Goal: Task Accomplishment & Management: Complete application form

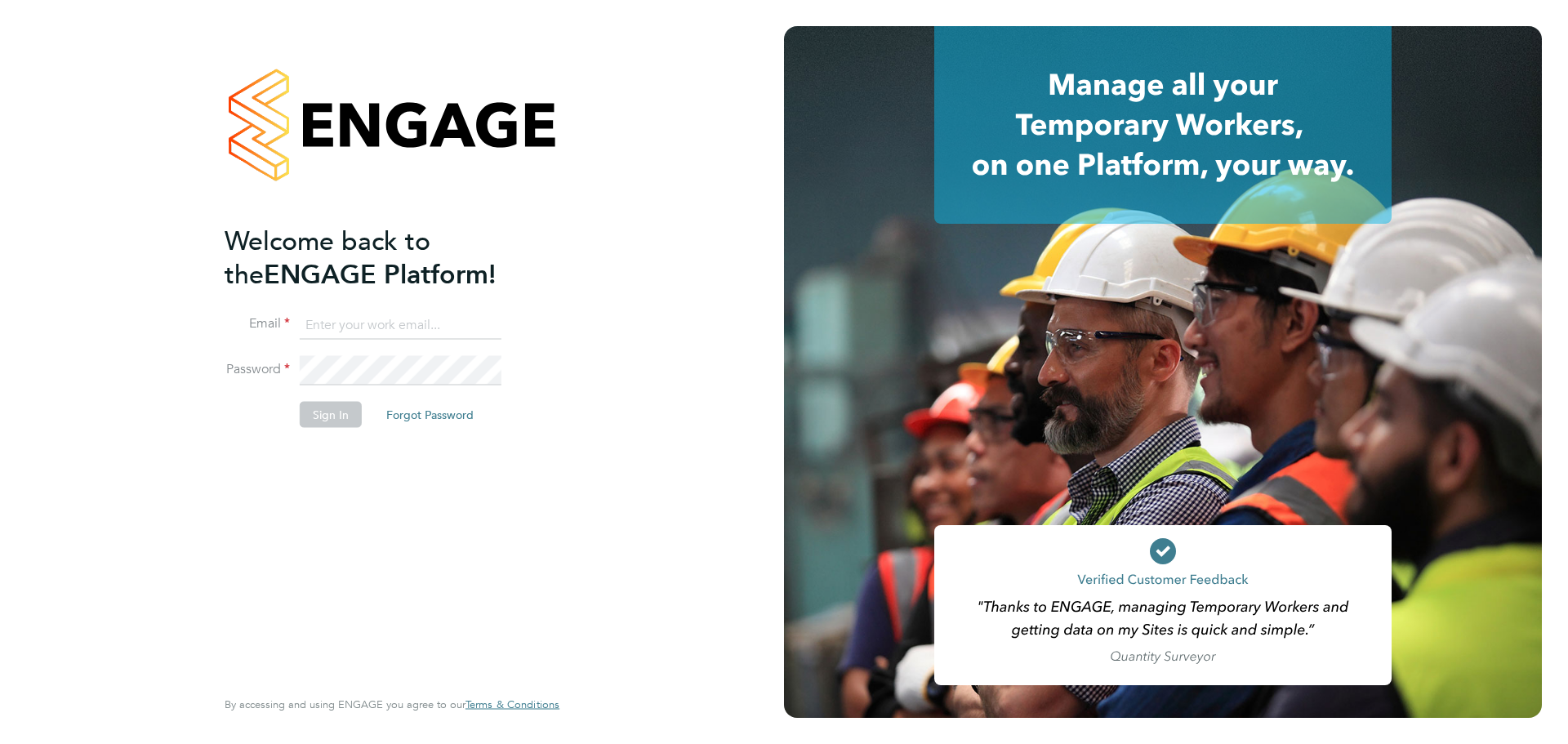
type input "laurence.Elkington@huntereducation.co.uk"
click at [334, 422] on button "Sign In" at bounding box center [331, 414] width 62 height 26
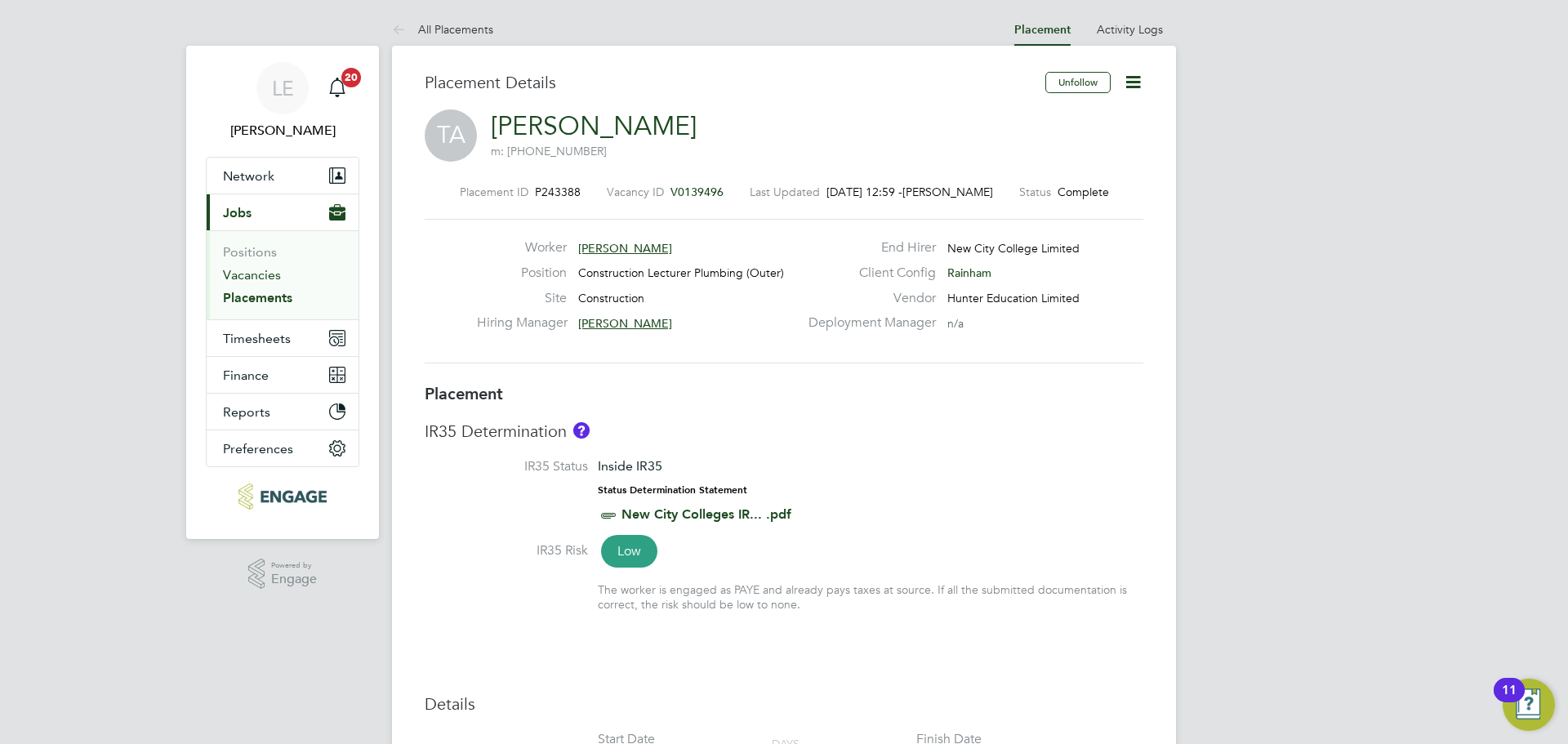
click at [274, 268] on link "Vacancies" at bounding box center [252, 275] width 58 height 15
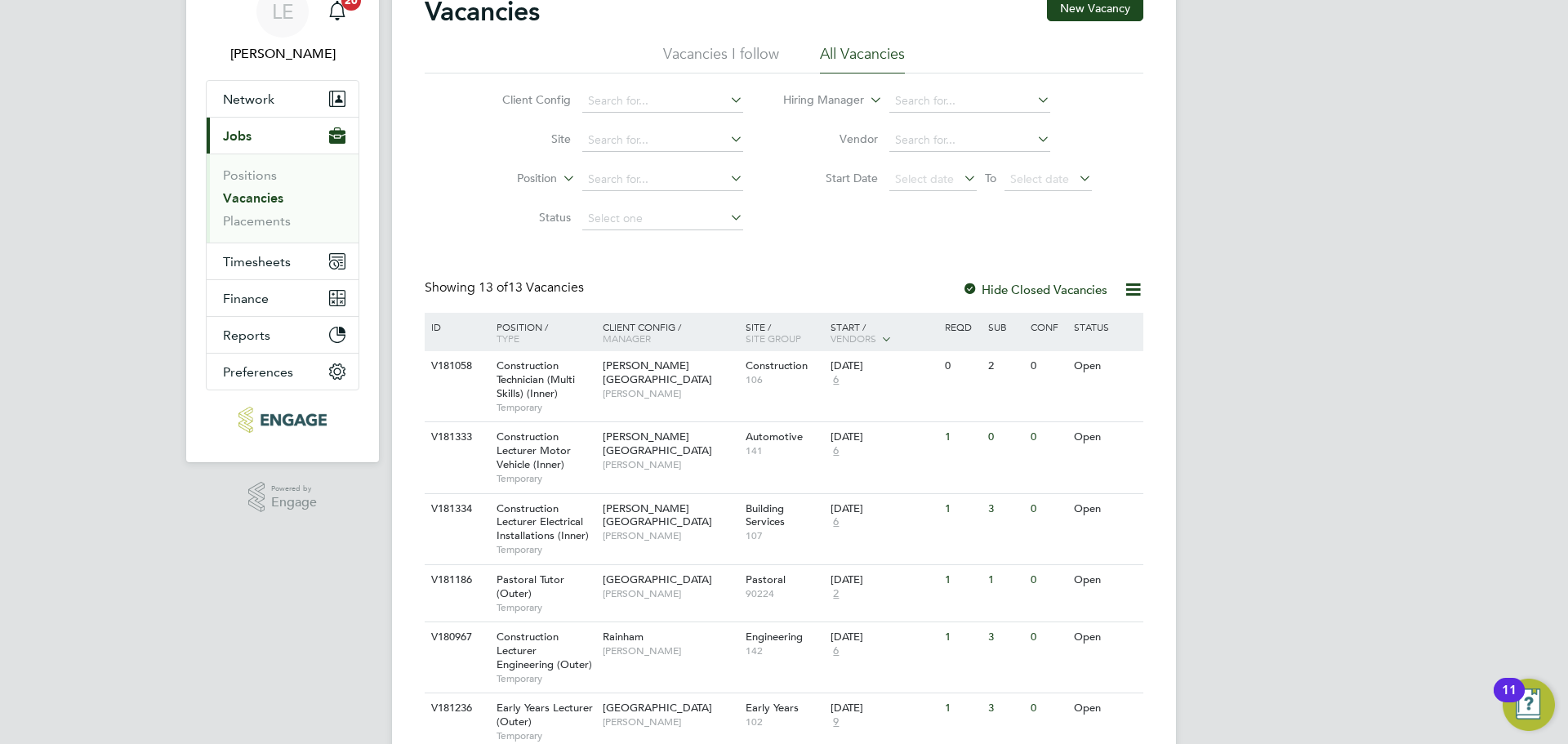
scroll to position [245, 0]
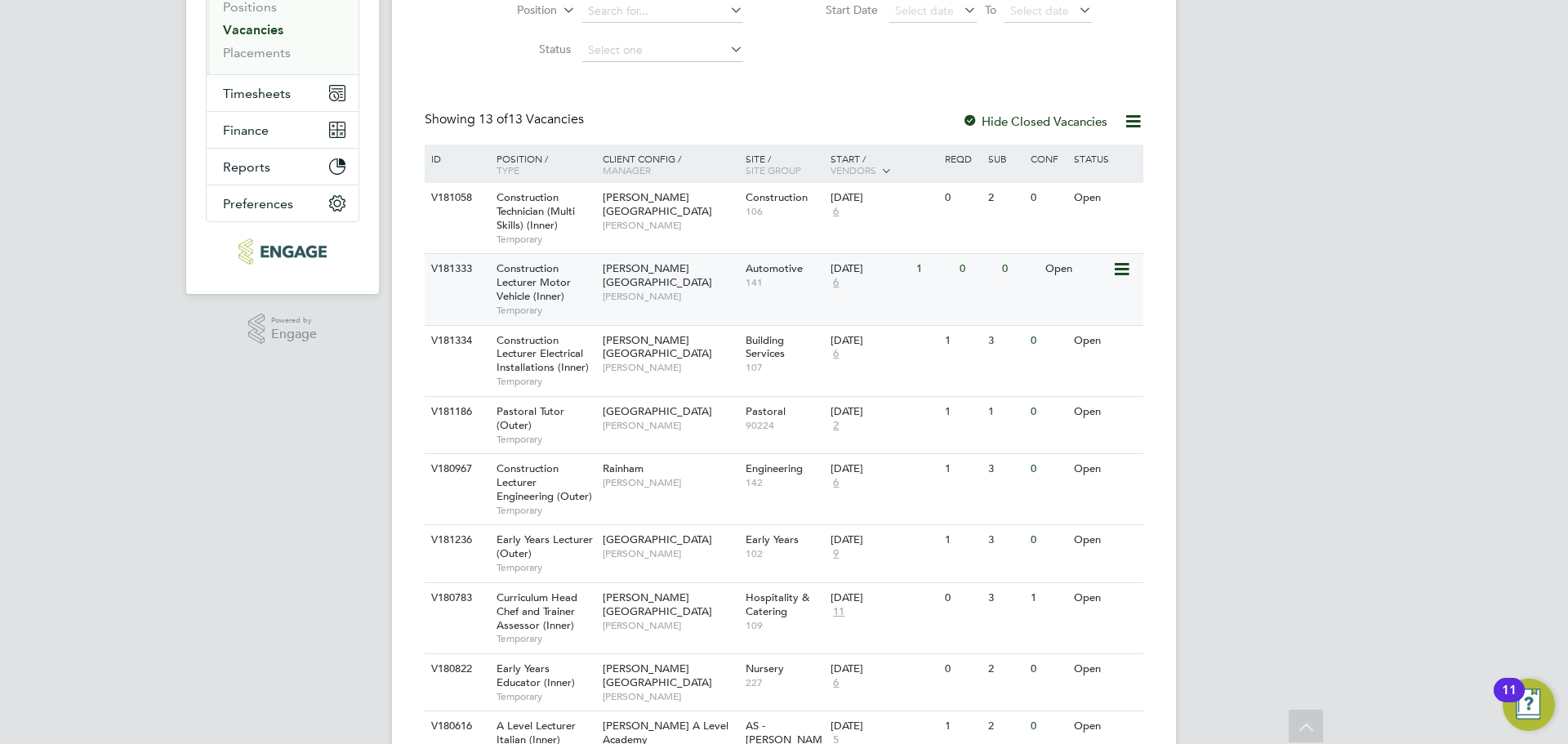
click at [674, 290] on span "[PERSON_NAME]" at bounding box center [670, 296] width 134 height 13
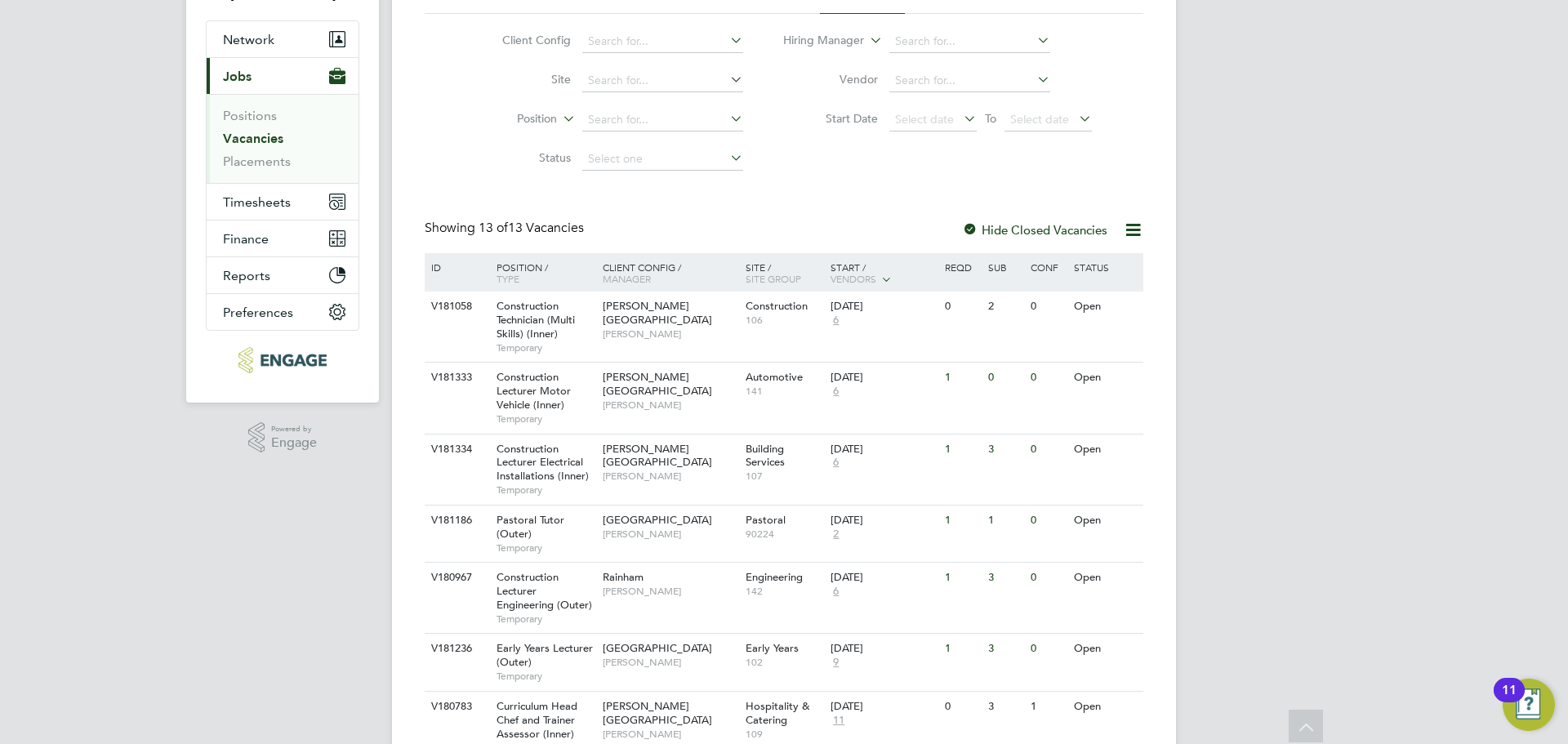
scroll to position [0, 0]
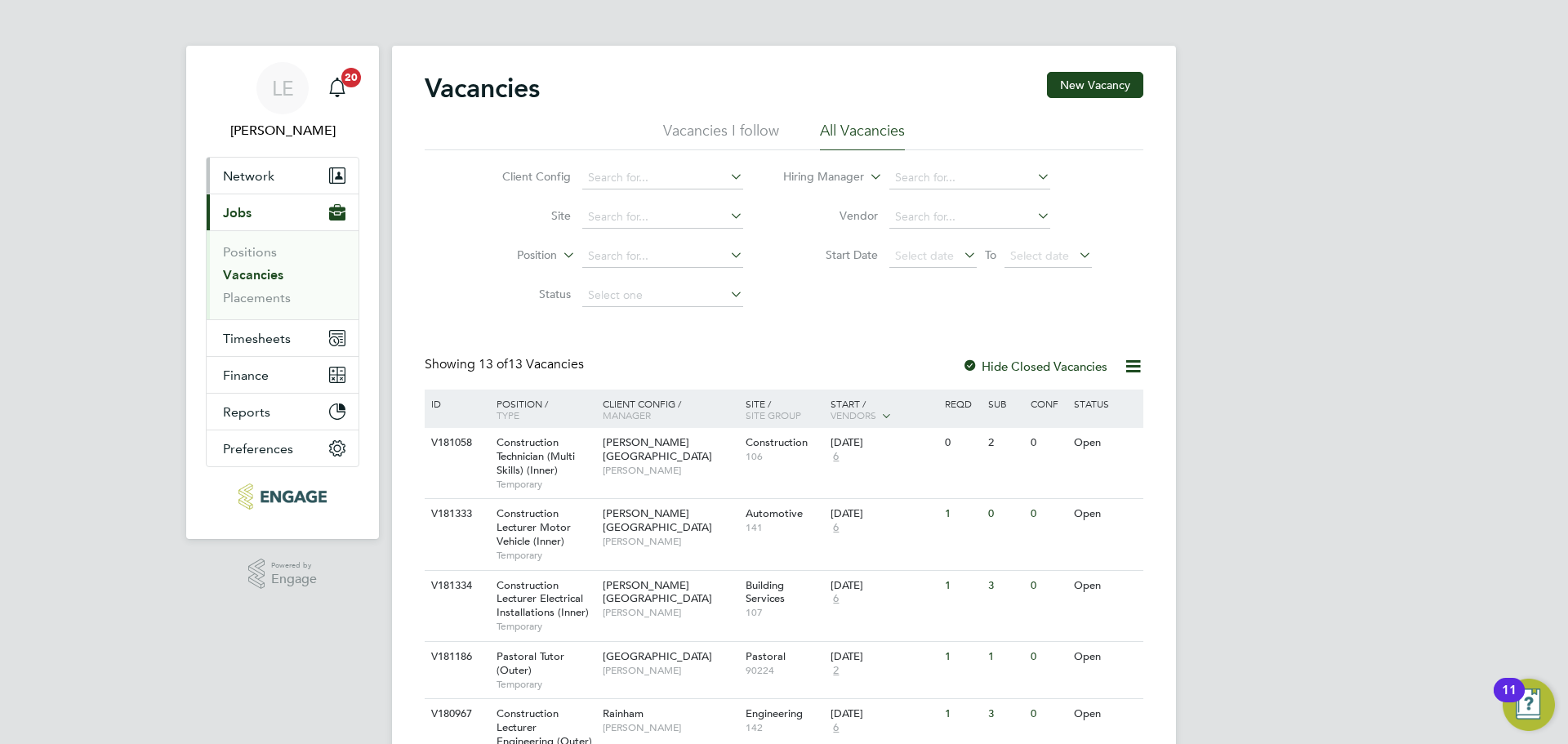
click at [260, 177] on span "Network" at bounding box center [249, 176] width 51 height 15
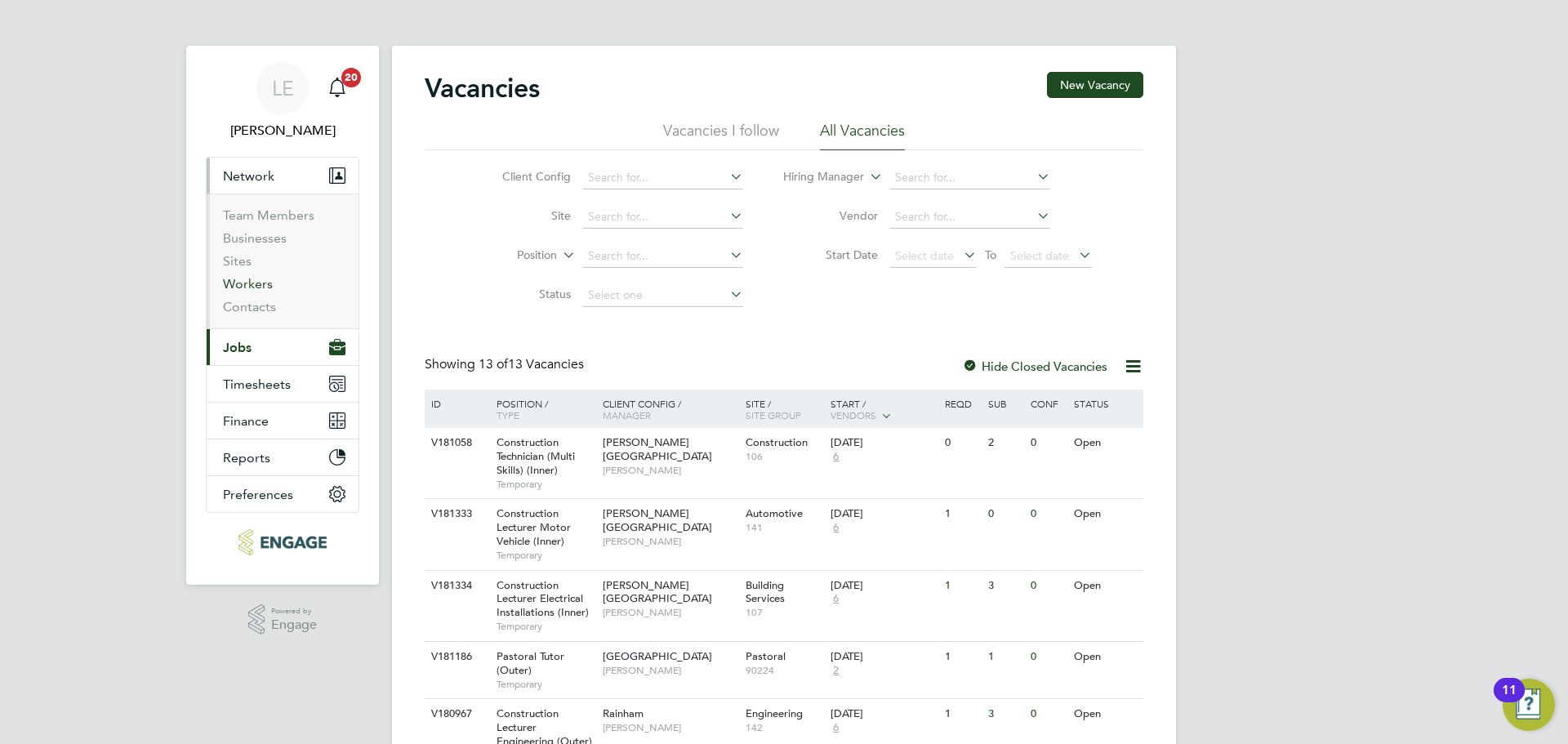
click at [253, 286] on link "Workers" at bounding box center [248, 284] width 50 height 15
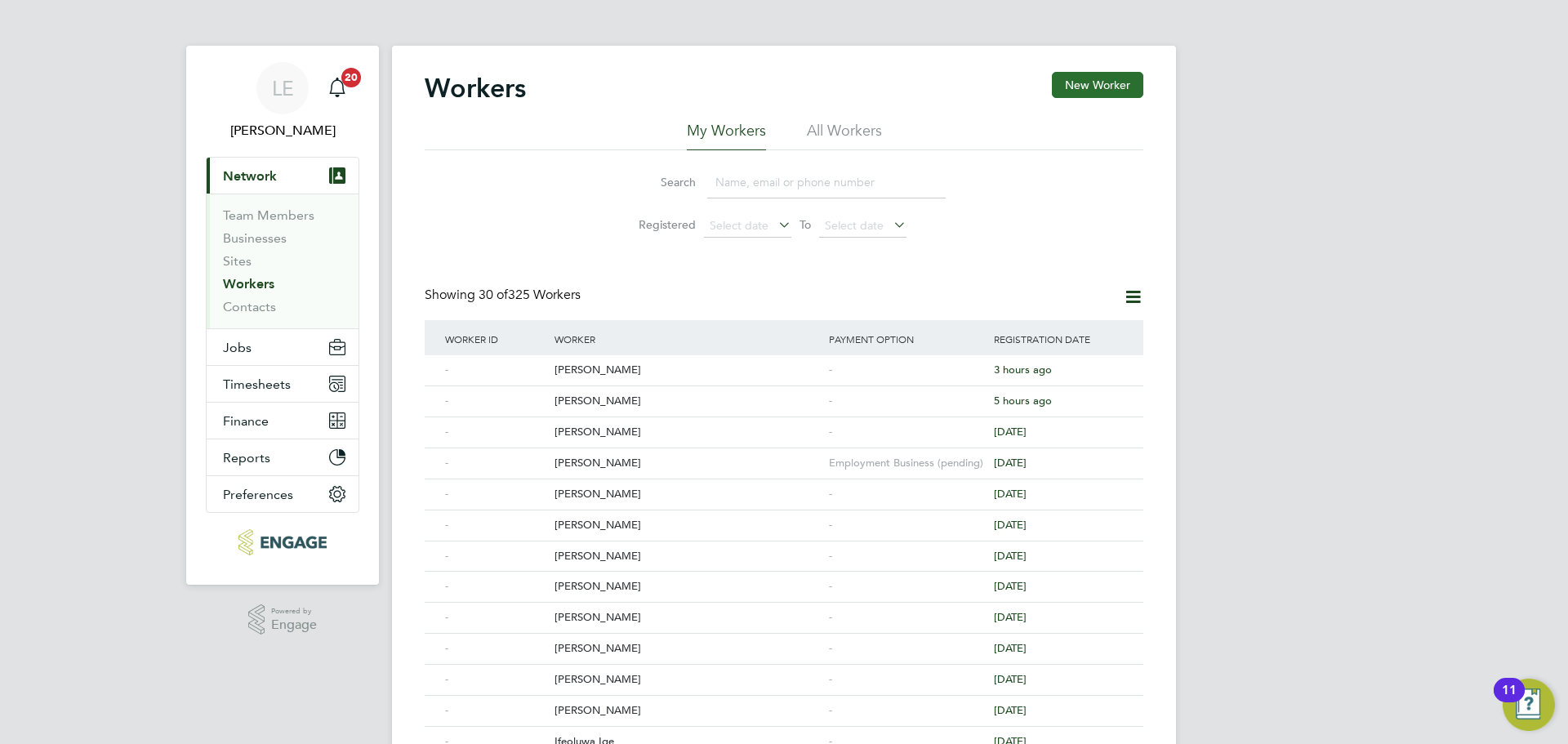
click at [1083, 86] on button "New Worker" at bounding box center [1098, 85] width 92 height 26
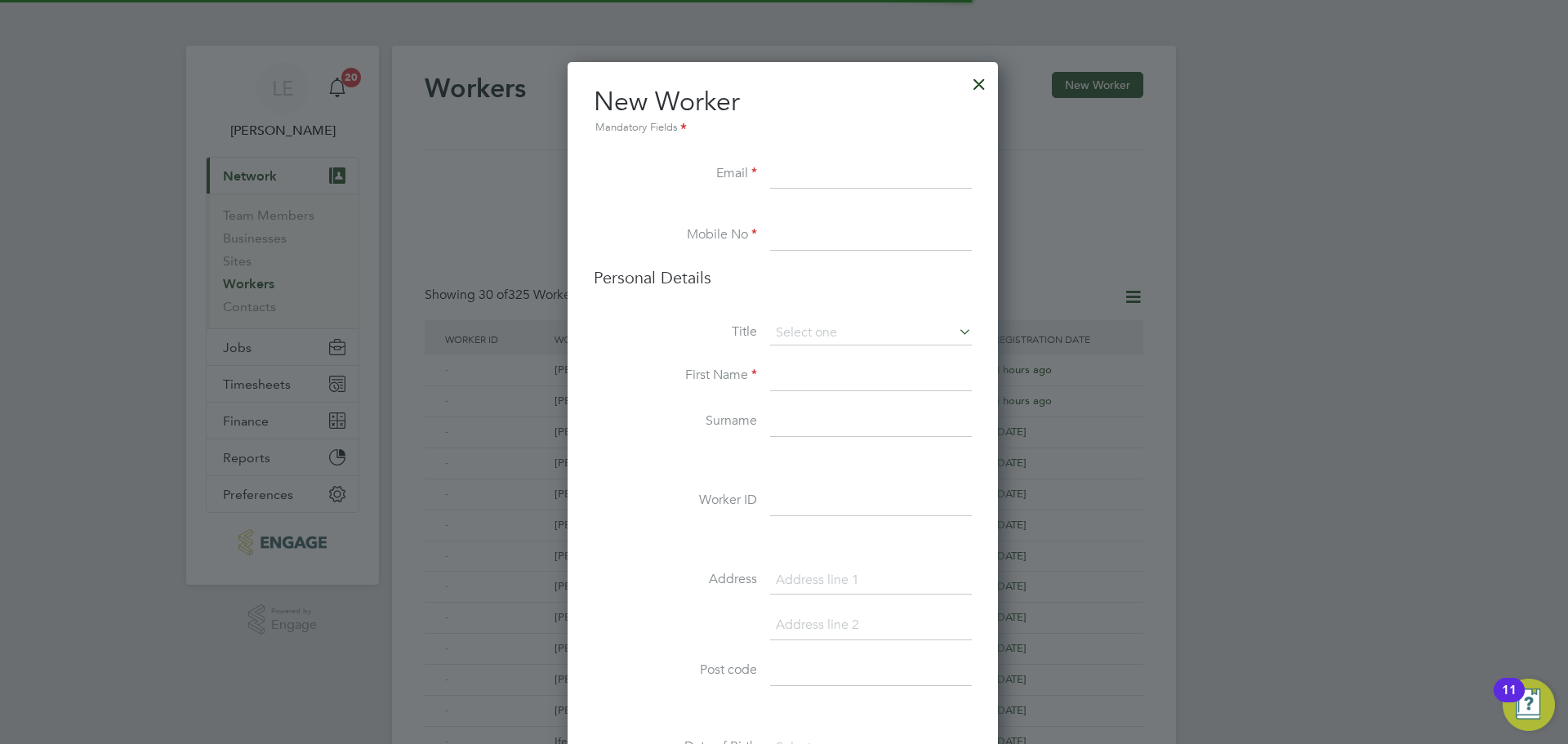
scroll to position [1382, 433]
paste input "andrew.k.david@icloud.com"
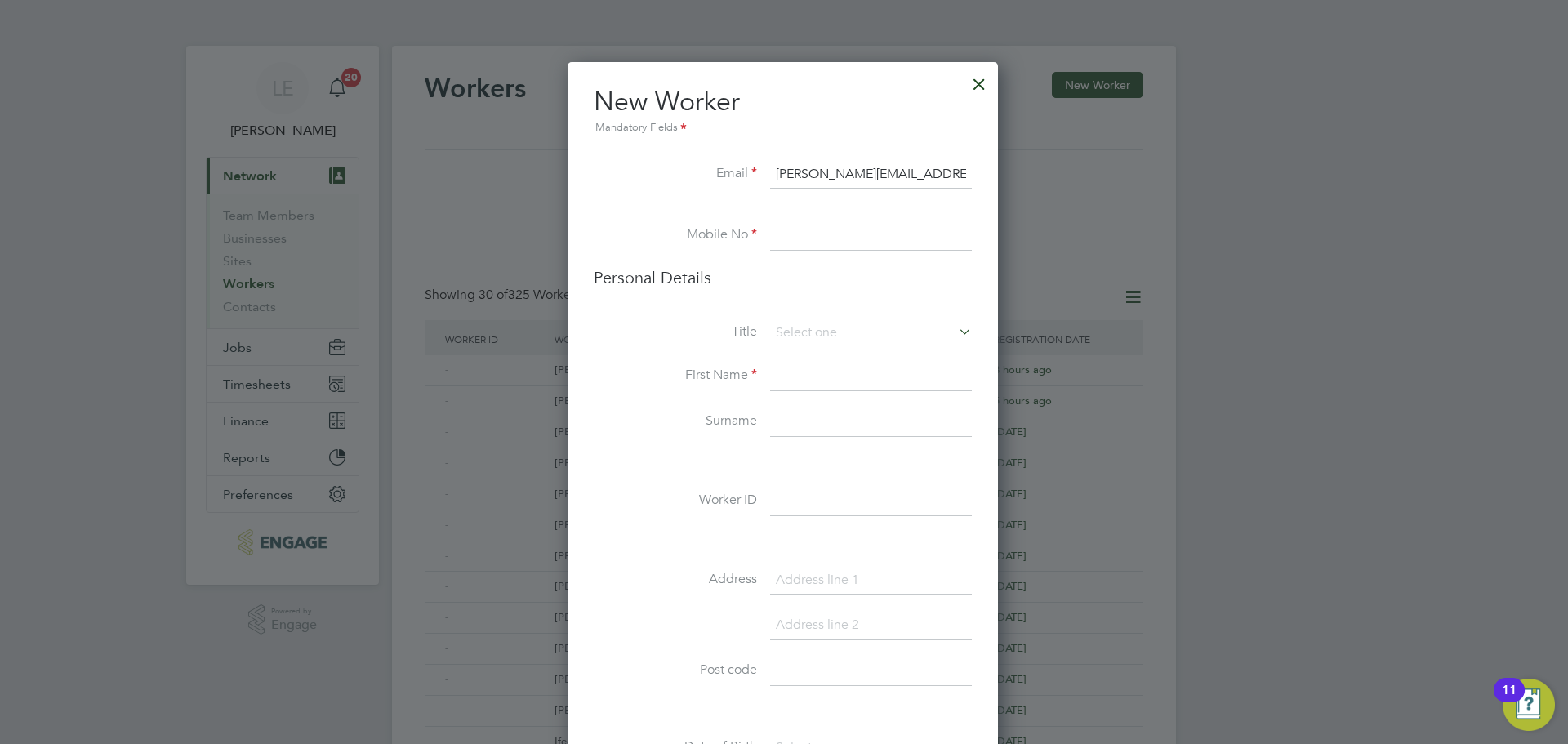
type input "andrew.k.david@icloud.com"
click at [817, 244] on input at bounding box center [871, 236] width 202 height 29
drag, startPoint x: 1296, startPoint y: 568, endPoint x: 1222, endPoint y: 641, distance: 103.9
click at [1296, 568] on div at bounding box center [784, 372] width 1568 height 744
click at [830, 226] on input at bounding box center [871, 236] width 202 height 29
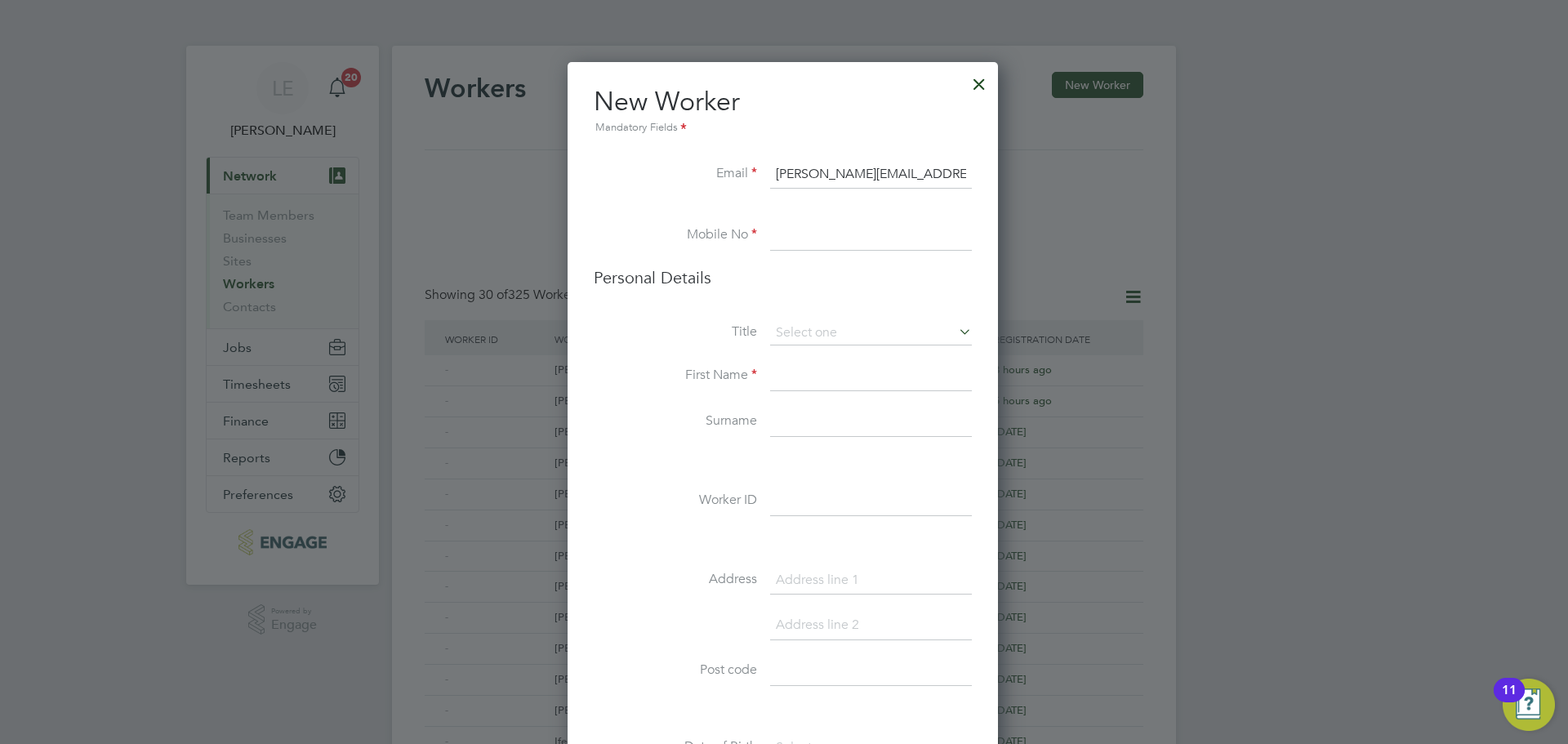
paste input "07955 582 214"
type input "07955 582 214"
click at [774, 284] on h3 "Personal Details" at bounding box center [783, 277] width 378 height 21
drag, startPoint x: 805, startPoint y: 326, endPoint x: 808, endPoint y: 343, distance: 17.3
click at [805, 326] on input at bounding box center [871, 333] width 202 height 24
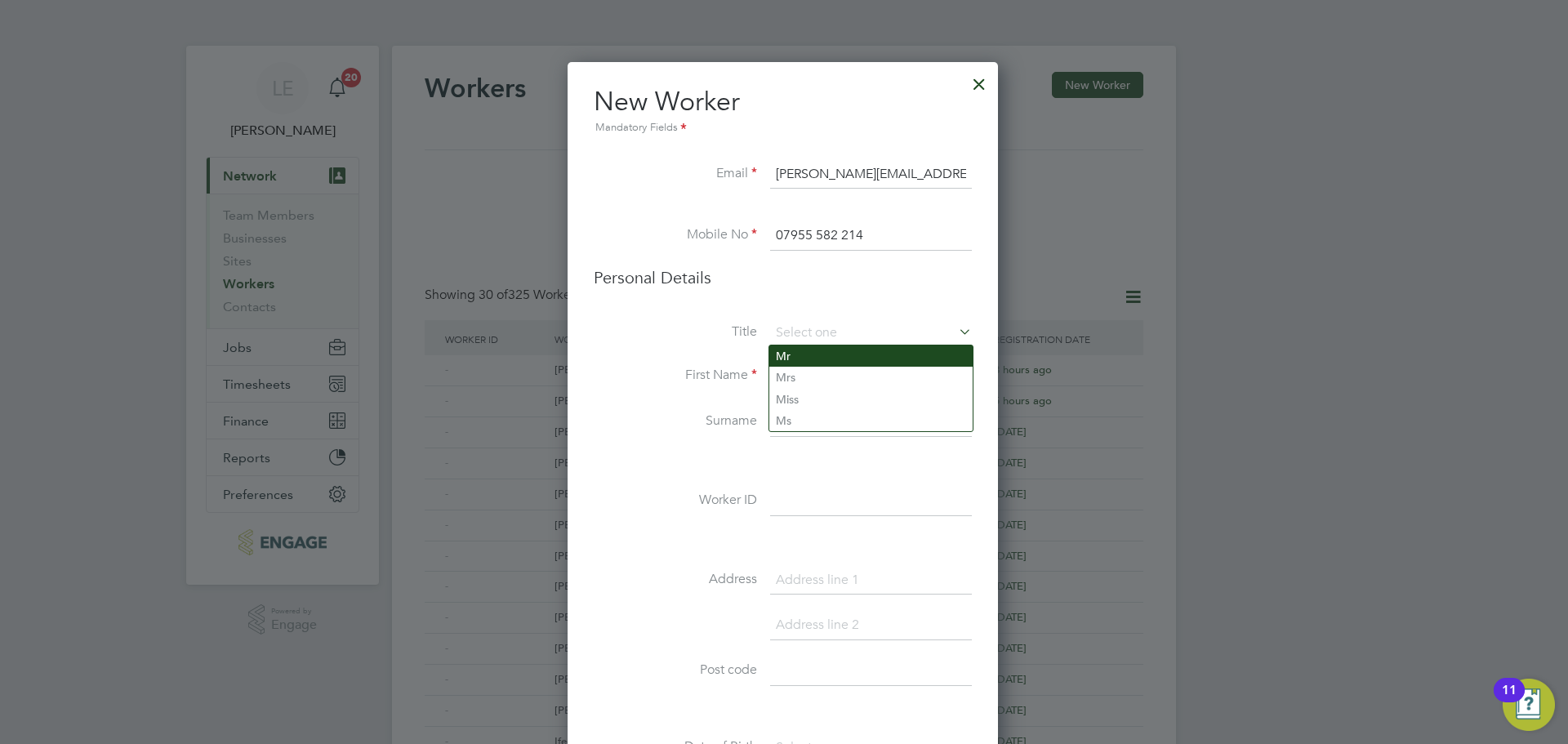
click at [812, 355] on li "Mr" at bounding box center [871, 355] width 203 height 21
type input "Mr"
click at [803, 371] on input at bounding box center [871, 376] width 202 height 29
type input "Andrew"
type input "Knight"
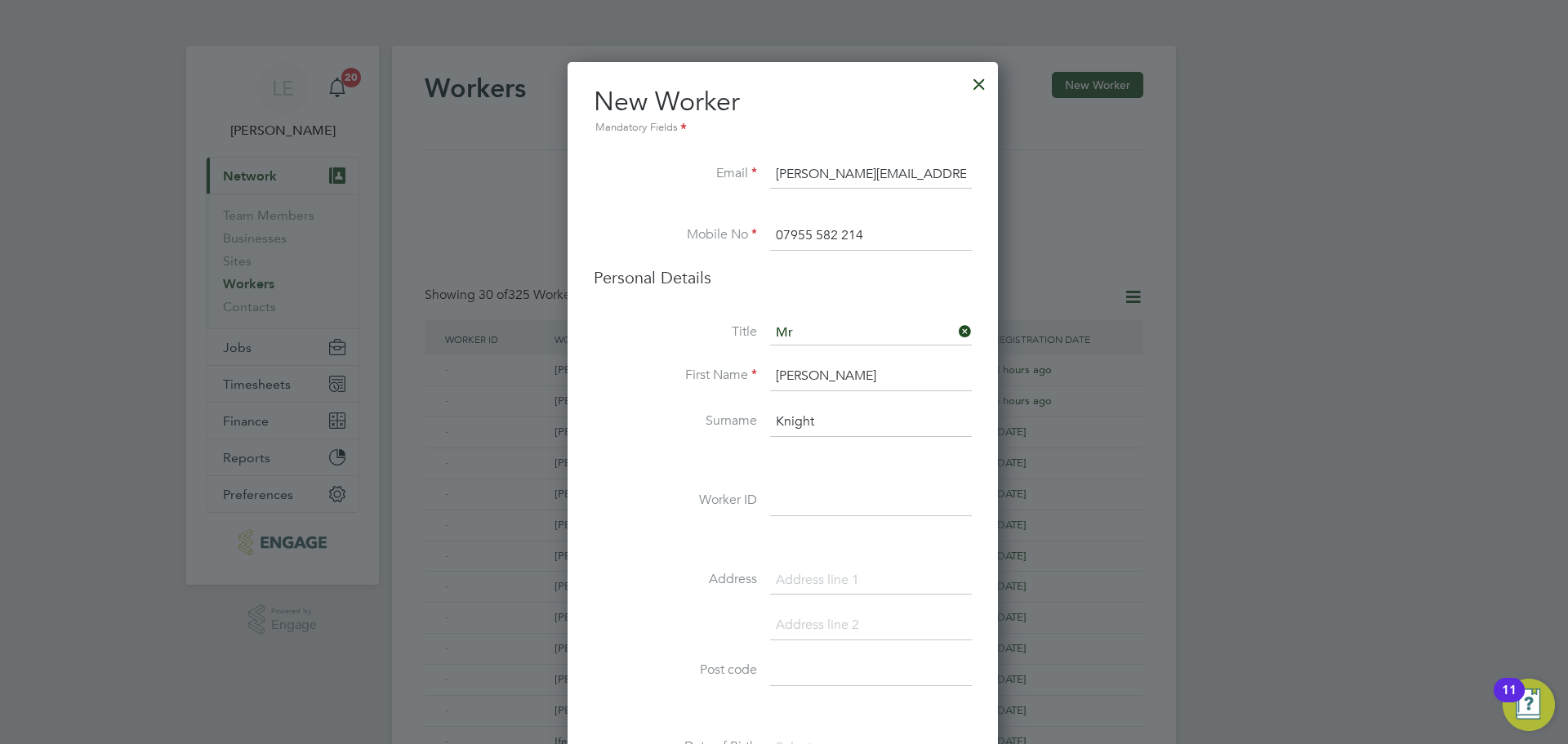
click at [653, 507] on label "Worker ID" at bounding box center [675, 500] width 164 height 17
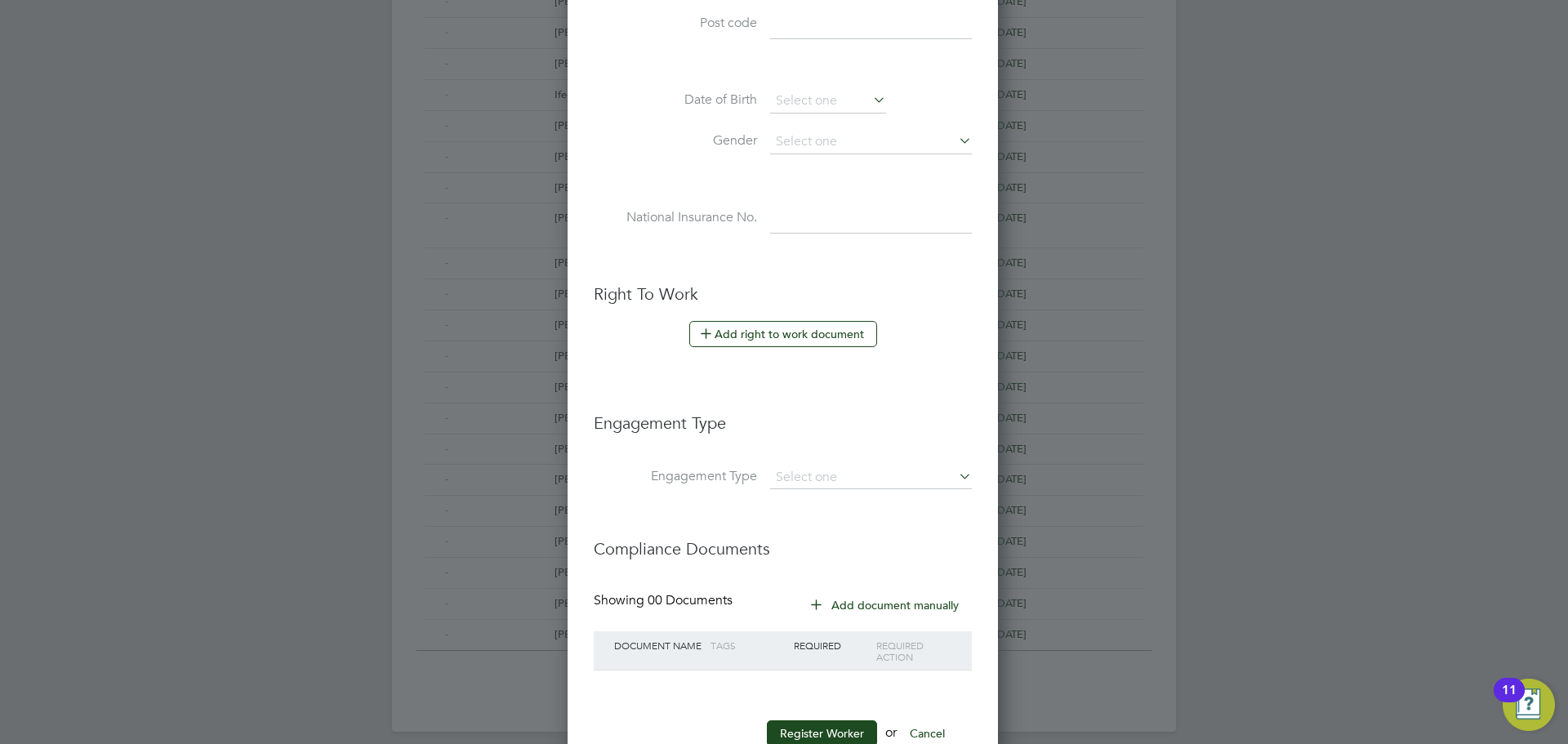
scroll to position [699, 0]
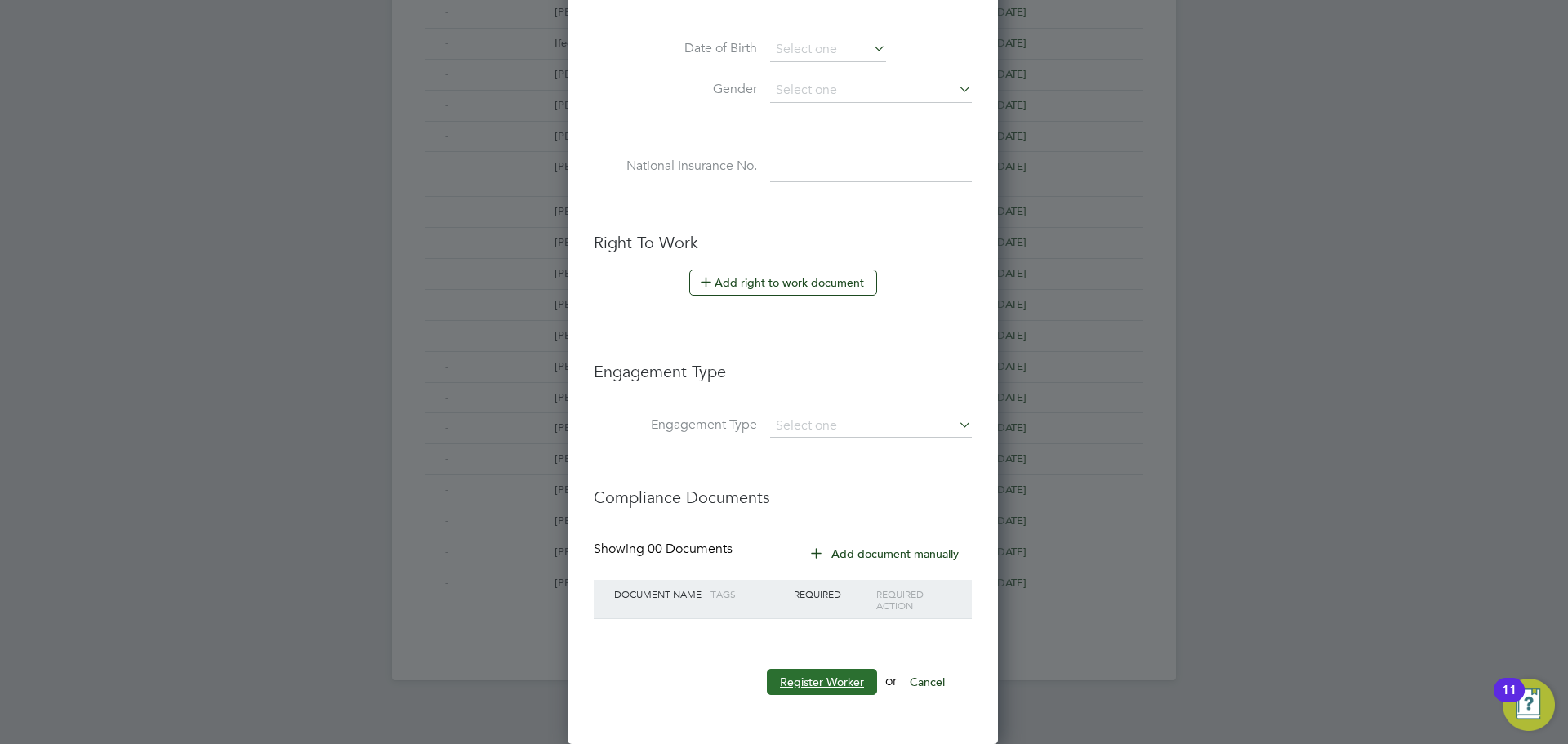
click at [828, 691] on button "Register Worker" at bounding box center [821, 682] width 110 height 26
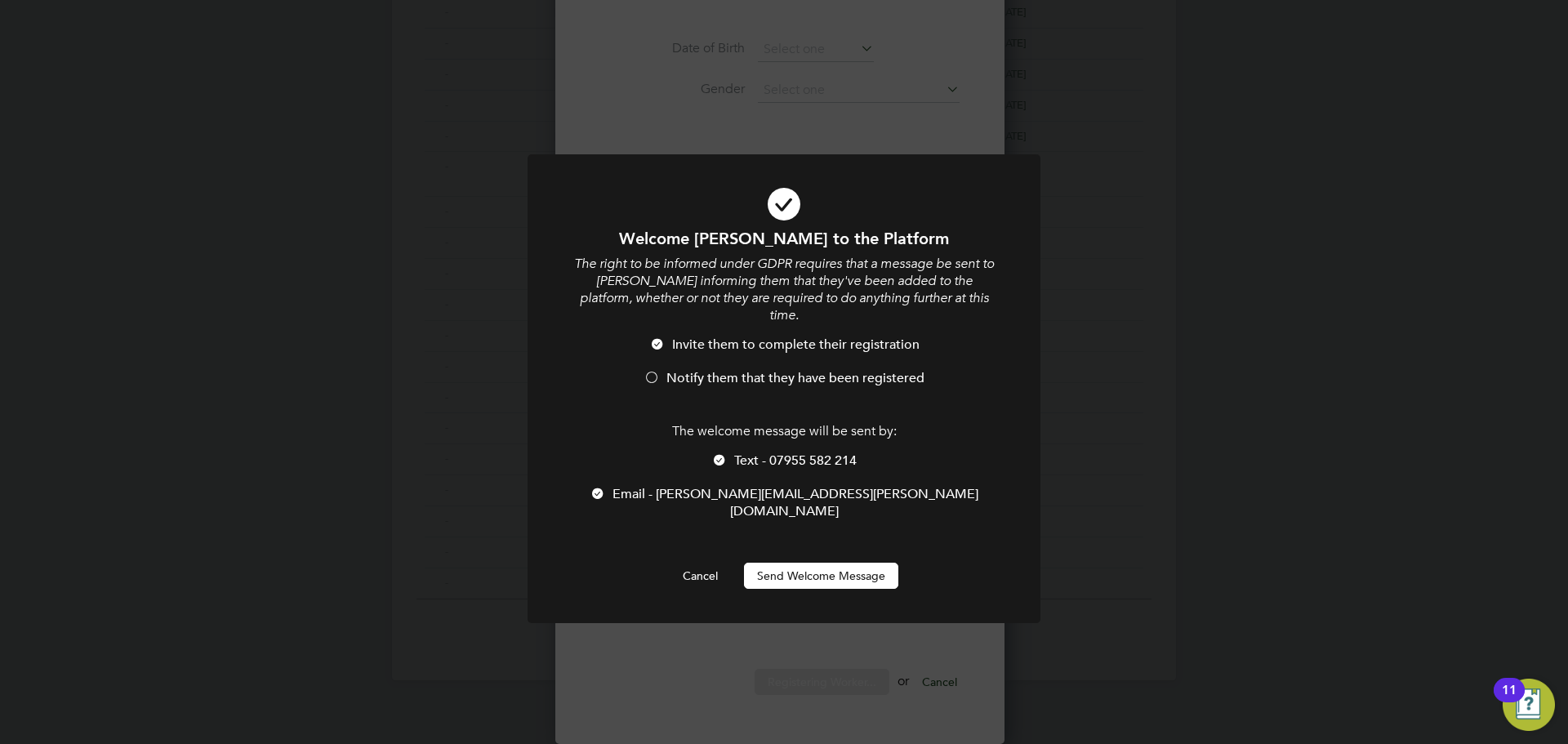
scroll to position [1382, 433]
click at [701, 370] on span "Notify them that they have been registered" at bounding box center [795, 378] width 258 height 16
click at [727, 433] on div "The welcome message will be sent by: Text - 07955 582 214 Email - andrew.k.davi…" at bounding box center [784, 479] width 425 height 113
click at [731, 453] on li "Text - 07955 582 214" at bounding box center [784, 469] width 425 height 34
click at [770, 563] on button "Send Welcome Message" at bounding box center [821, 575] width 155 height 26
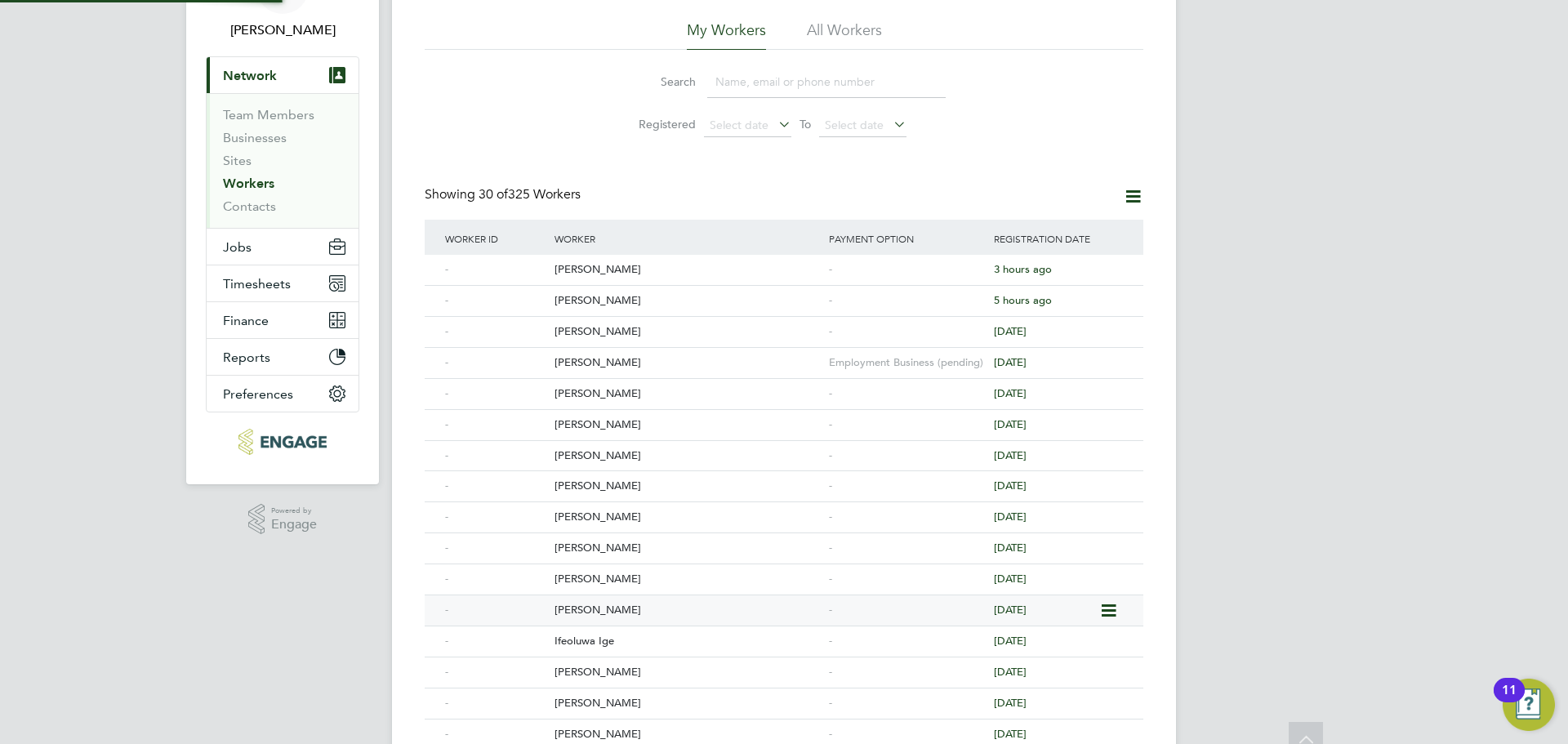
scroll to position [0, 0]
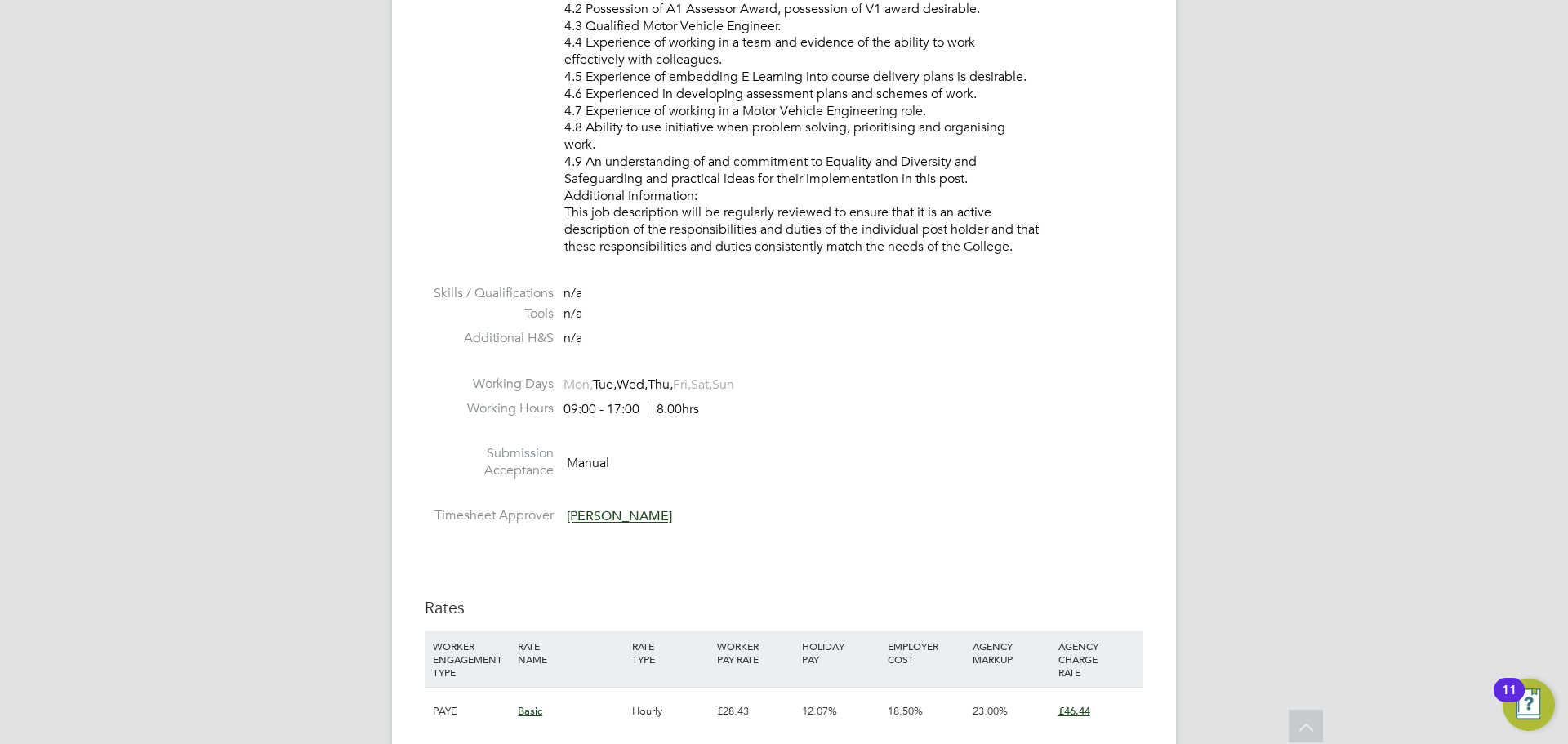
scroll to position [2777, 0]
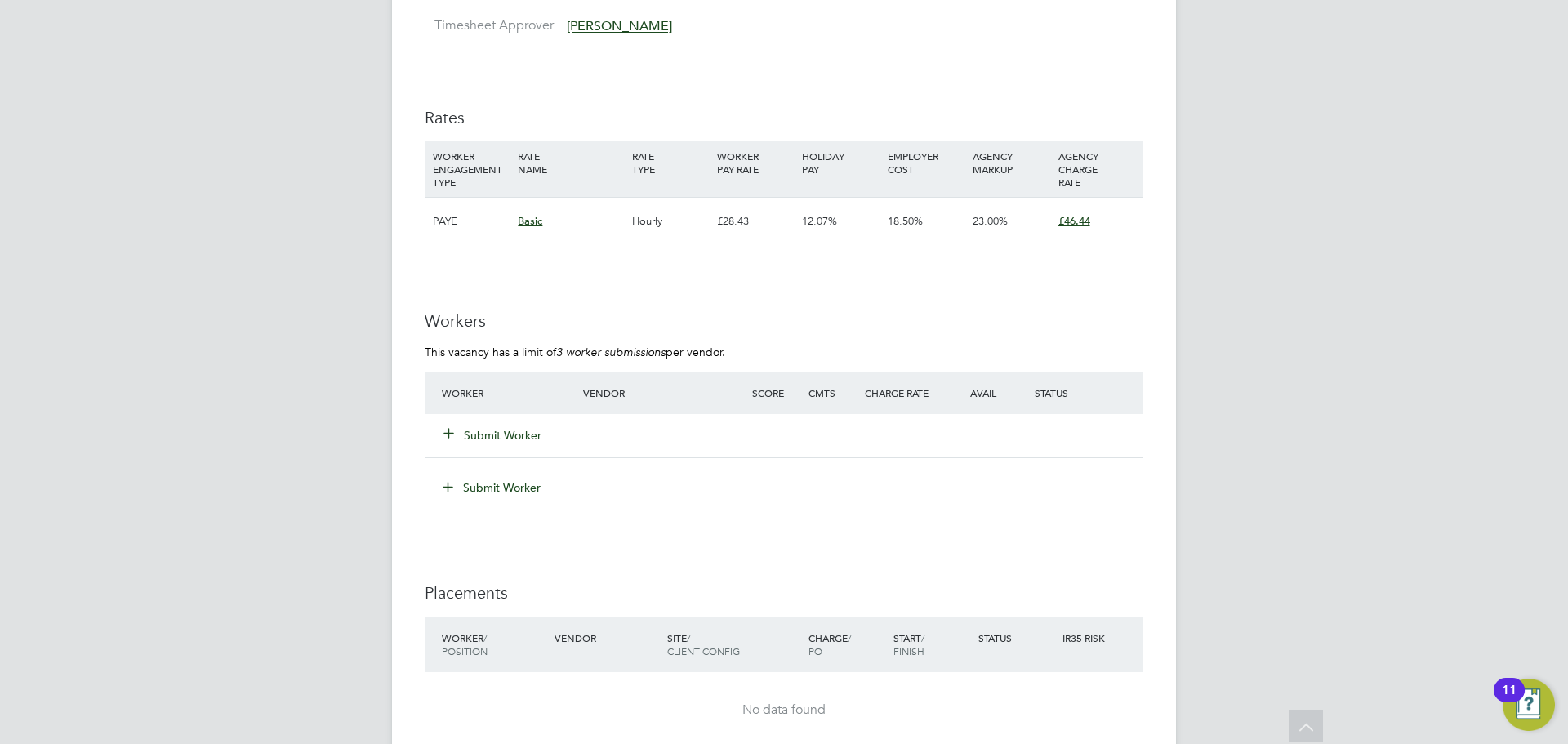
click at [506, 436] on button "Submit Worker" at bounding box center [493, 435] width 98 height 16
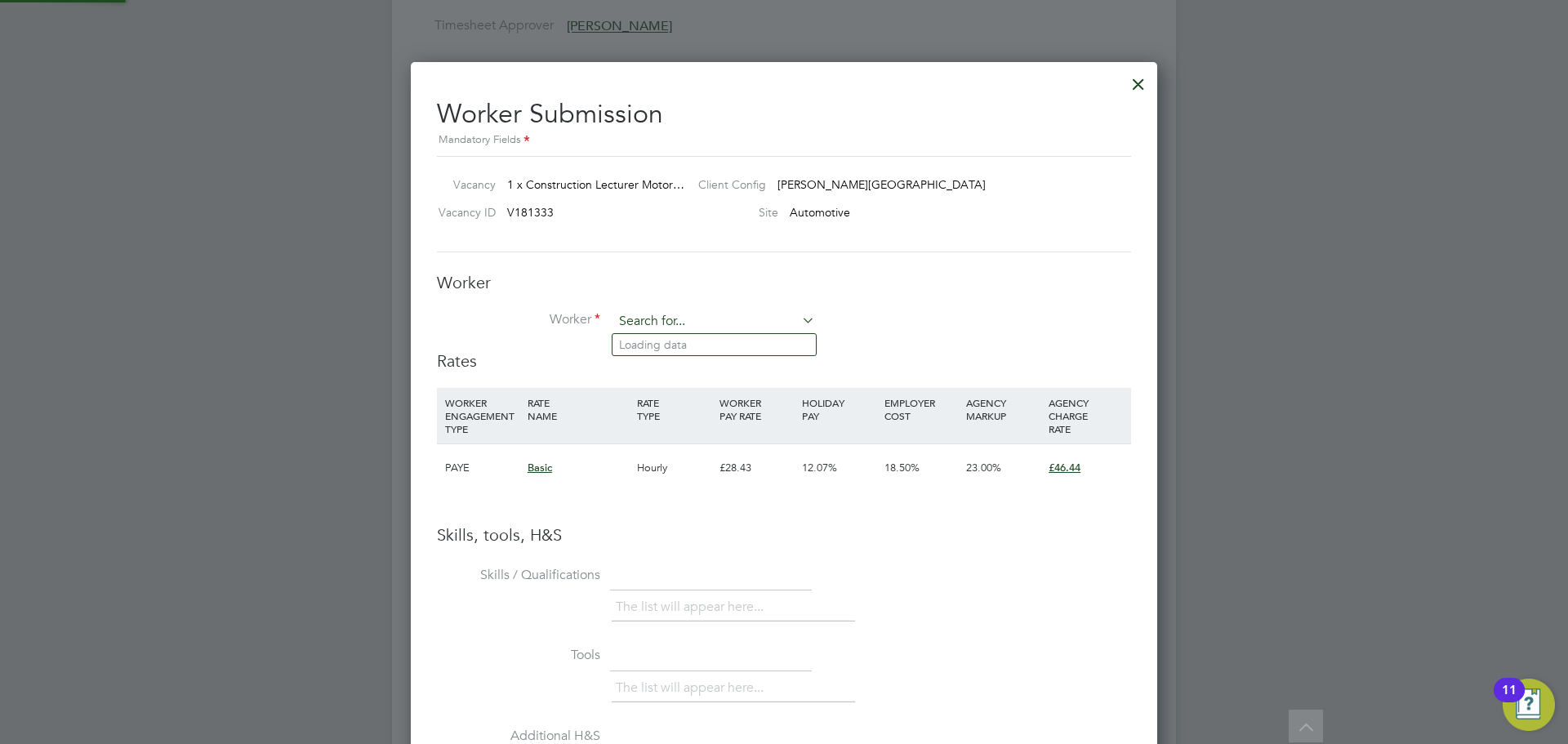
click at [679, 316] on input at bounding box center [714, 322] width 202 height 24
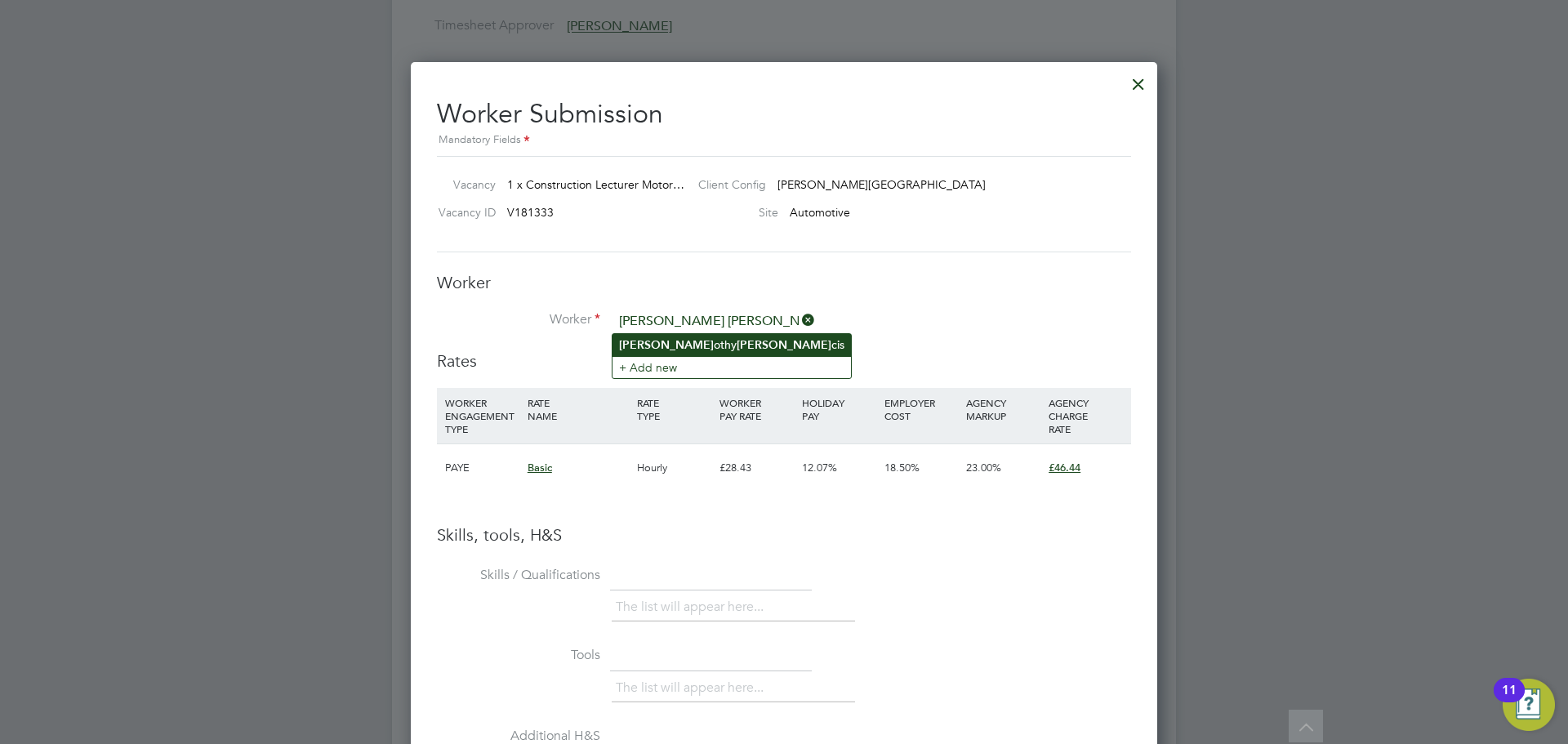
click at [687, 335] on li "Tim othy Fran cis" at bounding box center [732, 345] width 239 height 22
type input "Timothy Francis"
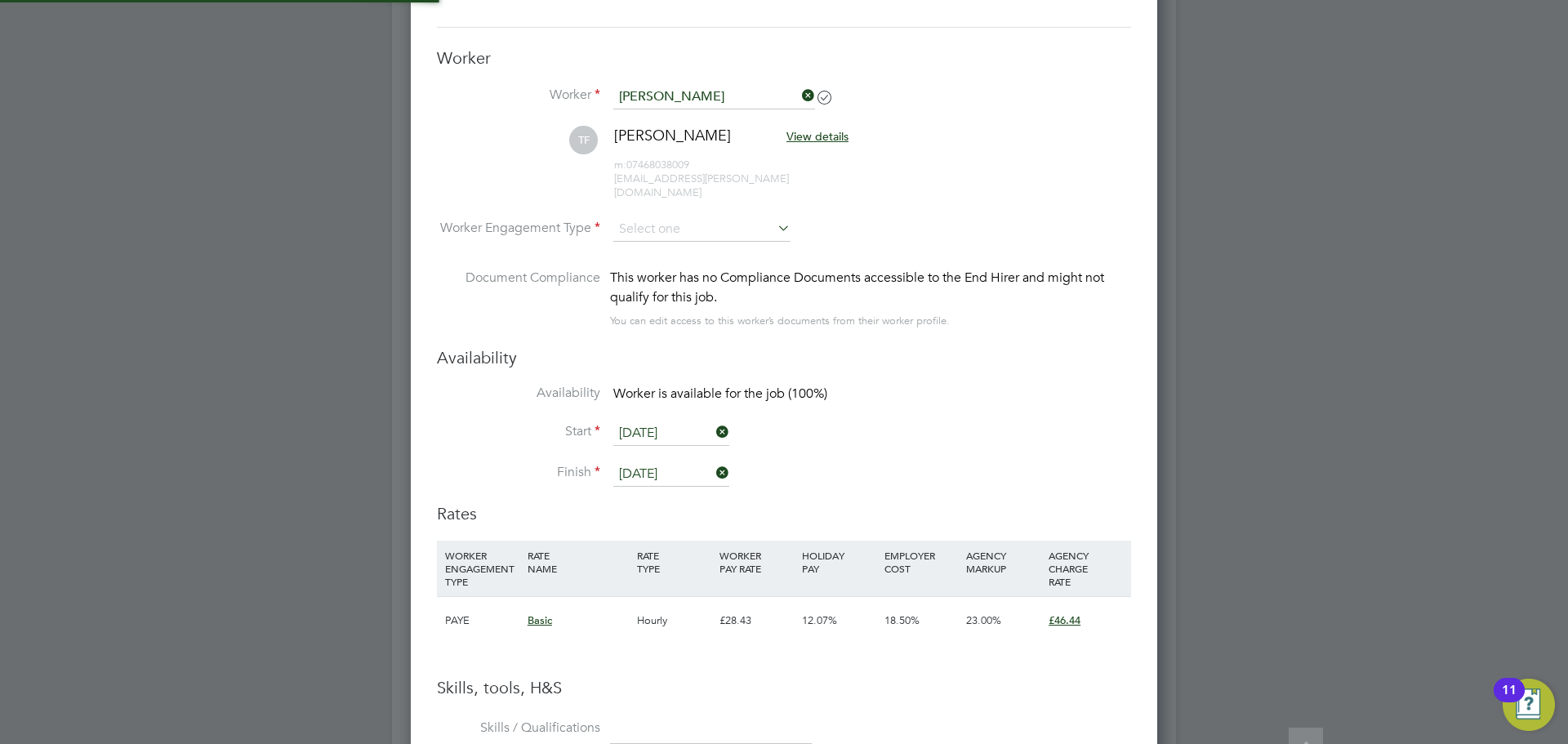
scroll to position [3022, 0]
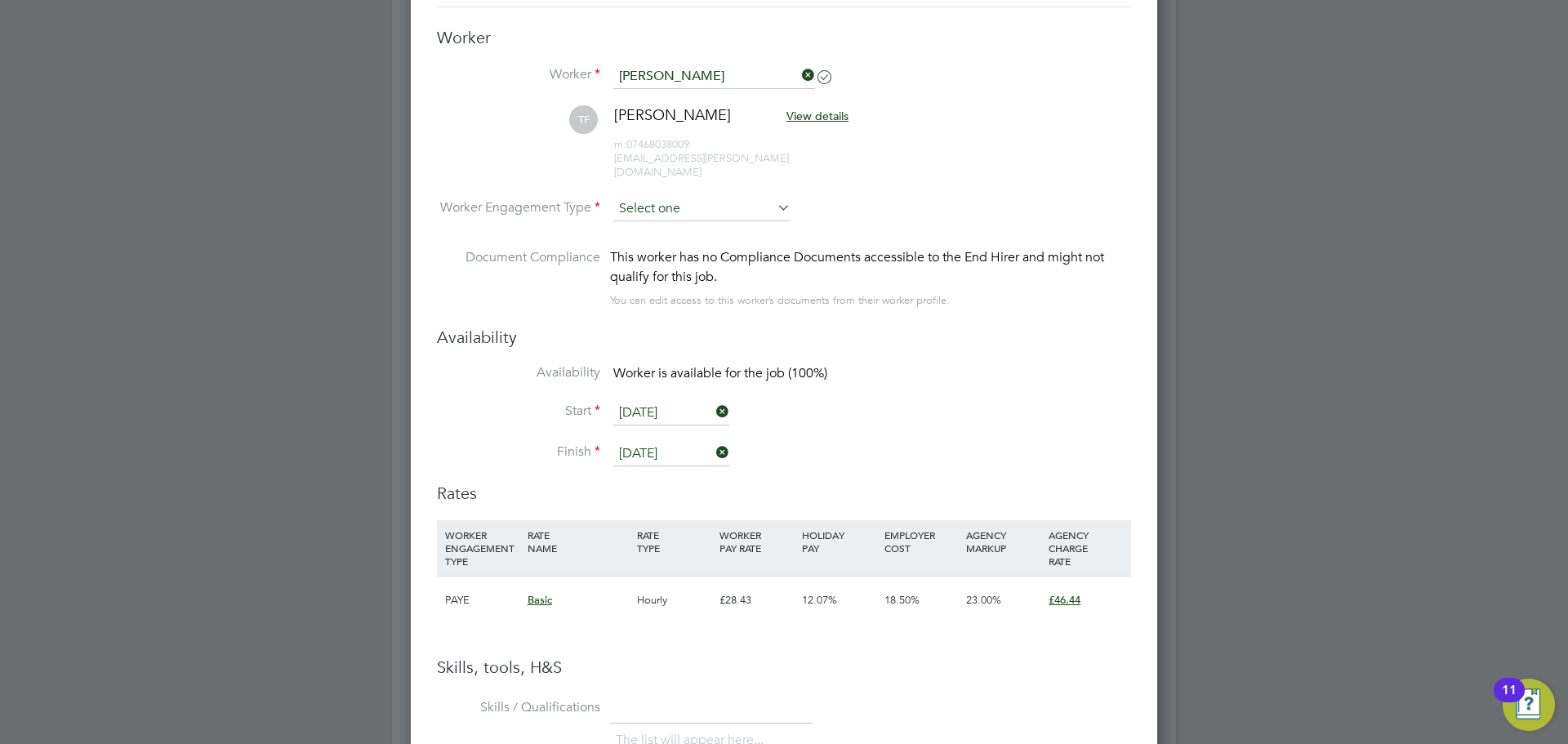
click at [700, 196] on input at bounding box center [701, 208] width 177 height 24
click at [695, 212] on li "Contract" at bounding box center [701, 217] width 179 height 21
type input "Contract"
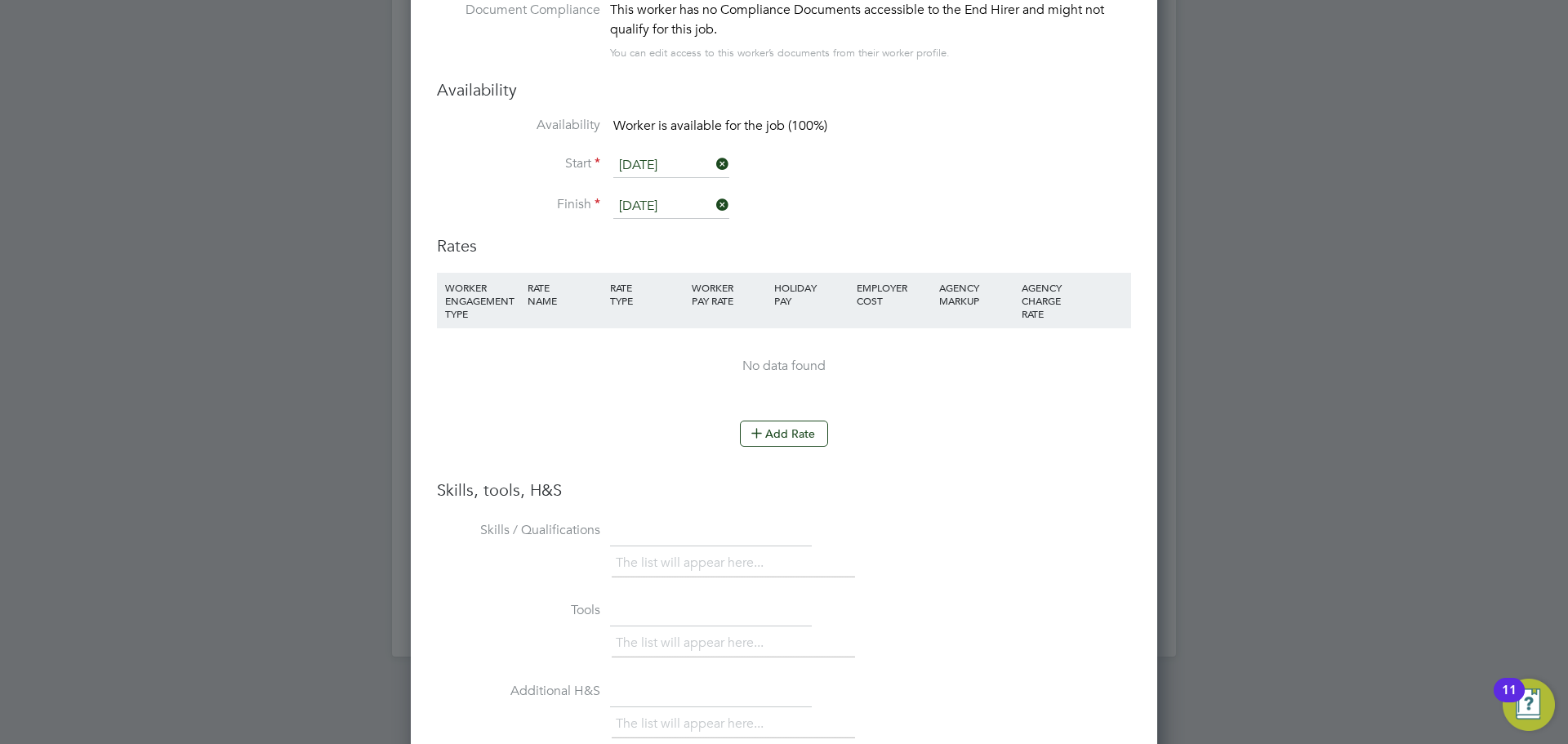
scroll to position [3349, 0]
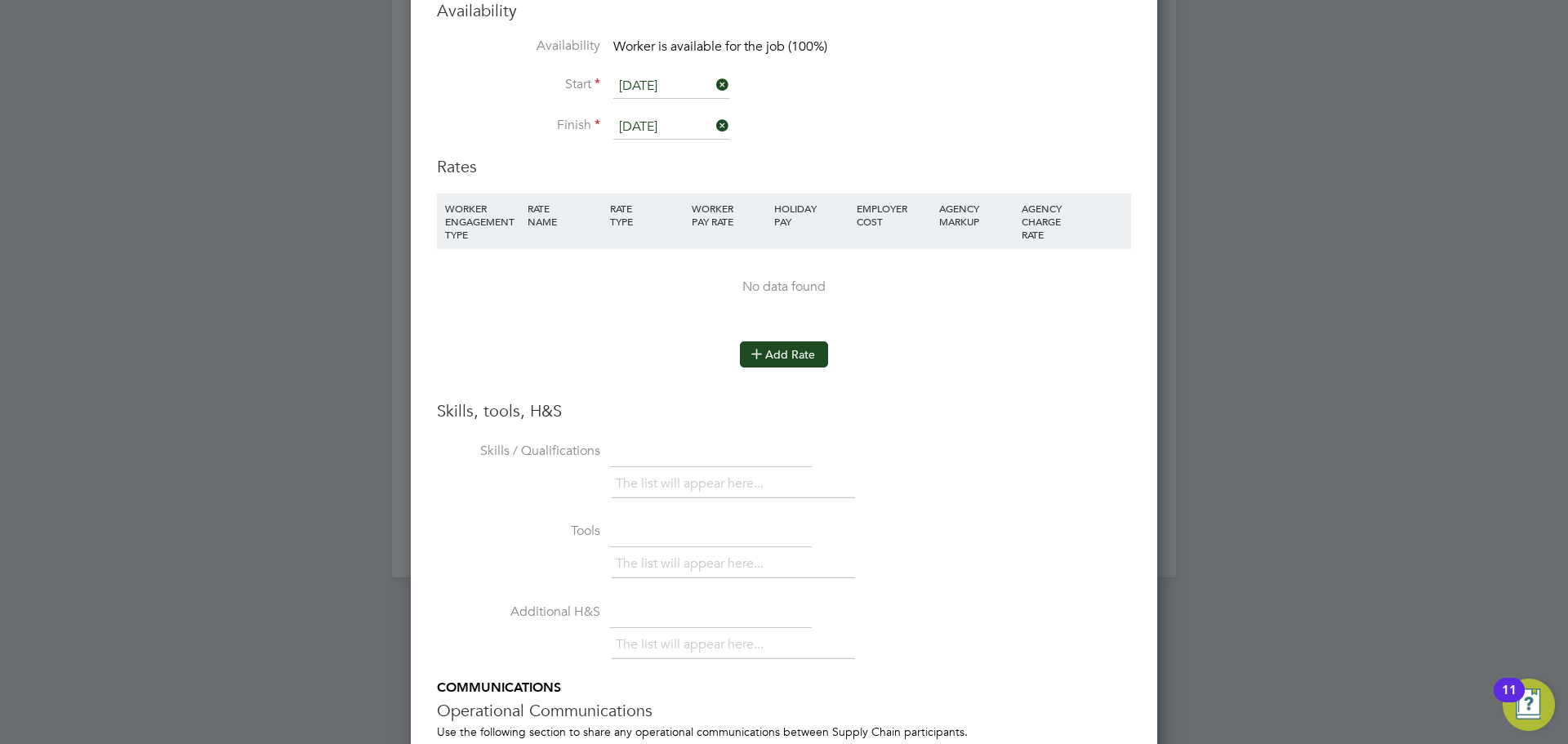
click at [791, 348] on button "Add Rate" at bounding box center [784, 354] width 88 height 26
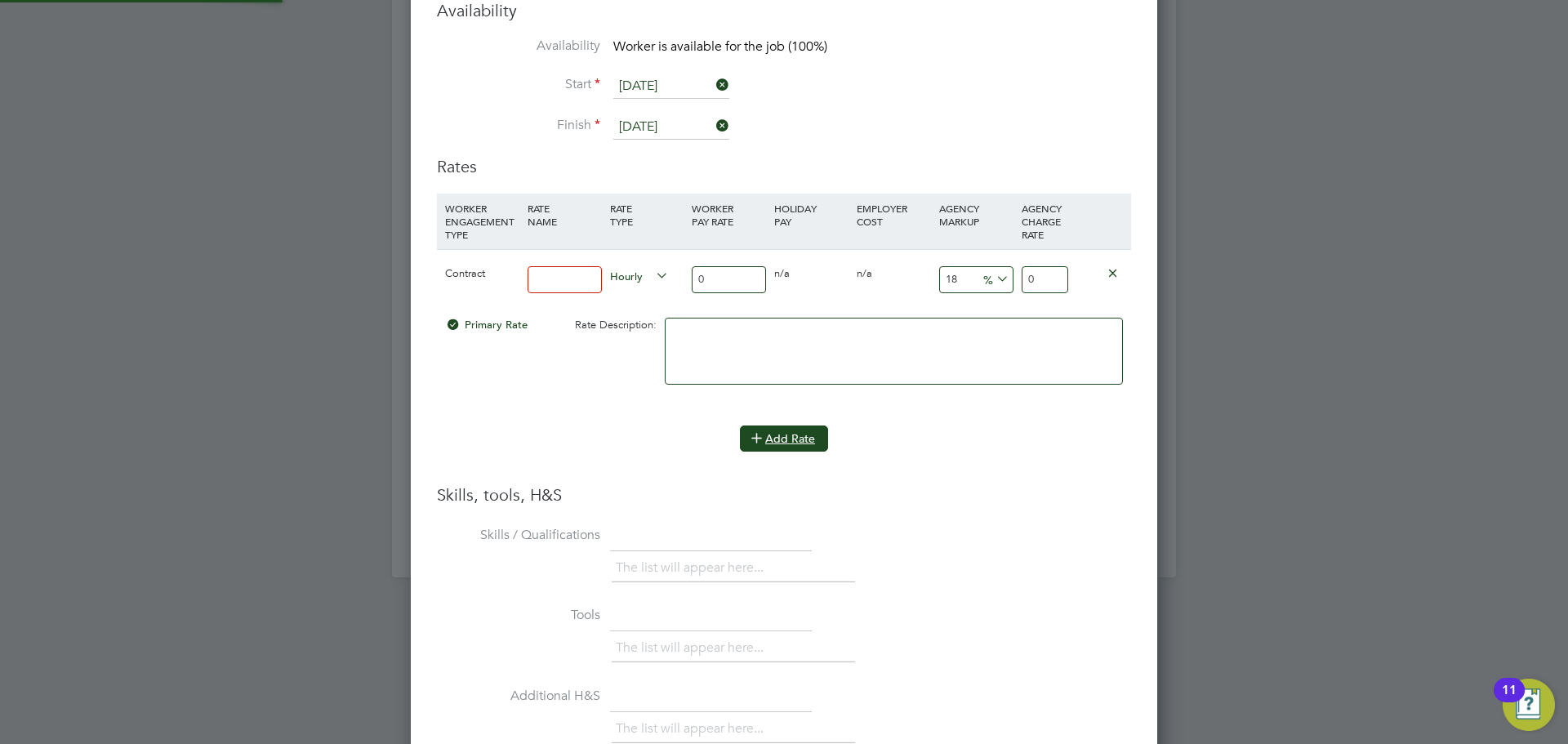
scroll to position [1549, 747]
click at [576, 270] on input at bounding box center [564, 280] width 75 height 27
type input "Basic"
drag, startPoint x: 709, startPoint y: 268, endPoint x: 726, endPoint y: 259, distance: 19.2
click at [709, 268] on input "0" at bounding box center [729, 280] width 75 height 27
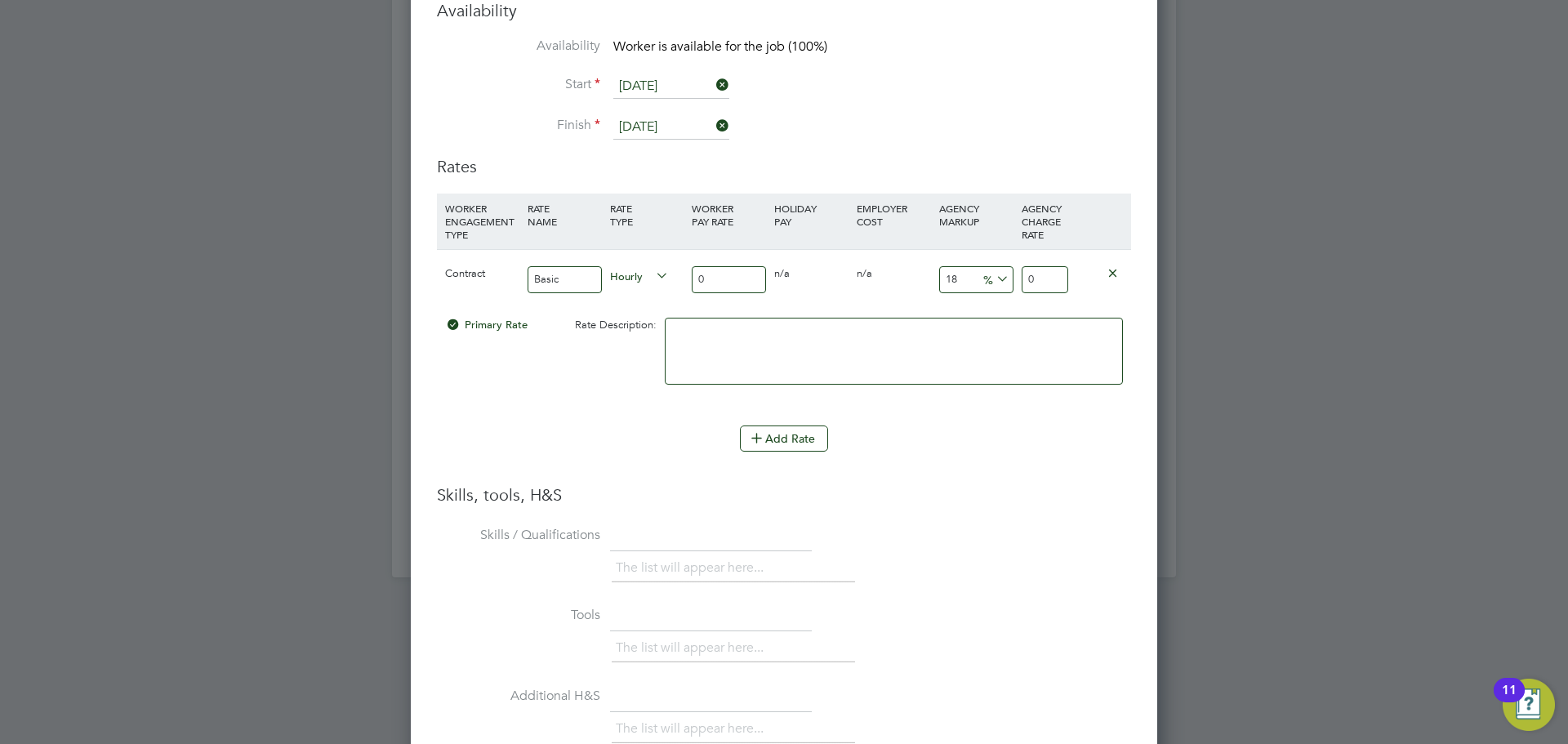
drag, startPoint x: 716, startPoint y: 259, endPoint x: 663, endPoint y: 259, distance: 53.0
click at [663, 259] on div "Contract Basic Hourly 0 0 n/a 0 n/a 18 0 % 0" at bounding box center [784, 280] width 695 height 60
type input "4"
type input "4.72"
type input "48"
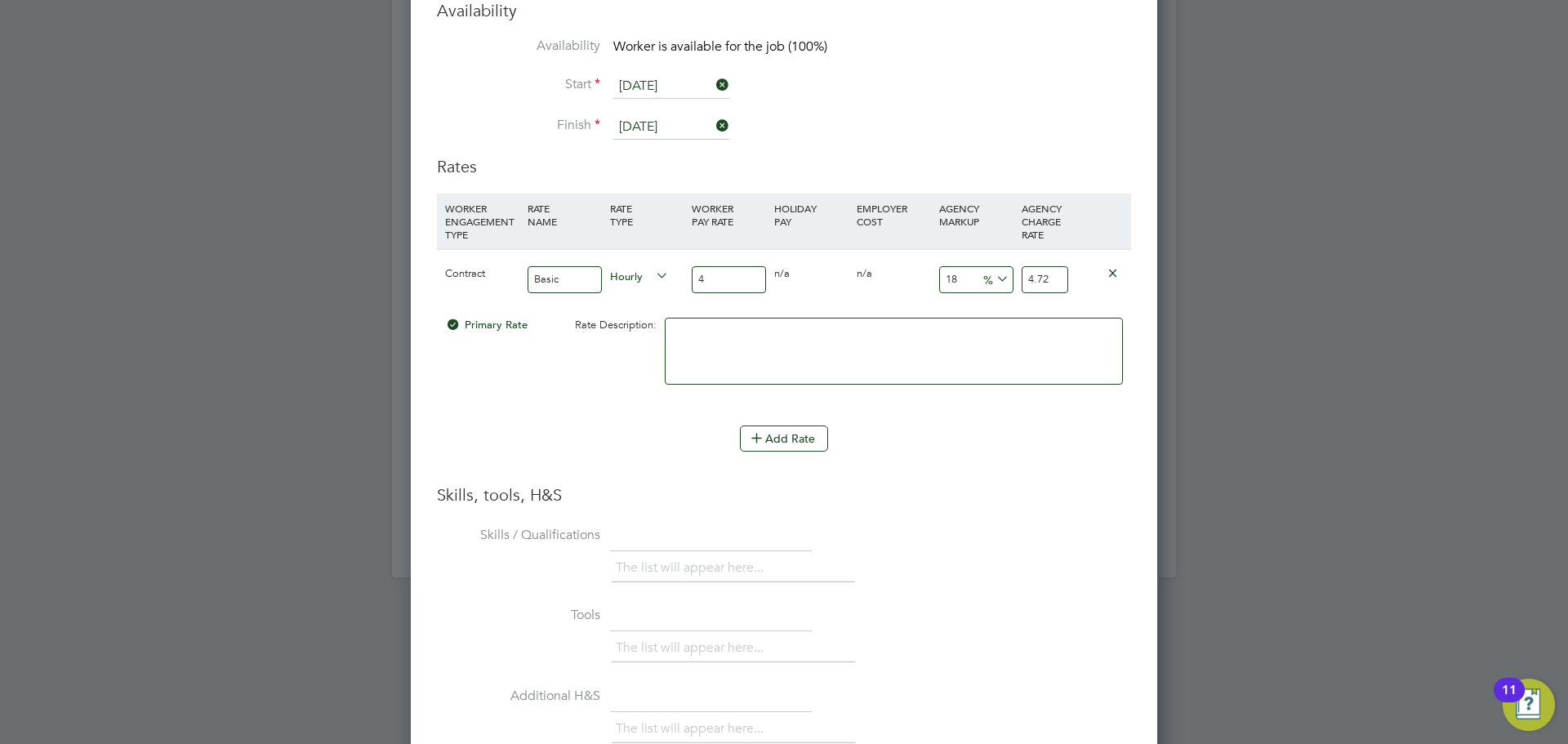
type input "56.64"
type input "4"
type input "4.72"
type input "49"
type input "57.82"
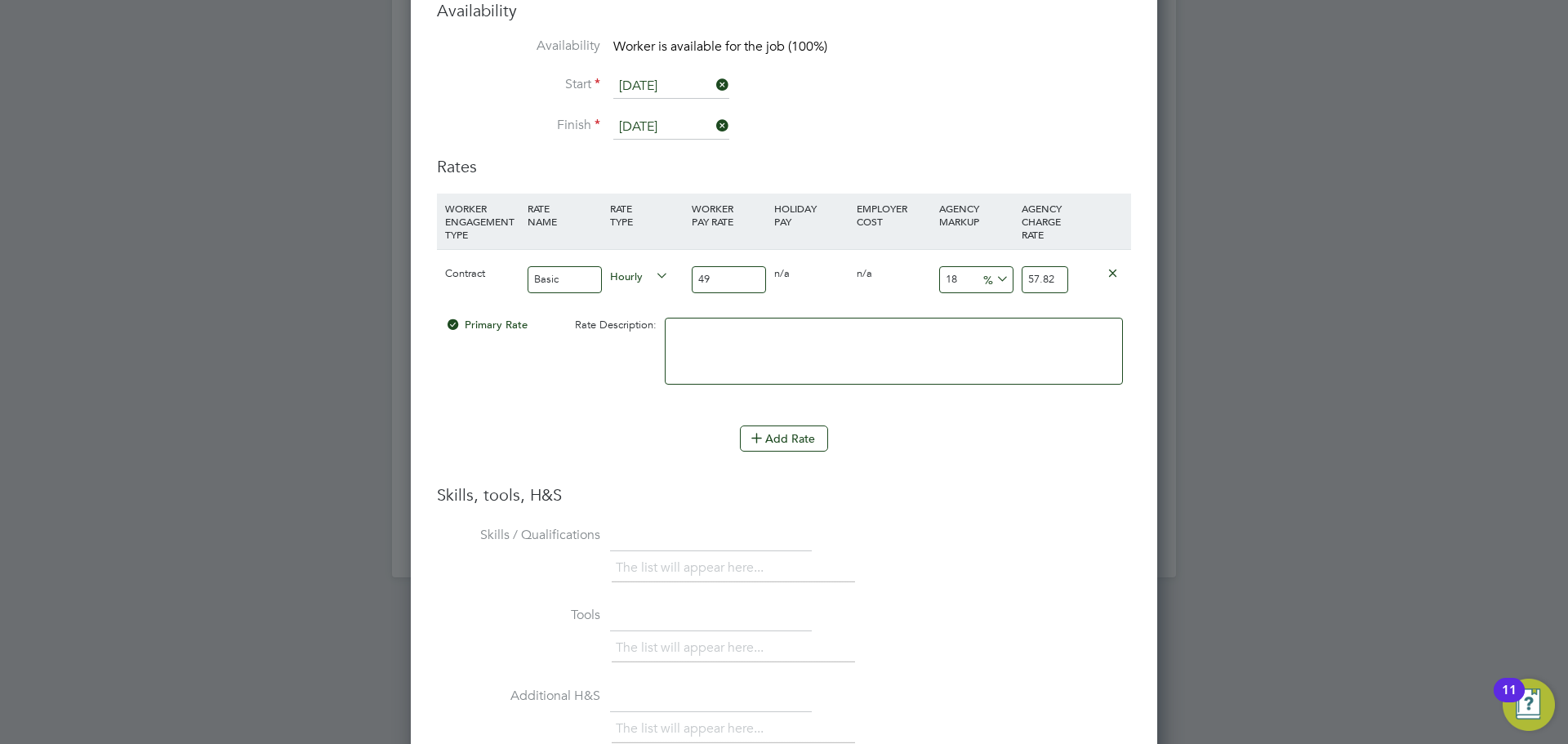
type input "49"
click at [972, 268] on input "18" at bounding box center [977, 280] width 75 height 27
type input "1"
type input "49.49"
type input "2"
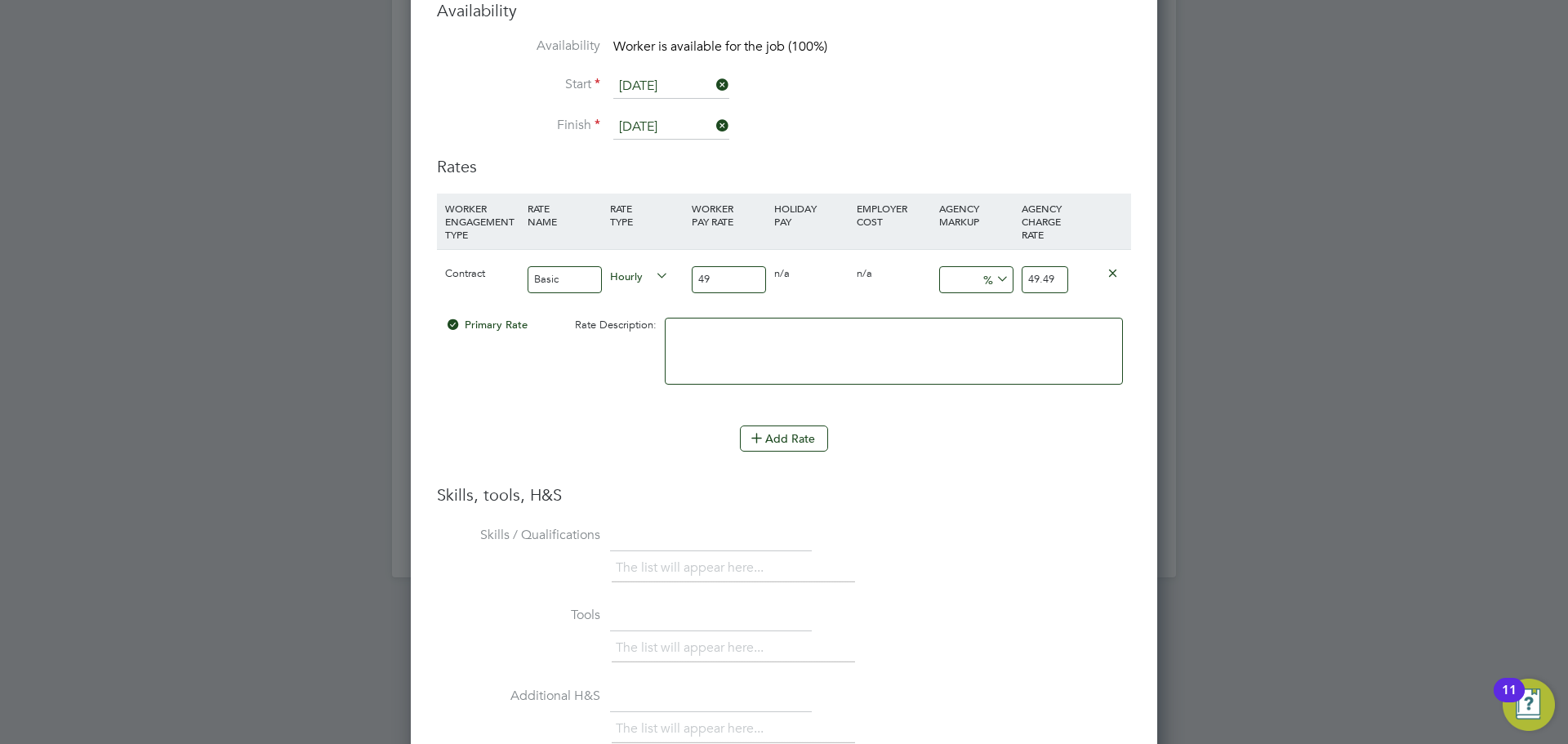
type input "49.98"
type input "23"
type input "60.27"
click at [626, 440] on li "Add Rate" at bounding box center [784, 447] width 695 height 43
drag, startPoint x: 1057, startPoint y: 266, endPoint x: 1001, endPoint y: 266, distance: 56.0
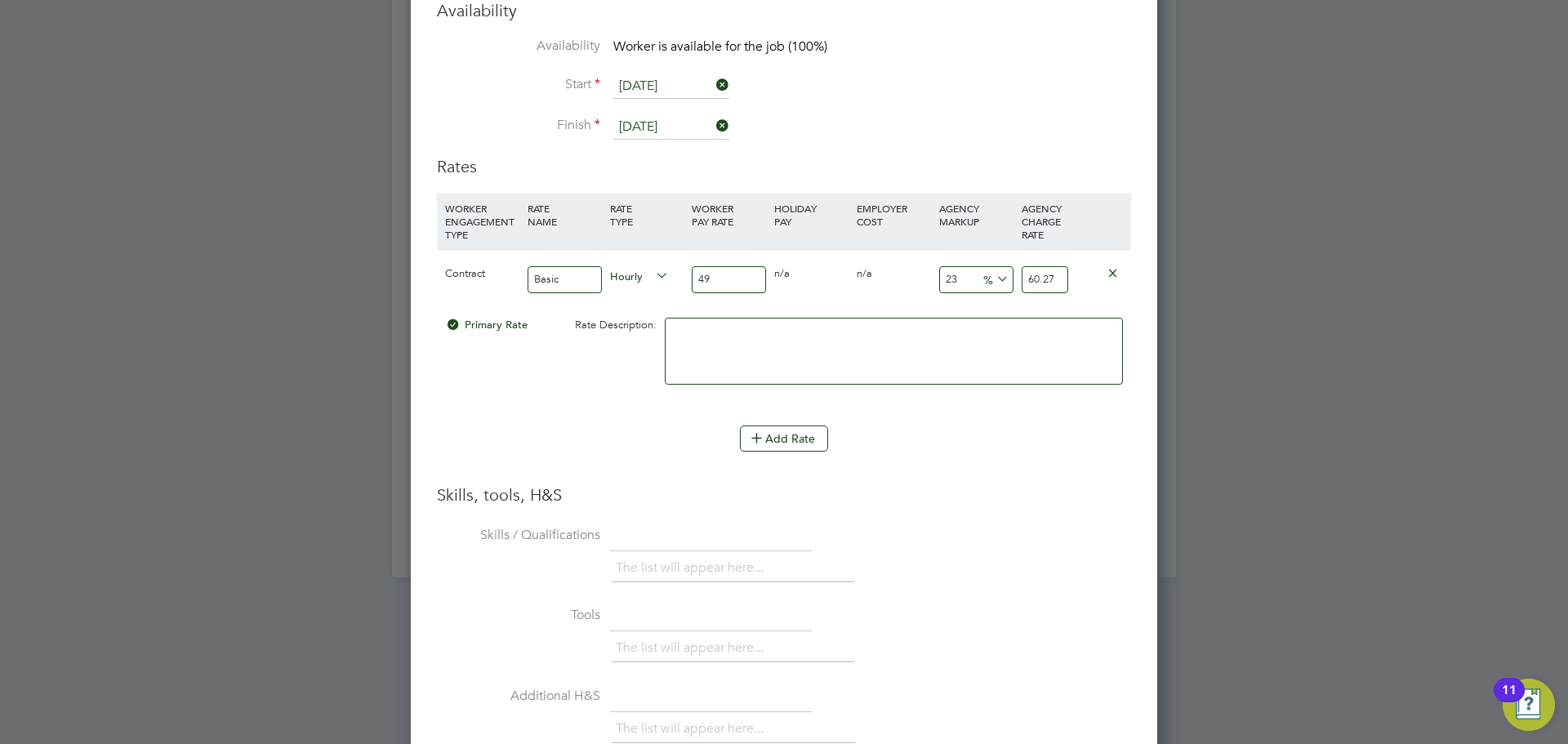
click at [1001, 266] on div "Contract Basic Hourly 49 0 n/a 0 n/a 23 11.27 % 60.27" at bounding box center [784, 280] width 695 height 60
type input "-87.75510204081633"
type input "6"
type input "22.448979591836736"
type input "60"
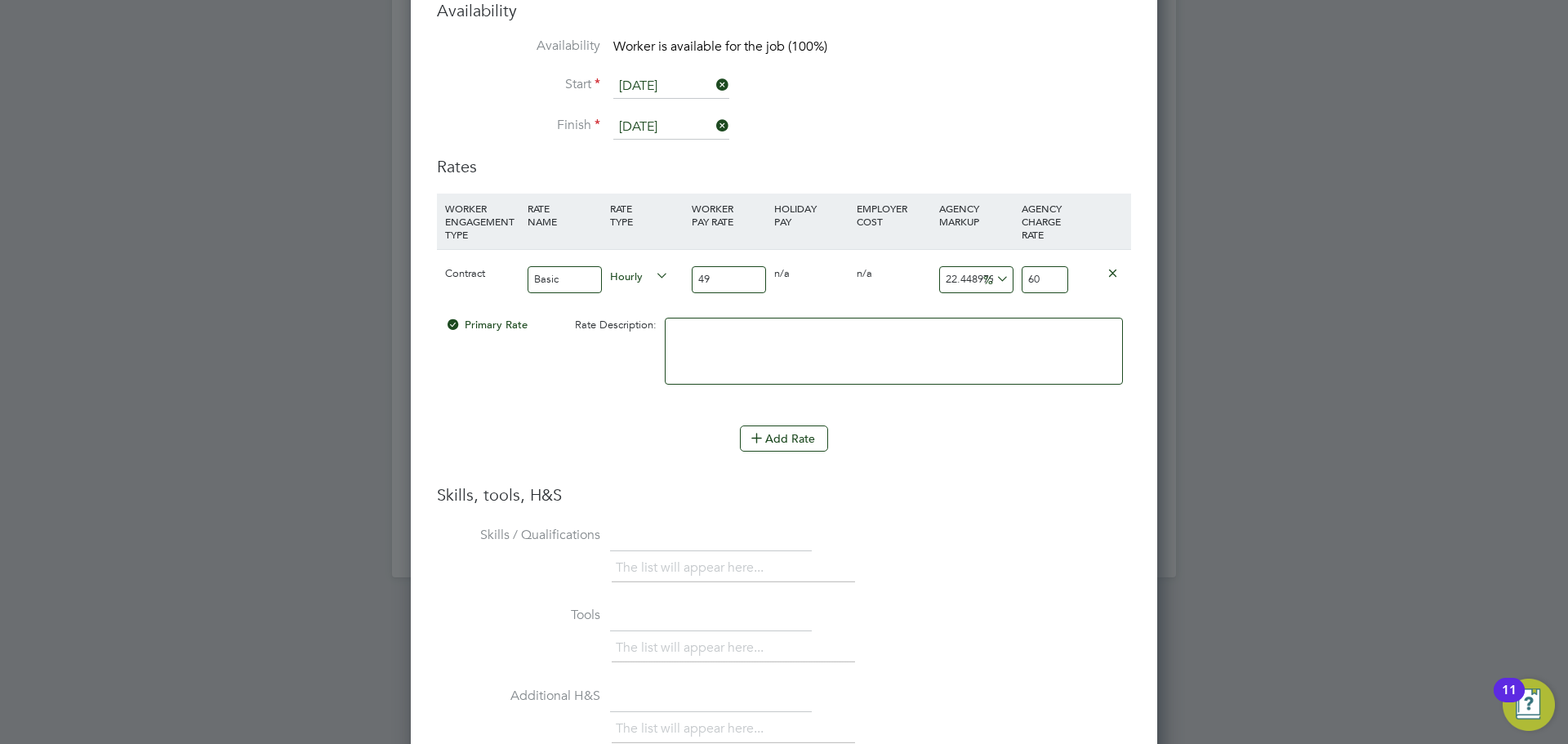
click at [1013, 485] on h3 "Skills, tools, H&S" at bounding box center [784, 495] width 695 height 21
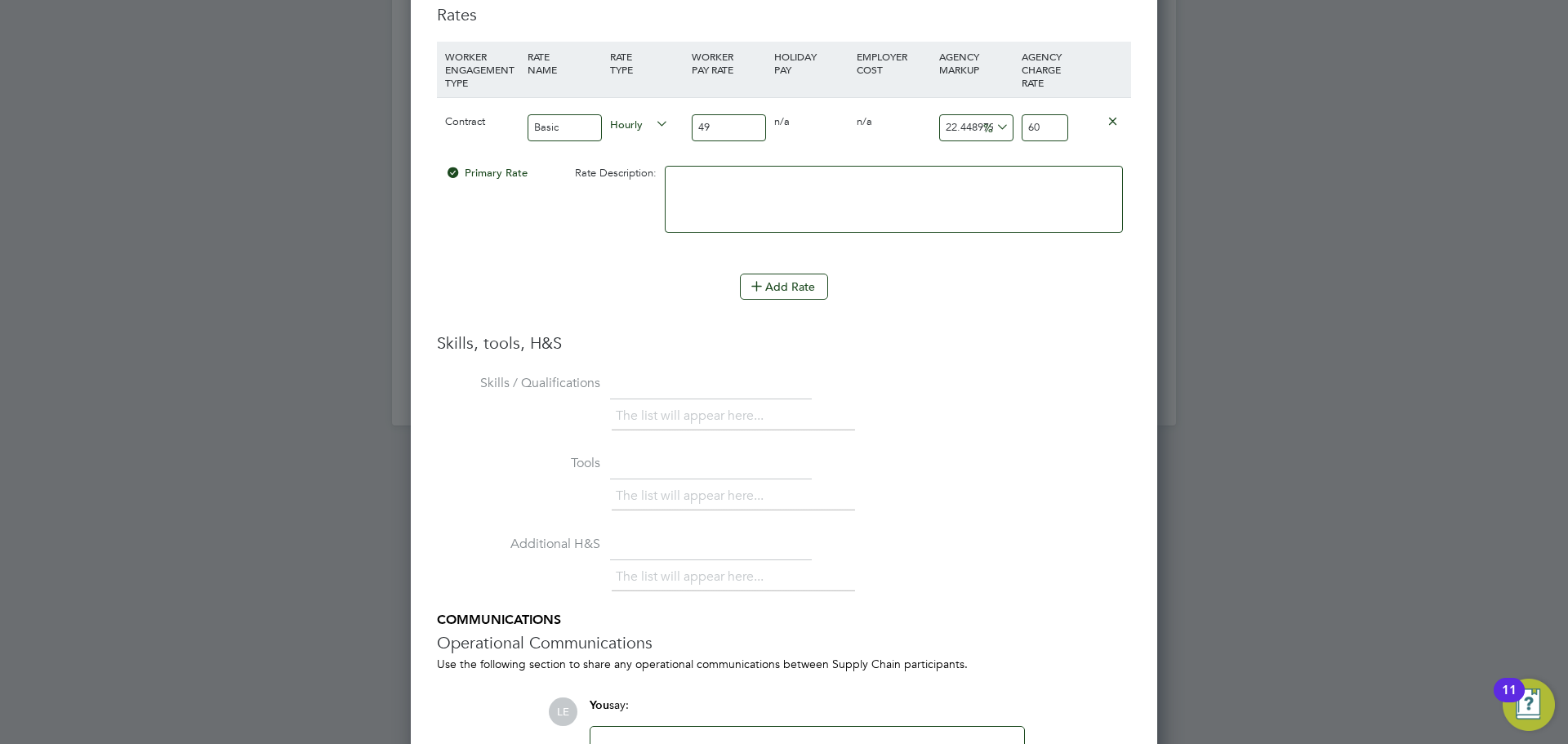
scroll to position [3644, 0]
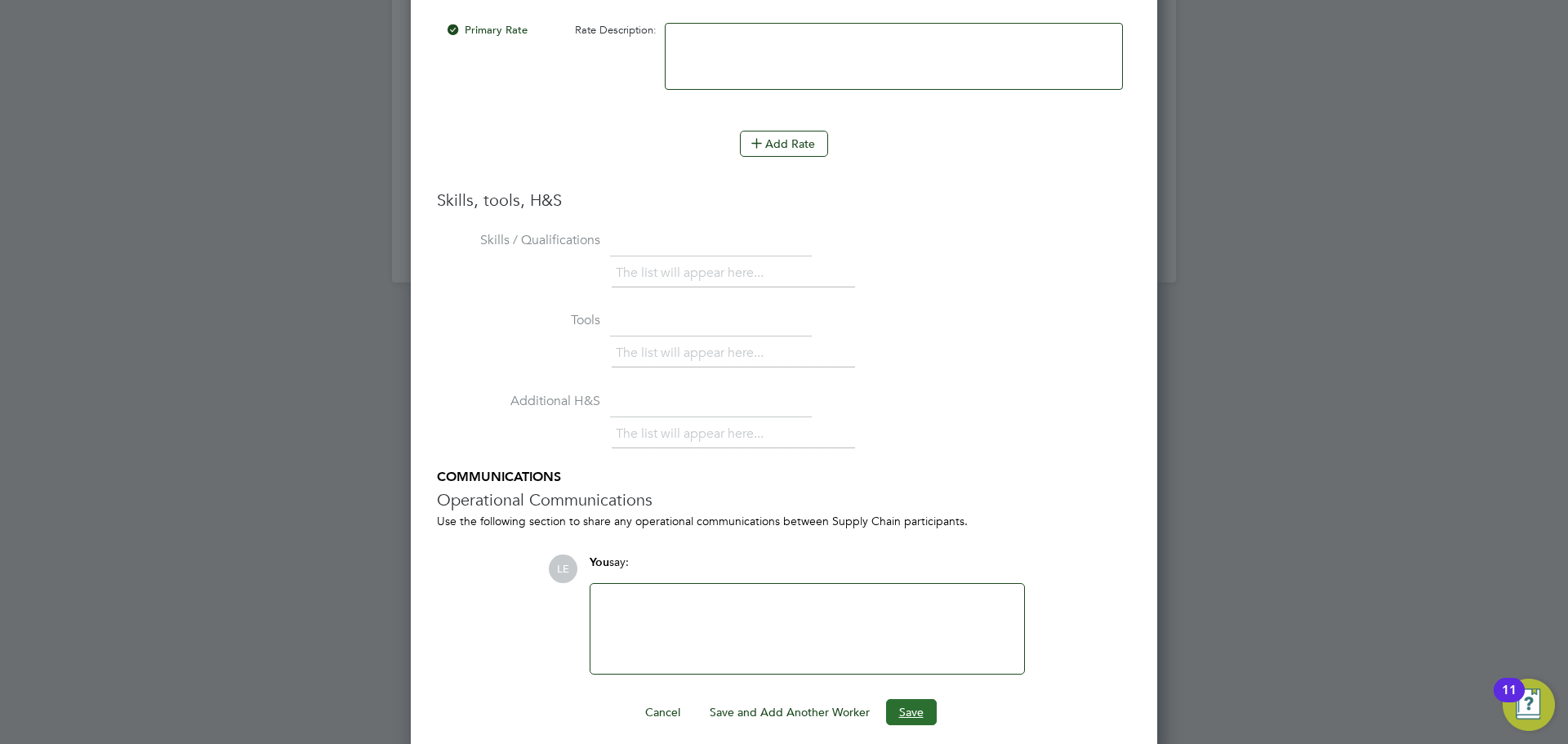
click at [924, 699] on button "Save" at bounding box center [911, 712] width 50 height 26
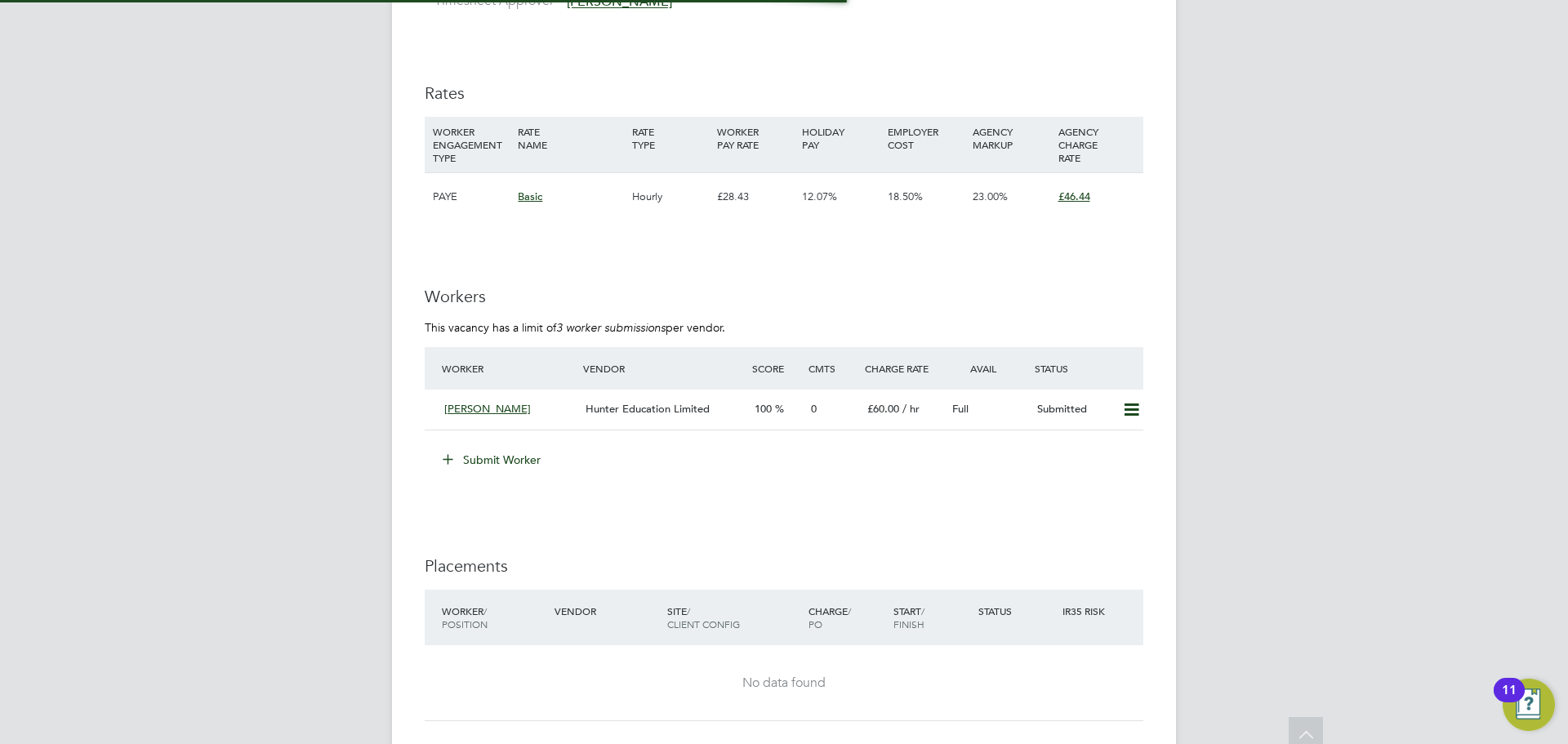
scroll to position [2777, 0]
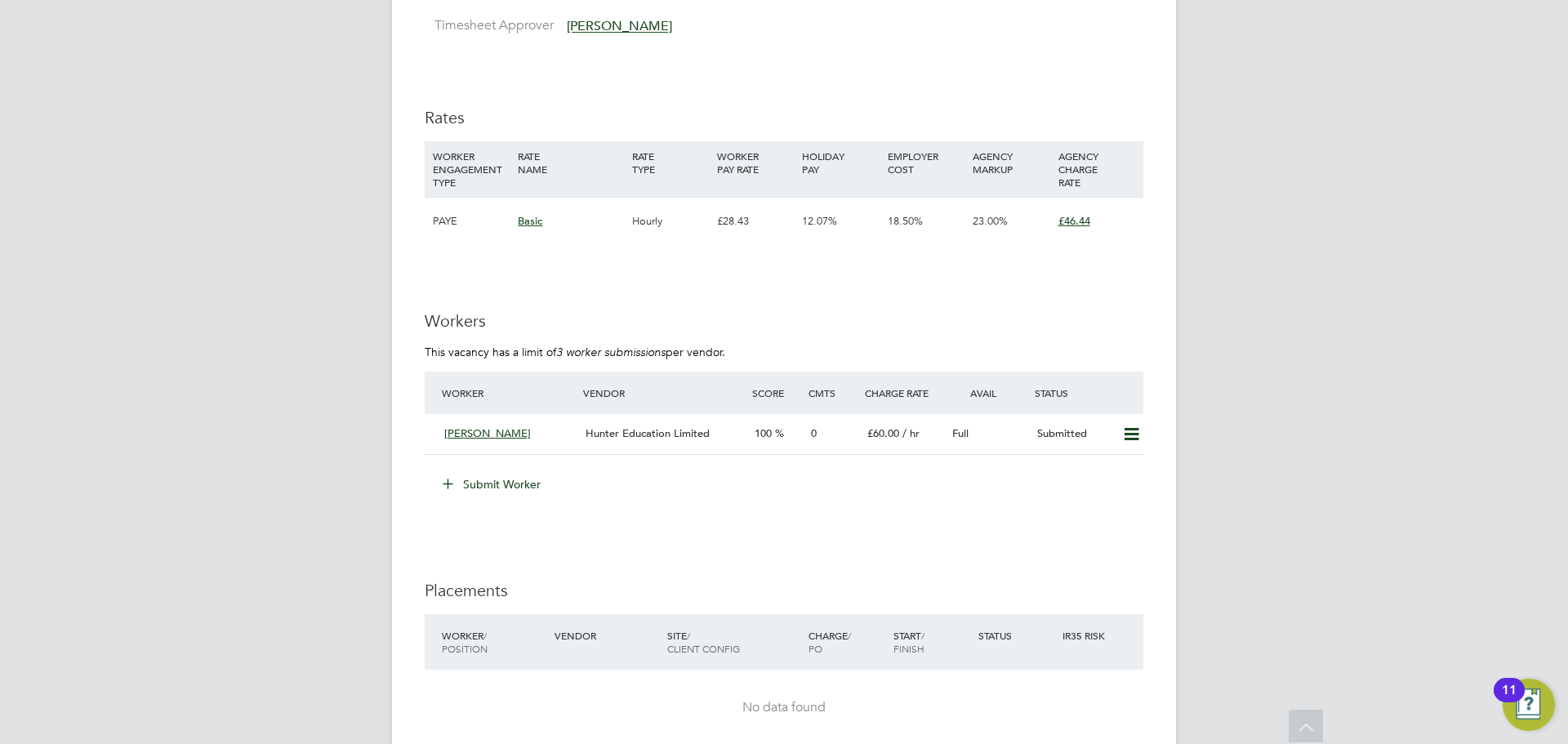
click at [502, 479] on button "Submit Worker" at bounding box center [493, 484] width 123 height 26
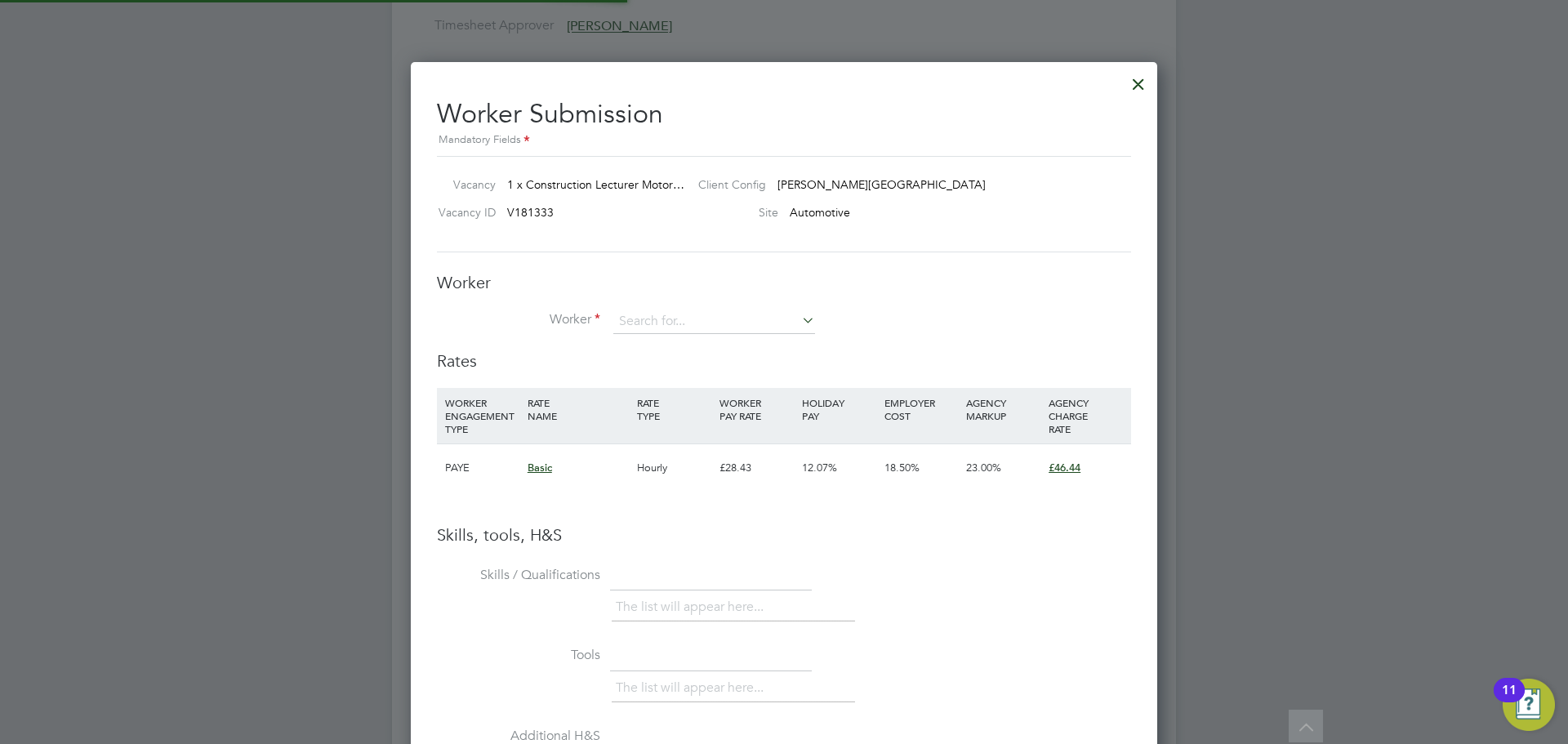
scroll to position [1032, 747]
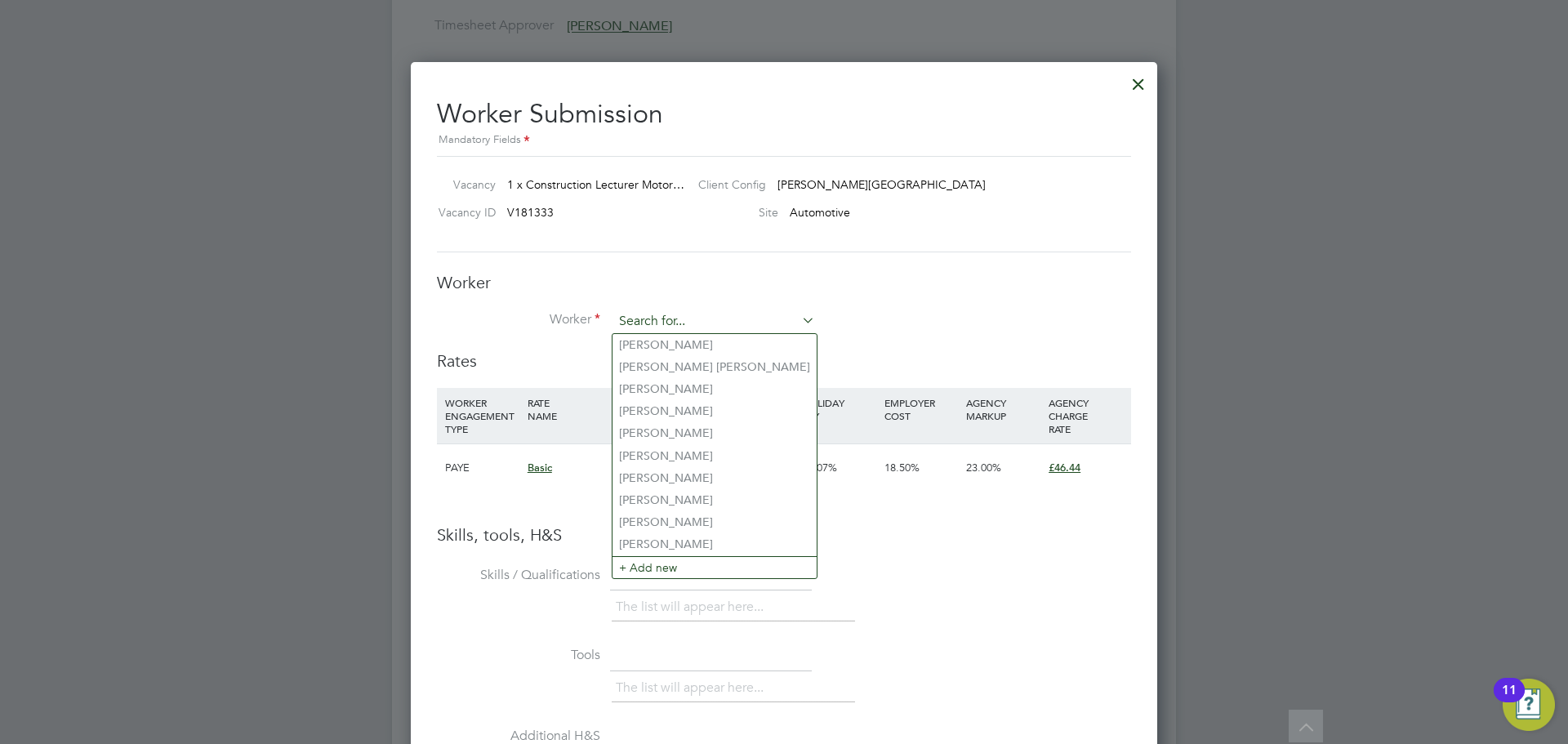
click at [642, 317] on input at bounding box center [714, 322] width 202 height 24
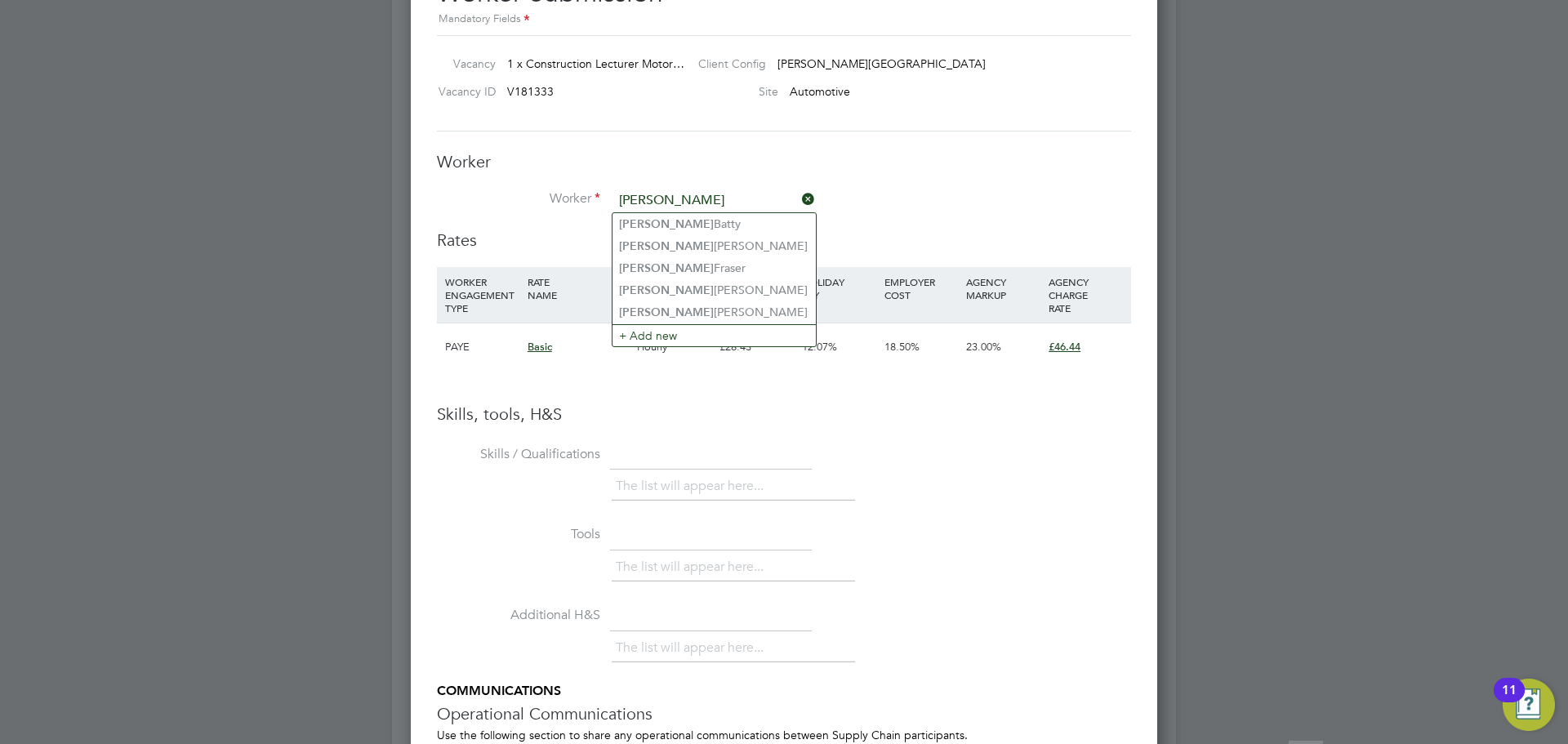
scroll to position [2941, 0]
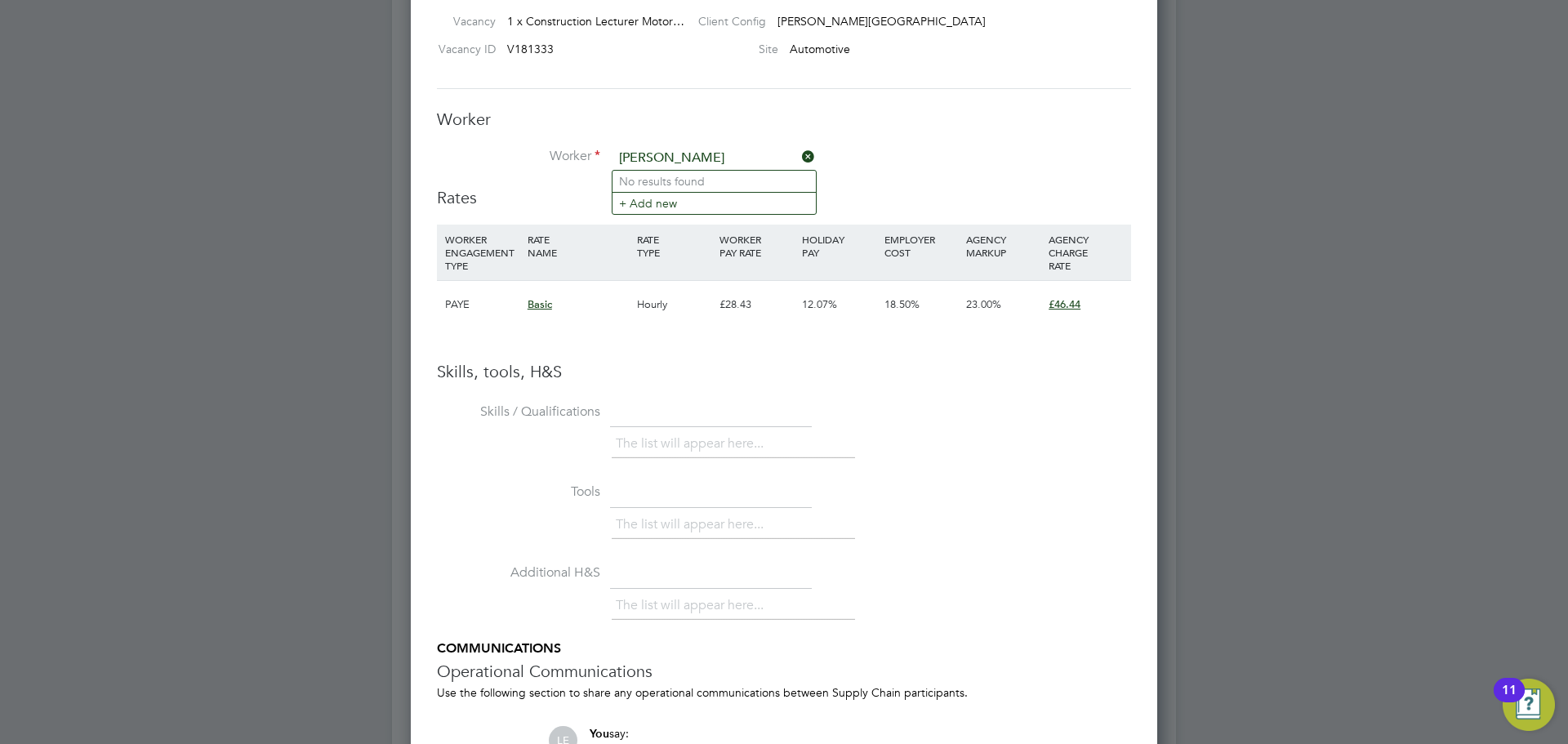
type input "andrew kni"
click at [891, 167] on li "Worker andrew kni" at bounding box center [784, 166] width 695 height 41
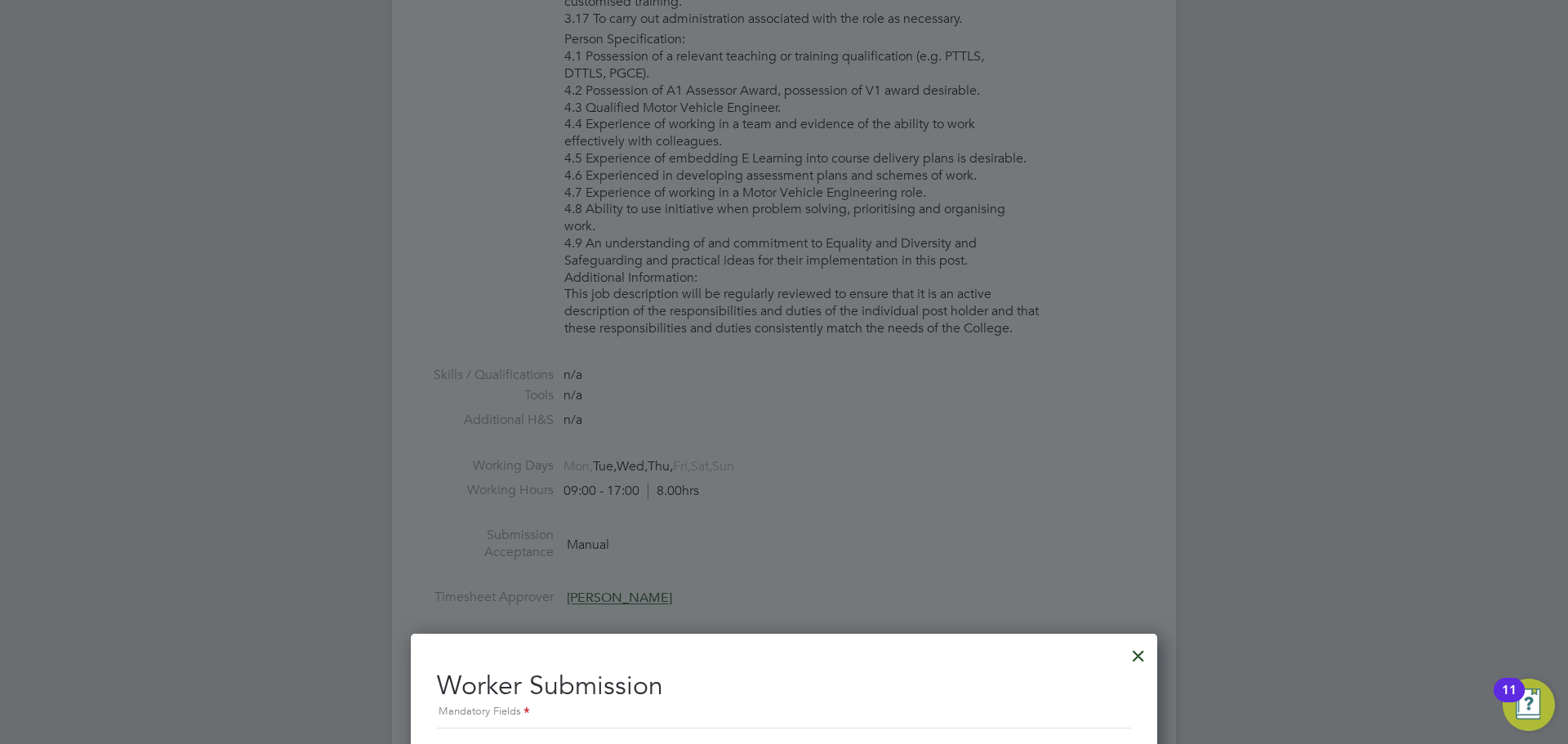
click at [1139, 650] on div at bounding box center [1138, 652] width 29 height 29
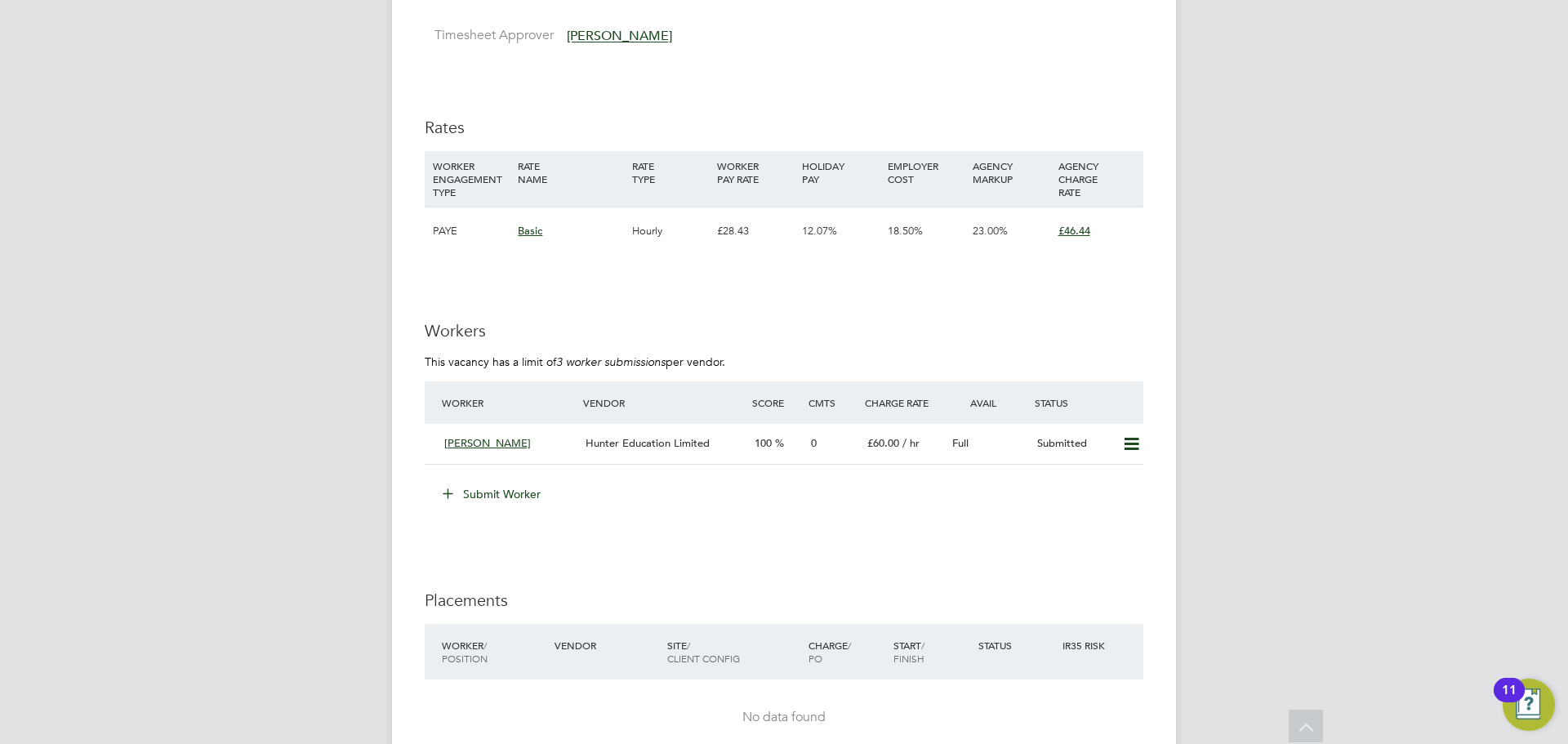
scroll to position [2777, 0]
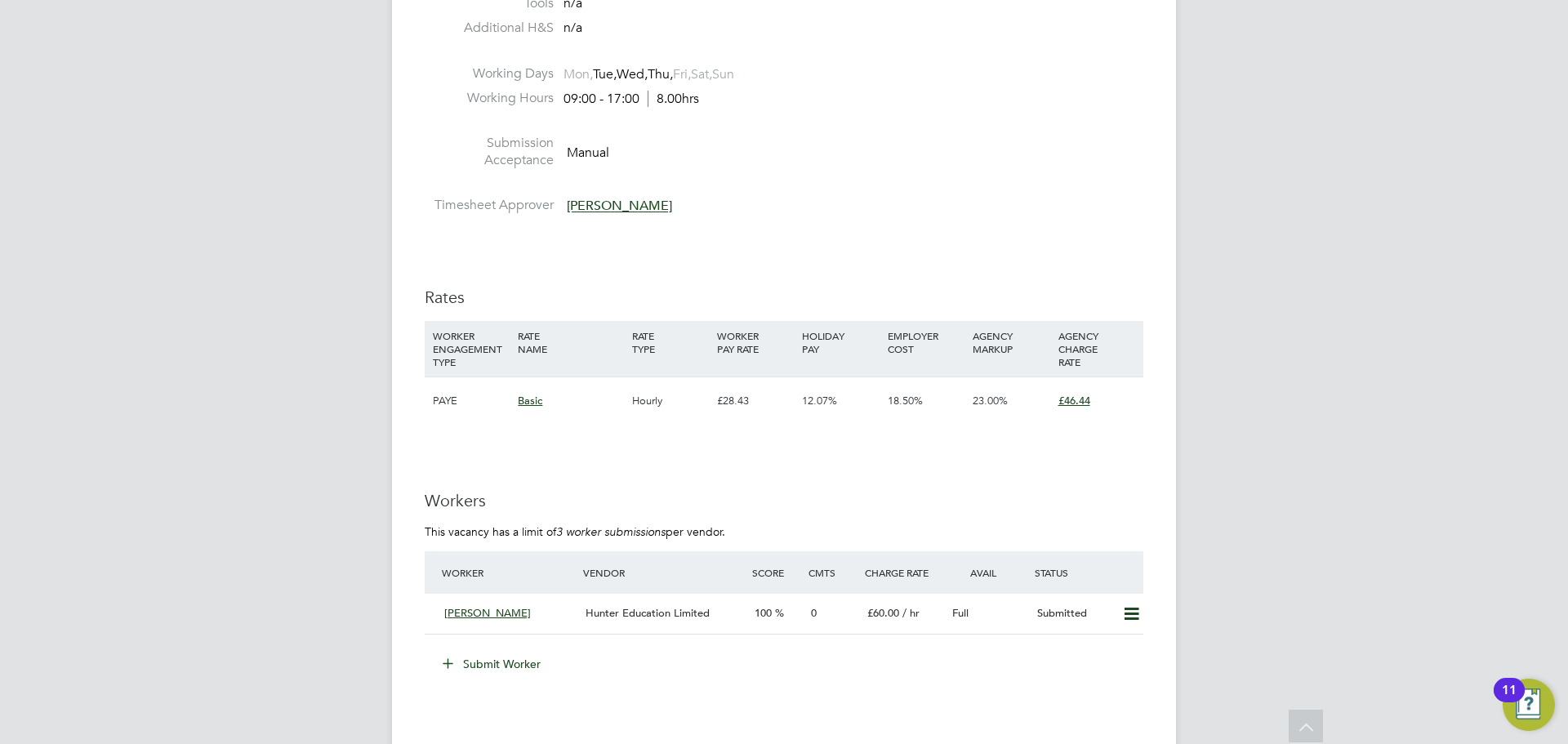
scroll to position [2777, 0]
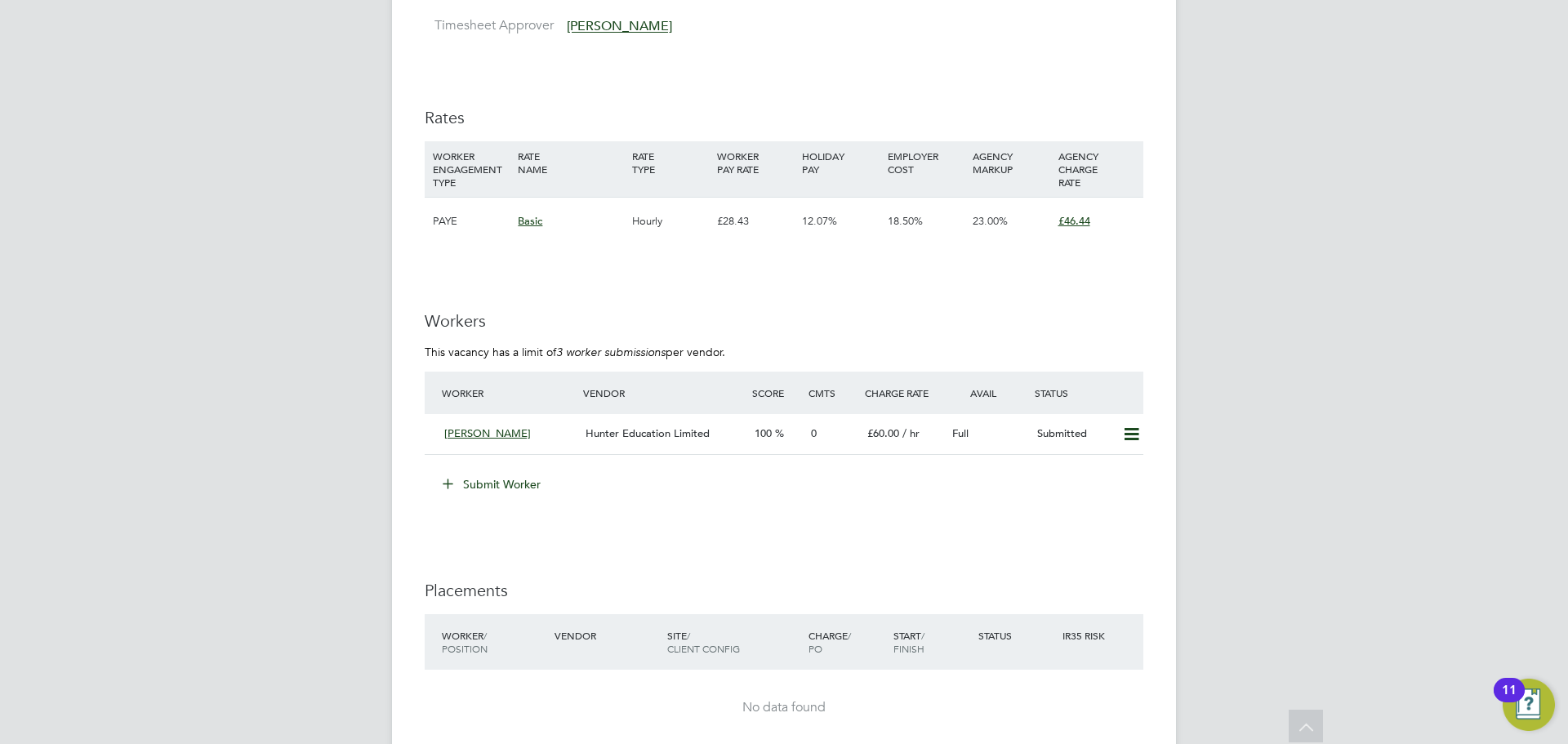
click at [491, 488] on button "Submit Worker" at bounding box center [493, 484] width 123 height 26
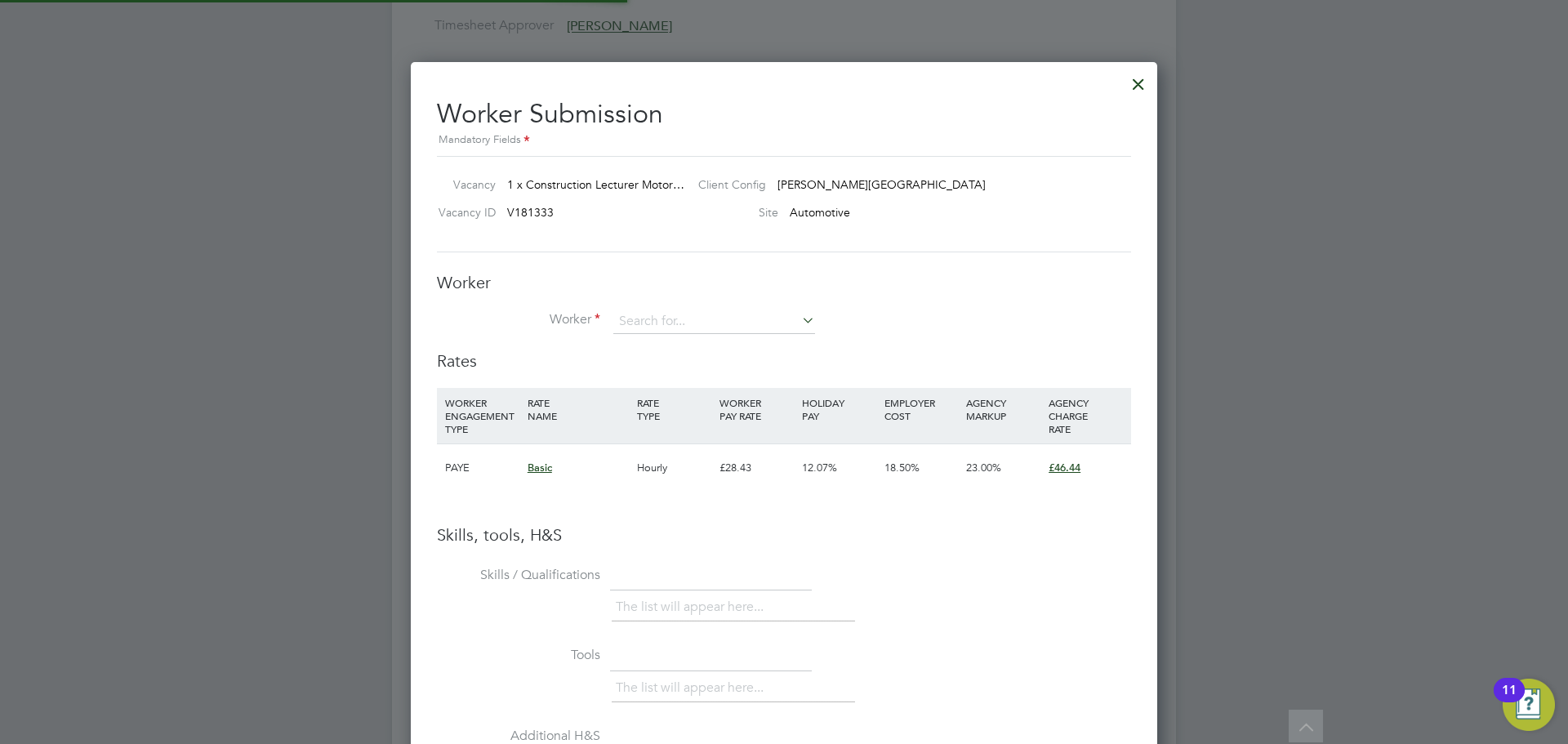
scroll to position [1032, 747]
click at [655, 315] on input at bounding box center [714, 322] width 202 height 24
type input "n"
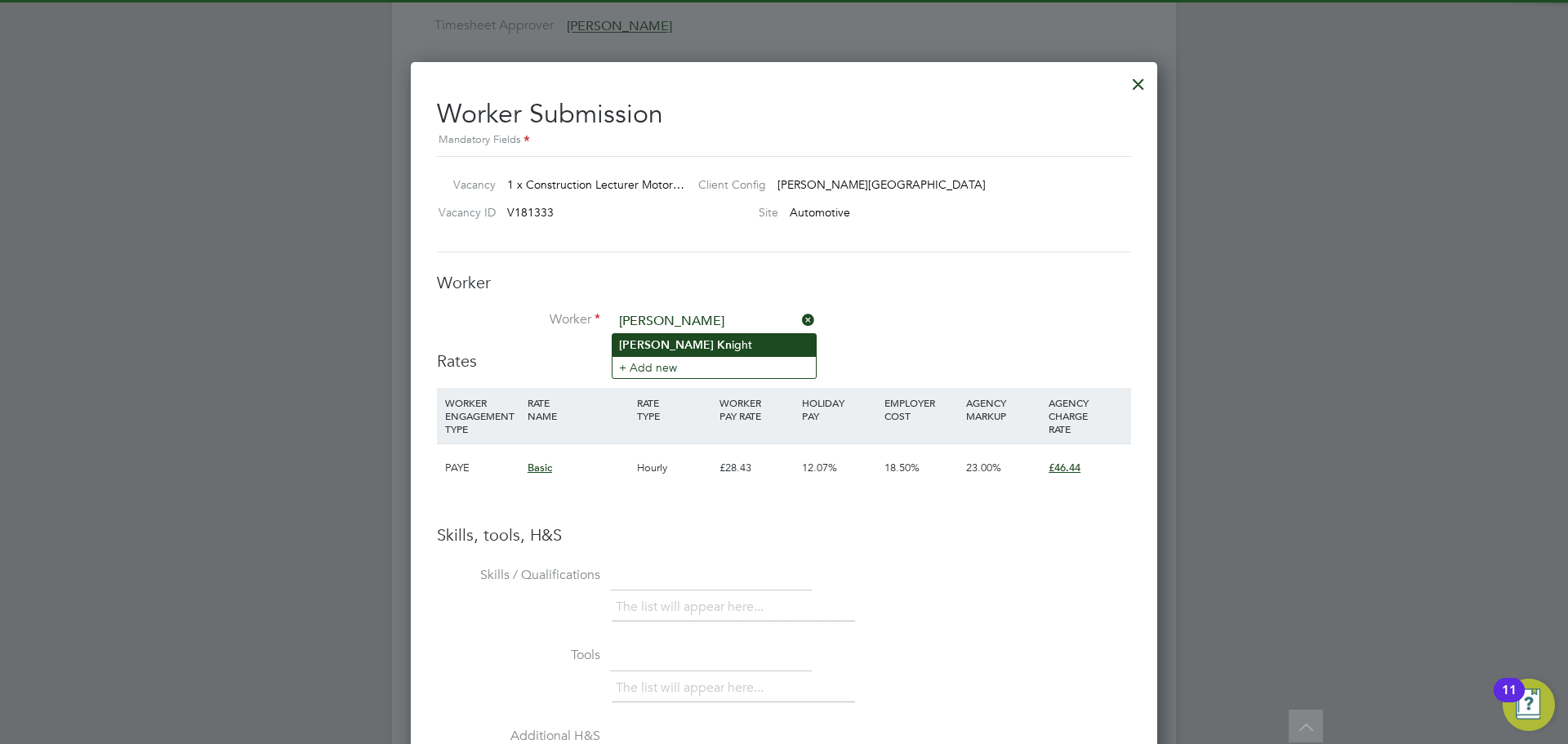
click at [639, 350] on b "[PERSON_NAME]" at bounding box center [666, 345] width 95 height 14
type input "[PERSON_NAME]"
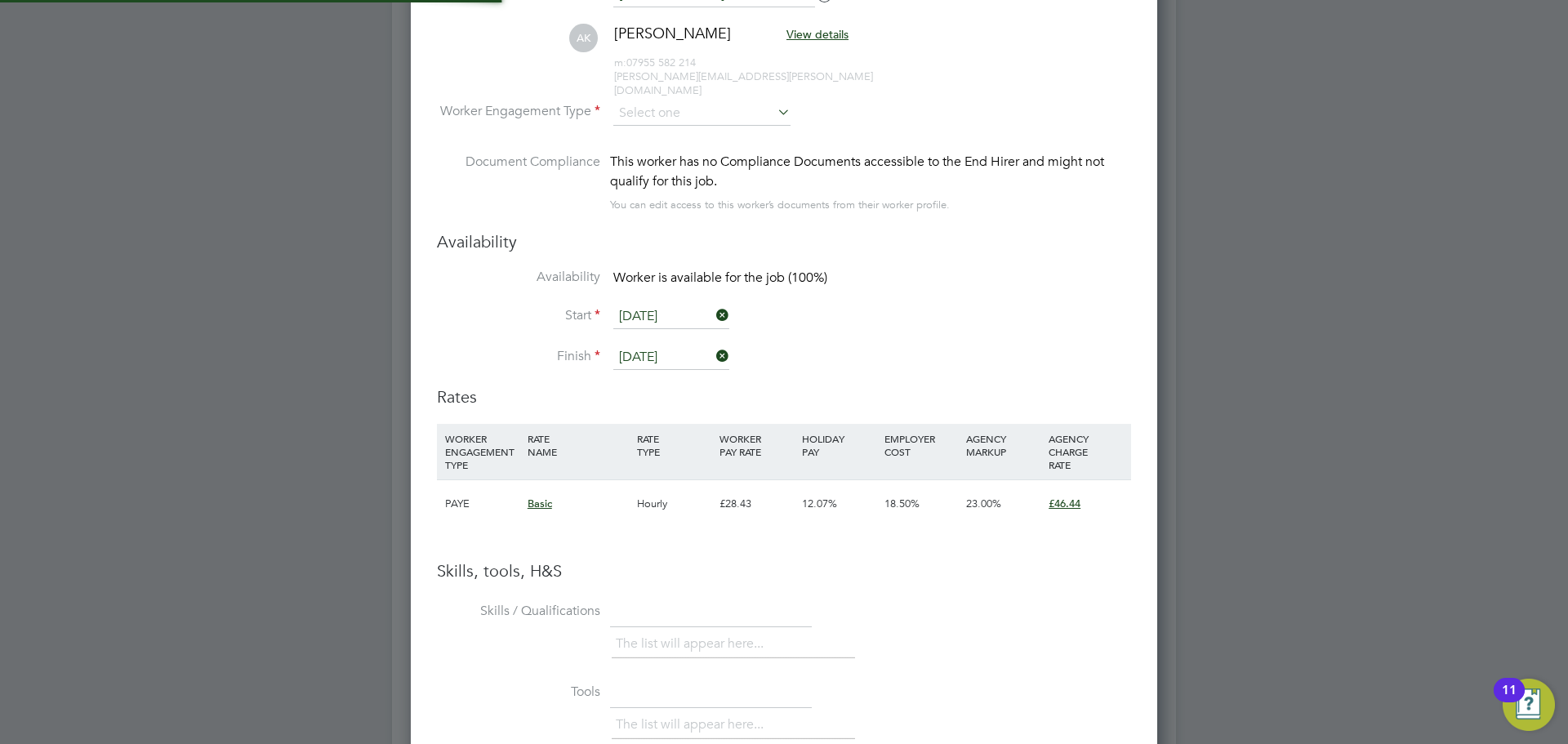
scroll to position [8, 8]
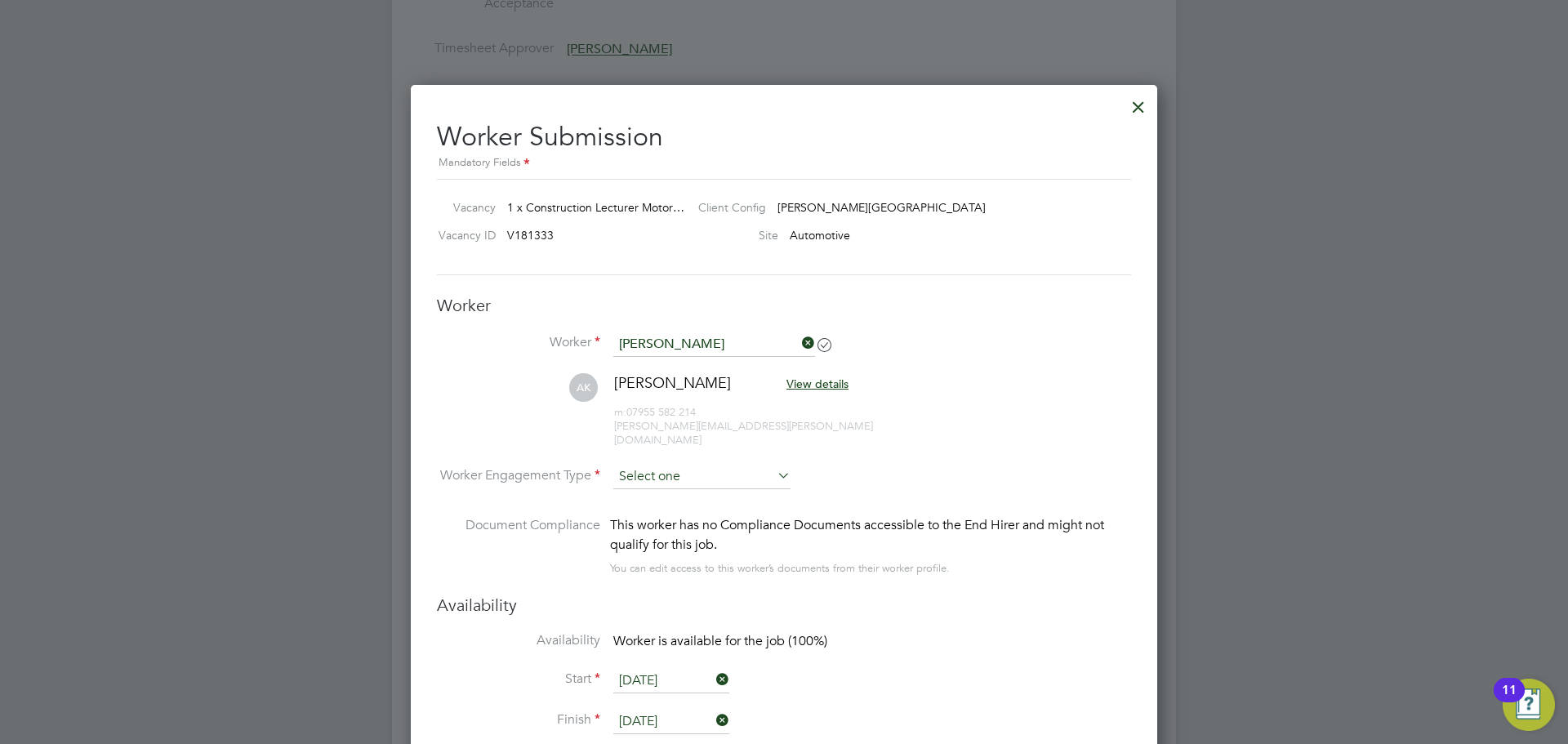
click at [677, 464] on input at bounding box center [701, 476] width 177 height 24
click at [678, 477] on li "Contract" at bounding box center [701, 485] width 179 height 21
type input "Contract"
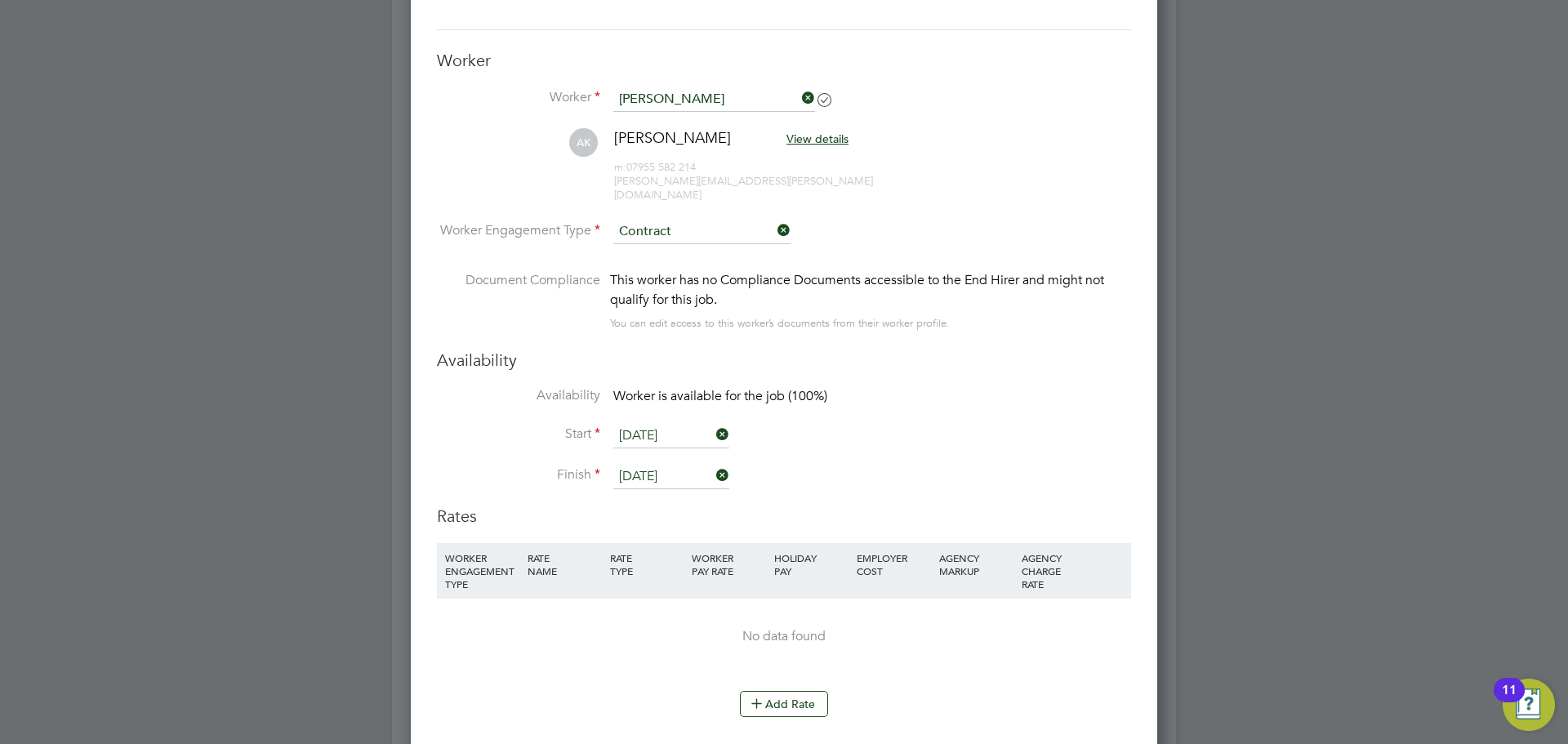
click at [589, 349] on h3 "Availability" at bounding box center [784, 359] width 695 height 21
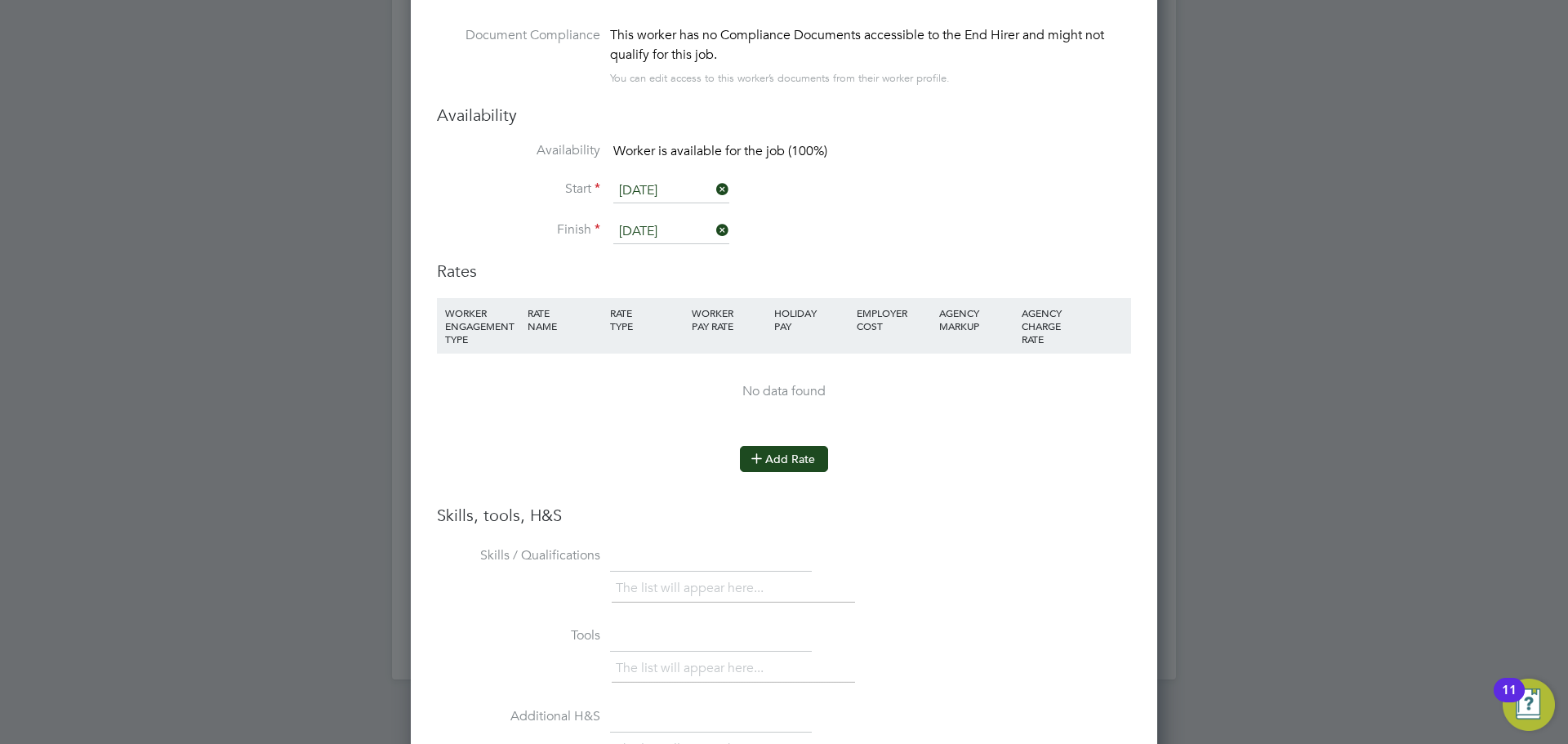
click at [786, 446] on button "Add Rate" at bounding box center [784, 458] width 88 height 26
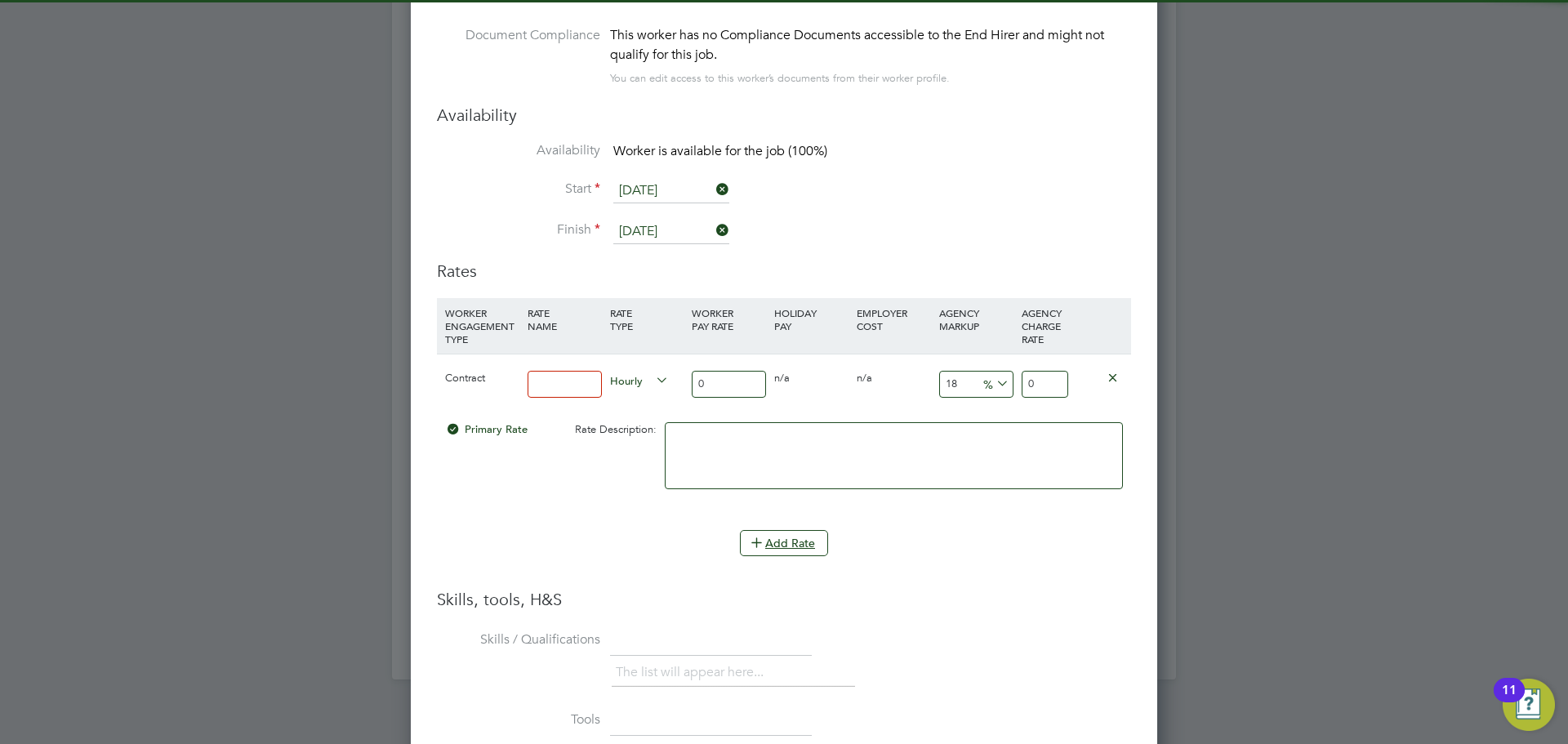
click at [574, 371] on input at bounding box center [564, 385] width 75 height 27
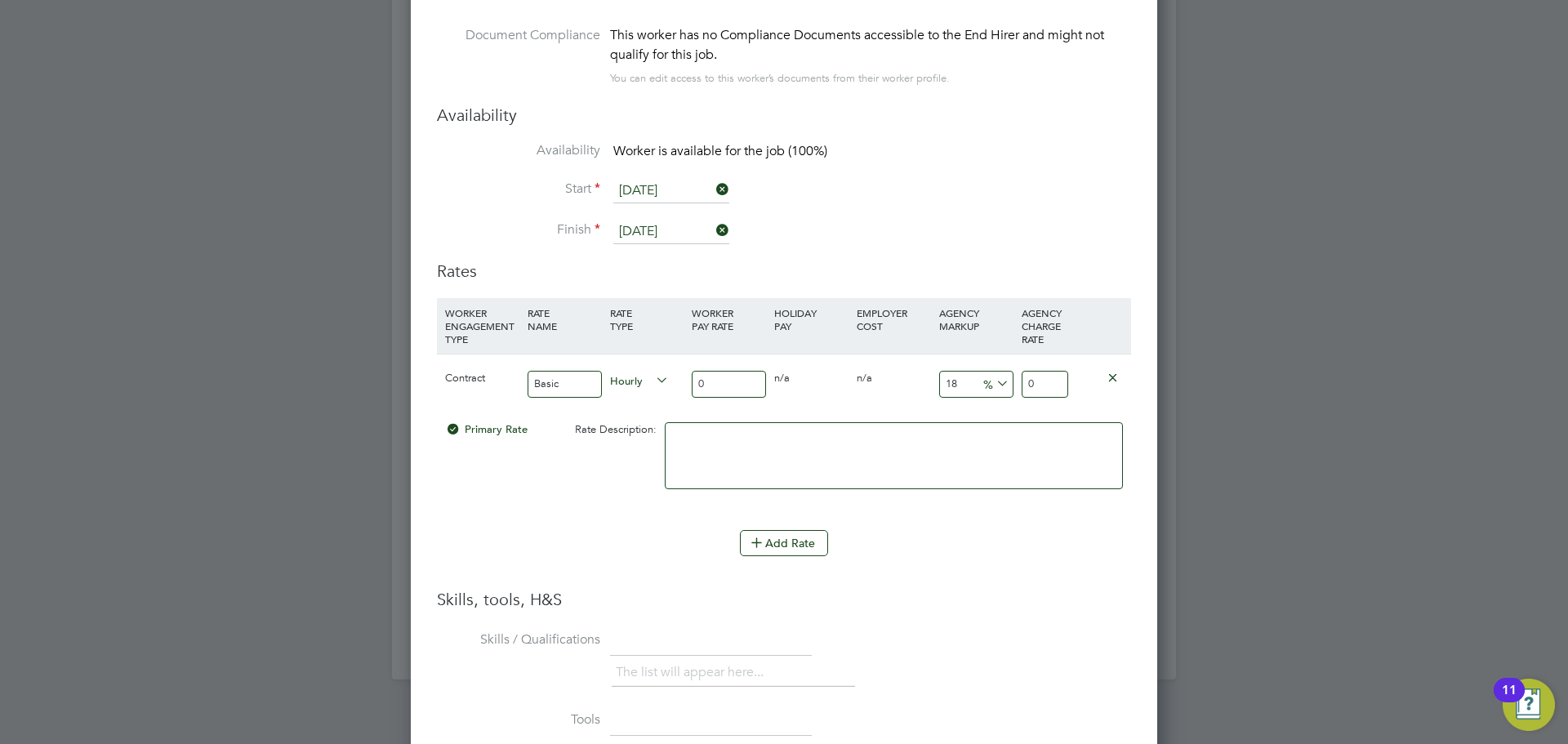
type input "Basic"
click at [741, 376] on input "0" at bounding box center [729, 385] width 75 height 27
drag, startPoint x: 715, startPoint y: 372, endPoint x: 688, endPoint y: 369, distance: 27.2
click at [689, 372] on div "0" at bounding box center [729, 384] width 82 height 60
type input "4"
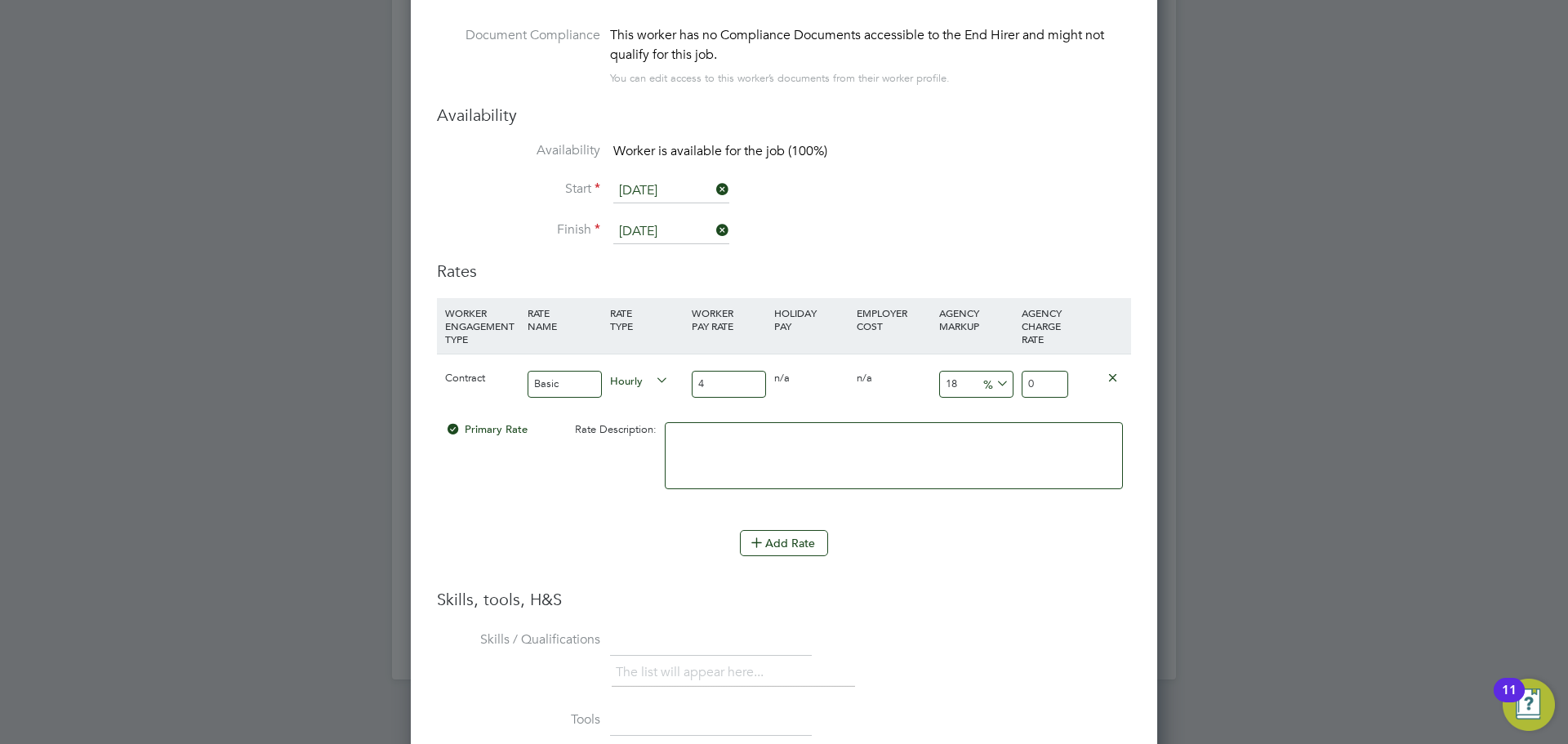
type input "4.72"
type input "47"
type input "55.46"
type input "47"
drag, startPoint x: 962, startPoint y: 369, endPoint x: 913, endPoint y: 369, distance: 49.0
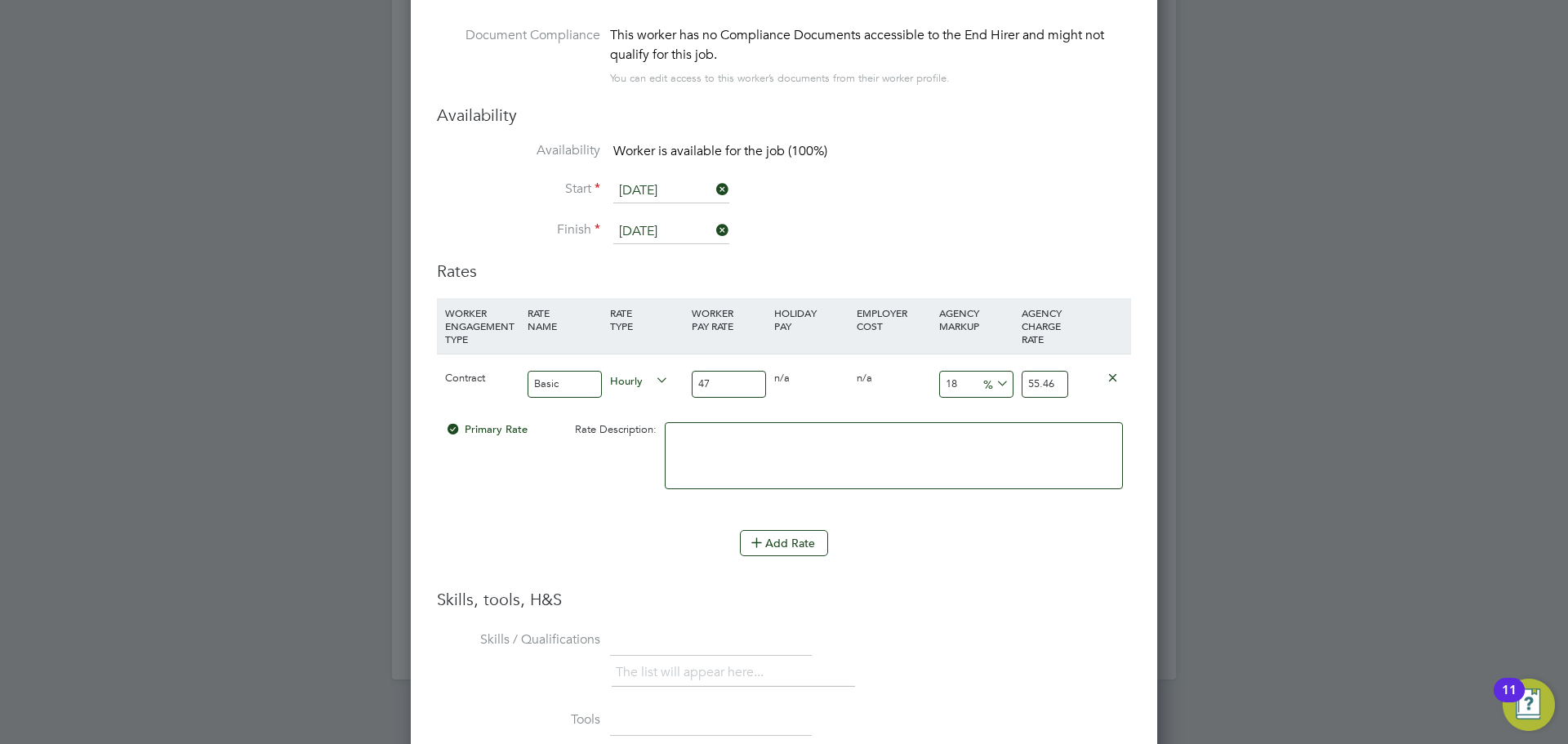
click at [913, 369] on div "Contract Basic Hourly 47 0 n/a 0 n/a 18 8.46 % 55.46" at bounding box center [784, 384] width 695 height 60
type input "2"
type input "47.94"
type input "23"
type input "57.81"
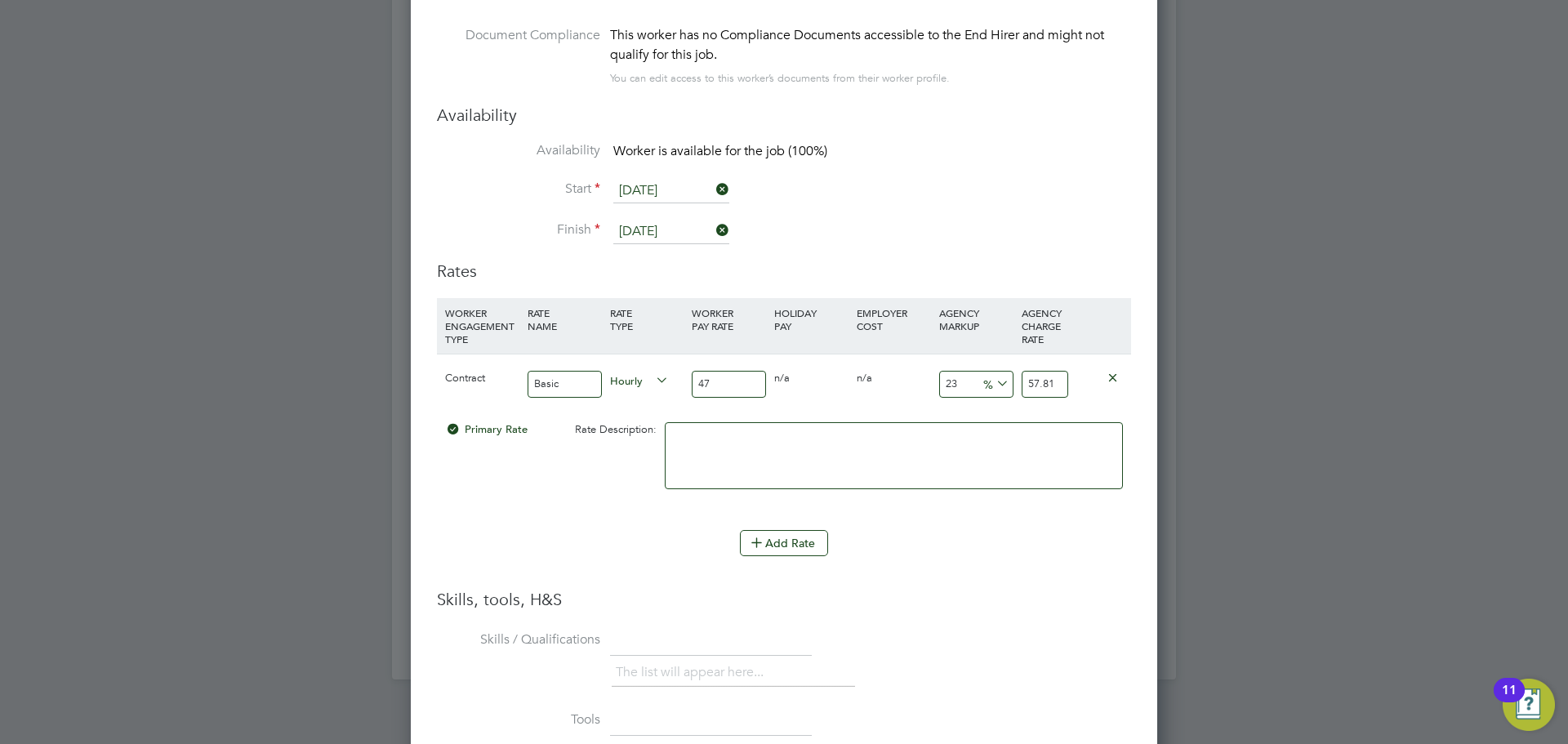
type input "23"
click at [921, 437] on textarea at bounding box center [894, 456] width 459 height 67
drag, startPoint x: 1062, startPoint y: 370, endPoint x: 1011, endPoint y: 370, distance: 51.0
click at [1011, 370] on div "Contract Basic Hourly 47 0 n/a 0 n/a 23 10.81 % 57.81" at bounding box center [784, 384] width 695 height 60
click at [725, 375] on input "47" at bounding box center [729, 385] width 75 height 27
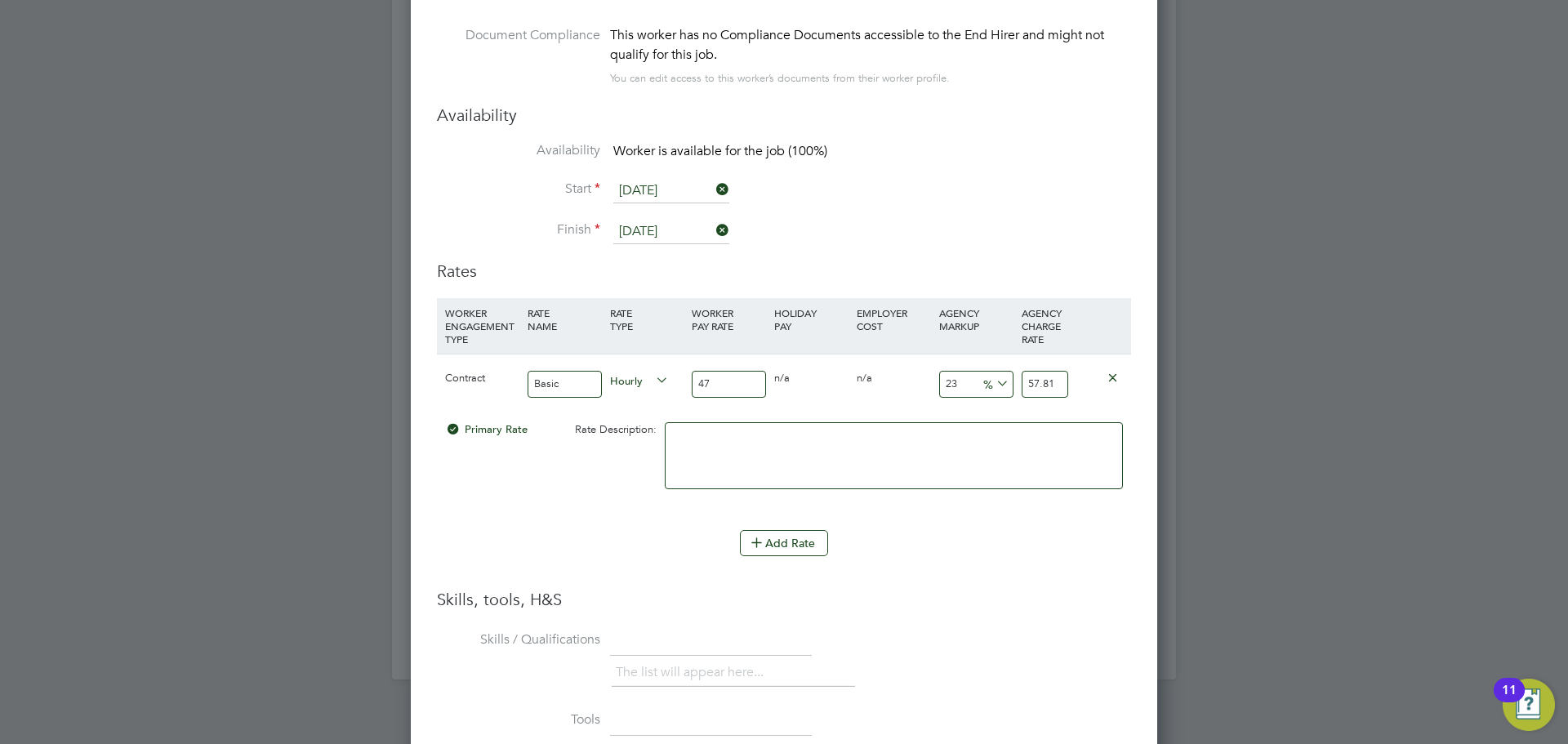
type input "4"
type input "4.92"
type input "48"
type input "59.04"
type input "48"
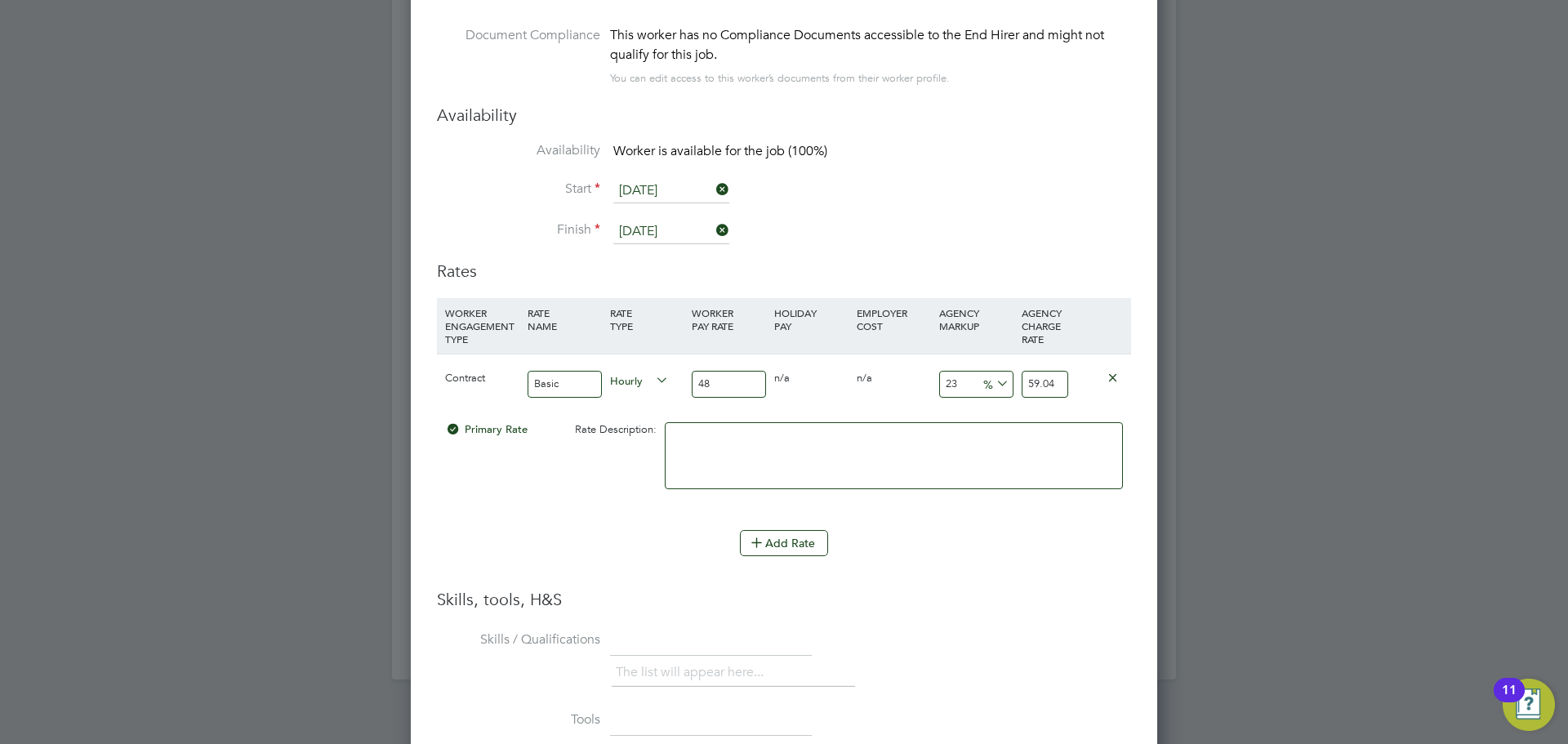
click at [960, 371] on input "23" at bounding box center [977, 385] width 75 height 27
click at [1054, 372] on input "59.04" at bounding box center [1045, 385] width 46 height 27
type input "22.916666666666668"
type input "59"
click at [1008, 431] on textarea at bounding box center [894, 456] width 459 height 67
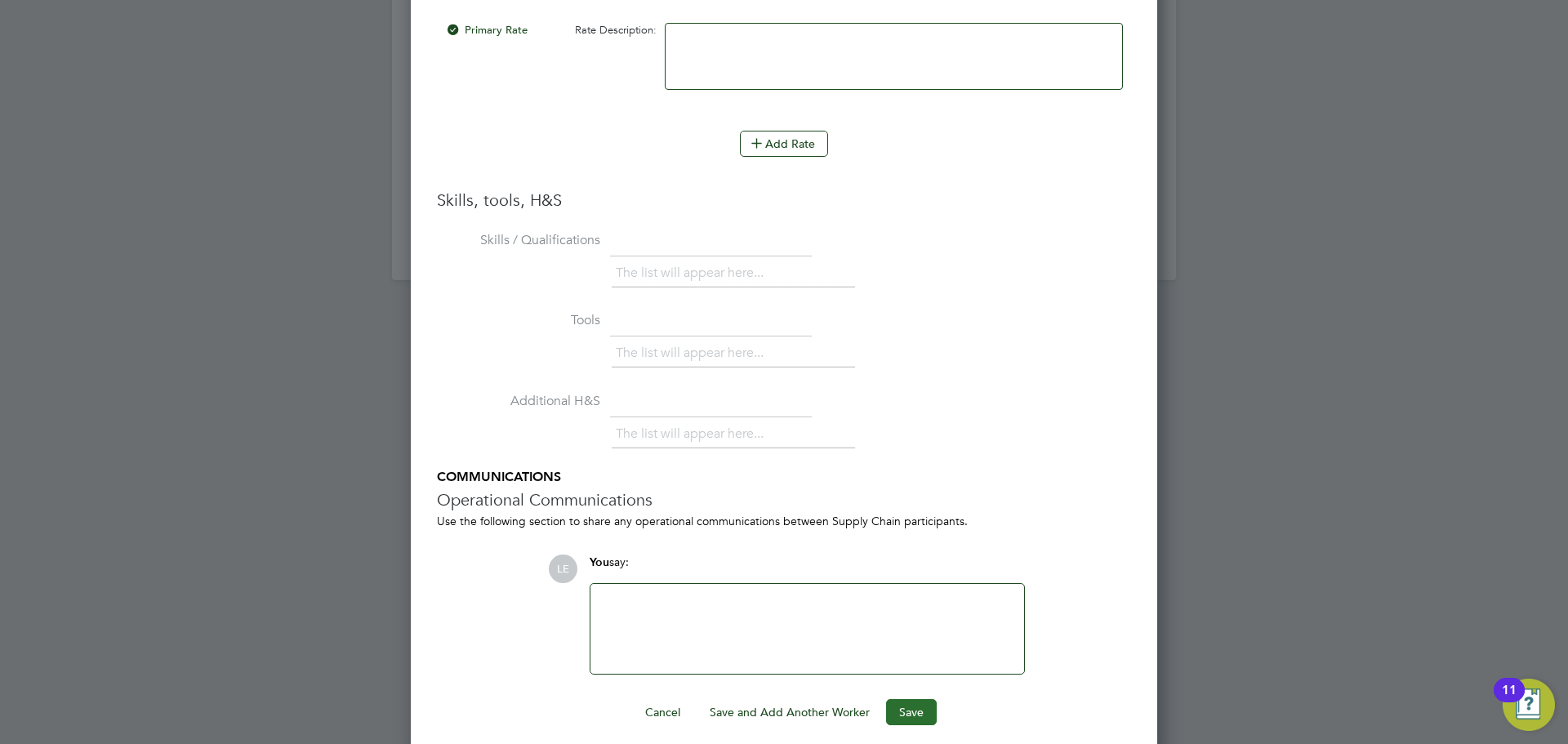
click at [919, 701] on button "Save" at bounding box center [911, 712] width 50 height 26
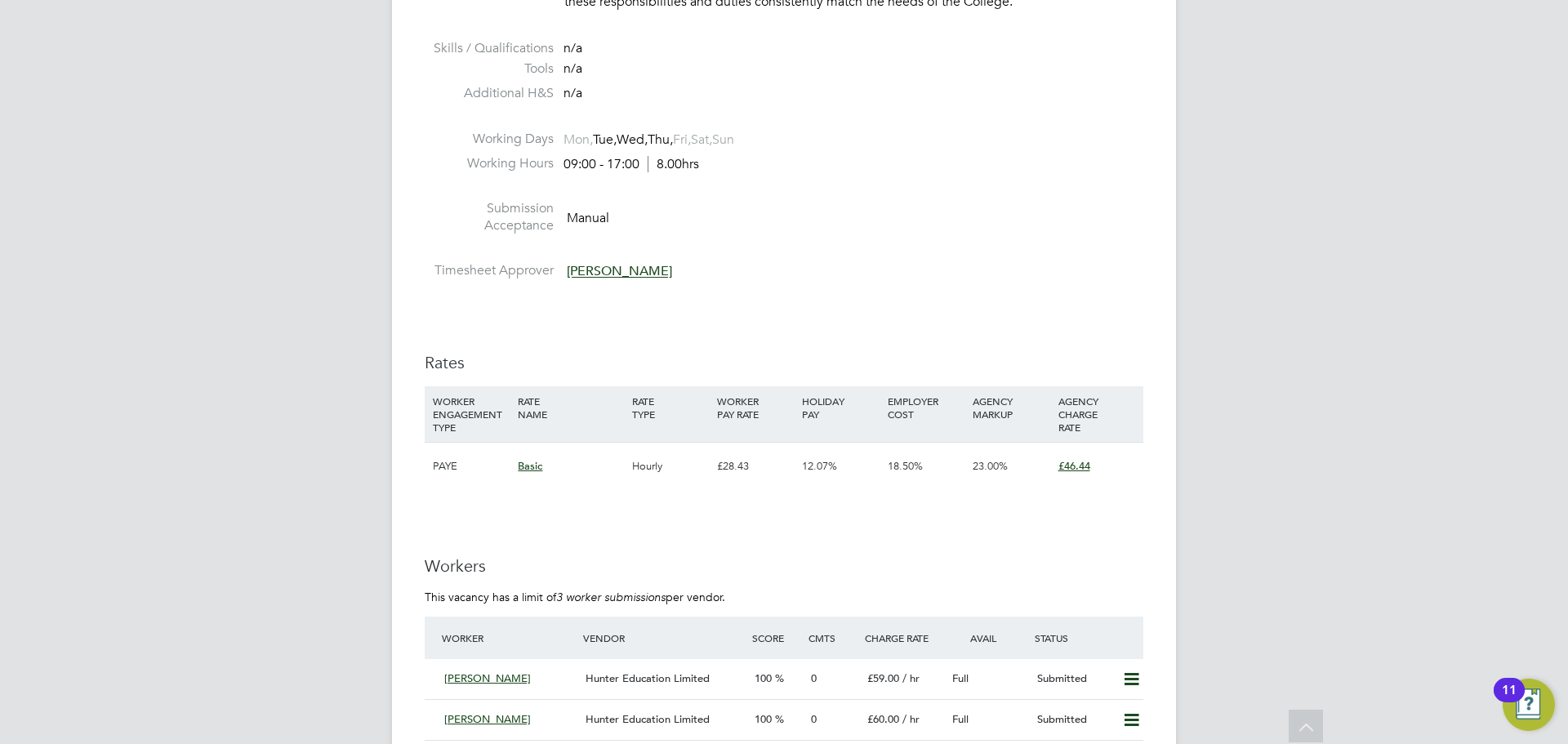
scroll to position [2777, 0]
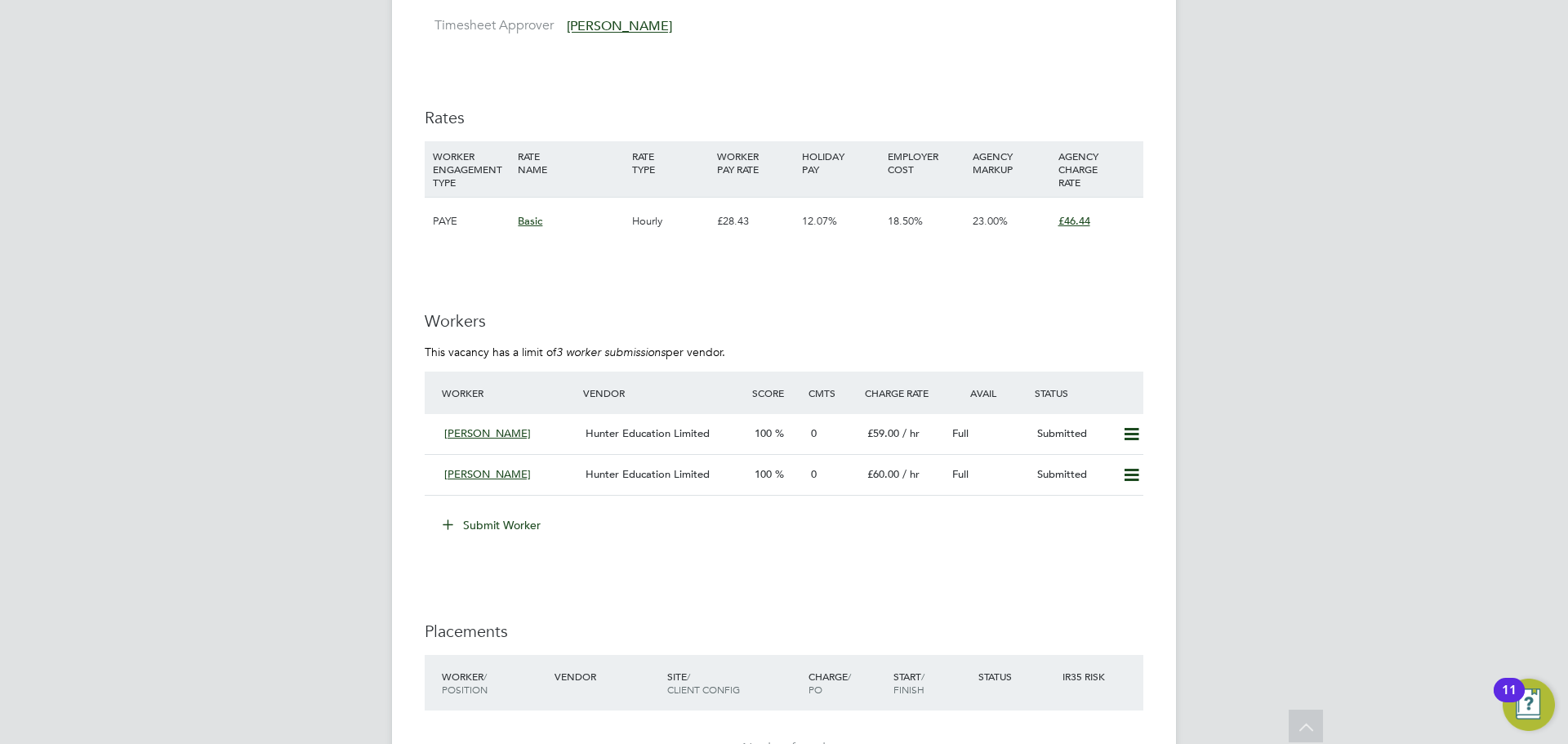
click at [507, 522] on button "Submit Worker" at bounding box center [493, 525] width 123 height 26
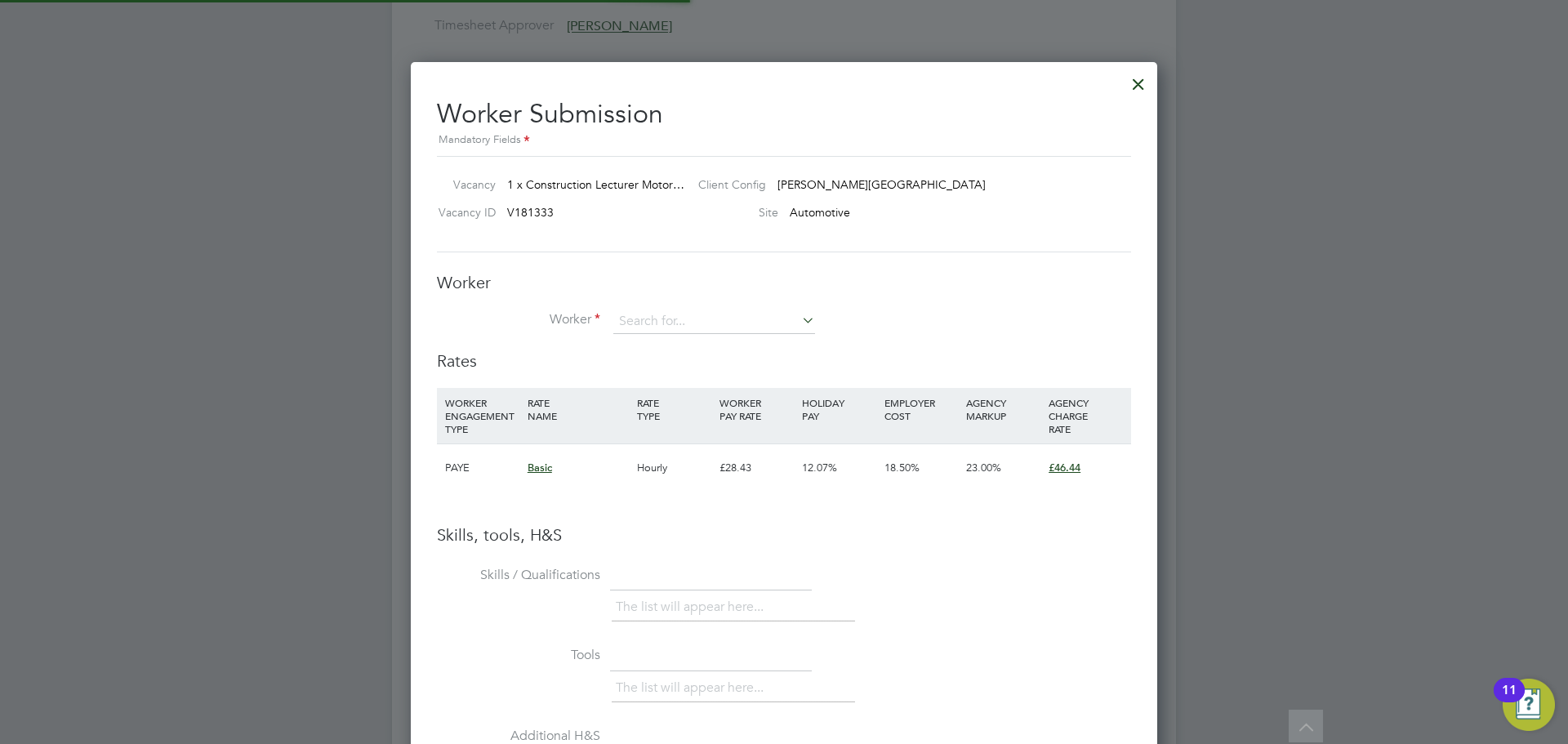
scroll to position [48, 111]
click at [657, 315] on input at bounding box center [714, 322] width 202 height 24
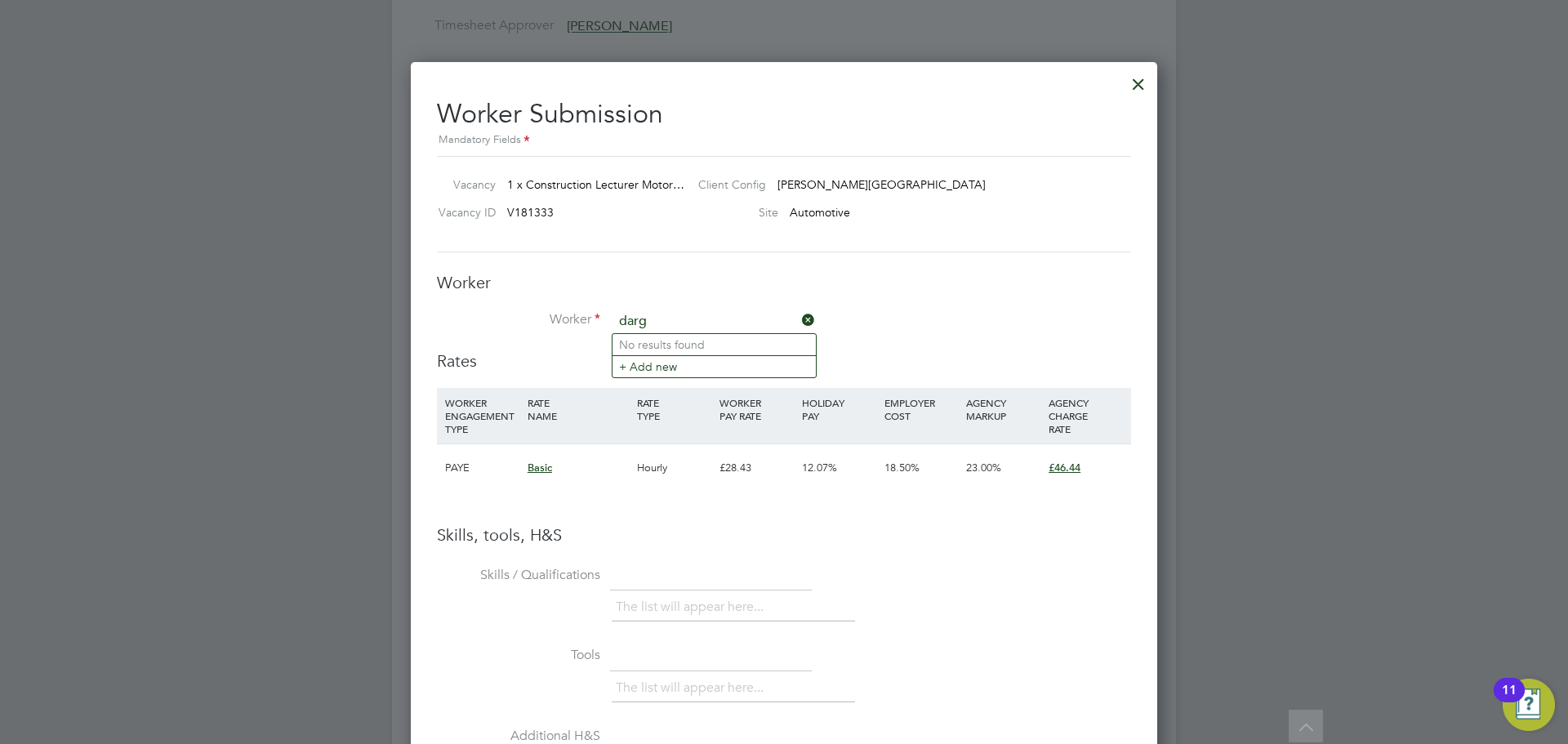
type input "darg"
click at [799, 313] on icon at bounding box center [799, 320] width 0 height 23
click at [1141, 90] on div at bounding box center [1138, 80] width 29 height 29
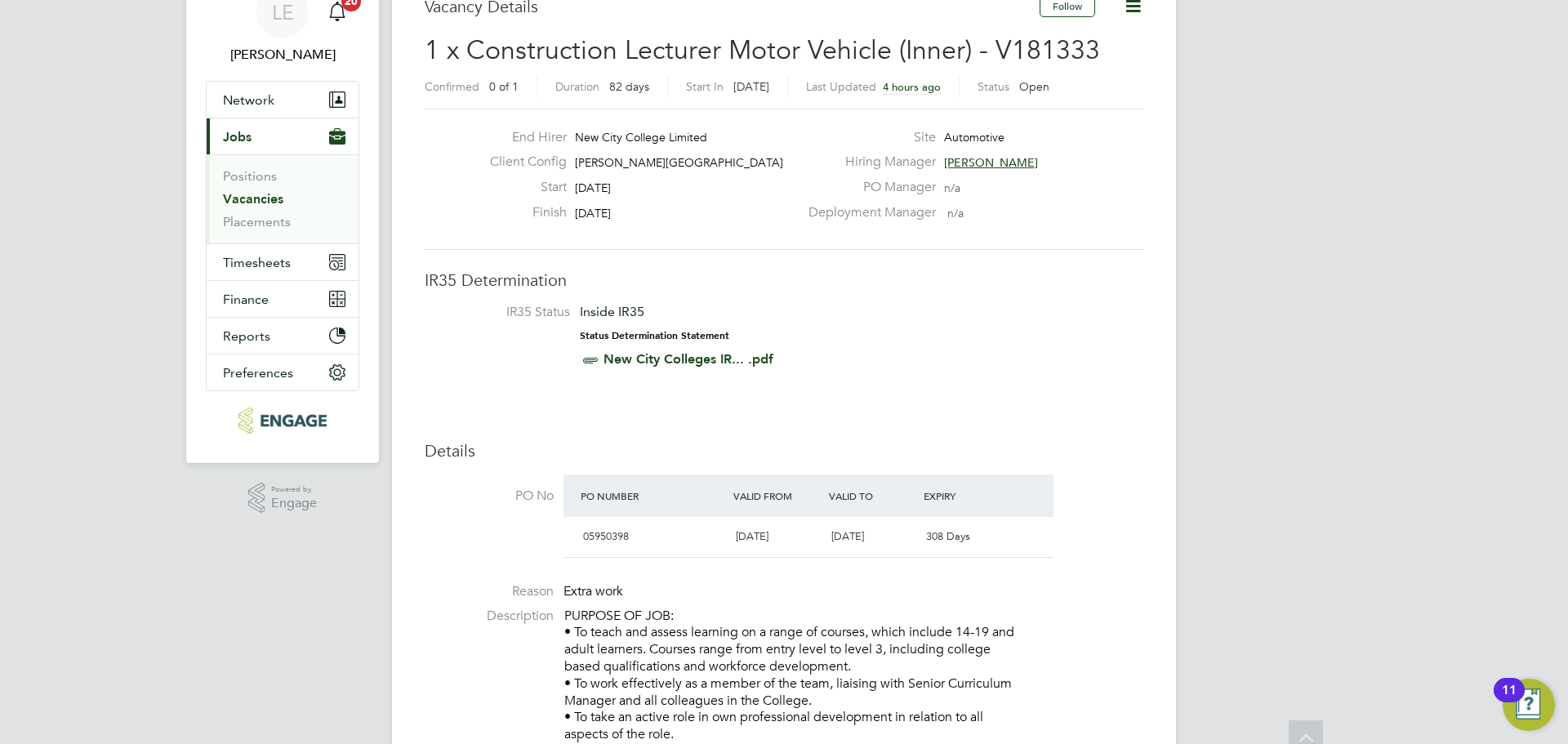
scroll to position [0, 0]
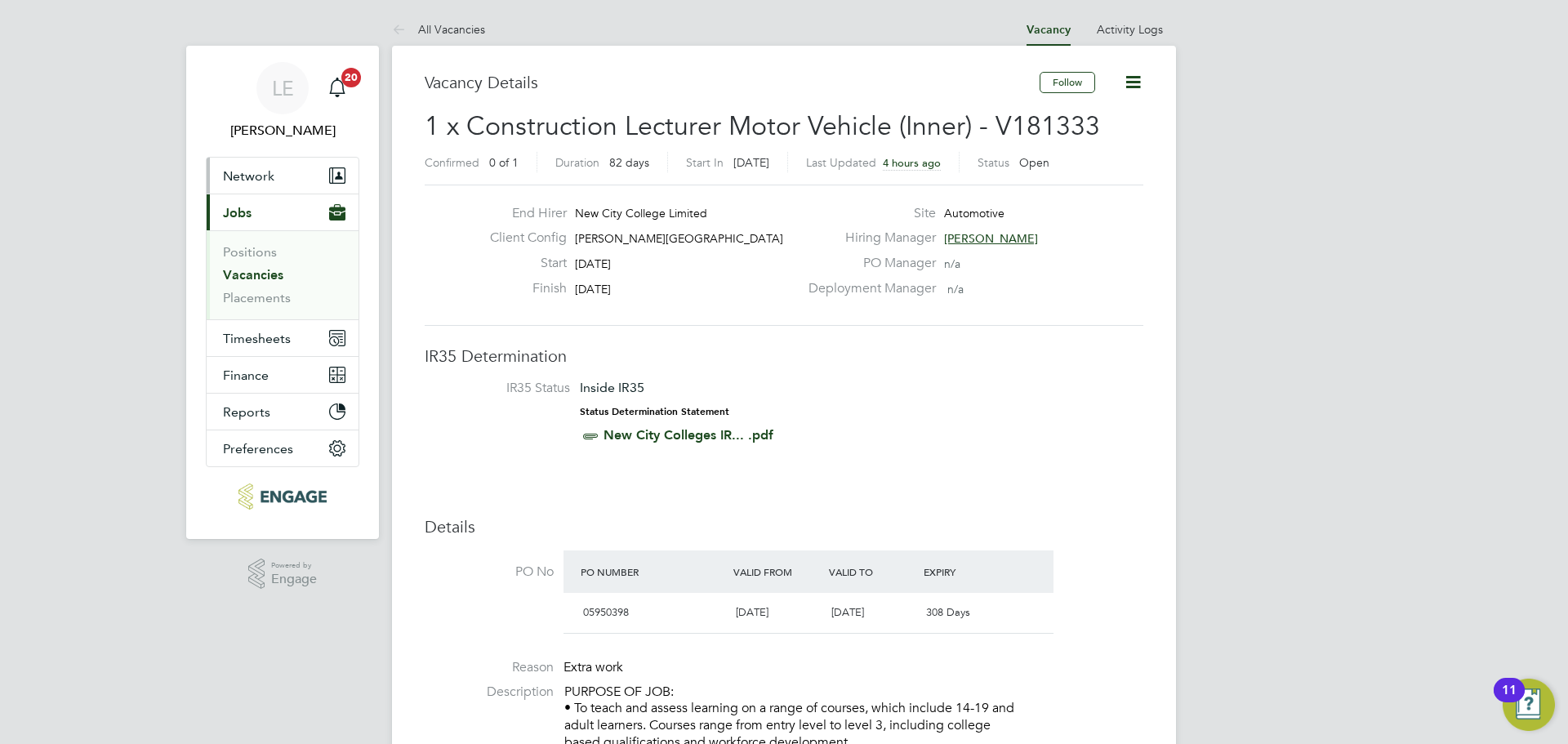
click at [250, 178] on span "Network" at bounding box center [249, 176] width 51 height 15
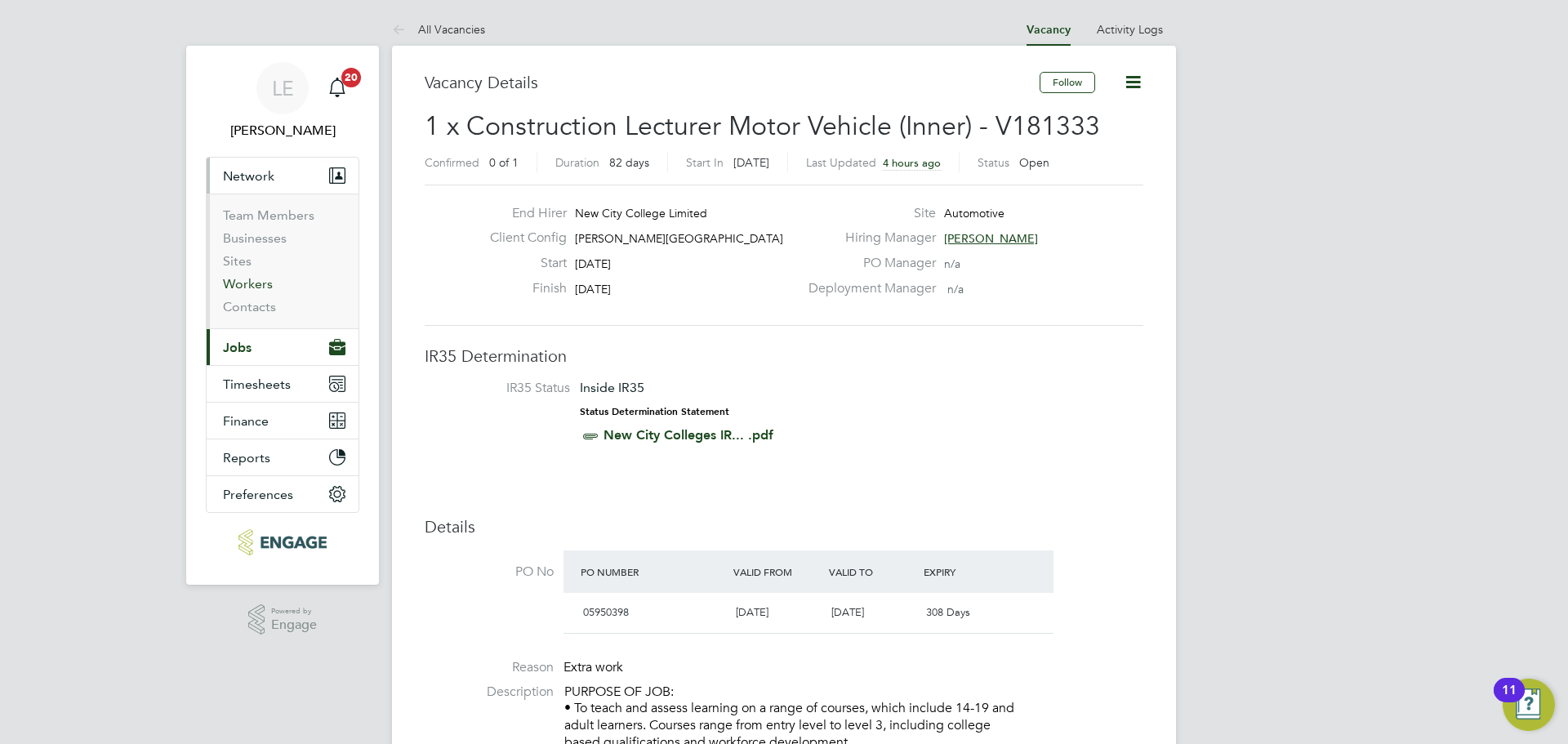
click at [238, 289] on link "Workers" at bounding box center [248, 284] width 50 height 15
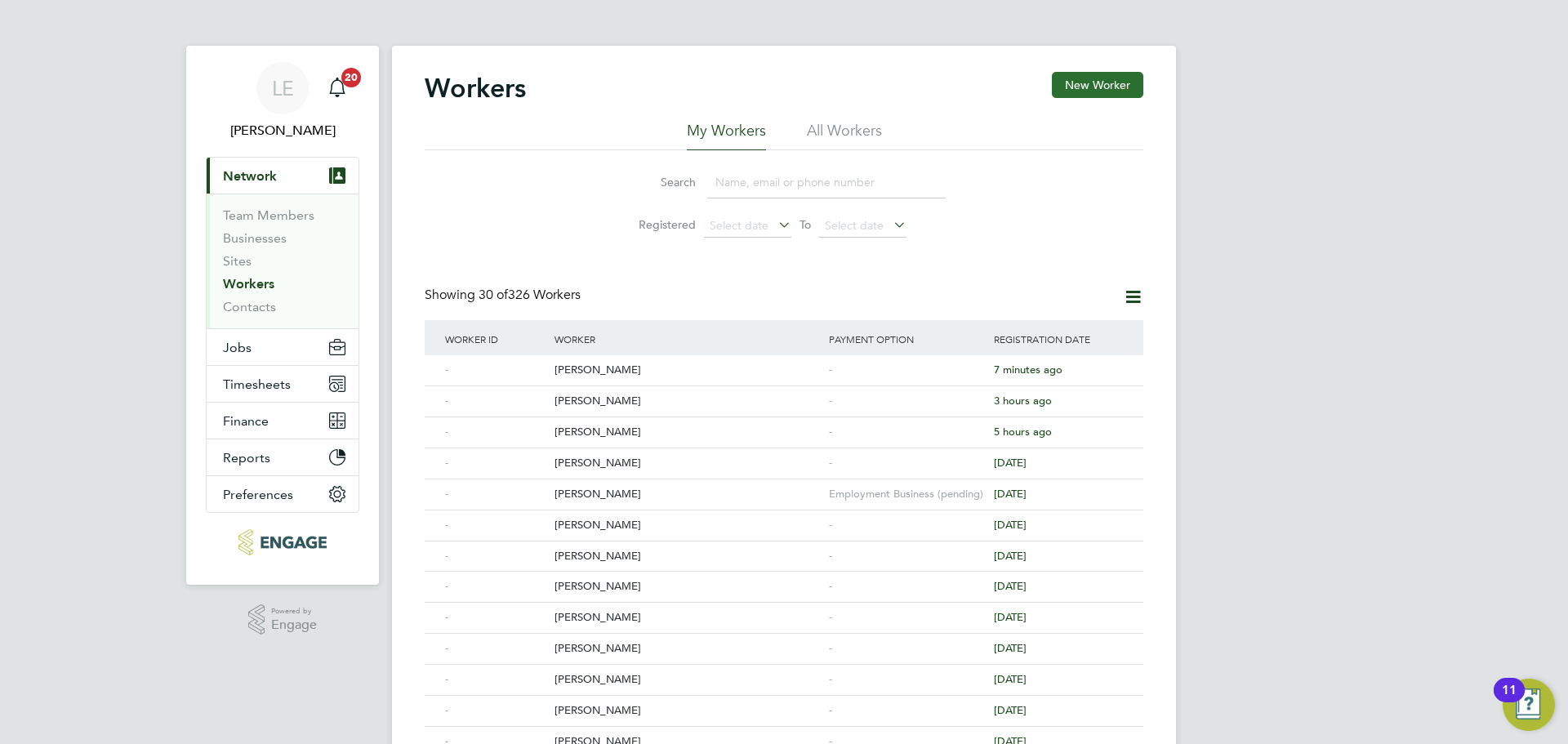
click at [1069, 93] on button "New Worker" at bounding box center [1098, 85] width 92 height 26
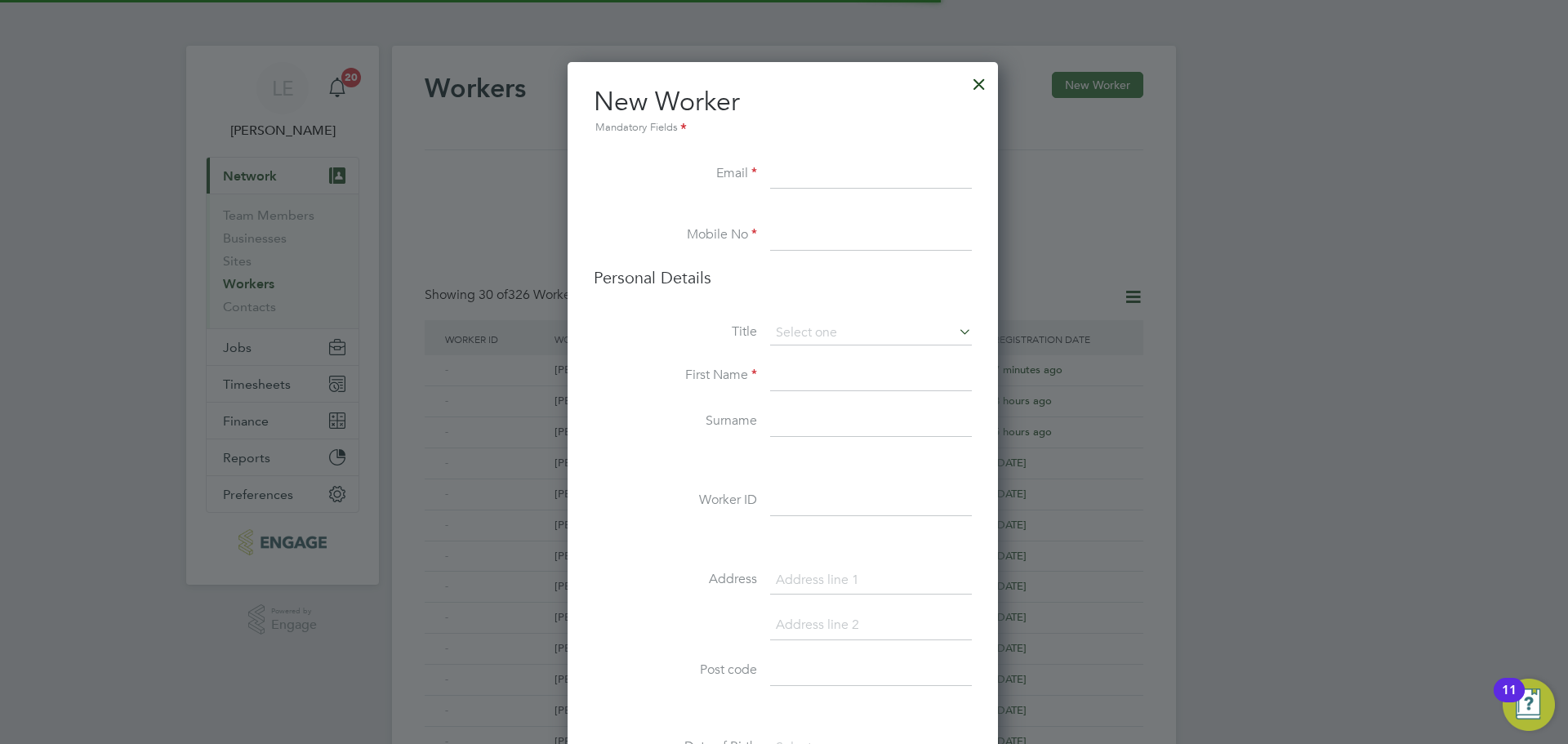
scroll to position [1382, 433]
paste input "danny.zahran@hotmail.com"
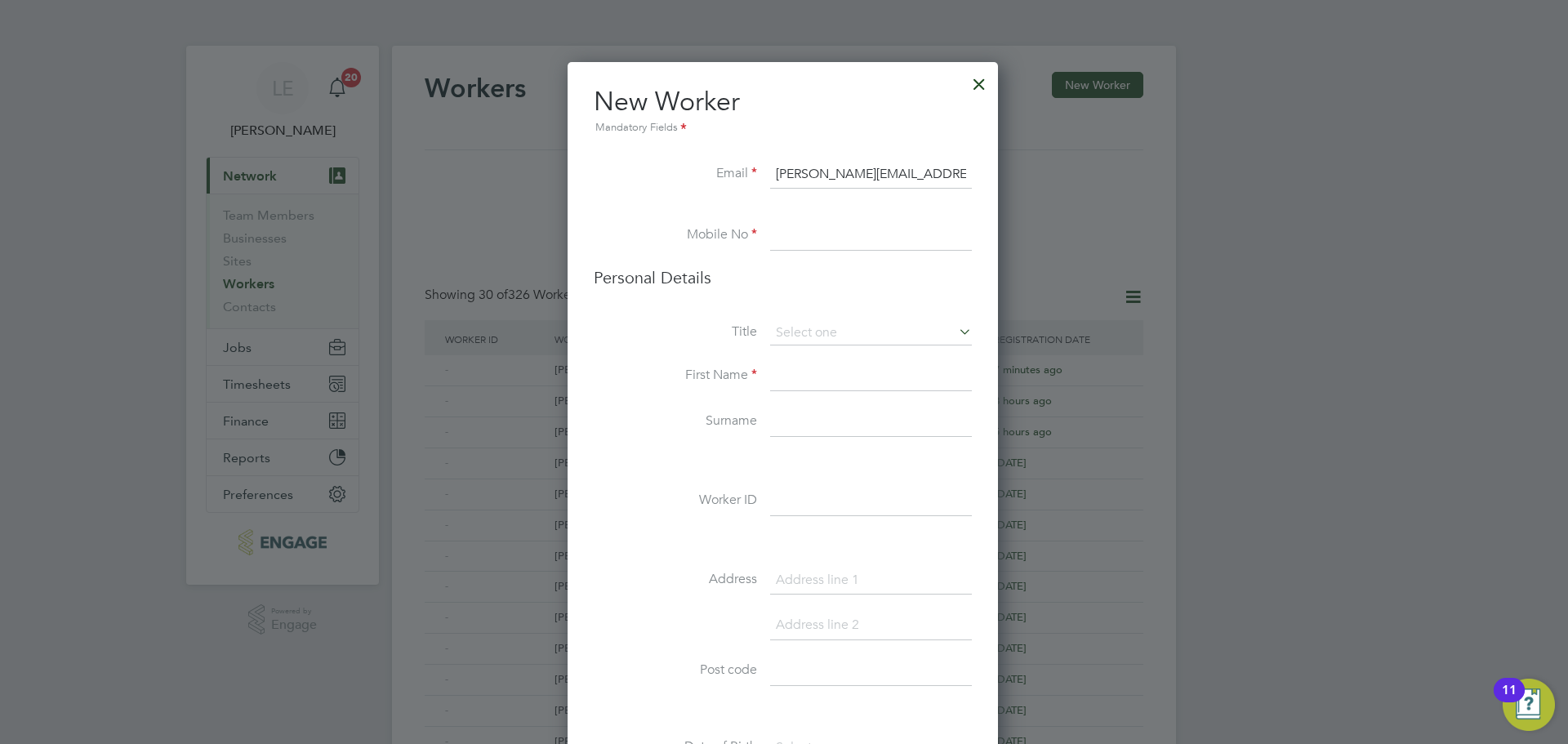
type input "danny.zahran@hotmail.com"
click at [826, 242] on input at bounding box center [871, 236] width 202 height 29
paste input "07379 034 299"
type input "07379 034 299"
click at [837, 318] on li "Personal Details" at bounding box center [783, 294] width 378 height 54
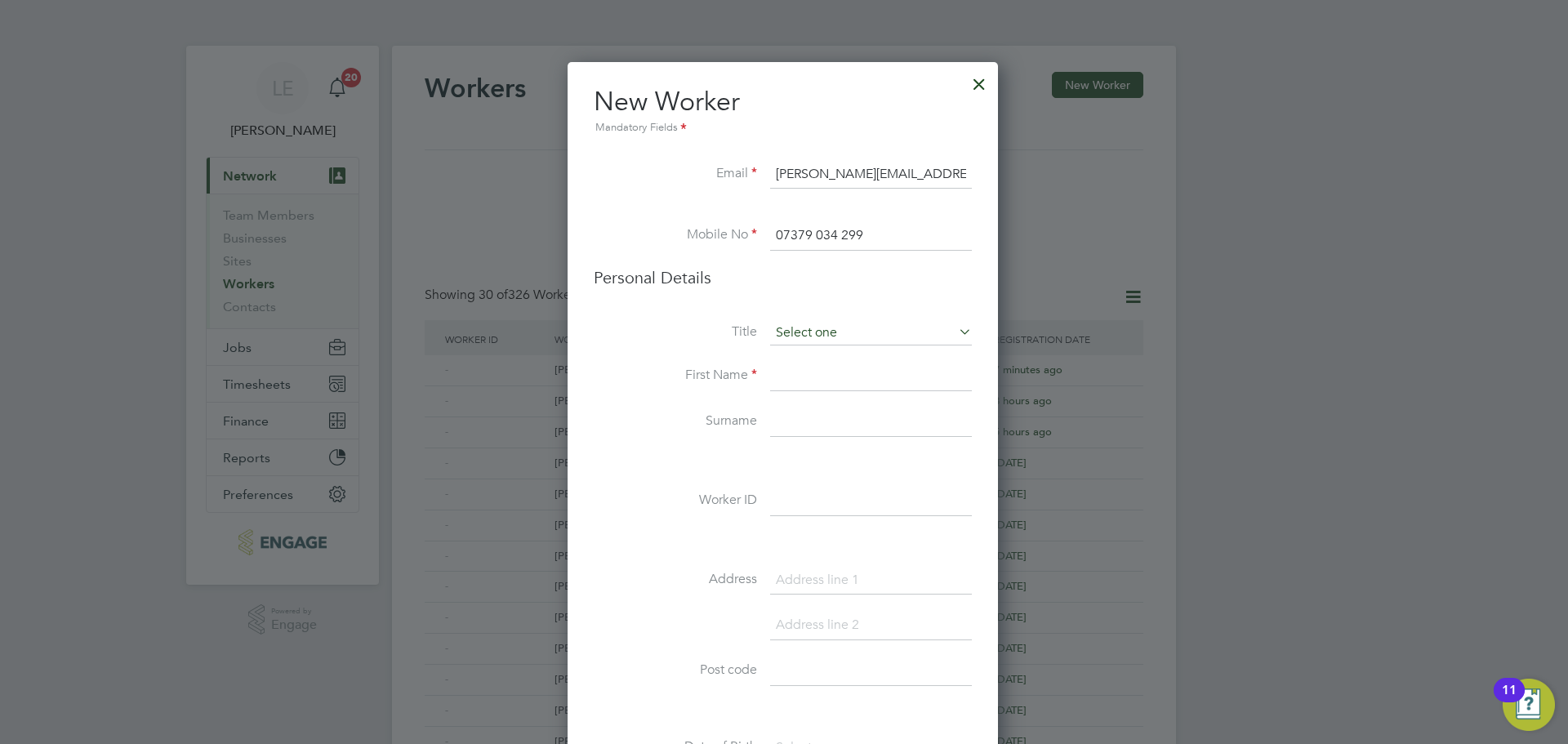
click at [836, 323] on input at bounding box center [871, 333] width 202 height 24
click at [825, 348] on li "Mr" at bounding box center [871, 355] width 203 height 21
type input "Mr"
click at [815, 380] on input at bounding box center [871, 376] width 202 height 29
type input "Dargham"
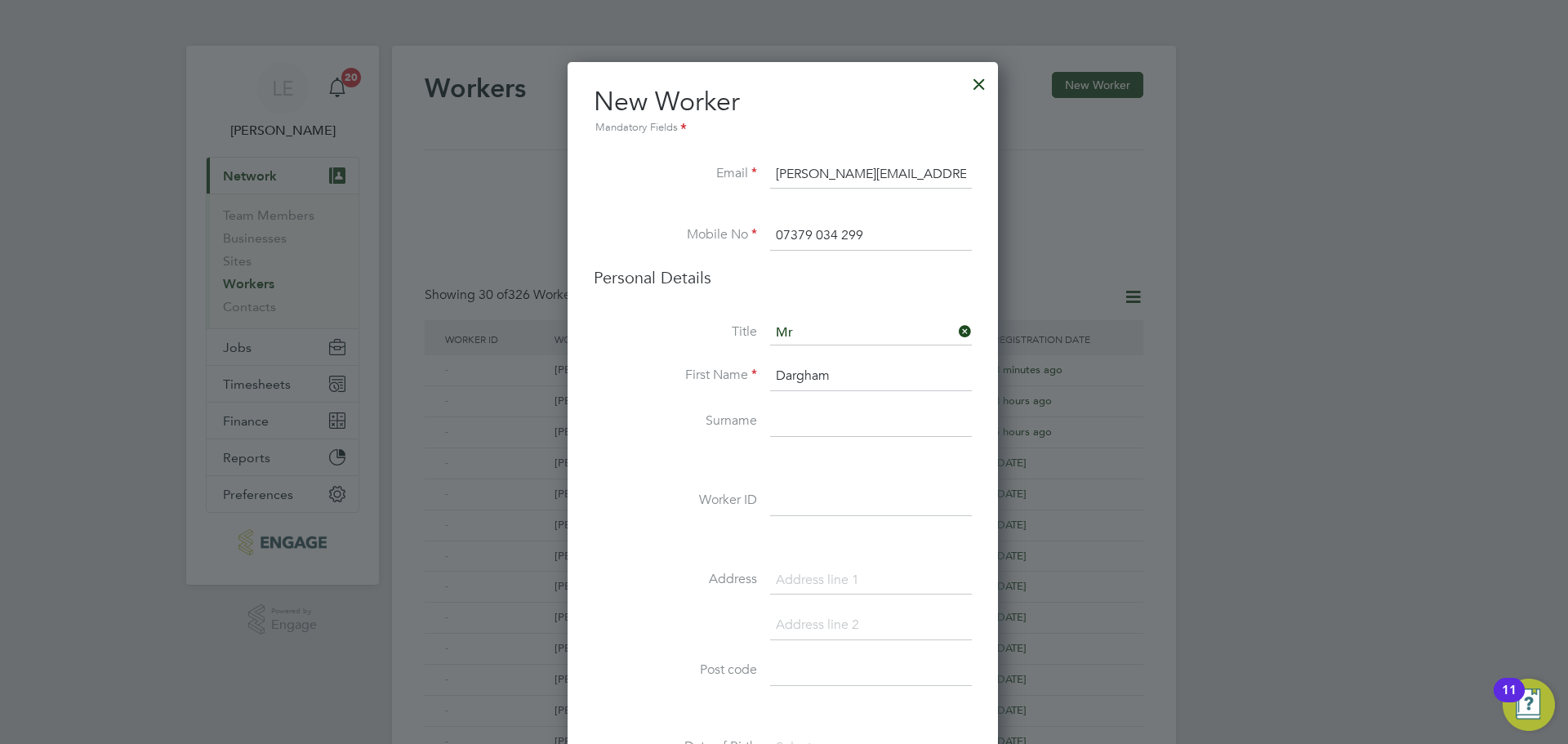
drag, startPoint x: 801, startPoint y: 415, endPoint x: 789, endPoint y: 429, distance: 18.4
click at [801, 415] on input at bounding box center [871, 422] width 202 height 29
type input "Zahran"
click at [798, 501] on input at bounding box center [871, 501] width 202 height 29
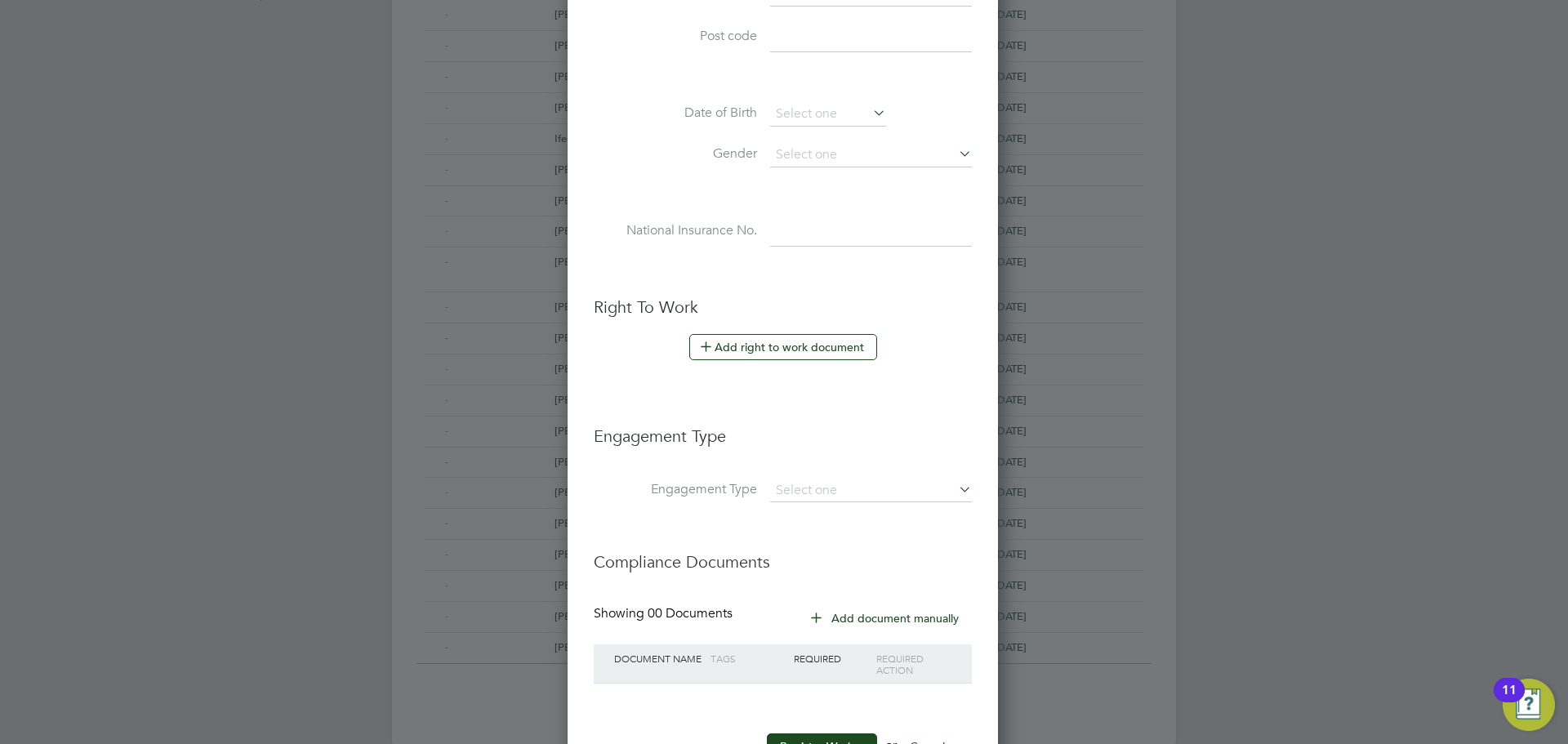
scroll to position [699, 0]
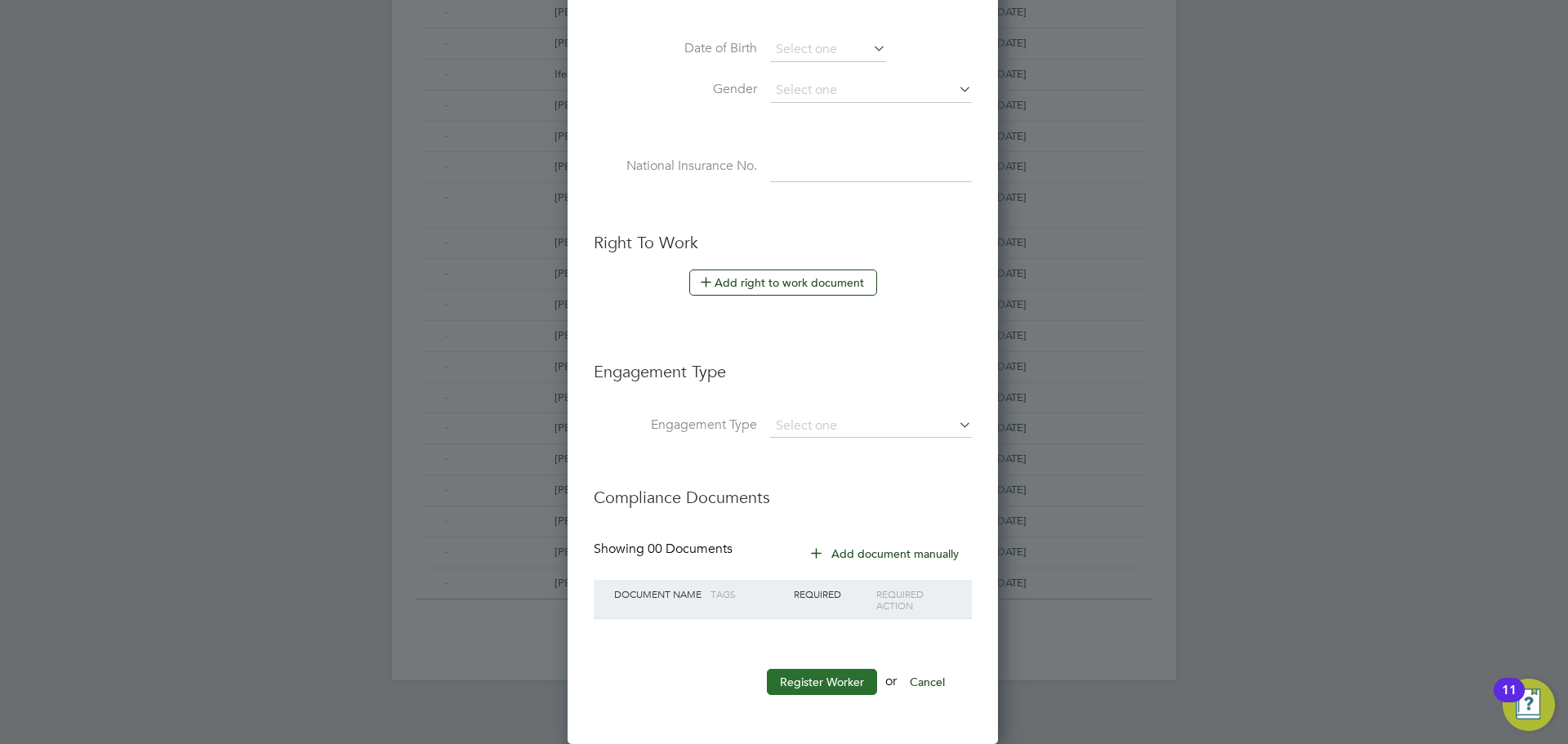
click at [810, 687] on button "Register Worker" at bounding box center [821, 682] width 110 height 26
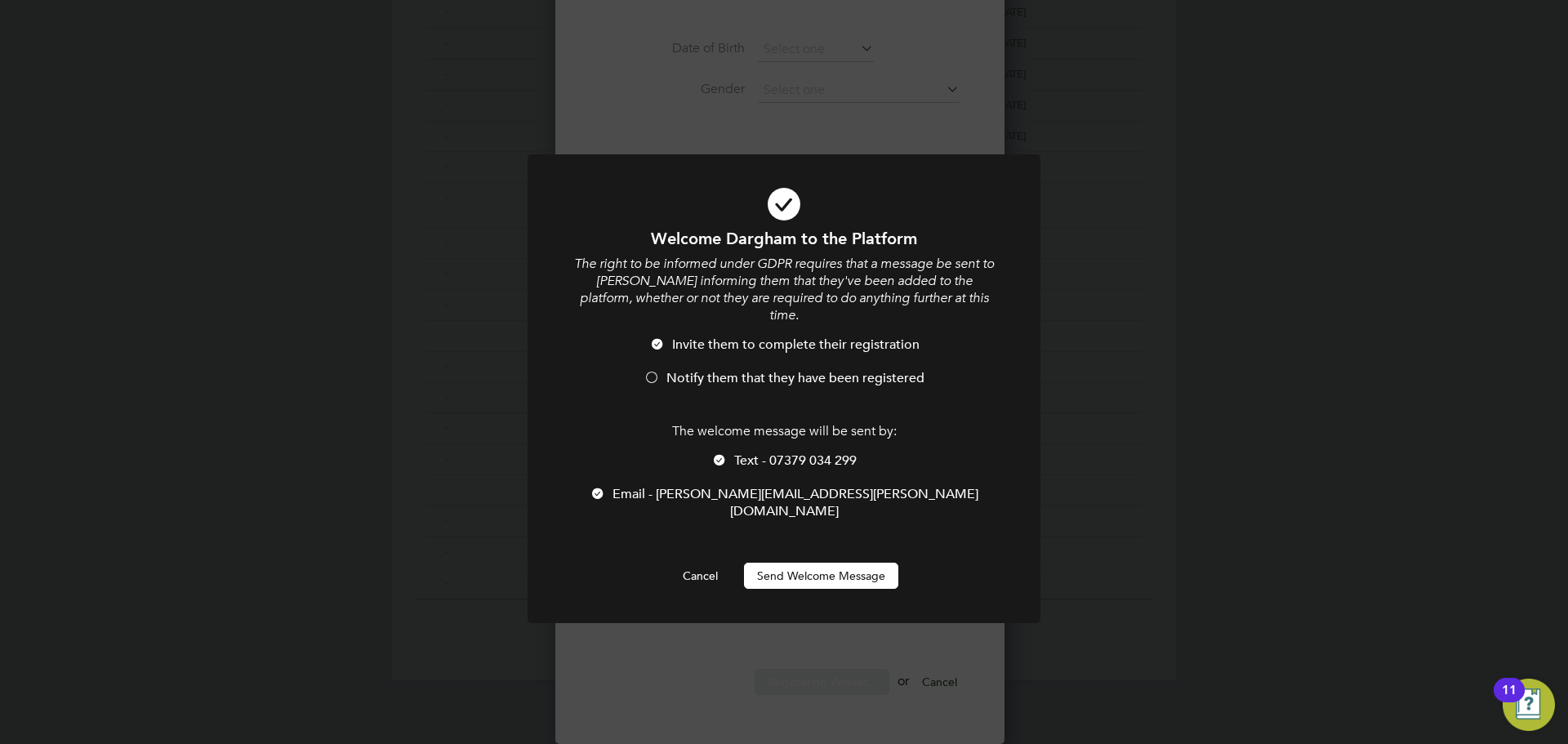
scroll to position [0, 0]
click at [686, 370] on span "Notify them that they have been registered" at bounding box center [795, 378] width 258 height 16
drag, startPoint x: 739, startPoint y: 477, endPoint x: 747, endPoint y: 493, distance: 17.9
click at [739, 486] on span "Email - danny.zahran@hotmail.com" at bounding box center [795, 503] width 366 height 34
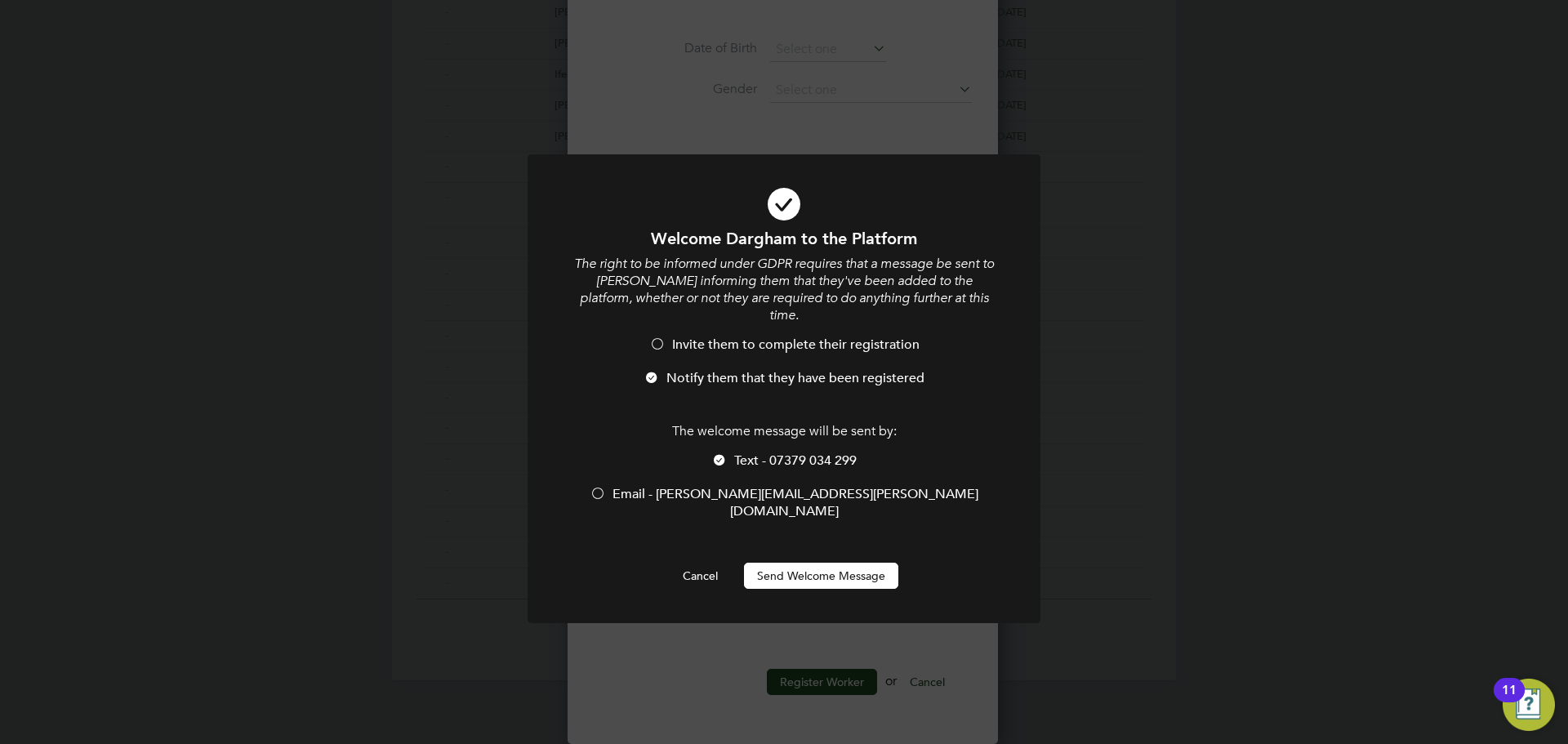
click at [762, 563] on button "Send Welcome Message" at bounding box center [821, 575] width 155 height 26
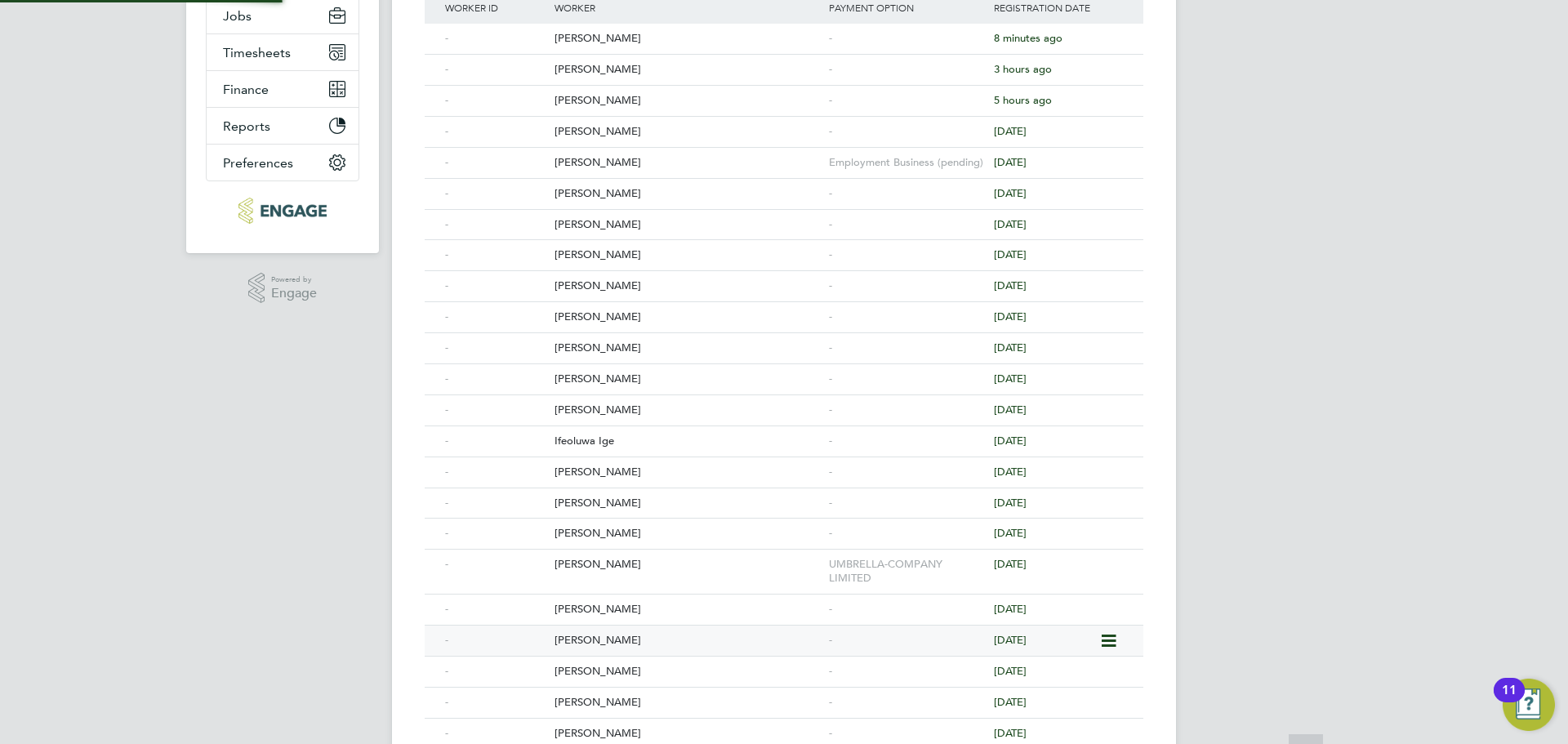
scroll to position [0, 0]
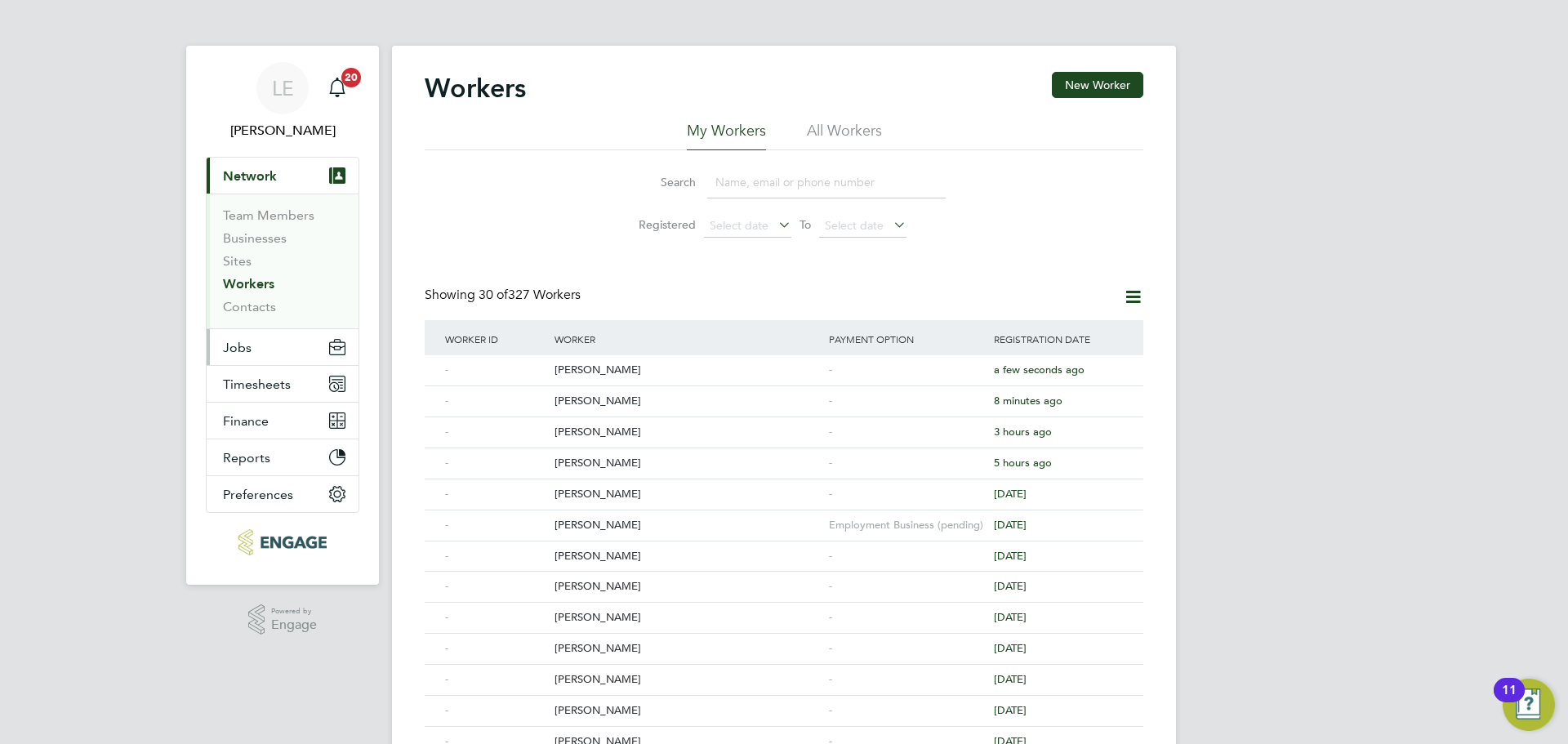
click at [237, 346] on span "Jobs" at bounding box center [238, 348] width 29 height 15
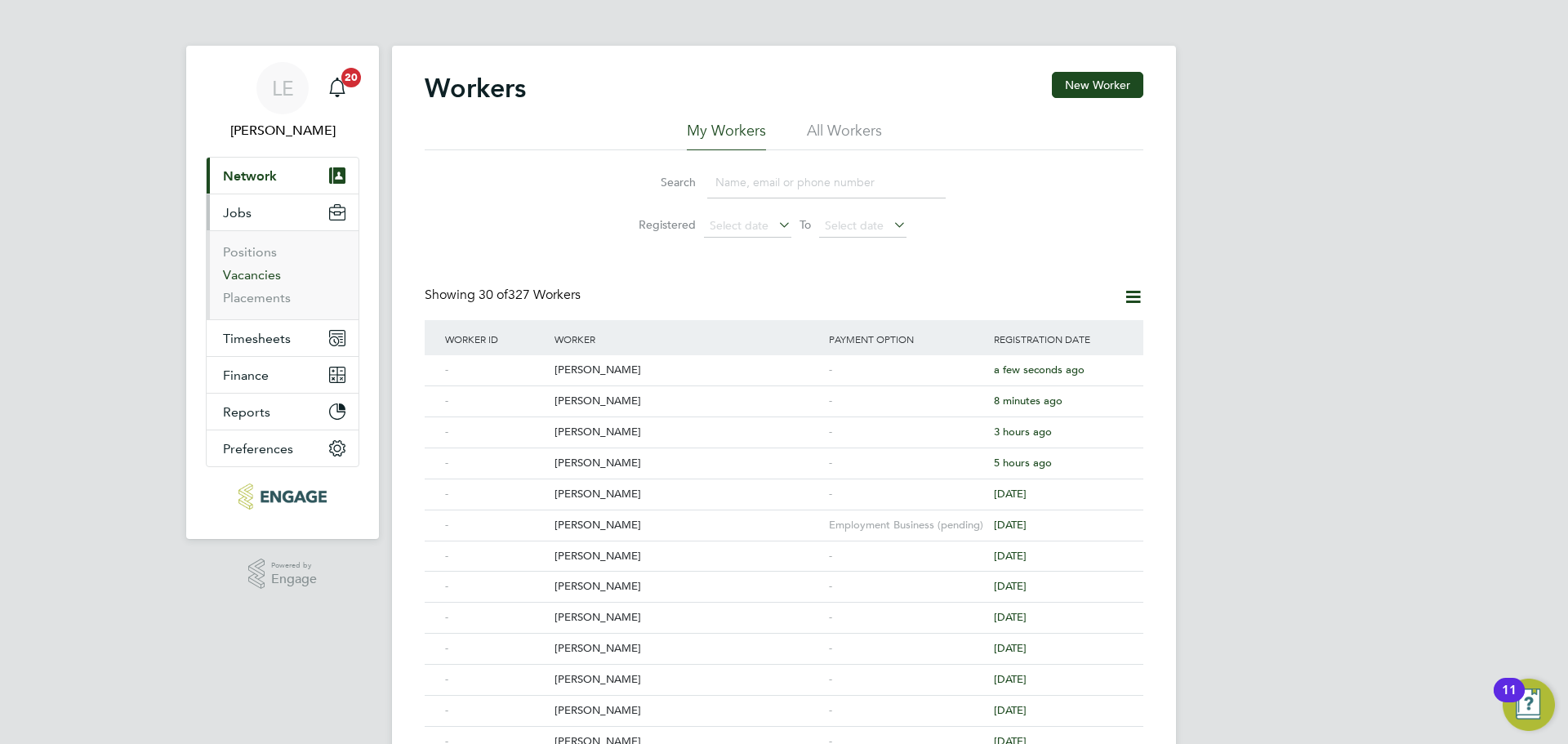
click at [254, 275] on link "Vacancies" at bounding box center [252, 275] width 58 height 15
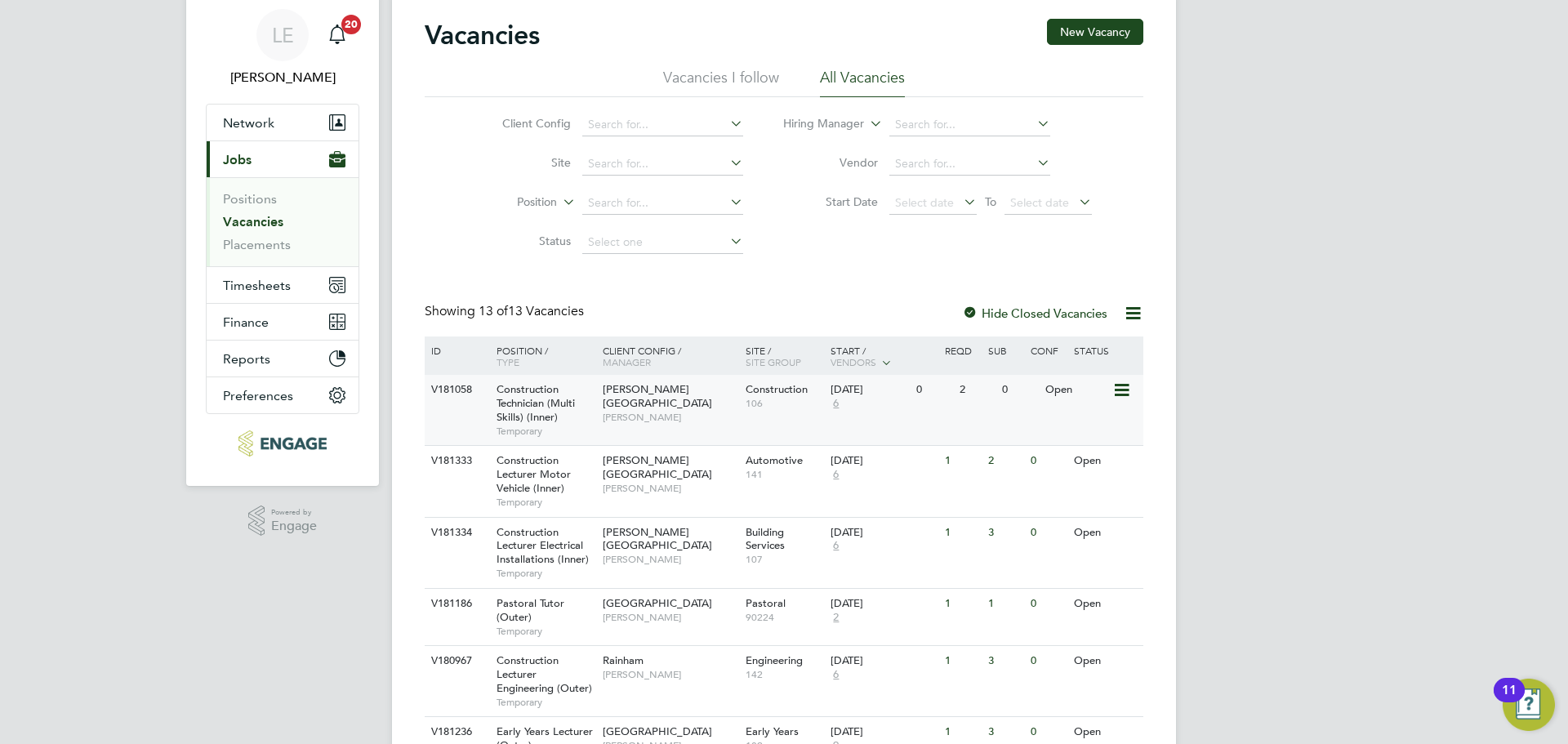
scroll to position [81, 0]
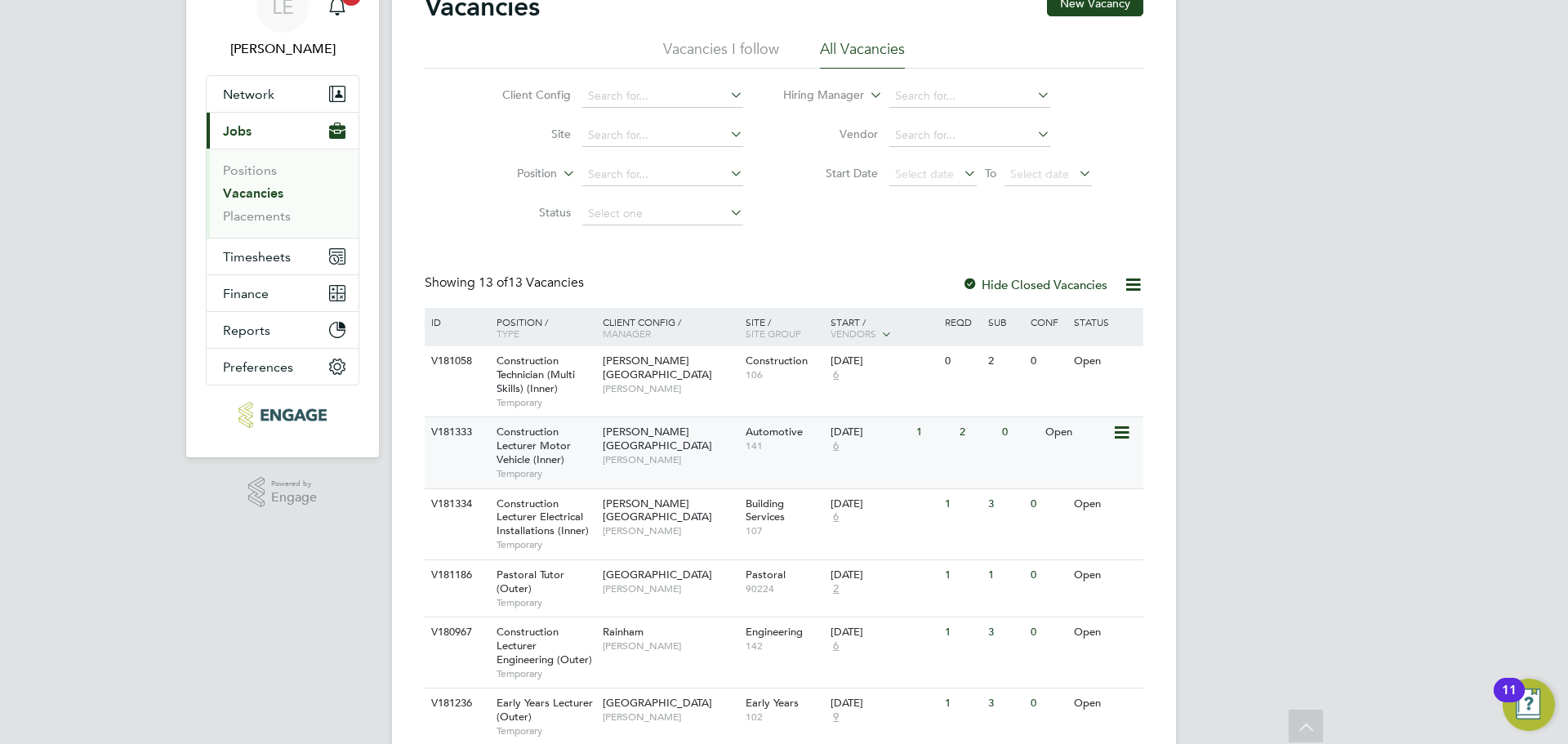
click at [682, 453] on span "[PERSON_NAME]" at bounding box center [670, 460] width 134 height 13
click at [600, 464] on div "V181333 Construction Lecturer Motor Vehicle (Inner) Temporary Hackney Campus Ra…" at bounding box center [784, 452] width 719 height 71
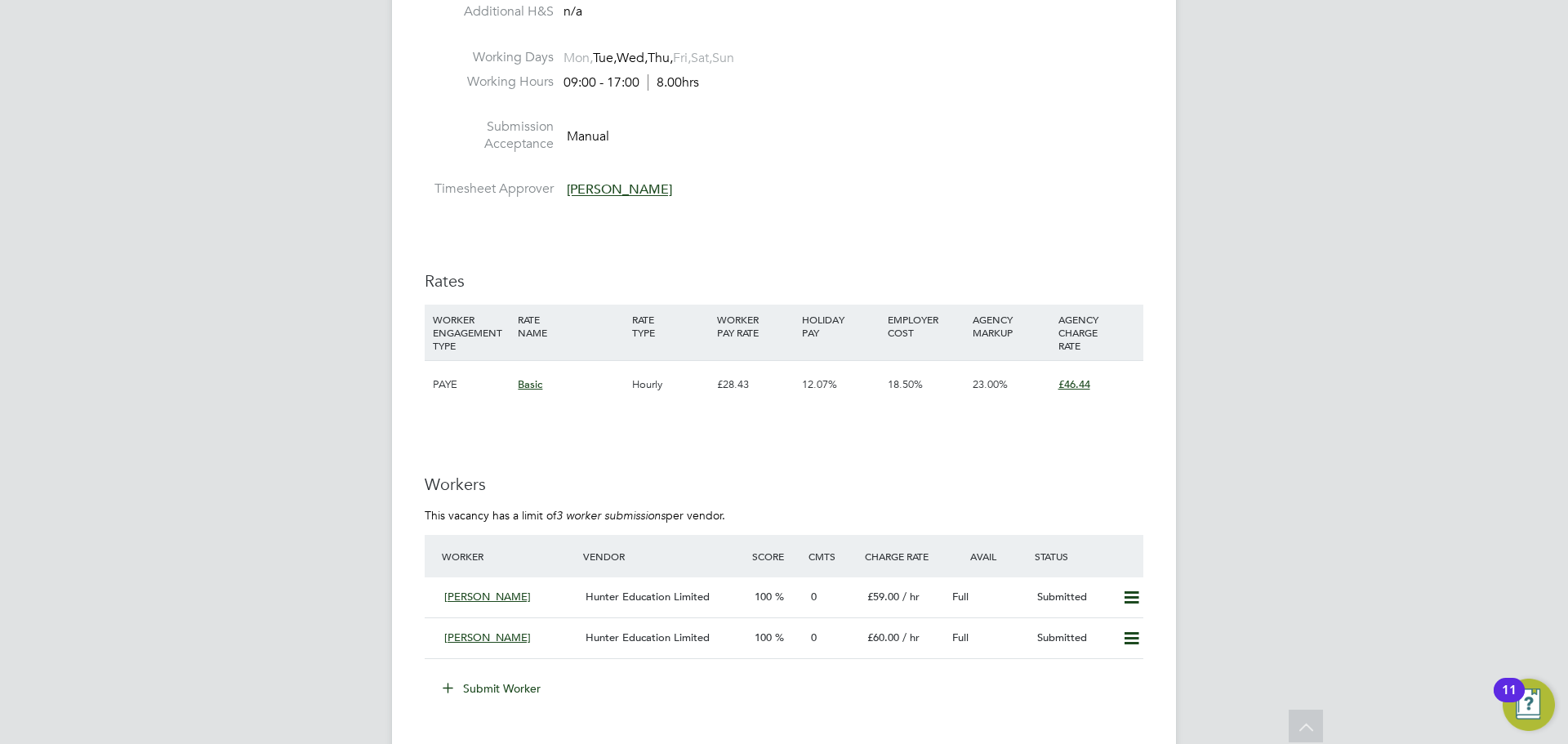
scroll to position [2777, 0]
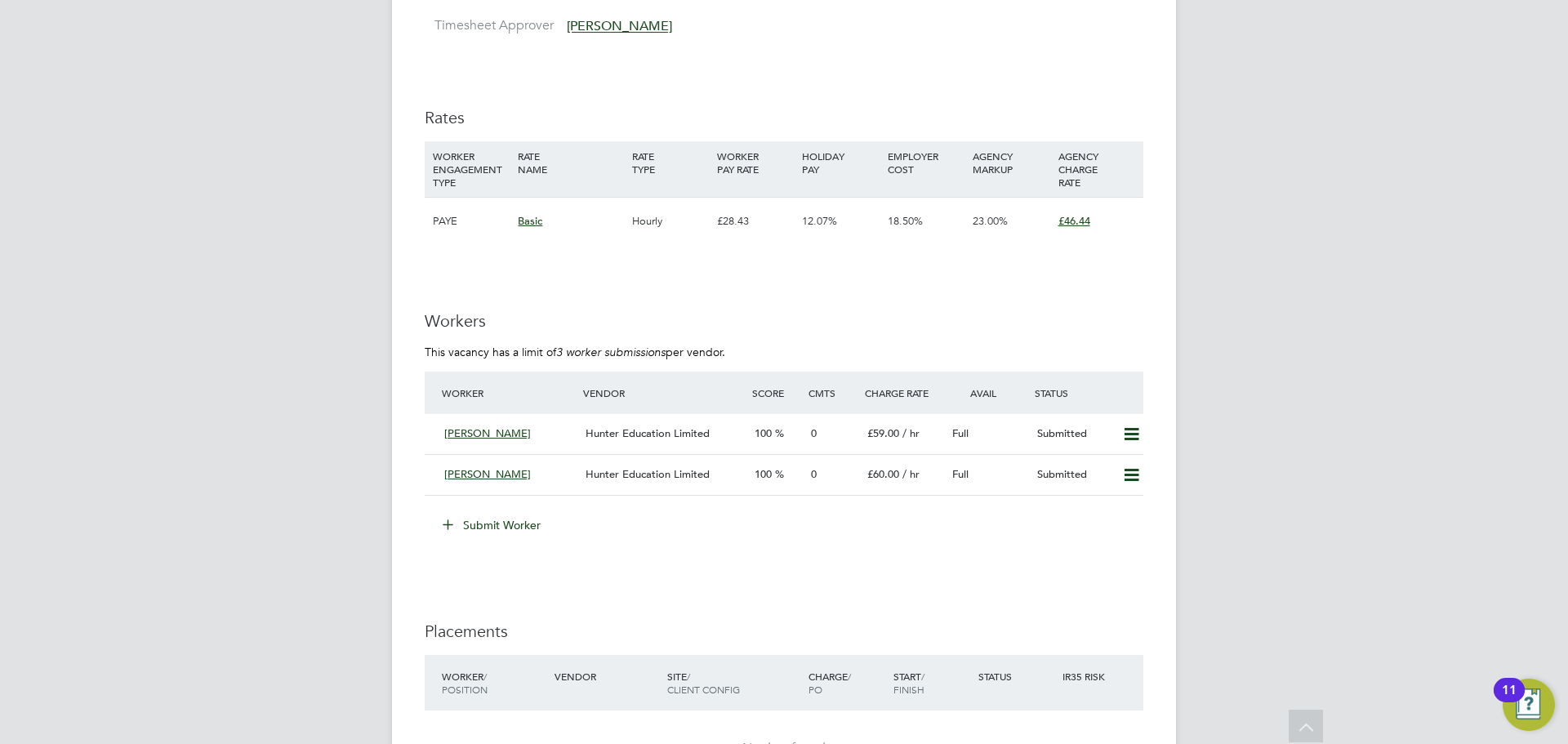
click at [501, 522] on button "Submit Worker" at bounding box center [493, 525] width 123 height 26
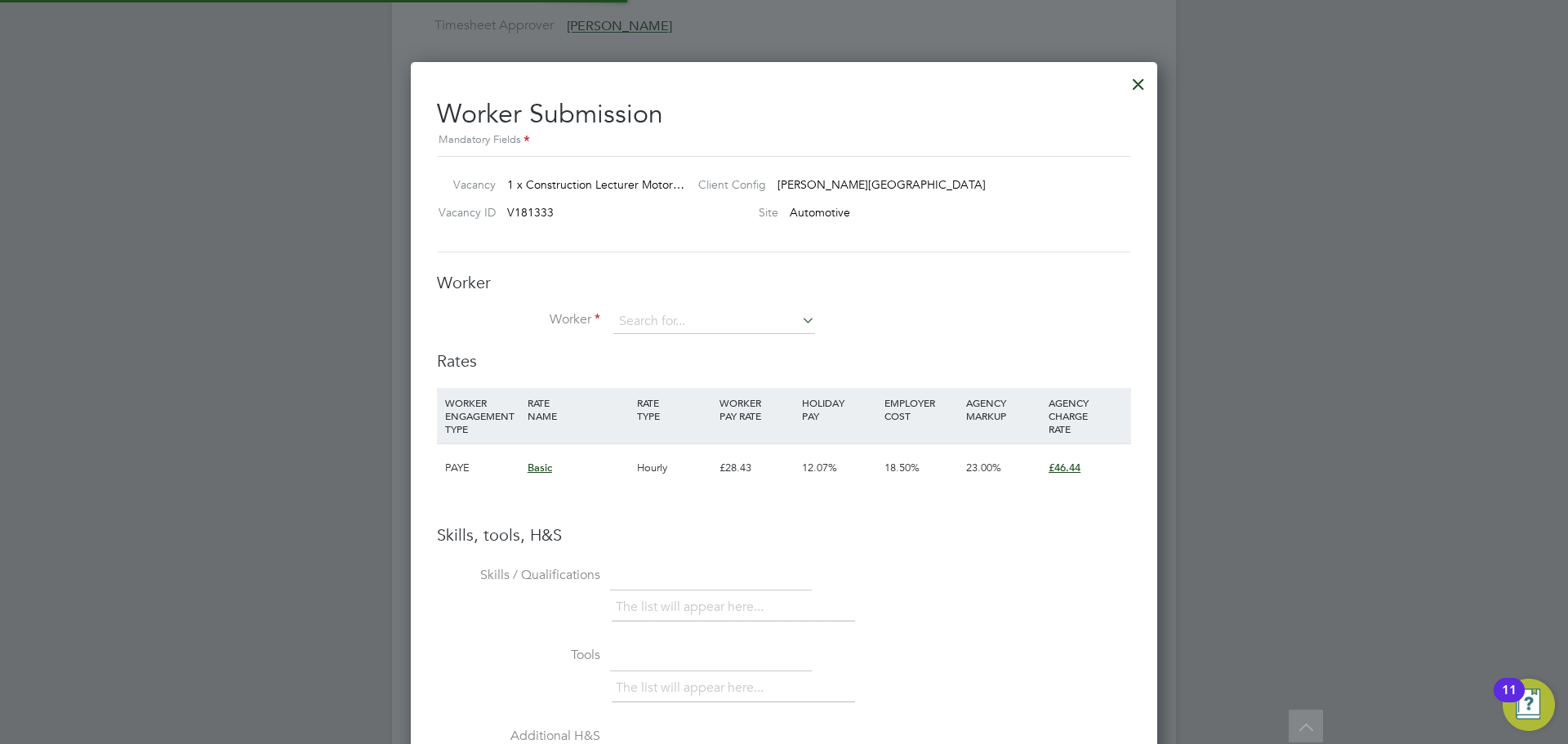
scroll to position [1032, 747]
click at [677, 331] on input at bounding box center [714, 322] width 202 height 24
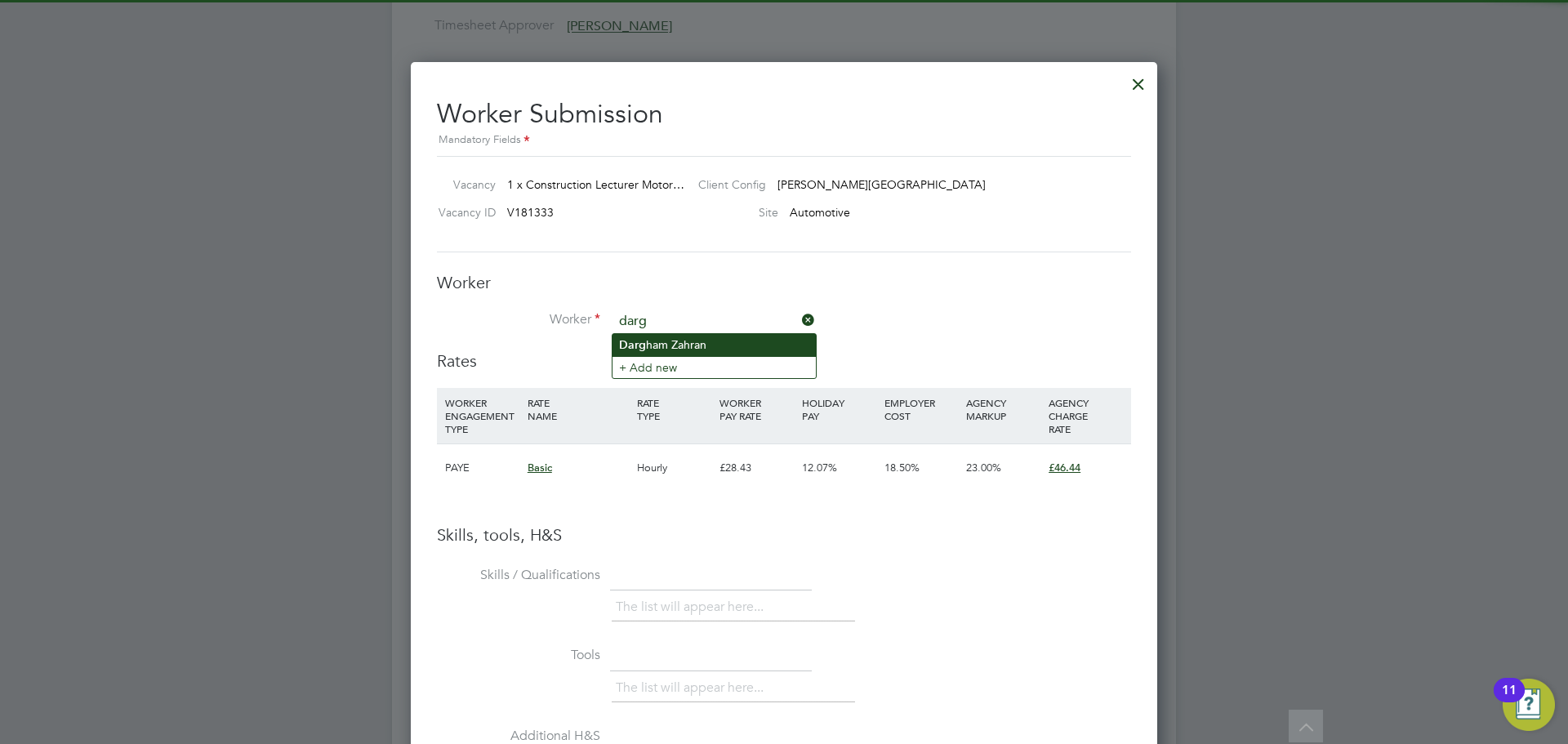
click at [737, 342] on li "Darg ham Zahran" at bounding box center [714, 345] width 203 height 22
type input "Dargham Zahran"
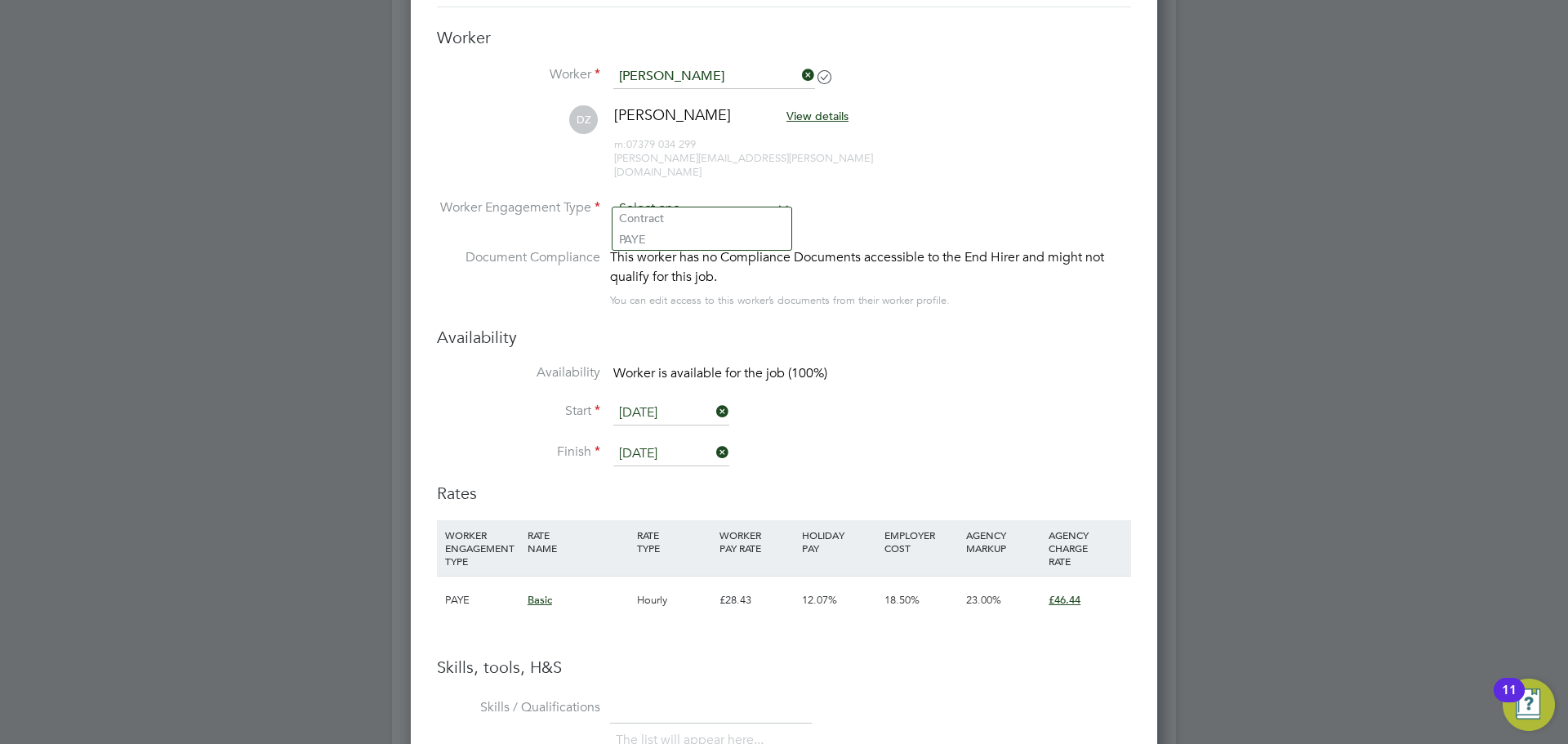
click at [708, 196] on input at bounding box center [701, 208] width 177 height 24
drag, startPoint x: 691, startPoint y: 223, endPoint x: 681, endPoint y: 254, distance: 32.6
click at [691, 224] on li "Contract" at bounding box center [701, 217] width 179 height 21
type input "Contract"
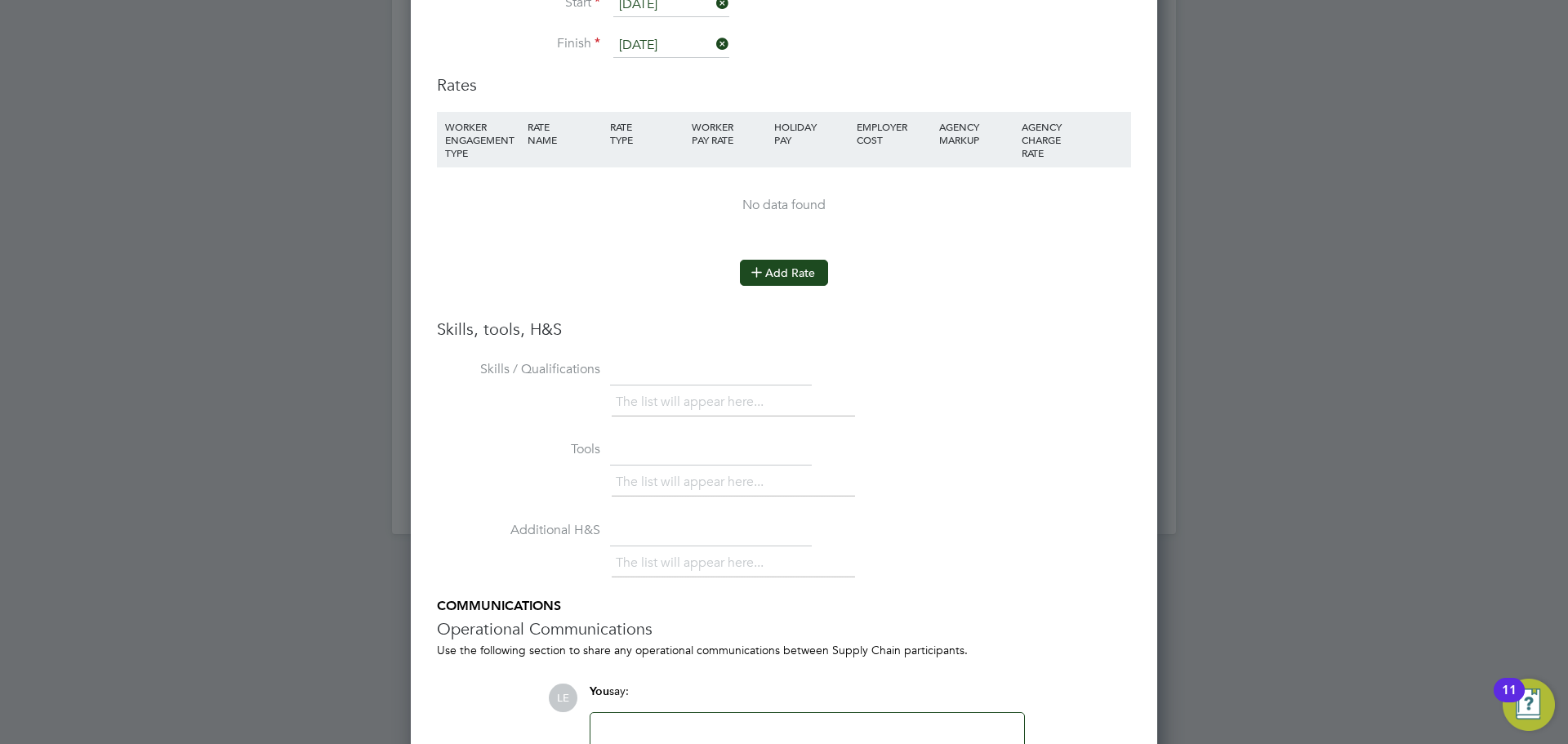
click at [764, 269] on button "Add Rate" at bounding box center [784, 272] width 88 height 26
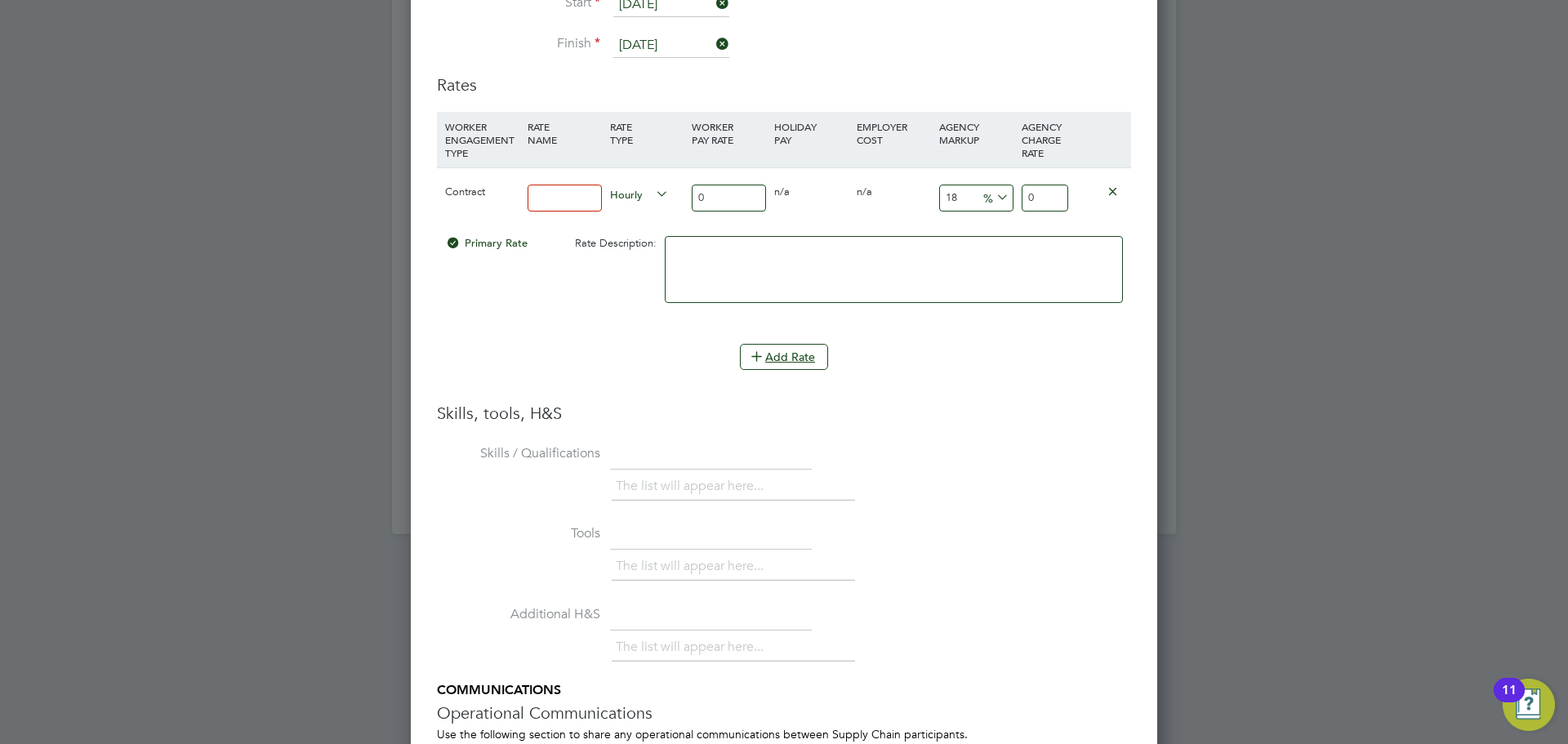
drag, startPoint x: 575, startPoint y: 188, endPoint x: 579, endPoint y: 175, distance: 13.6
click at [577, 185] on input at bounding box center [564, 198] width 75 height 27
type input "Basic"
click at [713, 192] on input "0" at bounding box center [729, 198] width 75 height 27
click at [659, 182] on div "Contract Basic Hourly 0 0 n/a 0 n/a 18 0 % 0" at bounding box center [784, 197] width 695 height 60
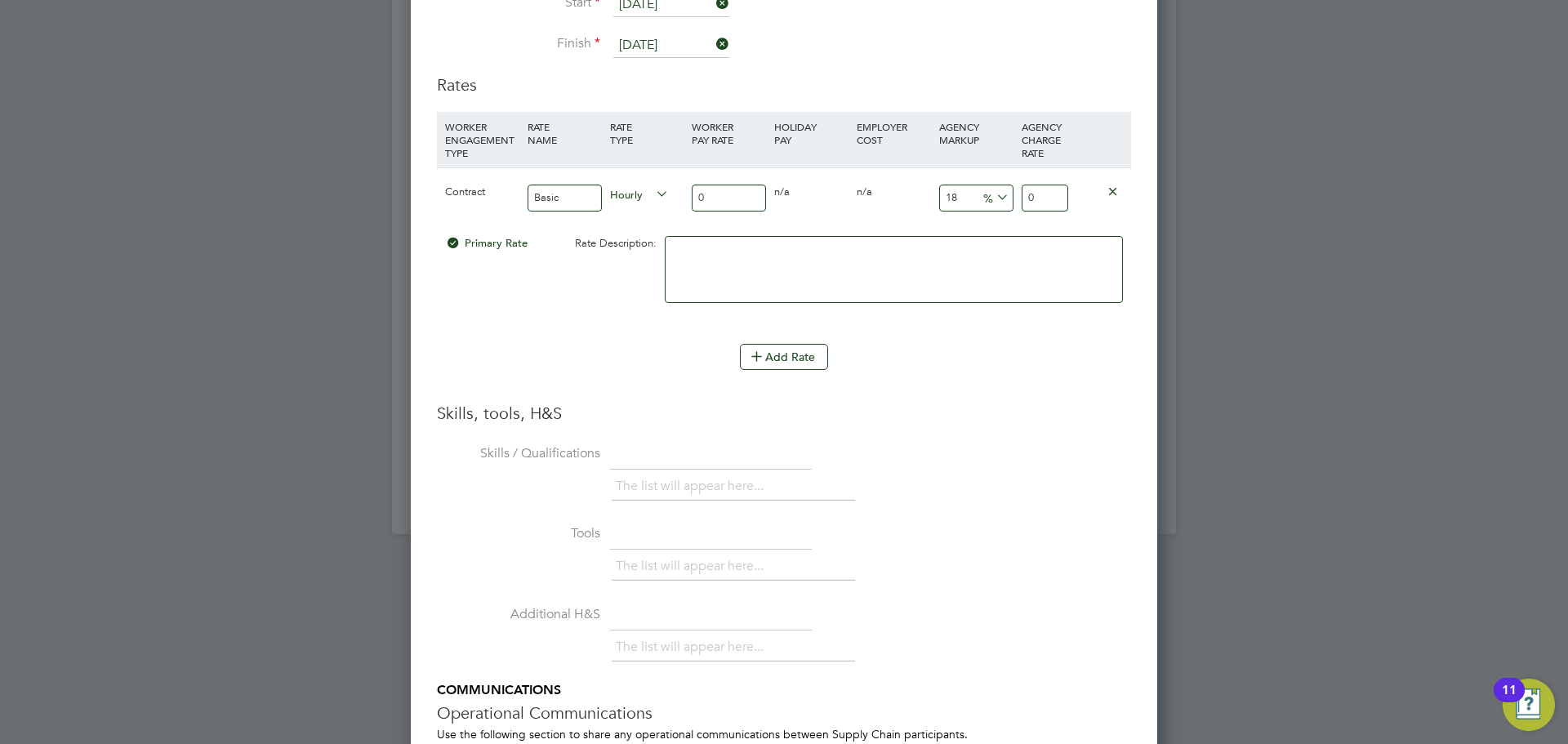
type input "4"
type input "4.72"
type input "45"
type input "53.1"
type input "45"
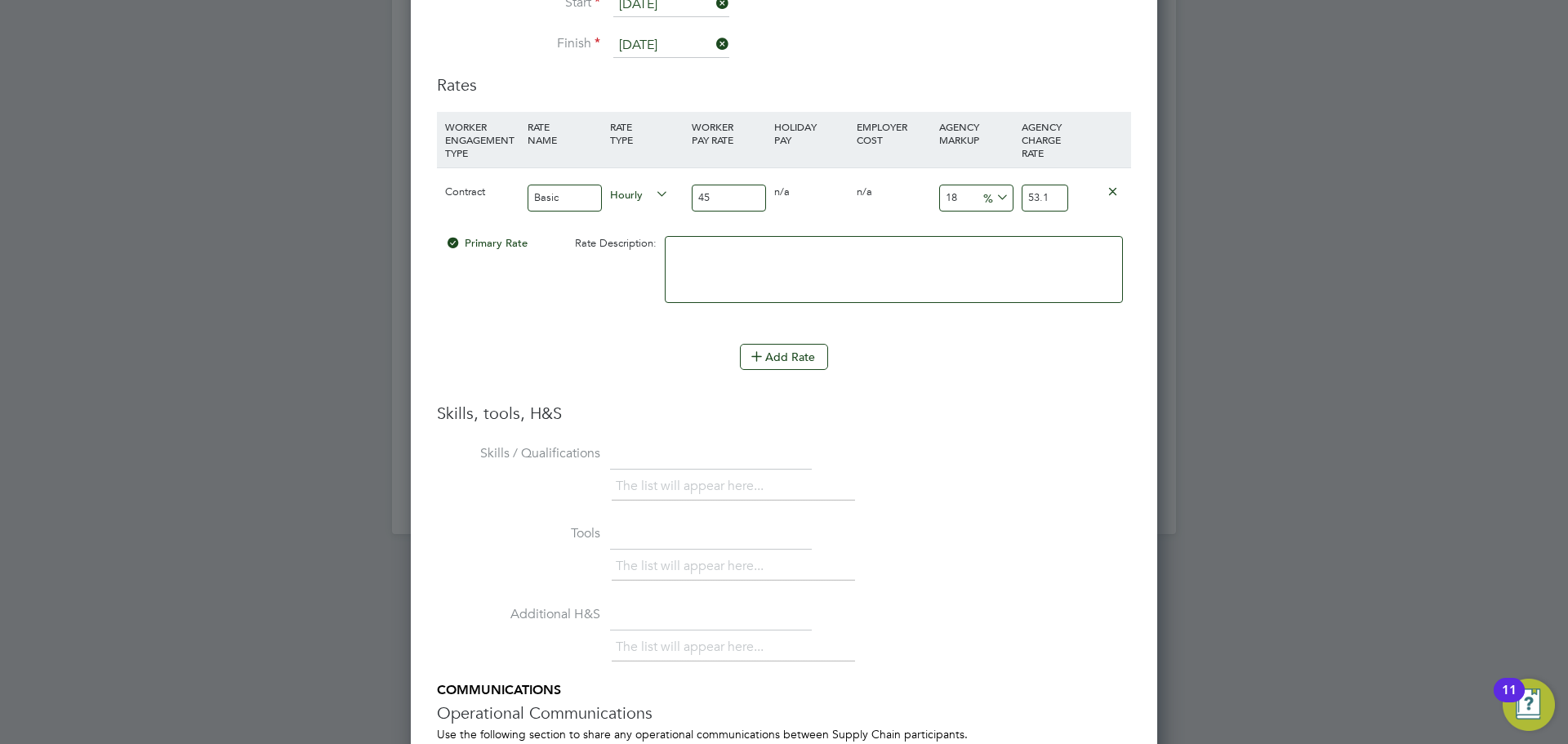
drag, startPoint x: 961, startPoint y: 181, endPoint x: 894, endPoint y: 187, distance: 67.3
click at [899, 185] on div "Contract Basic Hourly 45 0 n/a 0 n/a 18 8.1 % 53.1" at bounding box center [784, 197] width 695 height 60
type input "3"
type input "46.35"
type input "32"
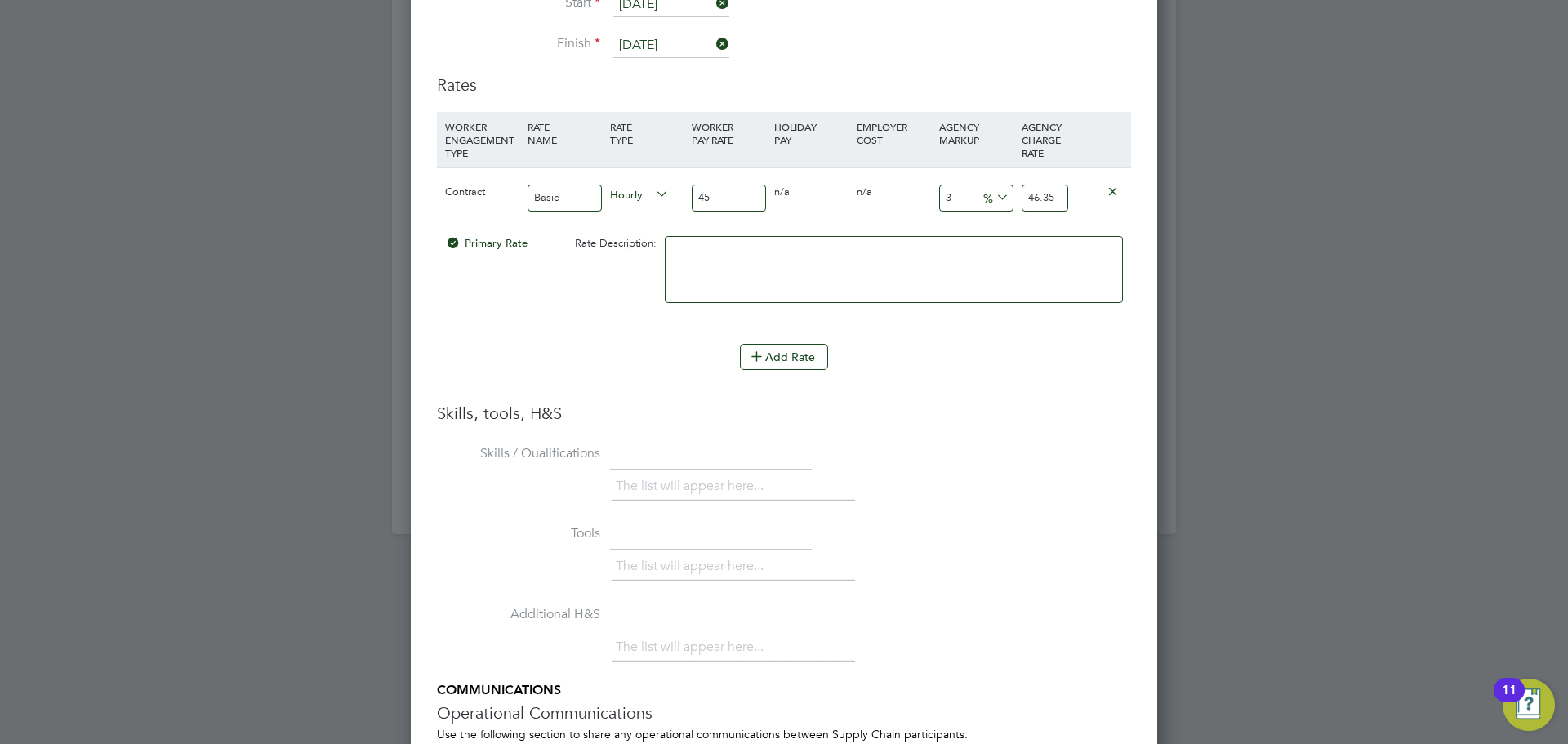
type input "59.4"
type input "3"
type input "46.35"
type input "2"
type input "45.9"
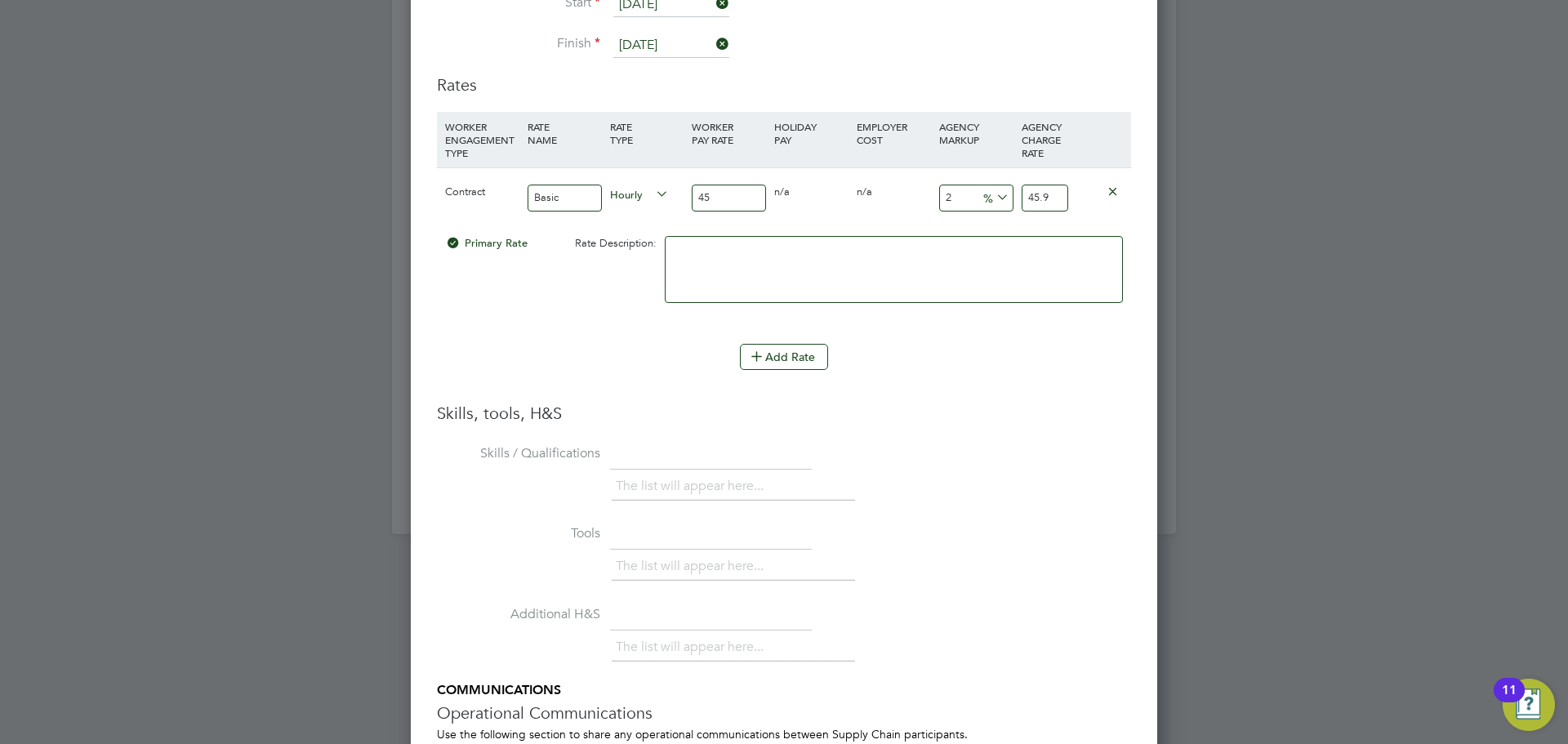
type input "23"
type input "55.35"
type input "23"
click at [733, 185] on input "45" at bounding box center [729, 198] width 75 height 27
type input "4"
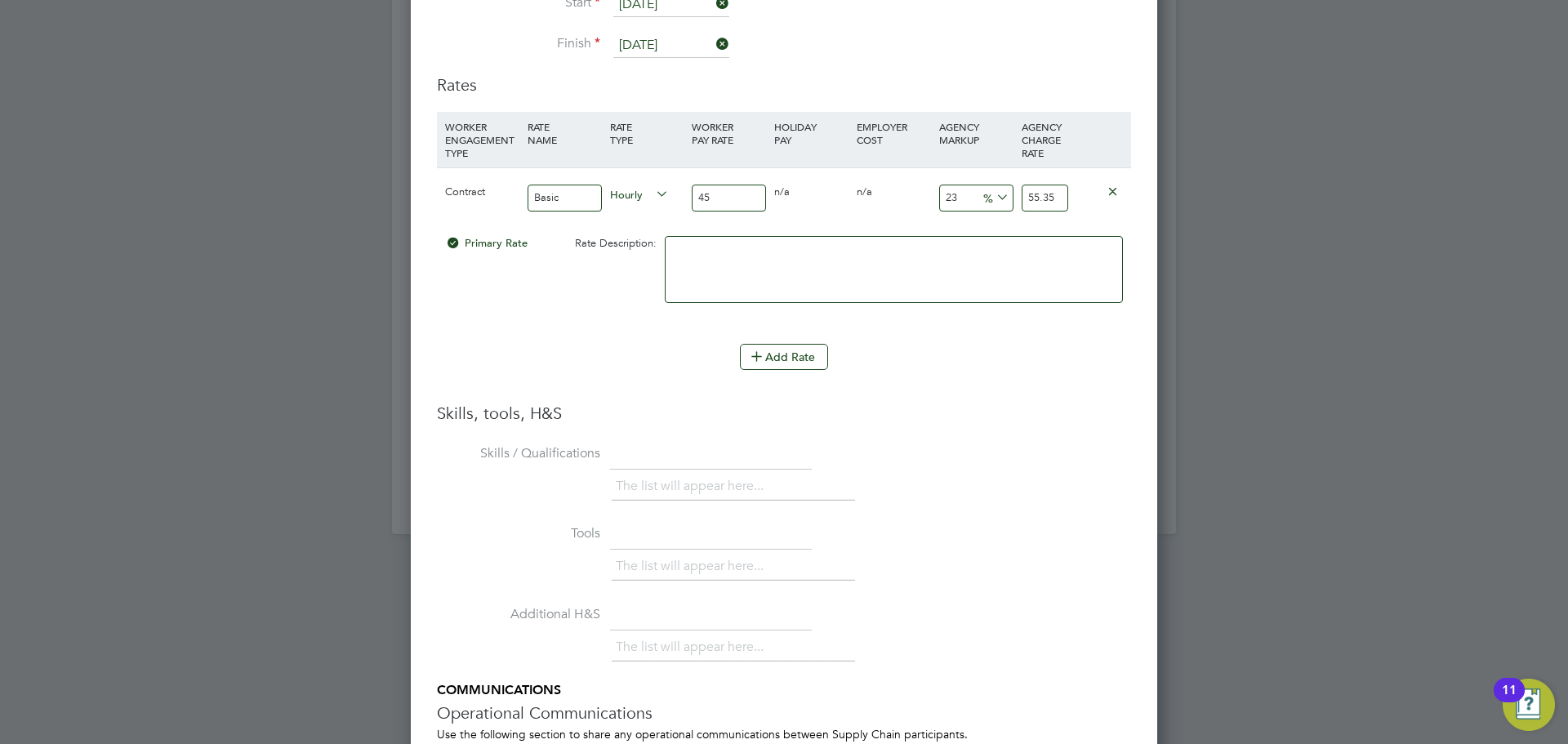
type input "4.92"
type input "46"
type input "56.58"
type input "46"
click at [912, 343] on div "Add Rate" at bounding box center [784, 356] width 695 height 26
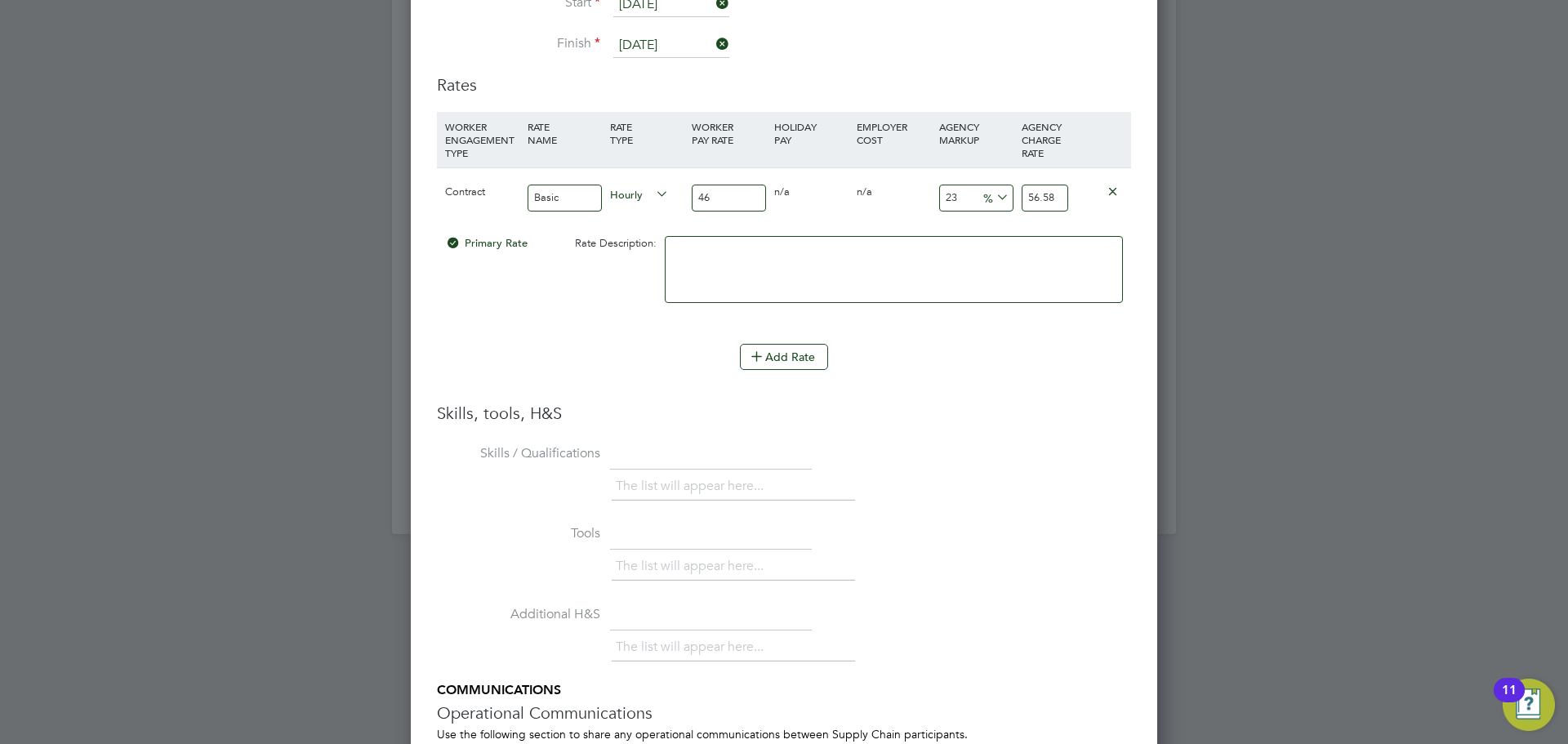
scroll to position [3644, 0]
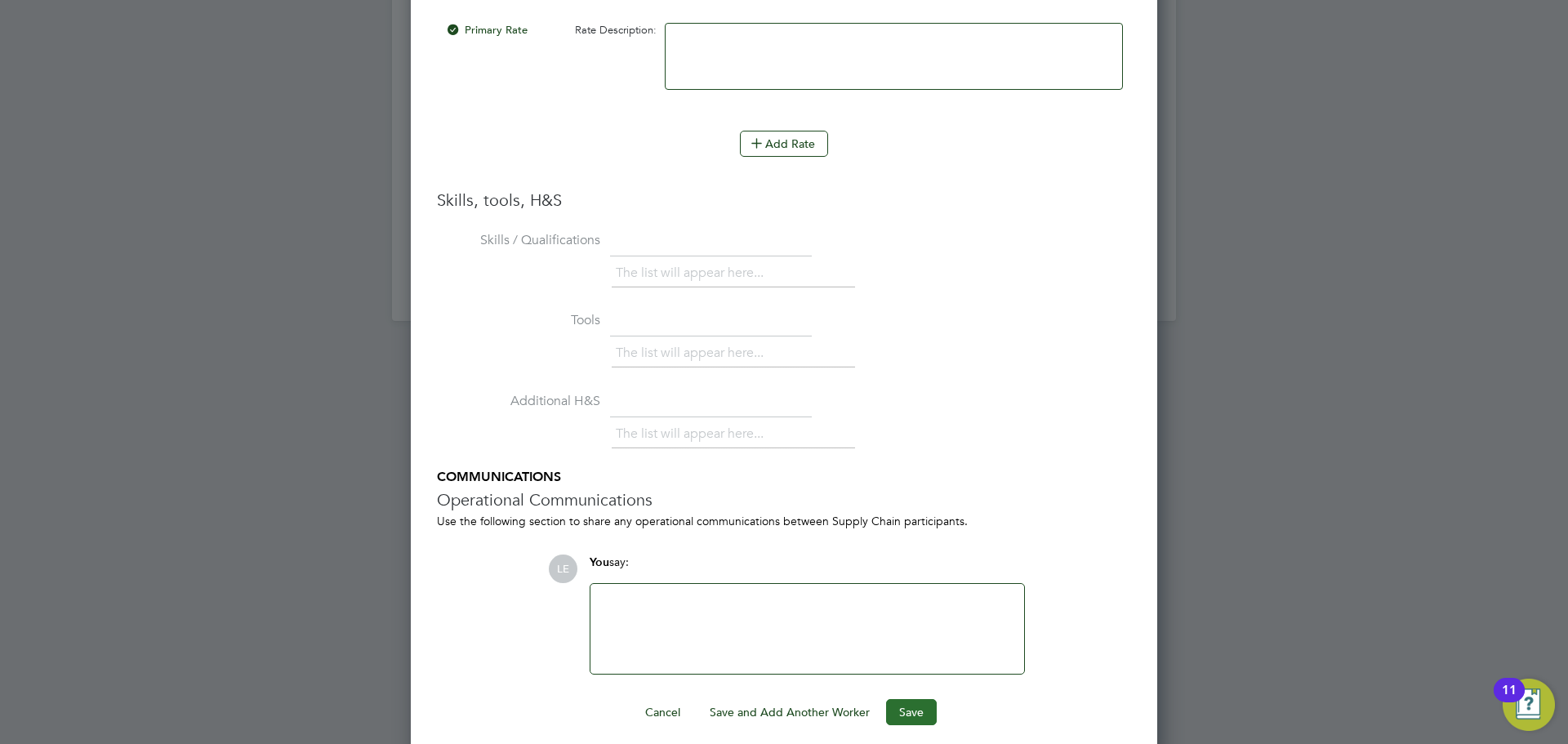
click at [919, 699] on button "Save" at bounding box center [911, 712] width 50 height 26
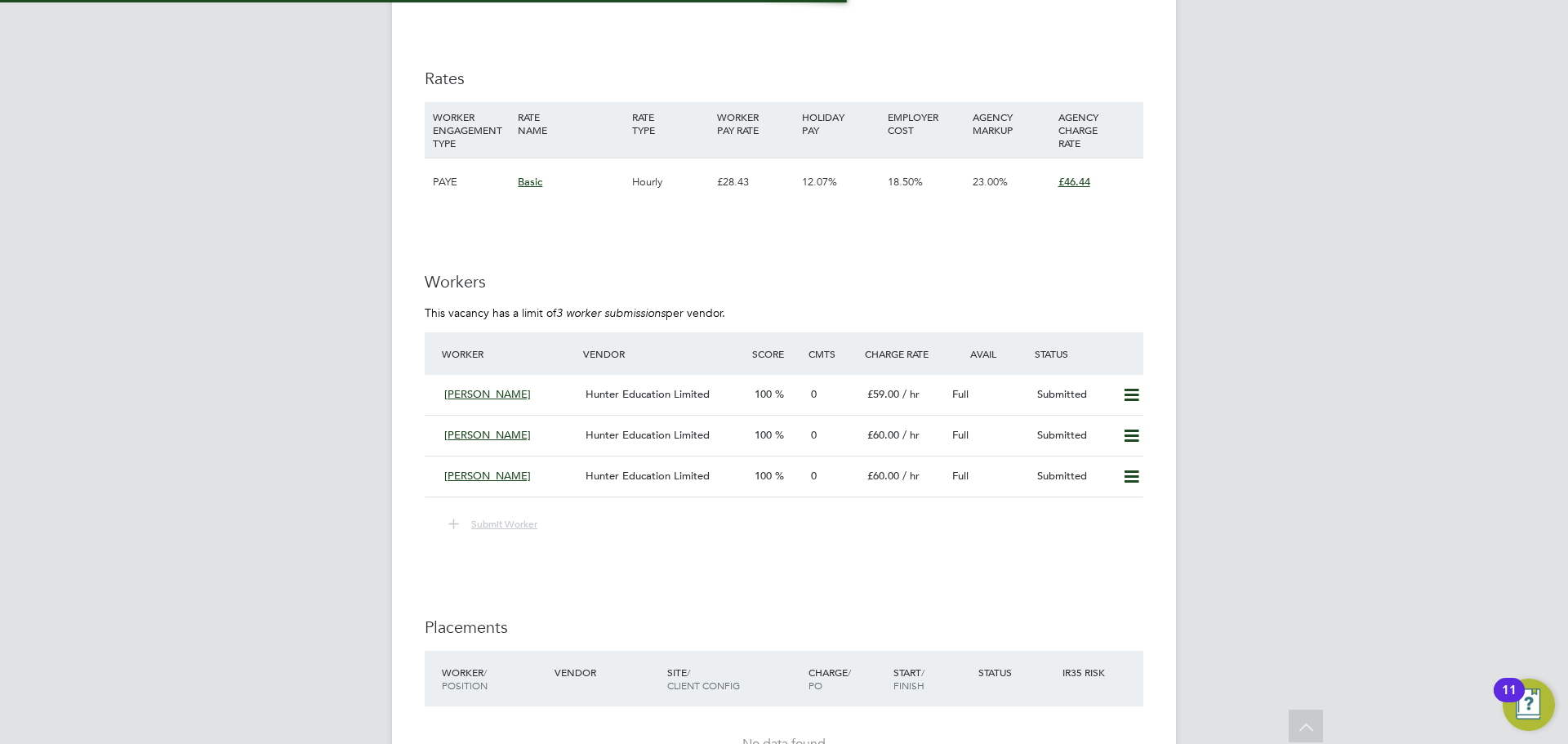
scroll to position [2777, 0]
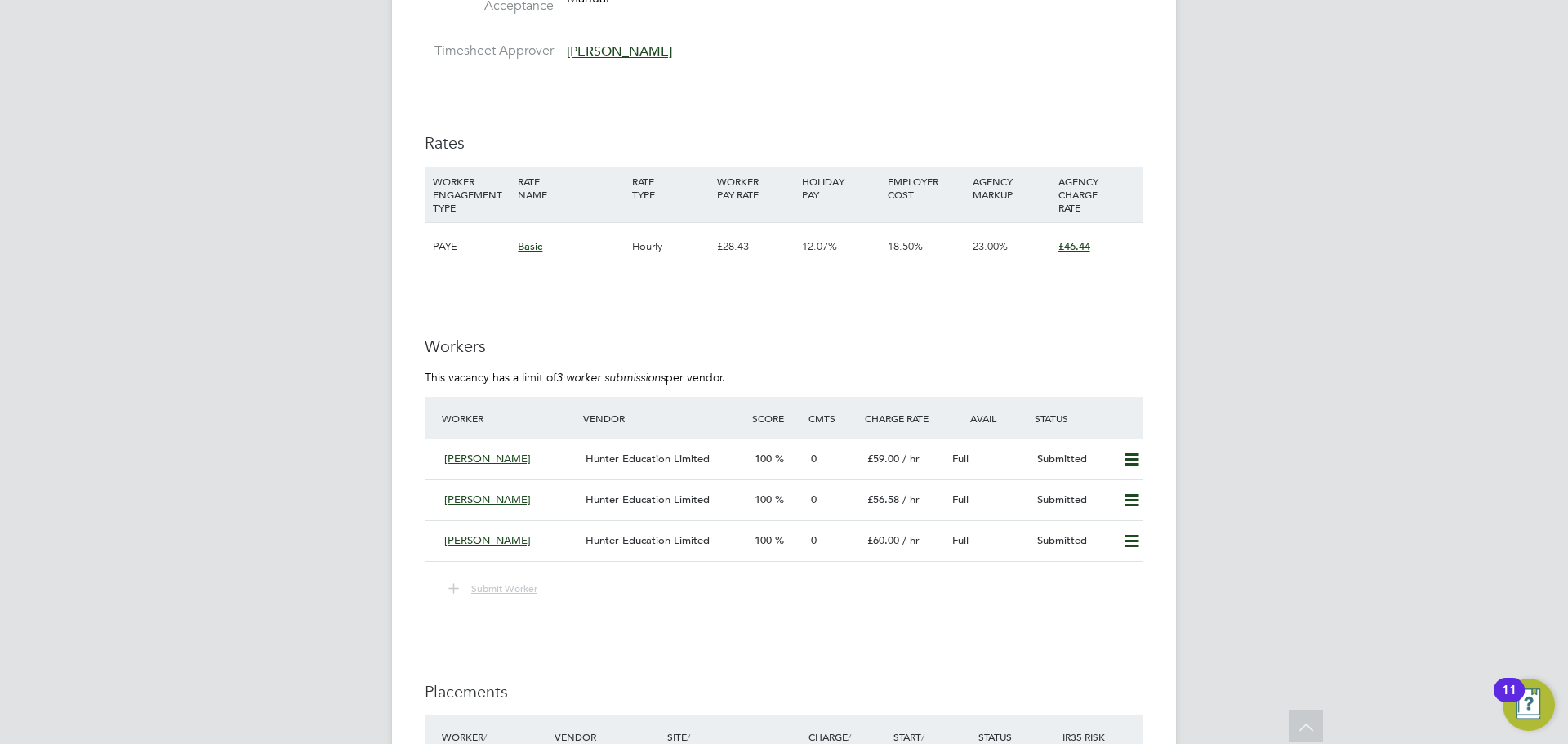
scroll to position [2777, 0]
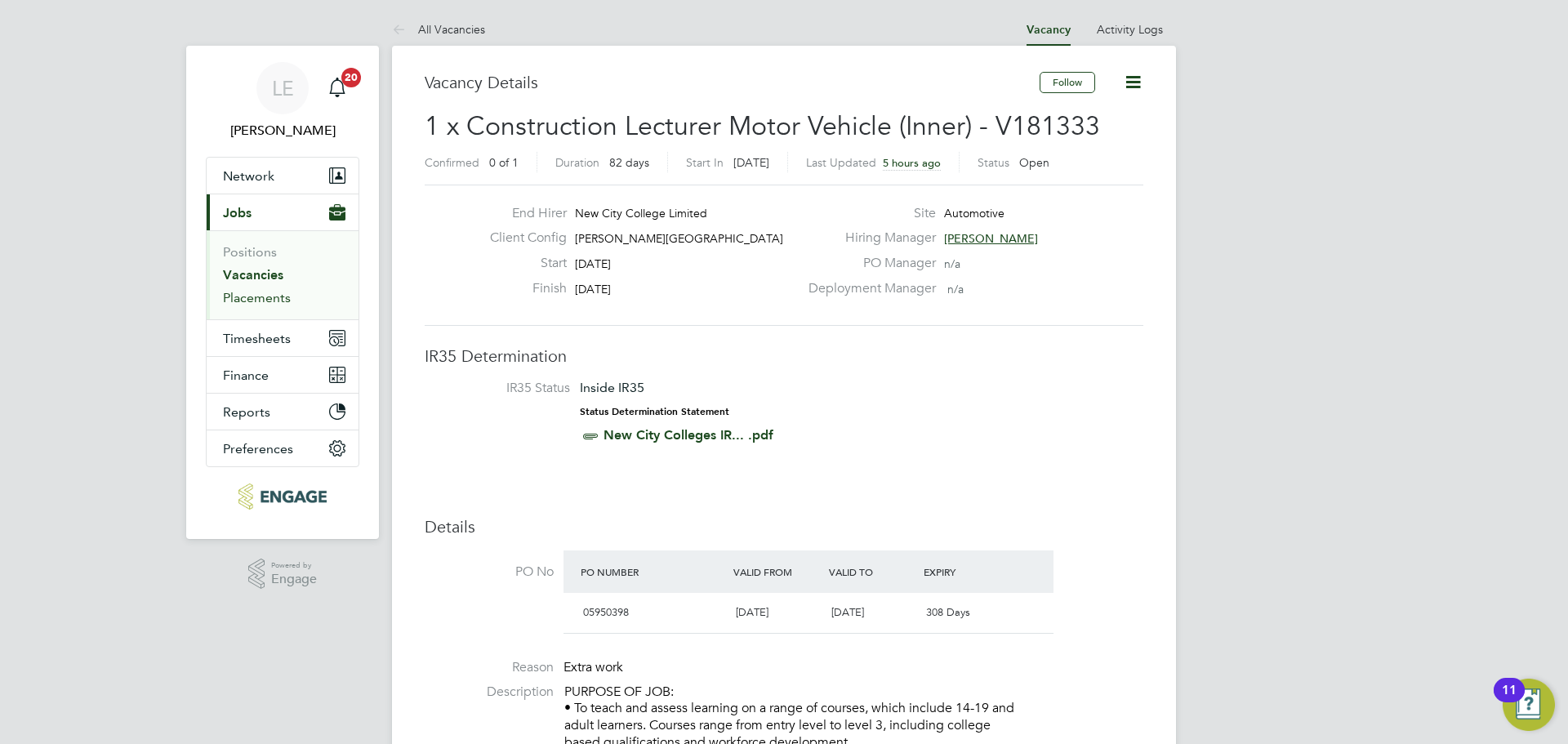
drag, startPoint x: 260, startPoint y: 307, endPoint x: 264, endPoint y: 296, distance: 11.7
click at [260, 307] on ul "Positions Vacancies Placements" at bounding box center [282, 275] width 152 height 89
click at [264, 296] on link "Placements" at bounding box center [257, 297] width 68 height 15
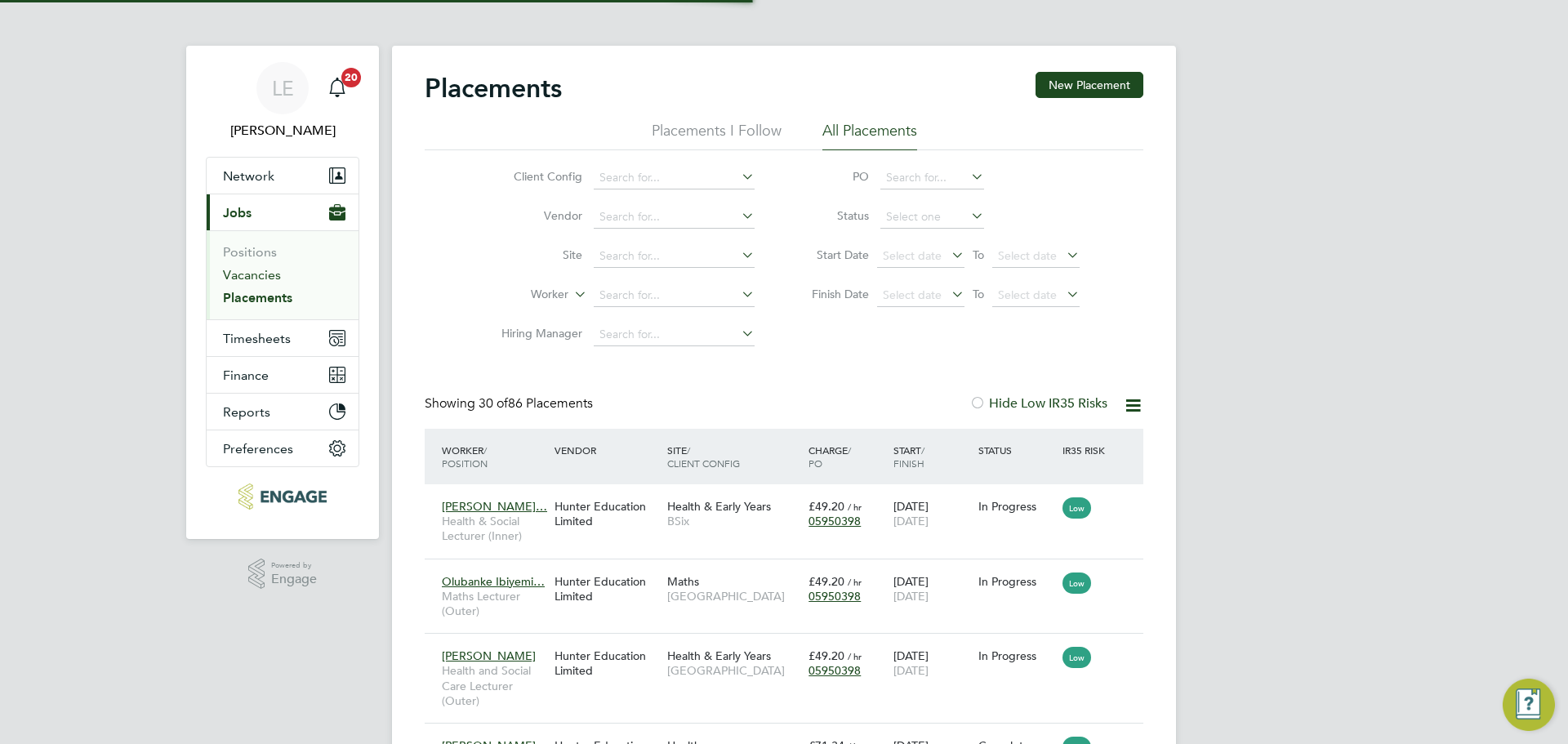
scroll to position [61, 142]
click at [264, 278] on link "Vacancies" at bounding box center [252, 275] width 58 height 15
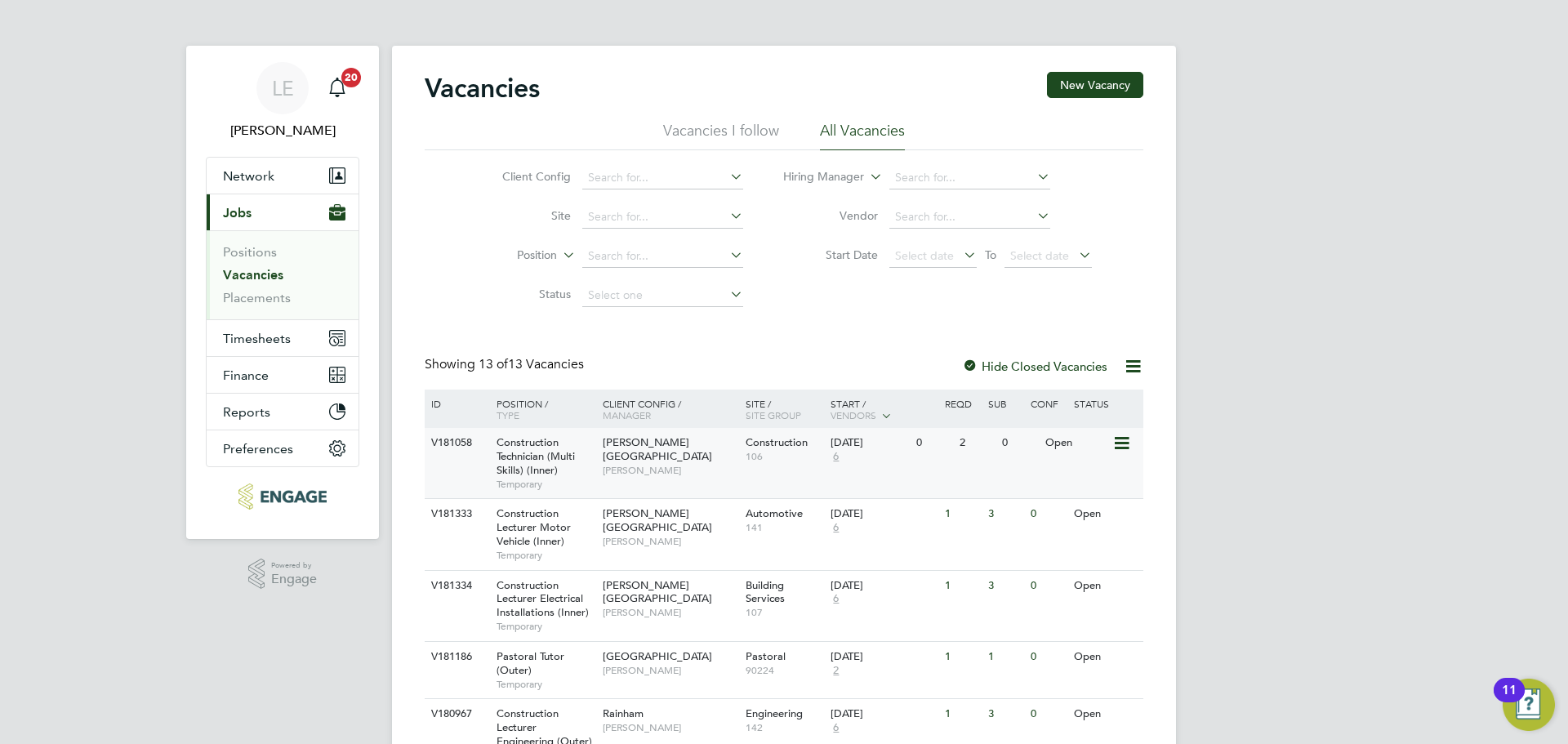
click at [679, 485] on div "V181058 Construction Technician (Multi Skills) (Inner) Temporary Hackney Campus…" at bounding box center [784, 464] width 719 height 71
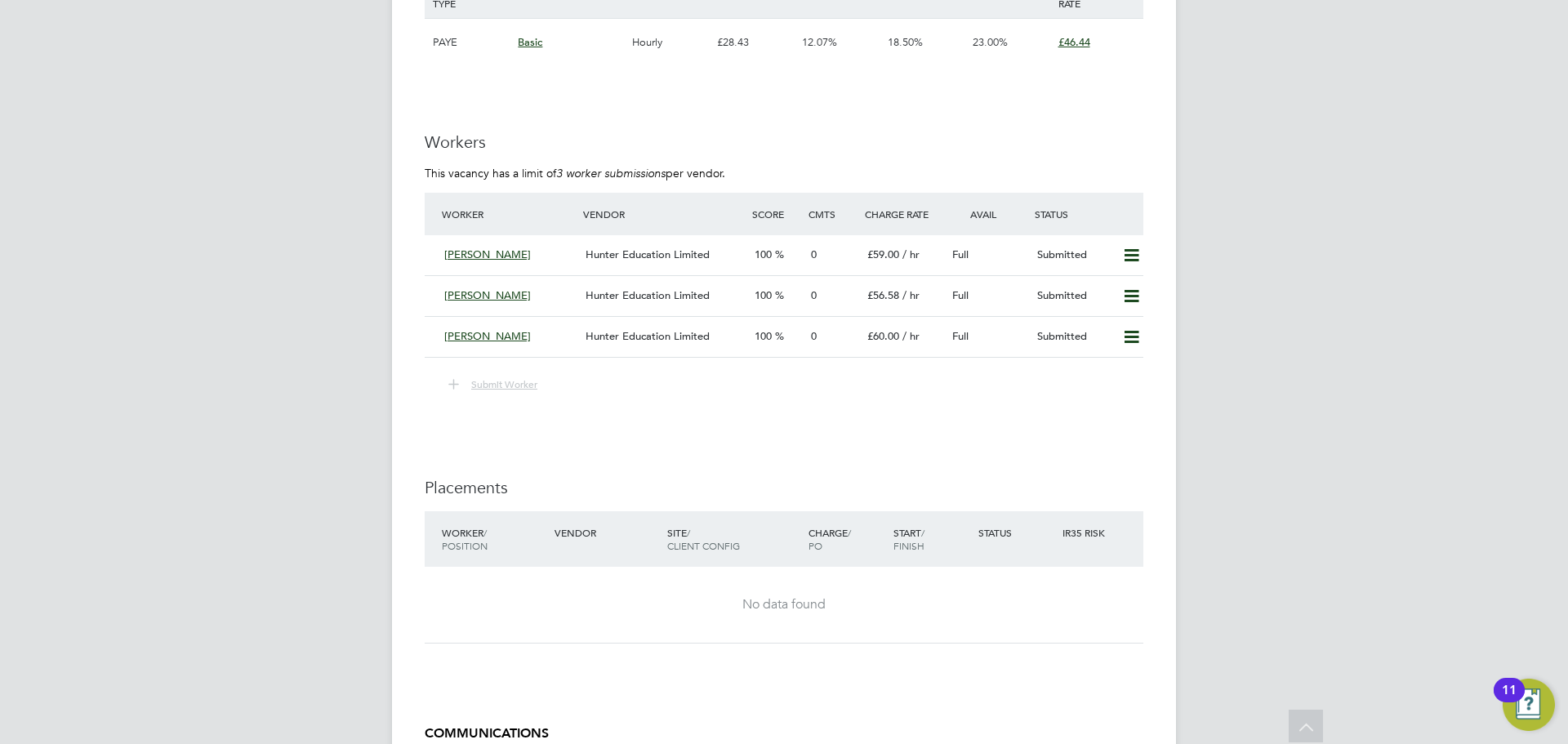
scroll to position [2858, 0]
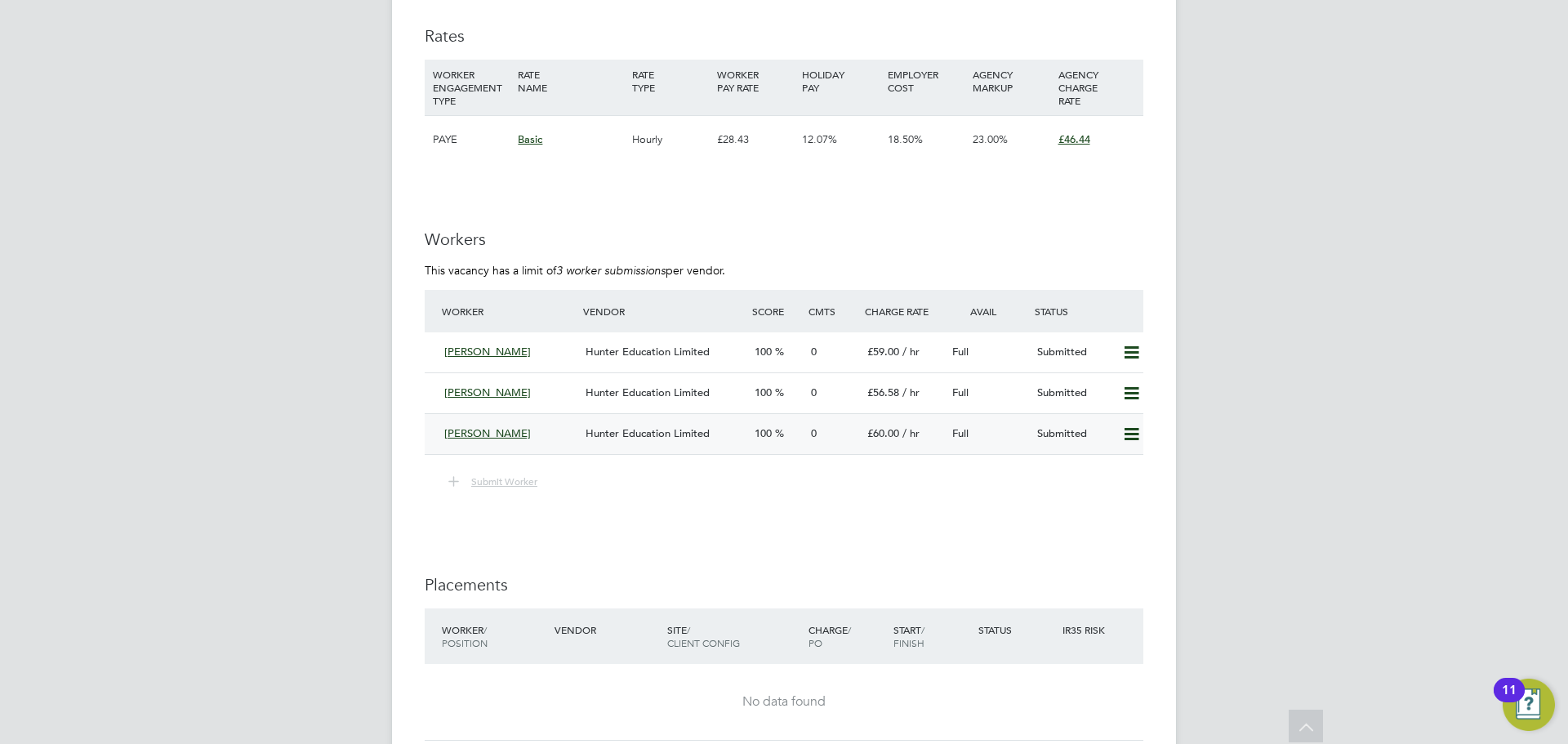
click at [572, 439] on div "[PERSON_NAME]" at bounding box center [508, 434] width 141 height 27
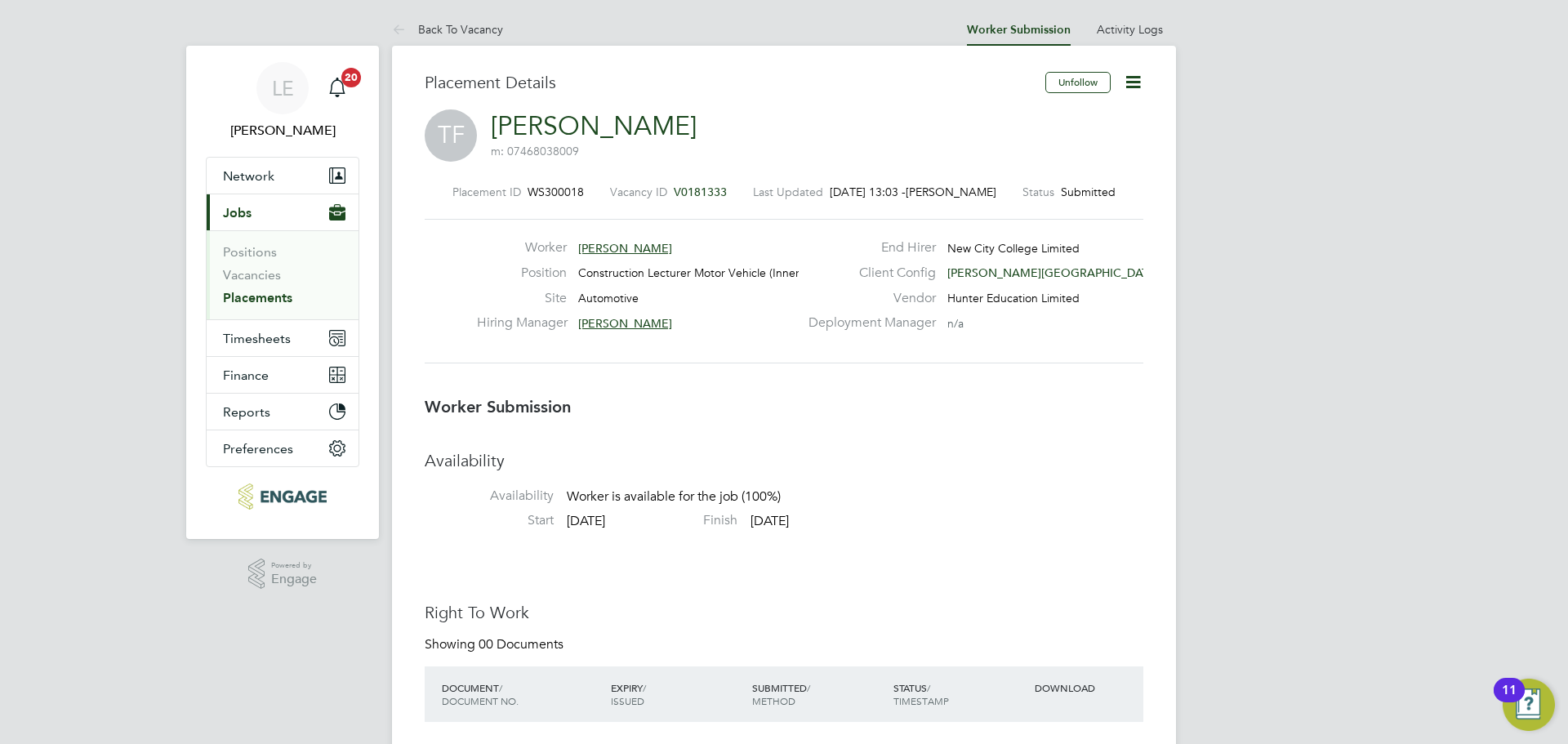
scroll to position [81, 0]
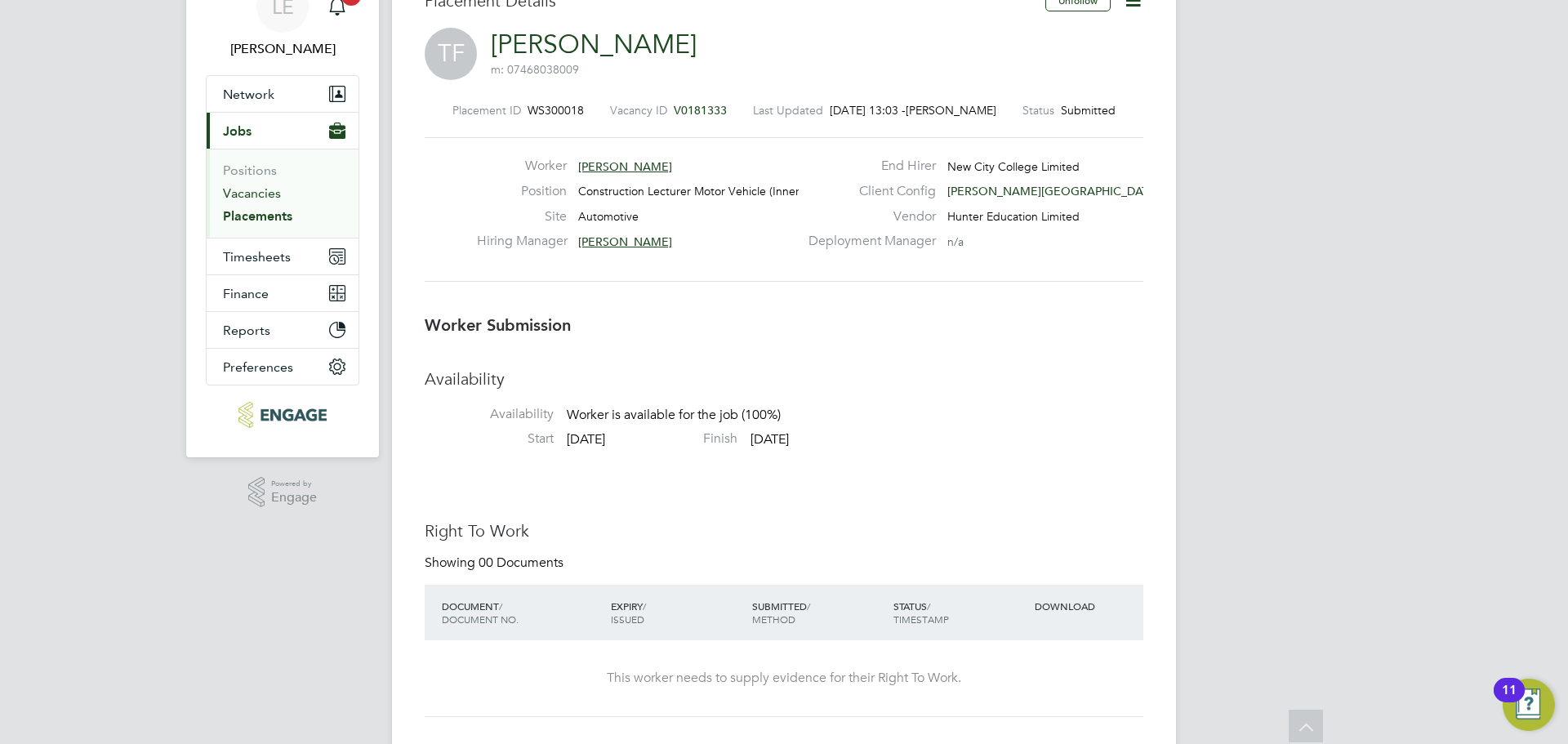
click at [260, 196] on link "Vacancies" at bounding box center [252, 193] width 58 height 15
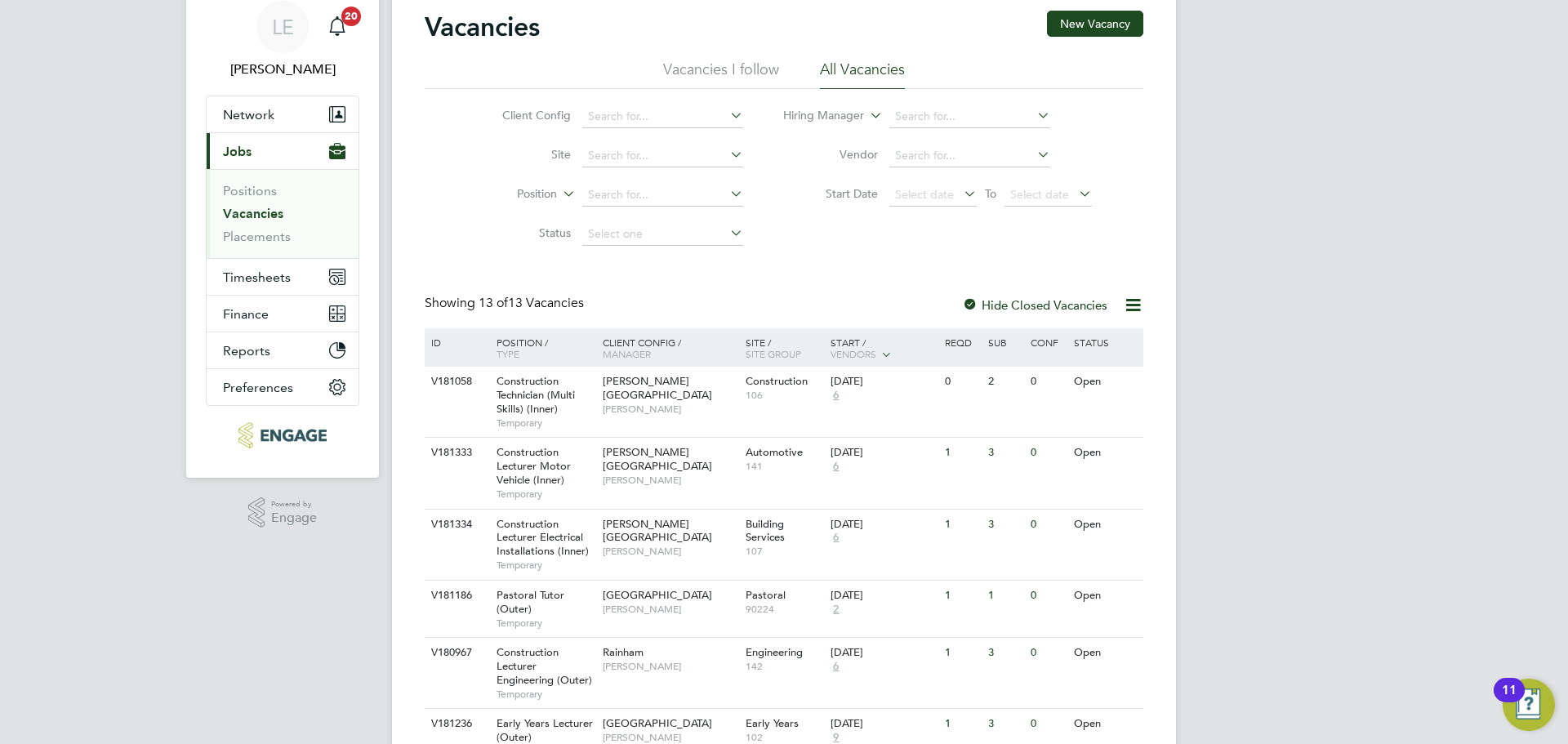
scroll to position [164, 0]
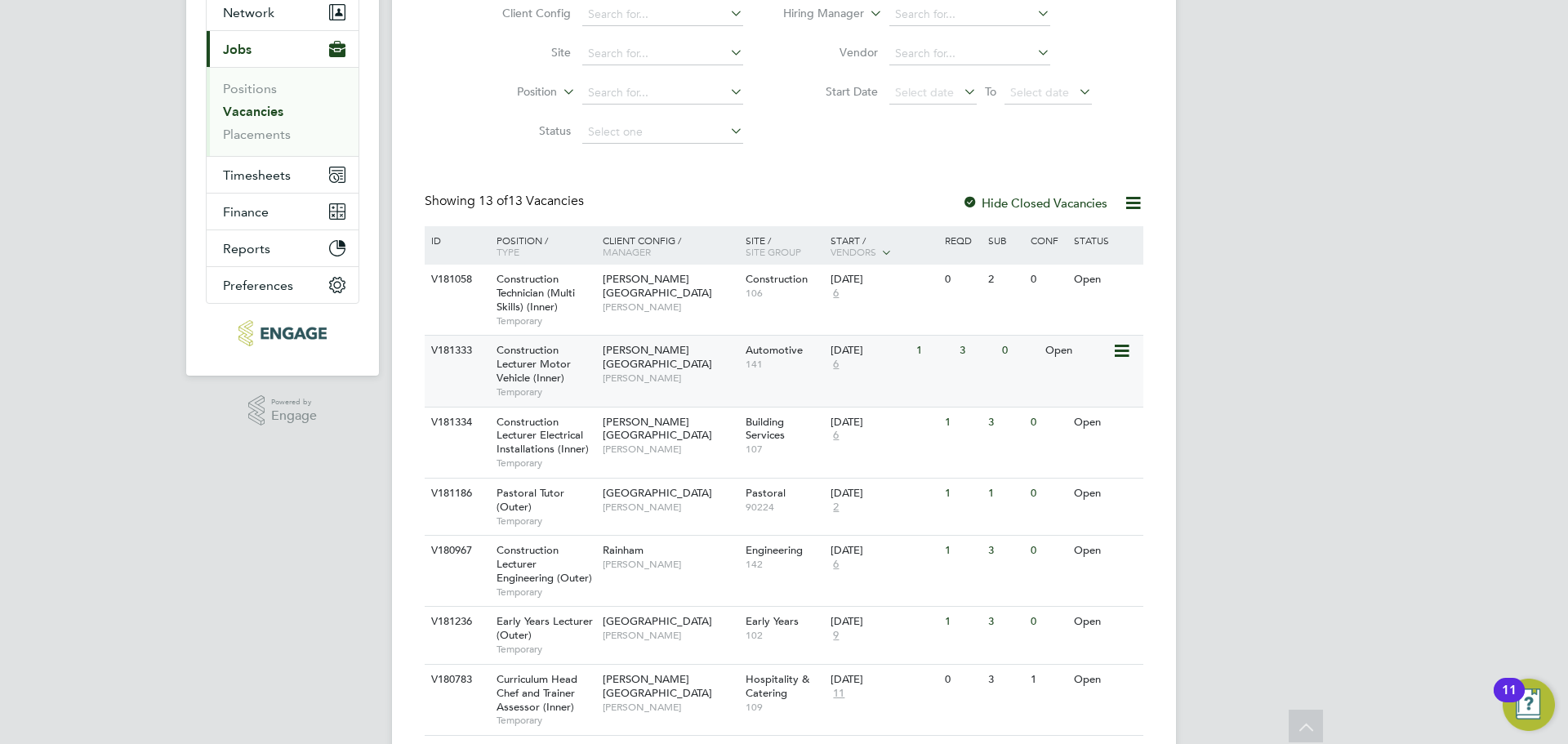
click at [648, 380] on div "V181333 Construction Lecturer Motor Vehicle (Inner) Temporary [PERSON_NAME][GEO…" at bounding box center [784, 370] width 719 height 71
click at [660, 389] on div "V181333 Construction Lecturer Motor Vehicle (Inner) Temporary [PERSON_NAME][GEO…" at bounding box center [784, 370] width 719 height 71
click at [657, 391] on div "V181333 Construction Lecturer Motor Vehicle (Inner) Temporary [PERSON_NAME][GEO…" at bounding box center [784, 370] width 719 height 71
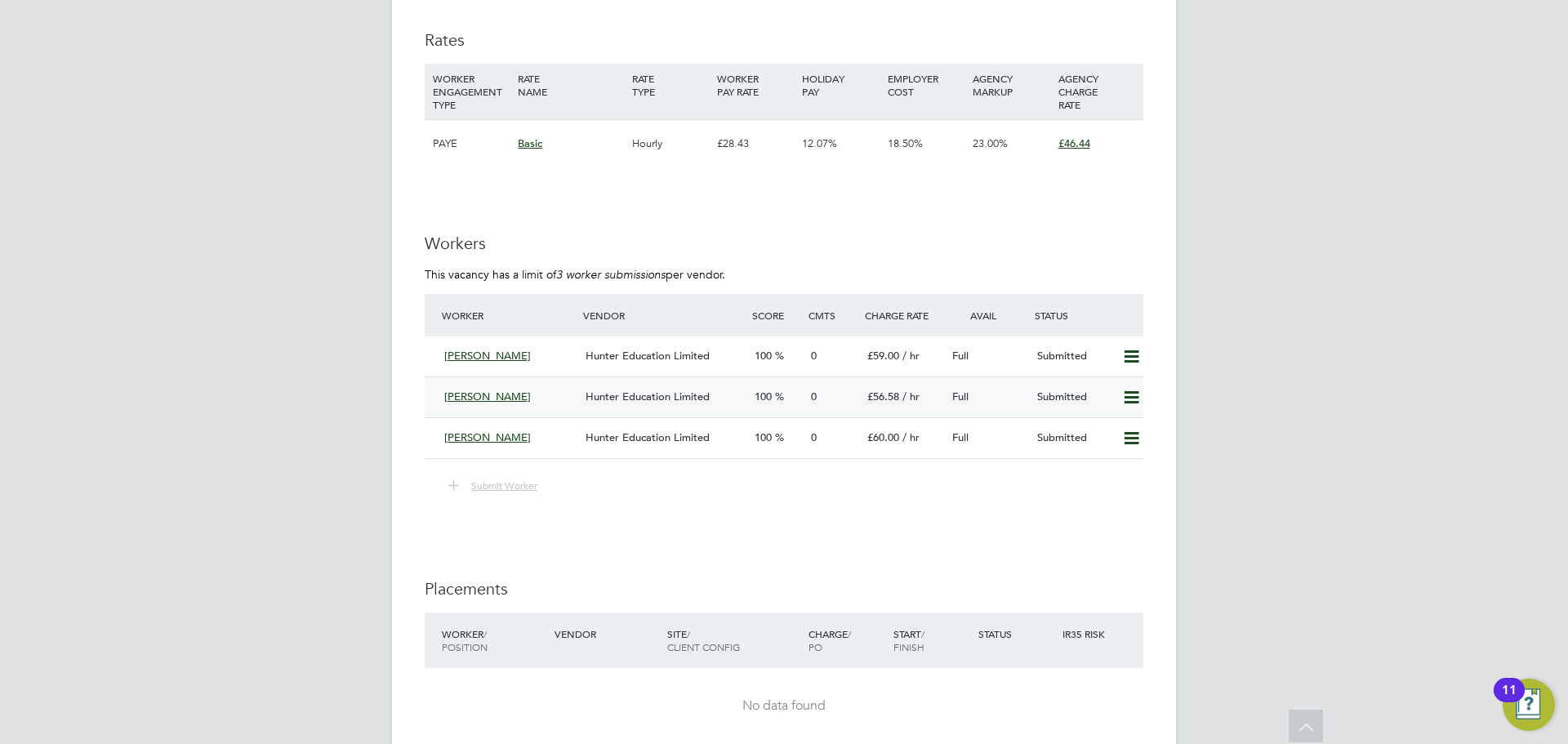
scroll to position [2858, 0]
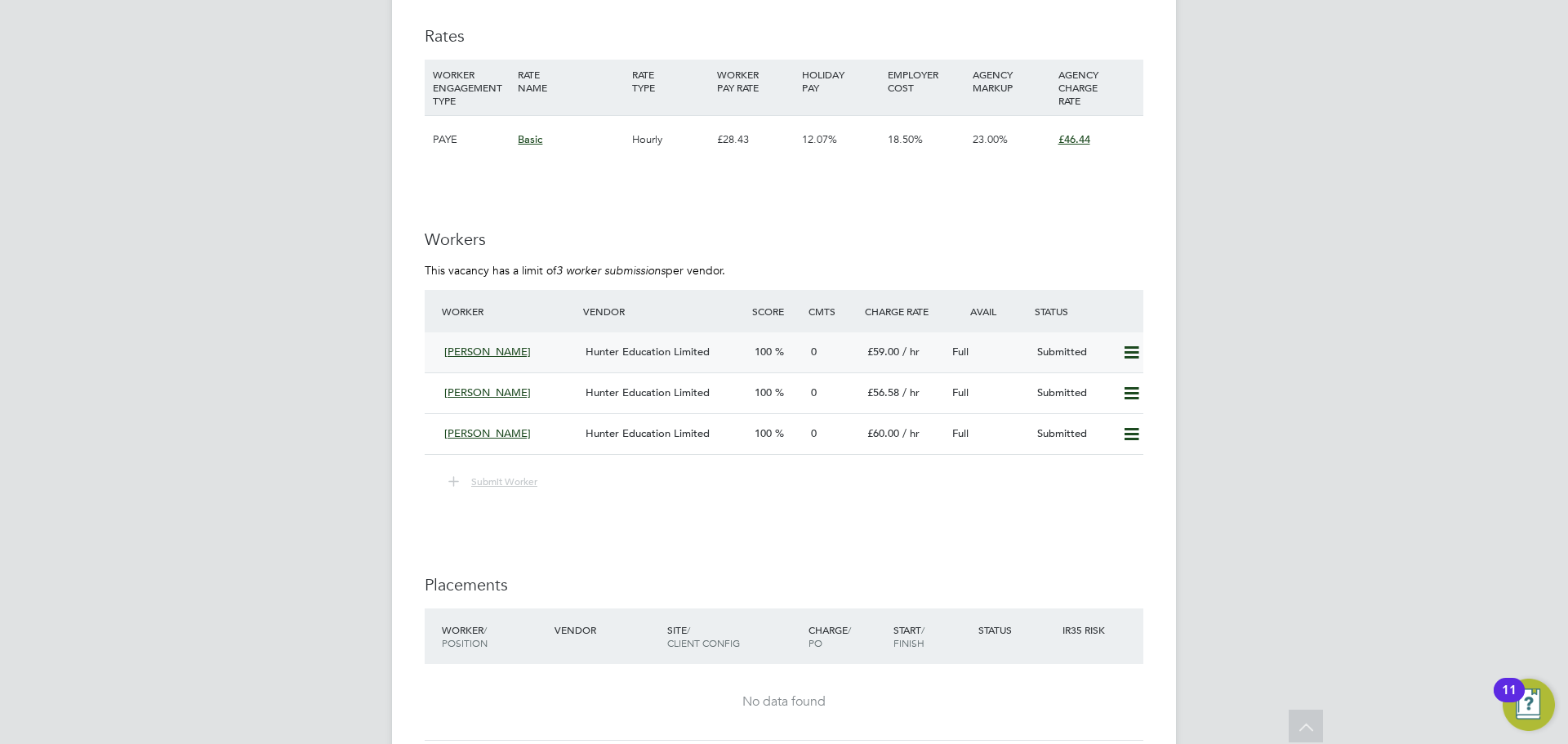
click at [576, 351] on div "[PERSON_NAME]" at bounding box center [508, 353] width 141 height 27
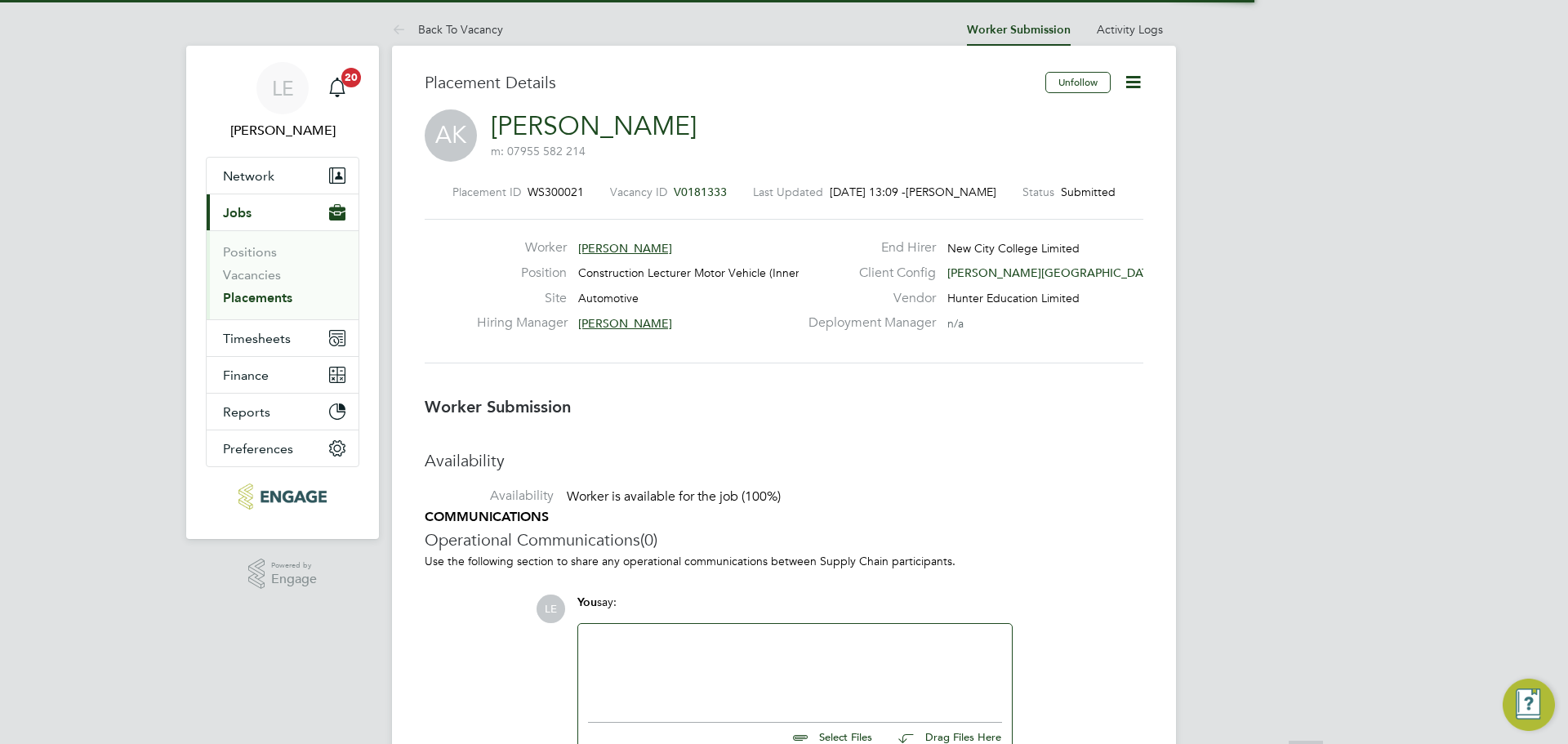
scroll to position [8, 8]
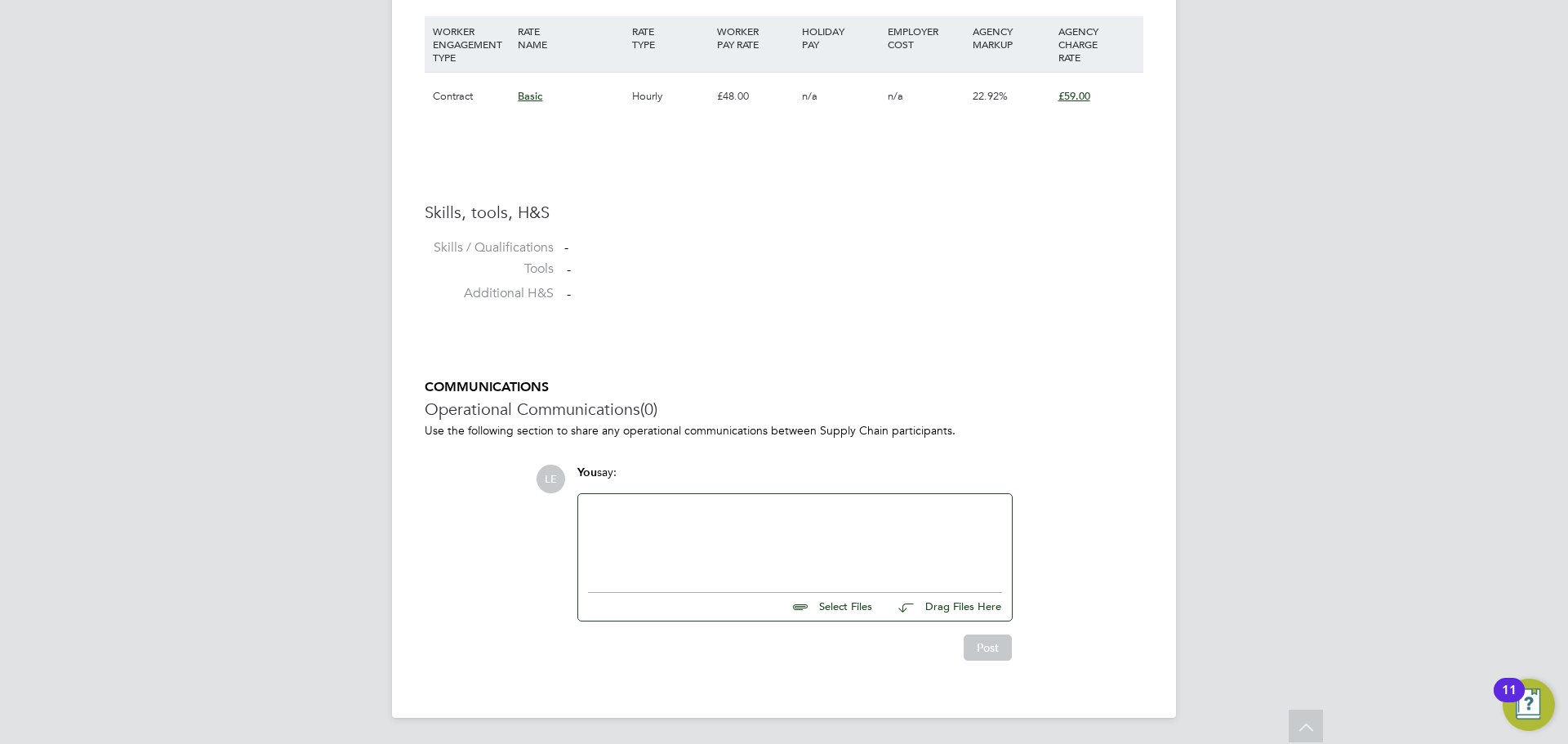
click at [645, 546] on div at bounding box center [794, 539] width 414 height 71
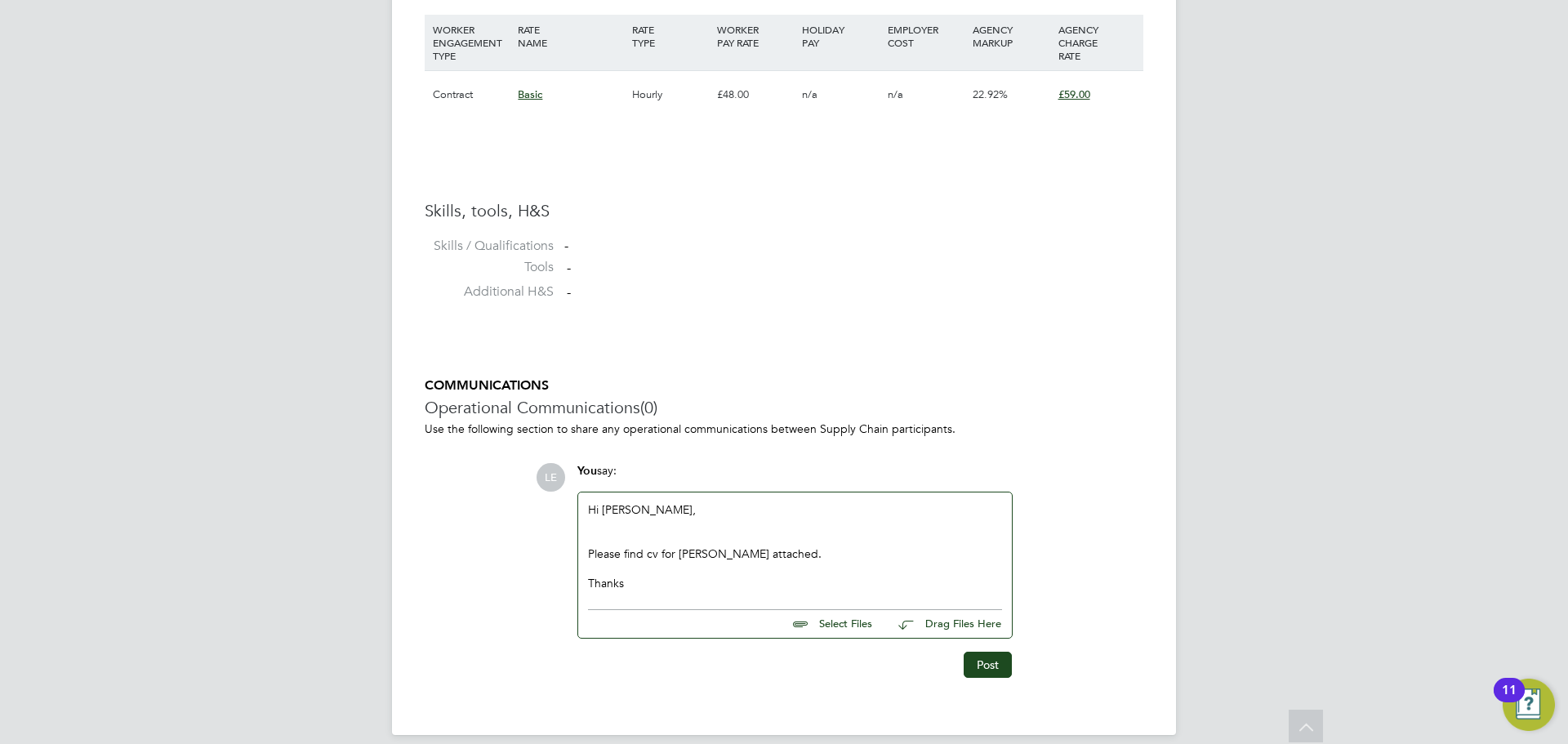
click at [826, 628] on input "file" at bounding box center [880, 621] width 245 height 23
type input "C:\fakepath\CVAK.rtf"
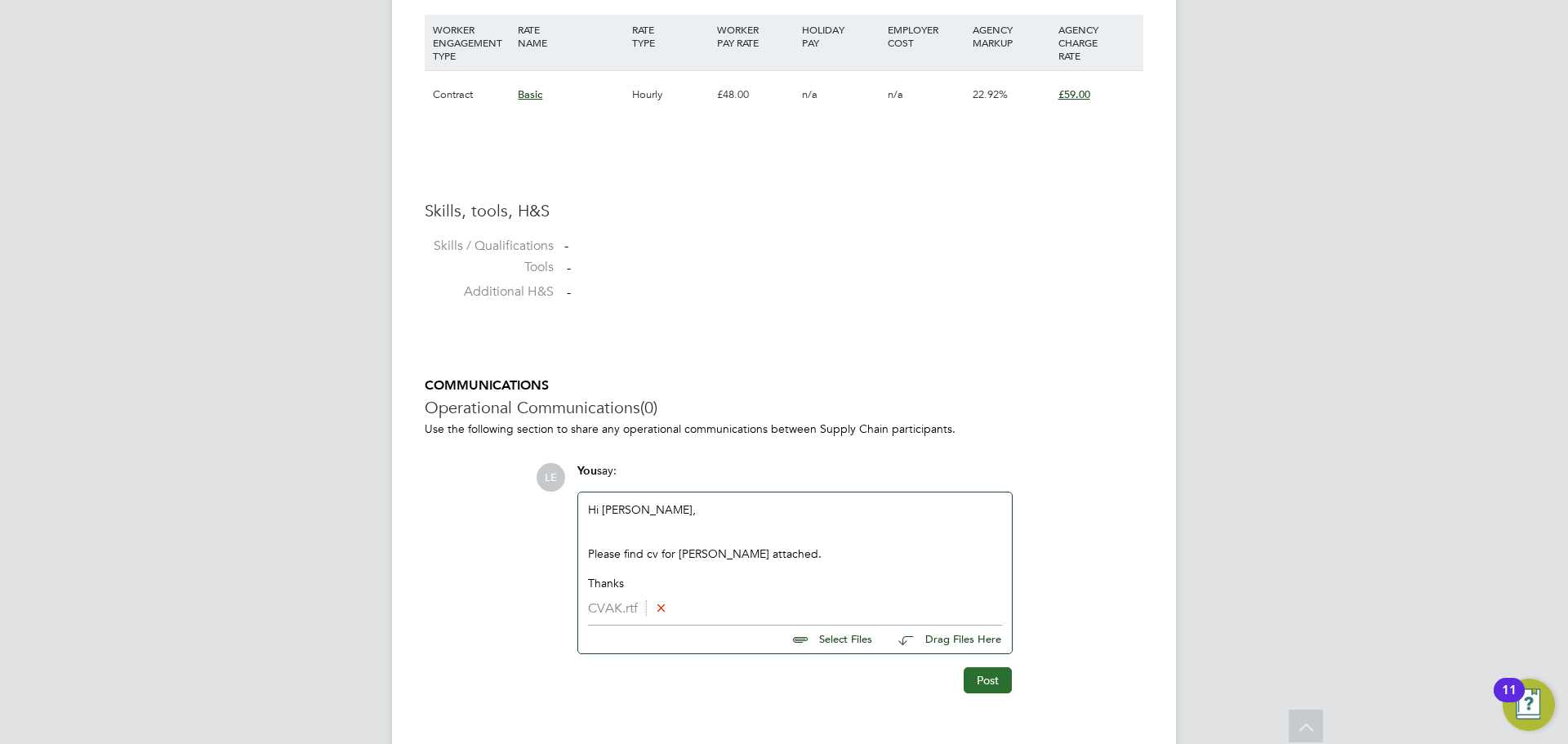
click at [971, 688] on button "Post" at bounding box center [988, 680] width 48 height 26
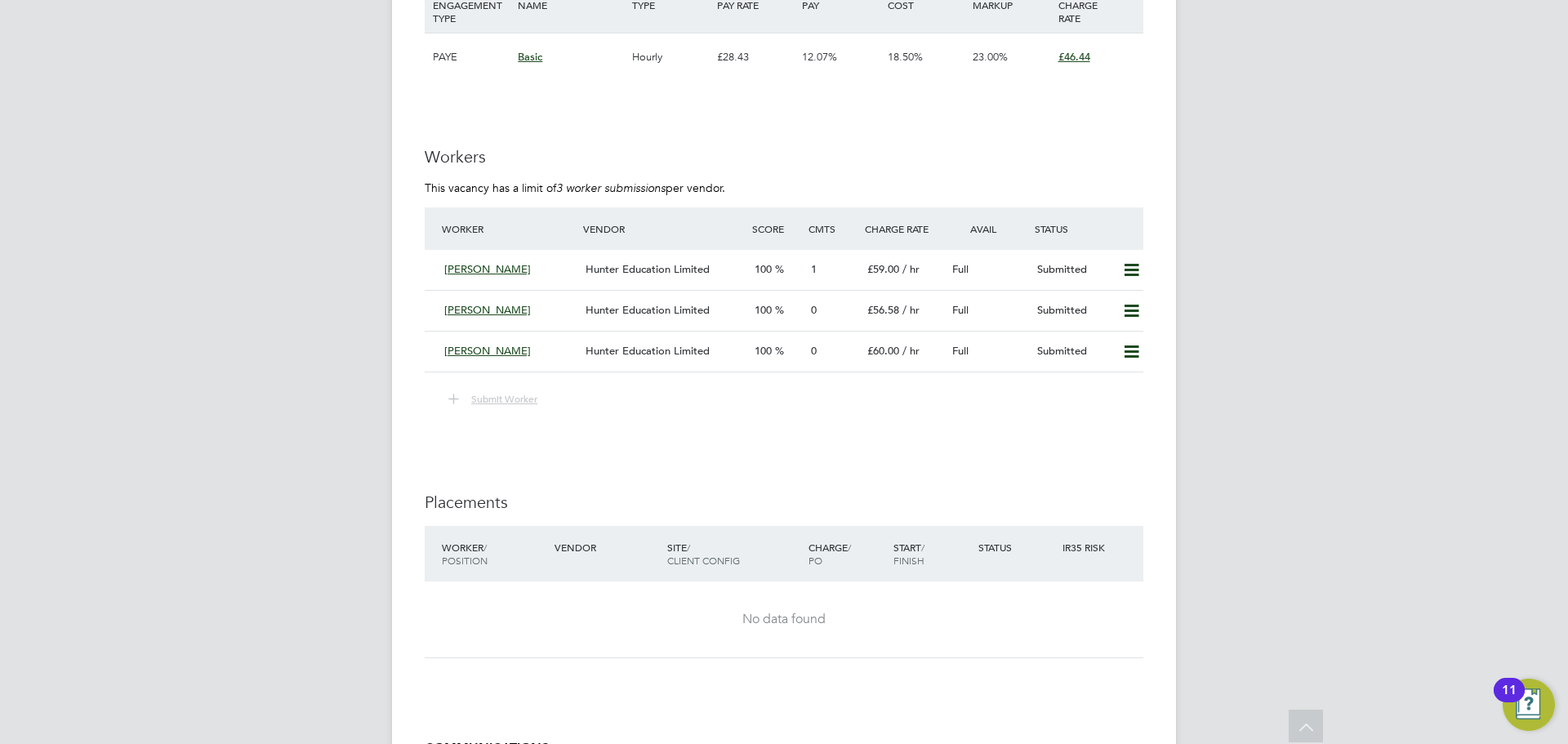
scroll to position [3104, 0]
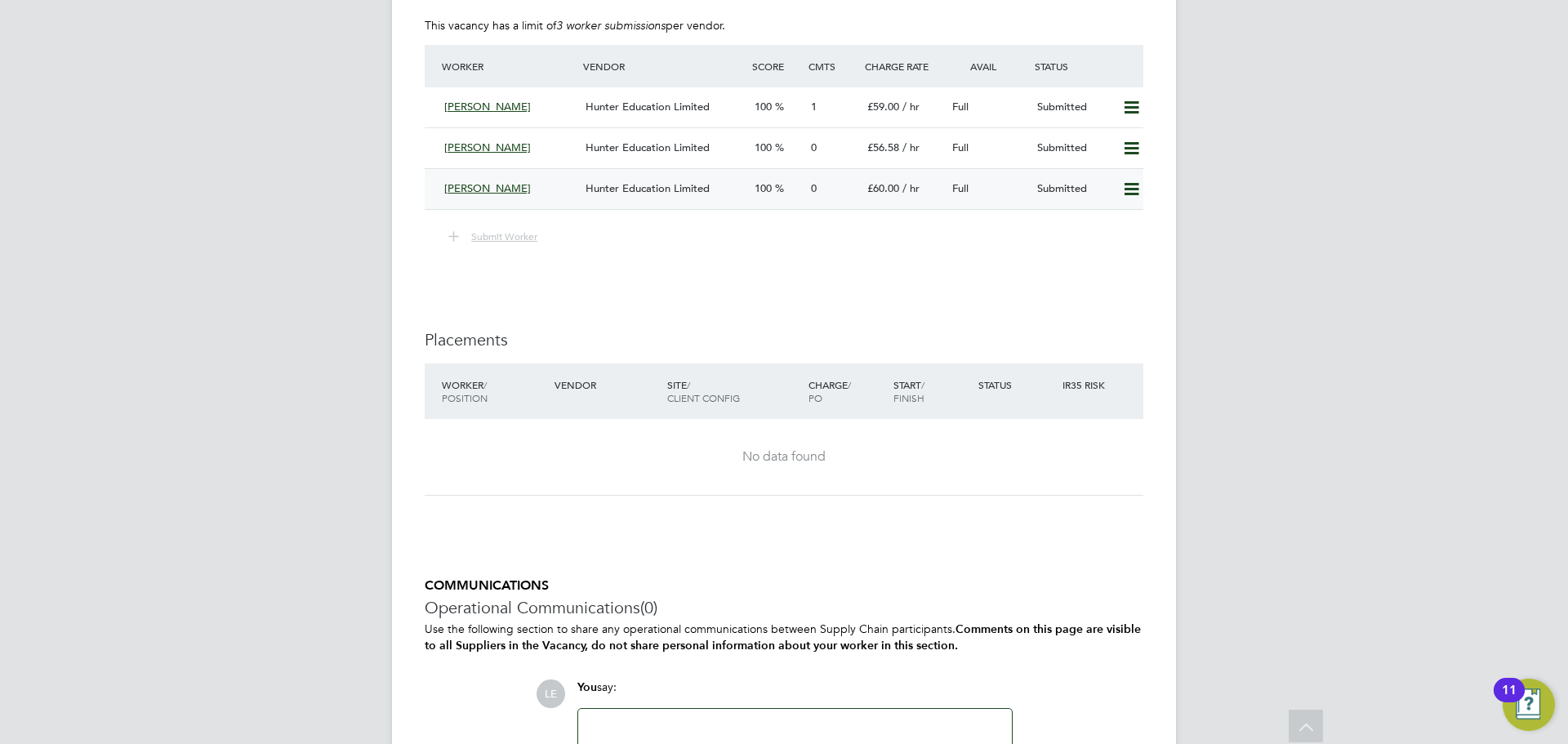
click at [547, 190] on div "Timothy Francis" at bounding box center [508, 189] width 141 height 27
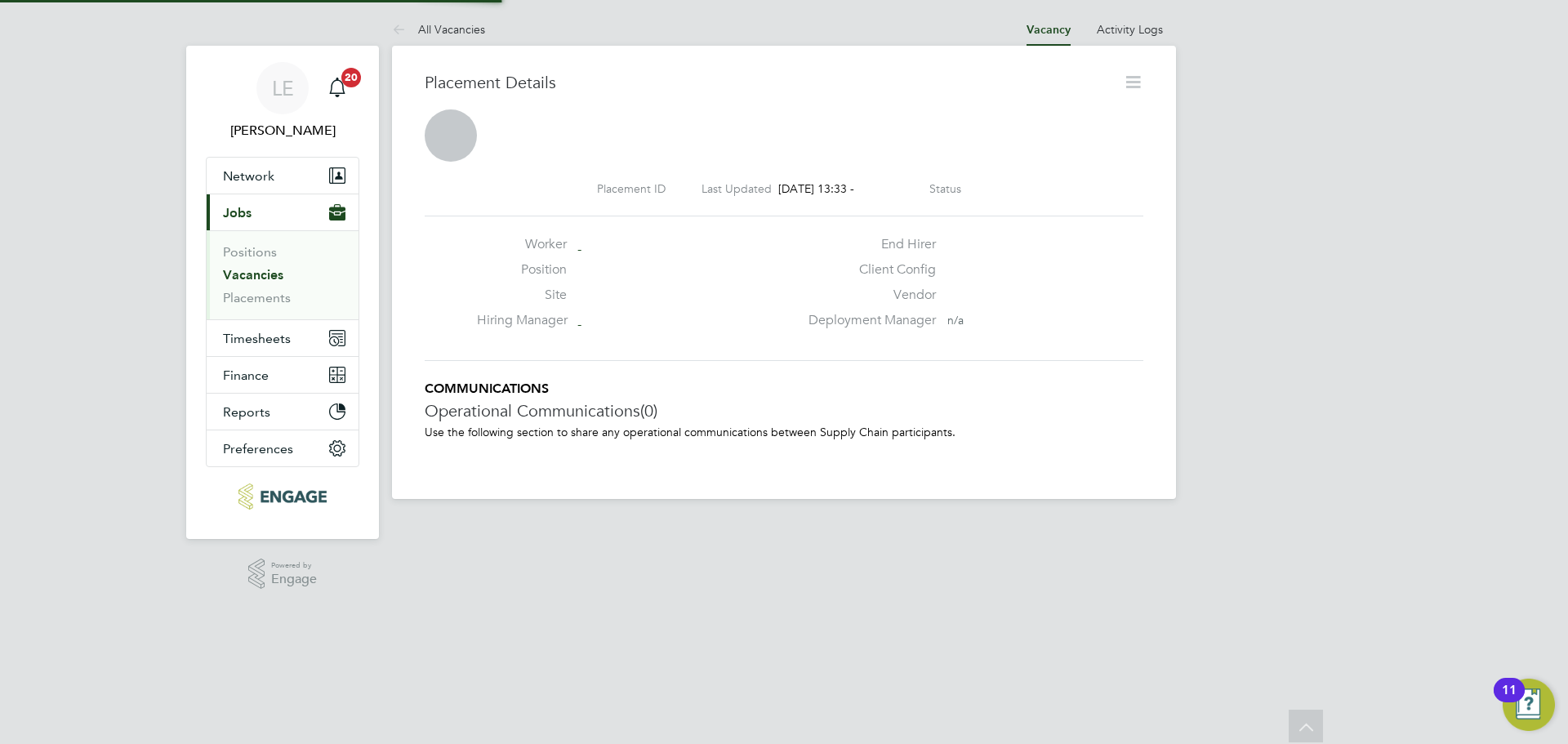
scroll to position [15, 131]
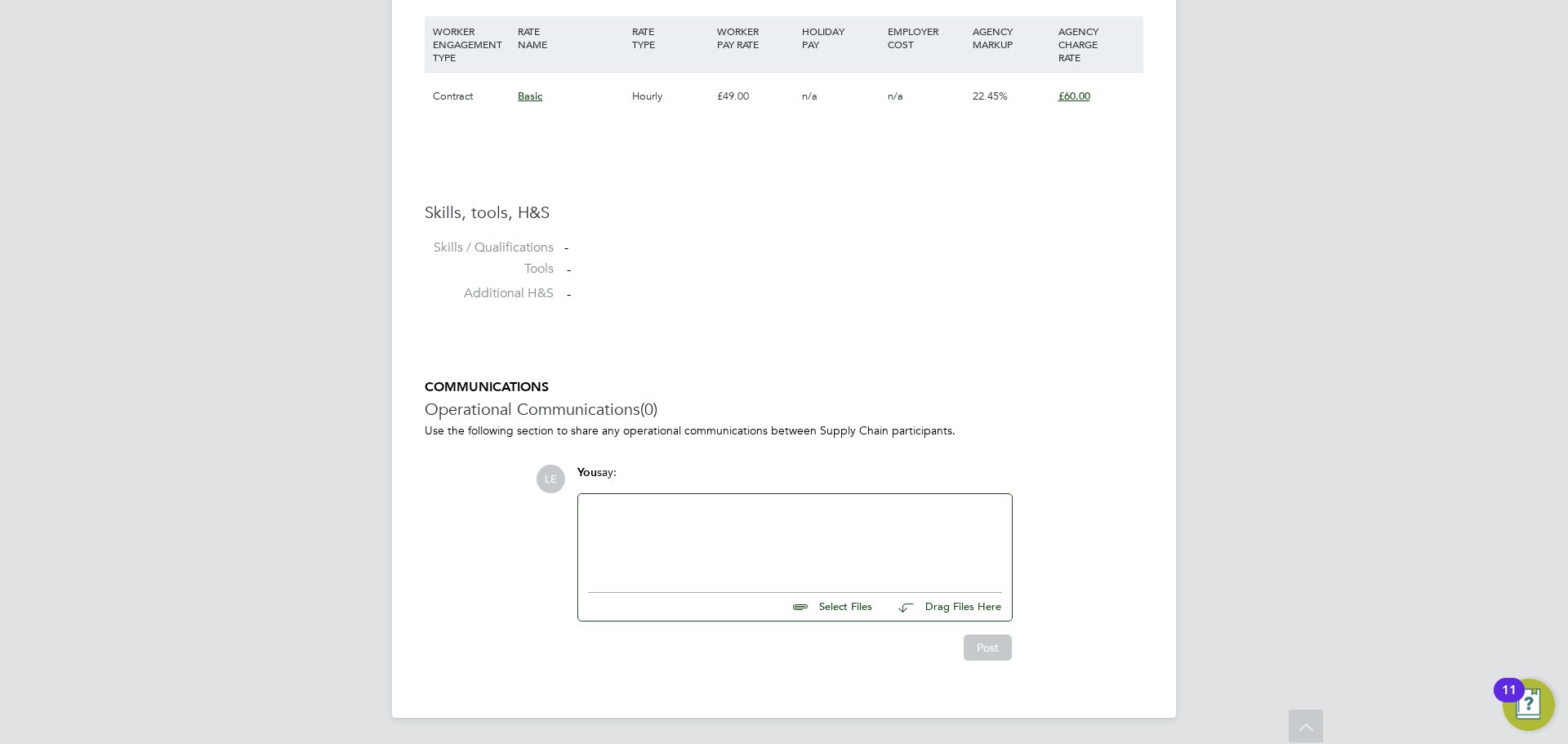
click at [642, 522] on div at bounding box center [794, 539] width 414 height 71
click at [816, 616] on input "file" at bounding box center [880, 605] width 245 height 23
type input "C:\fakepath\CVTF.docx"
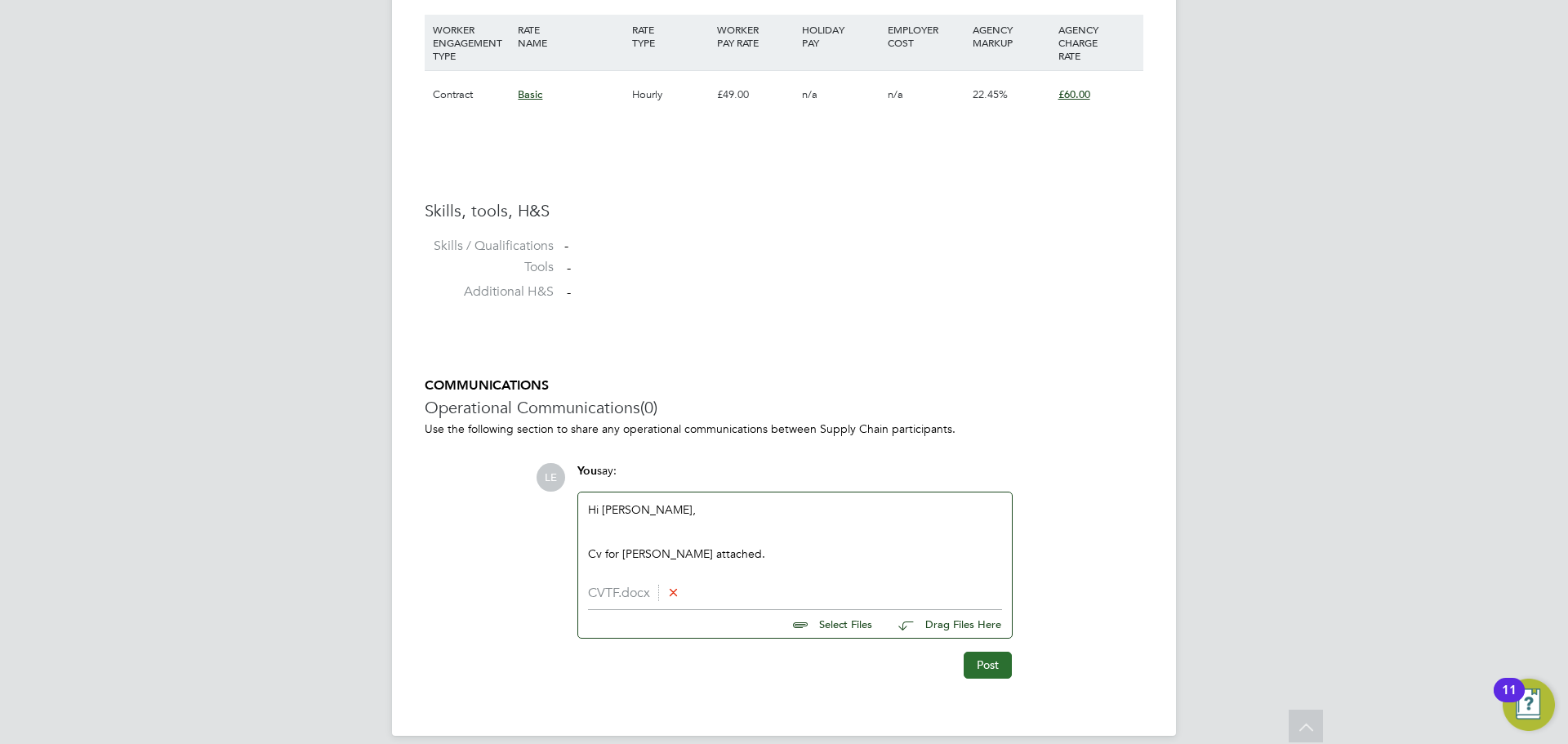
click at [992, 663] on button "Post" at bounding box center [988, 664] width 48 height 26
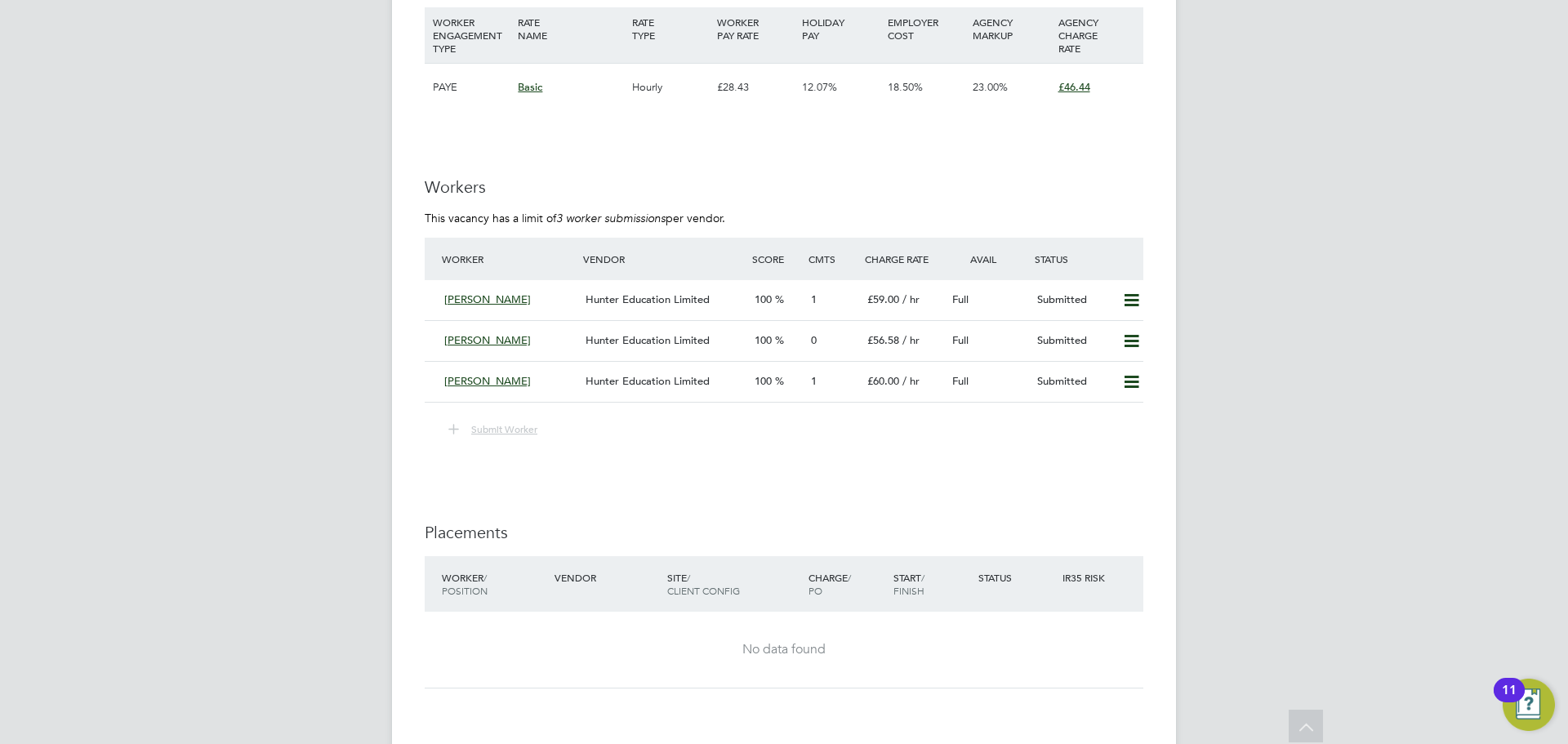
scroll to position [2941, 0]
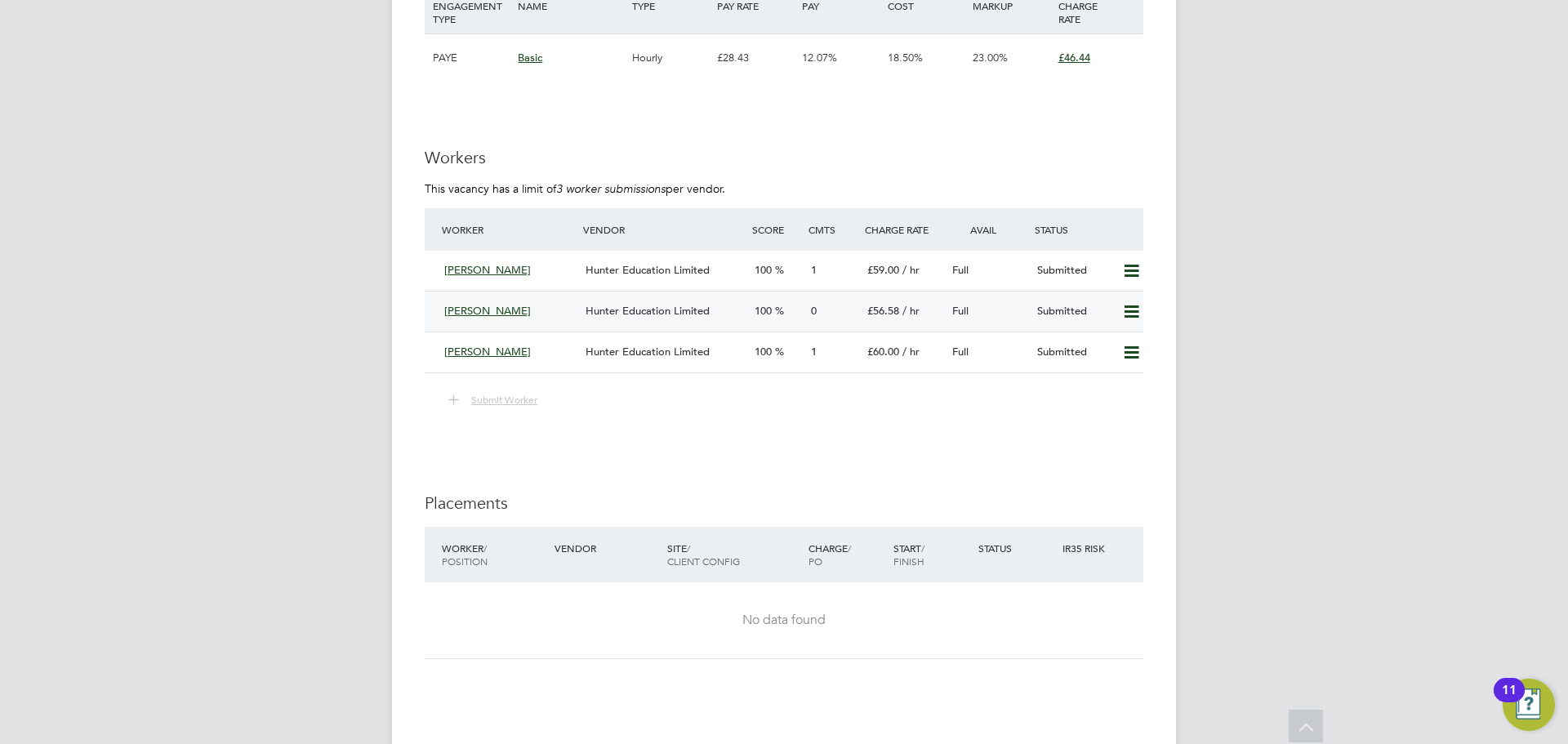
click at [560, 316] on div "[PERSON_NAME]" at bounding box center [508, 312] width 141 height 27
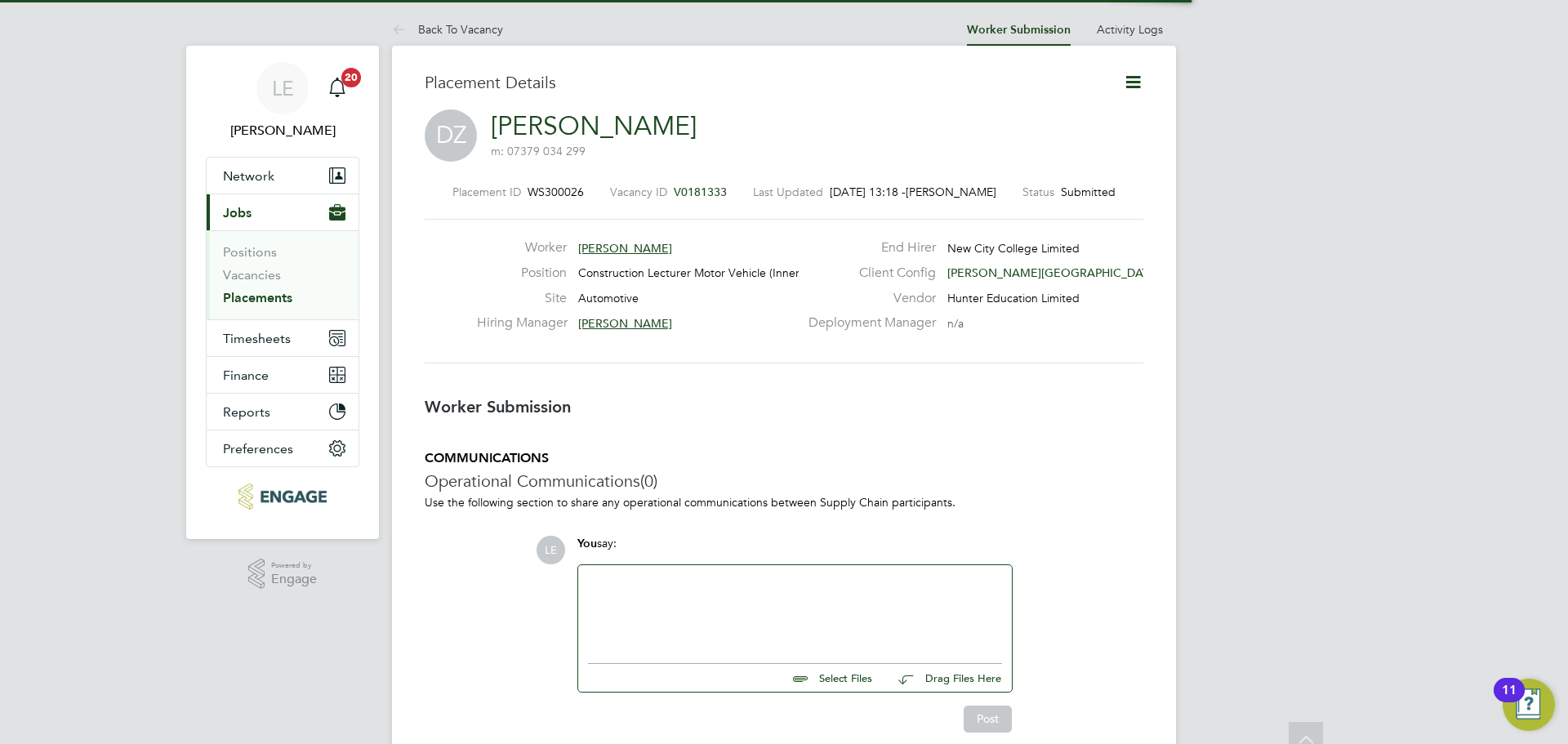
scroll to position [8, 8]
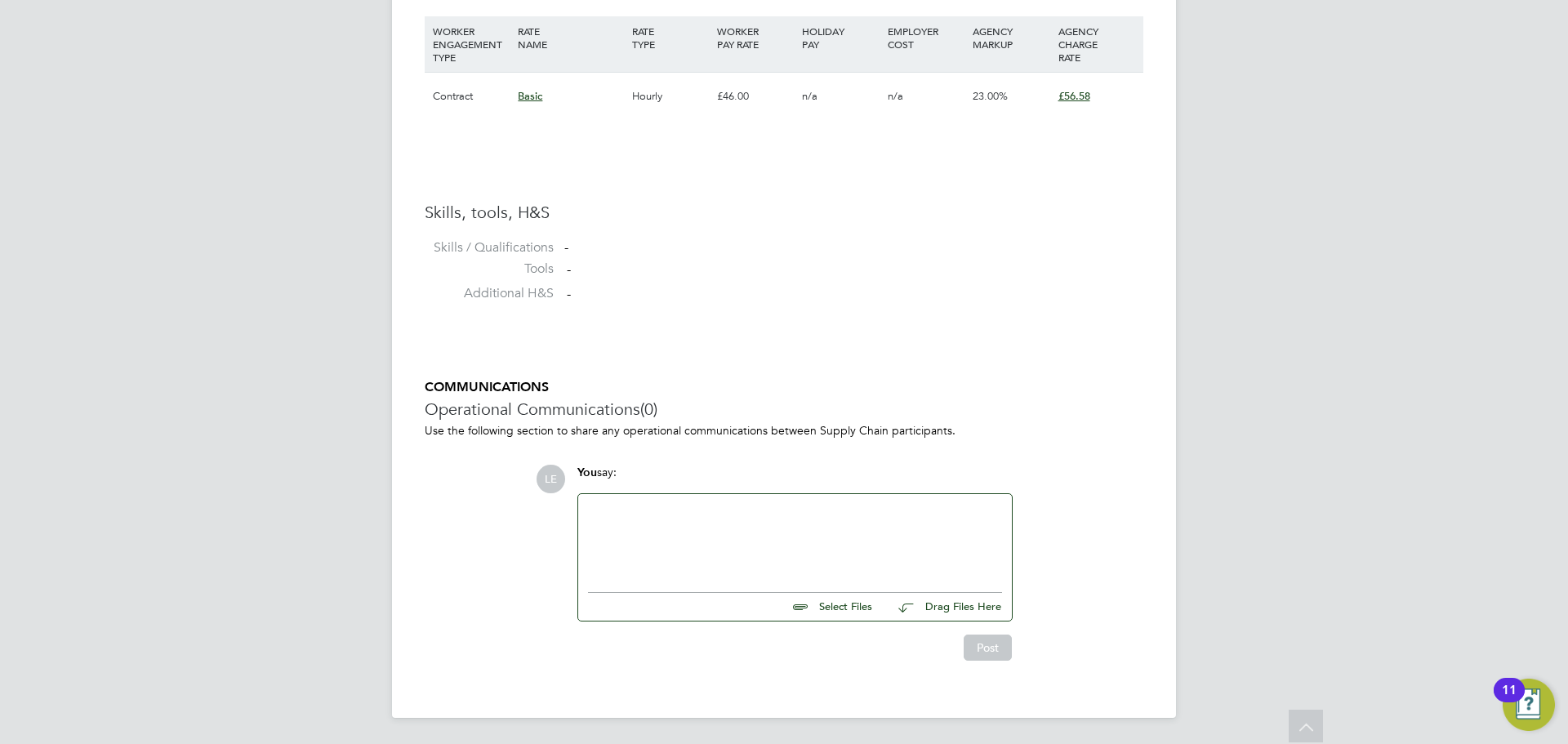
click at [637, 495] on div at bounding box center [795, 538] width 433 height 90
click at [731, 532] on div at bounding box center [794, 539] width 414 height 71
click at [818, 609] on input "file" at bounding box center [880, 605] width 245 height 23
type input "C:\fakepath\CVDZ.docx"
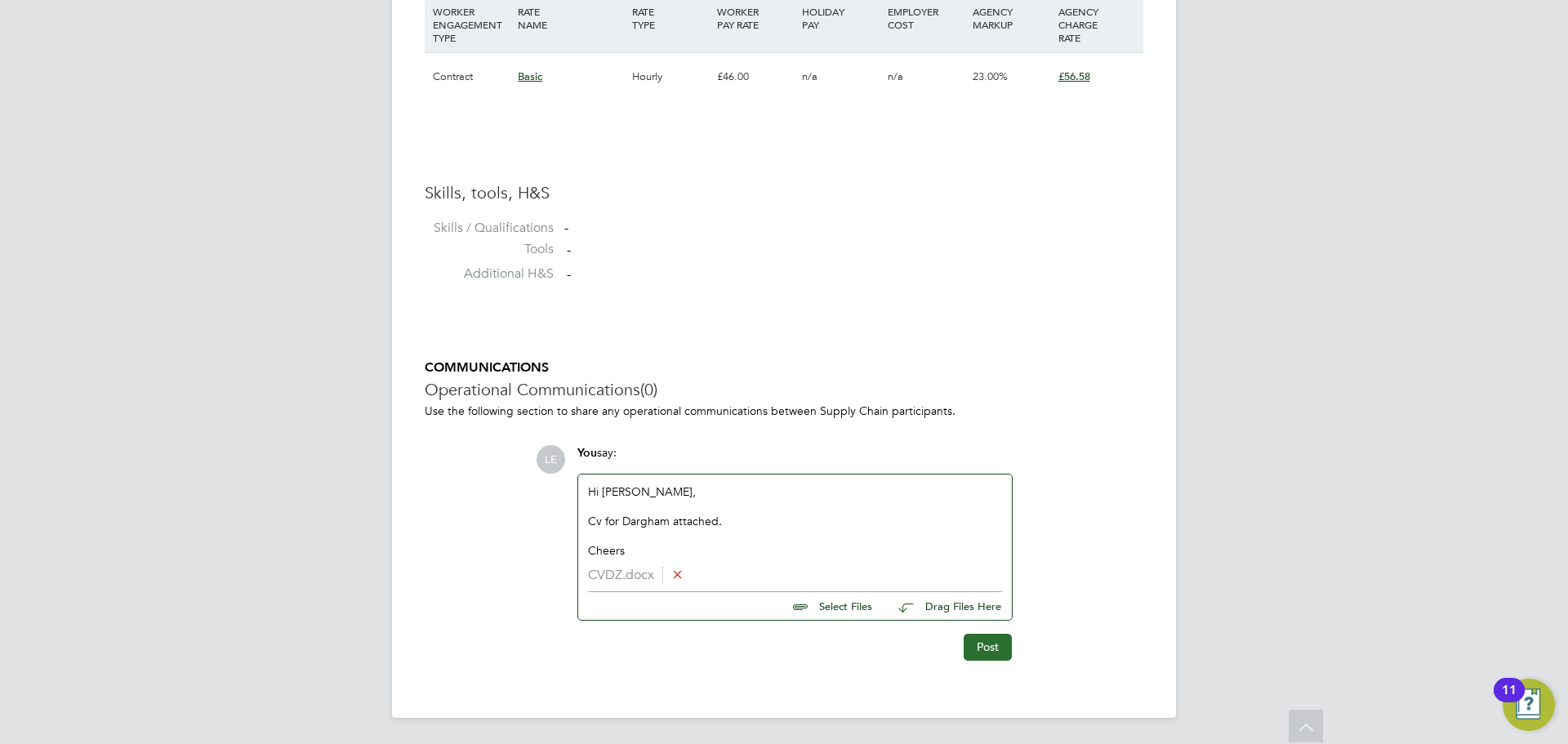
click at [983, 644] on button "Post" at bounding box center [988, 647] width 48 height 26
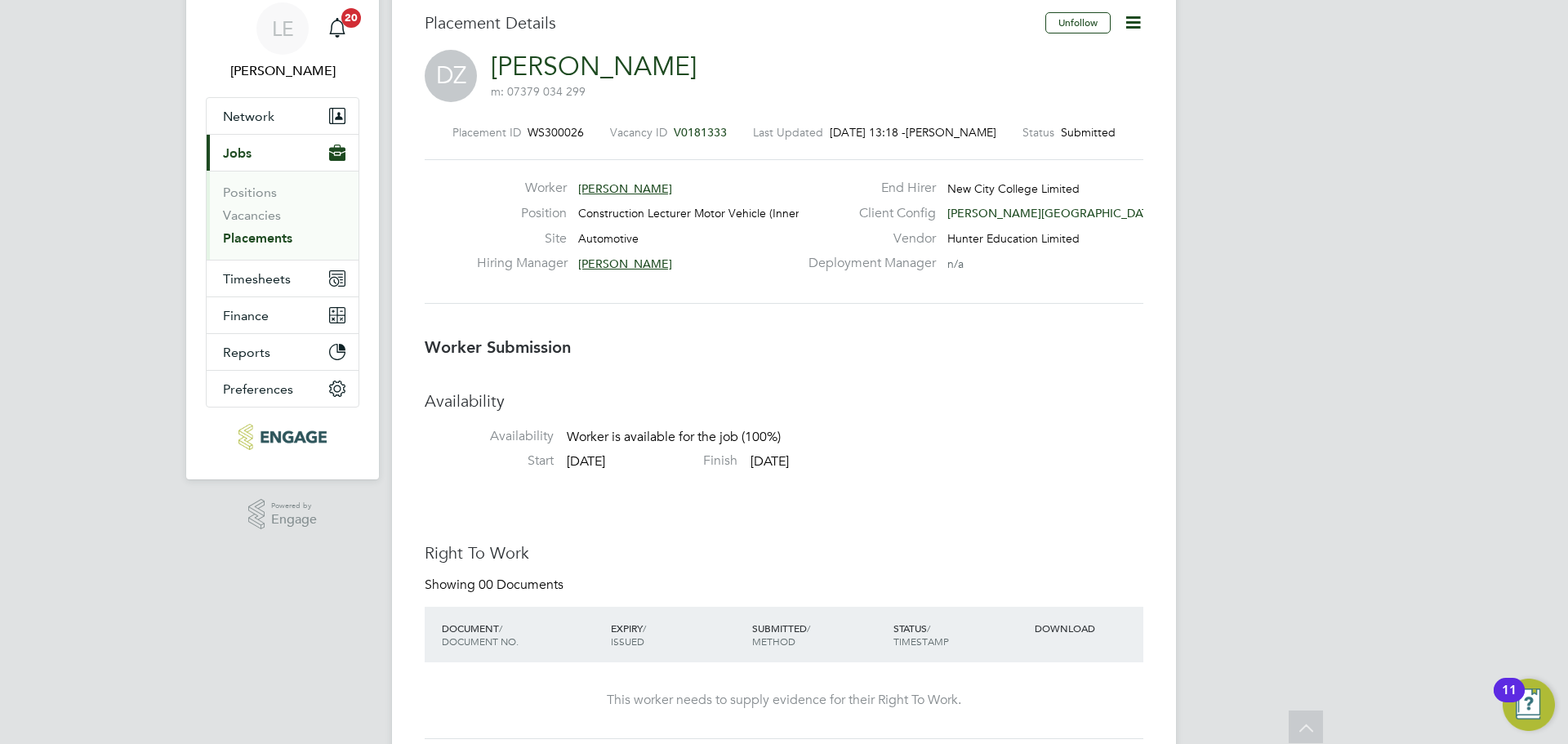
scroll to position [0, 0]
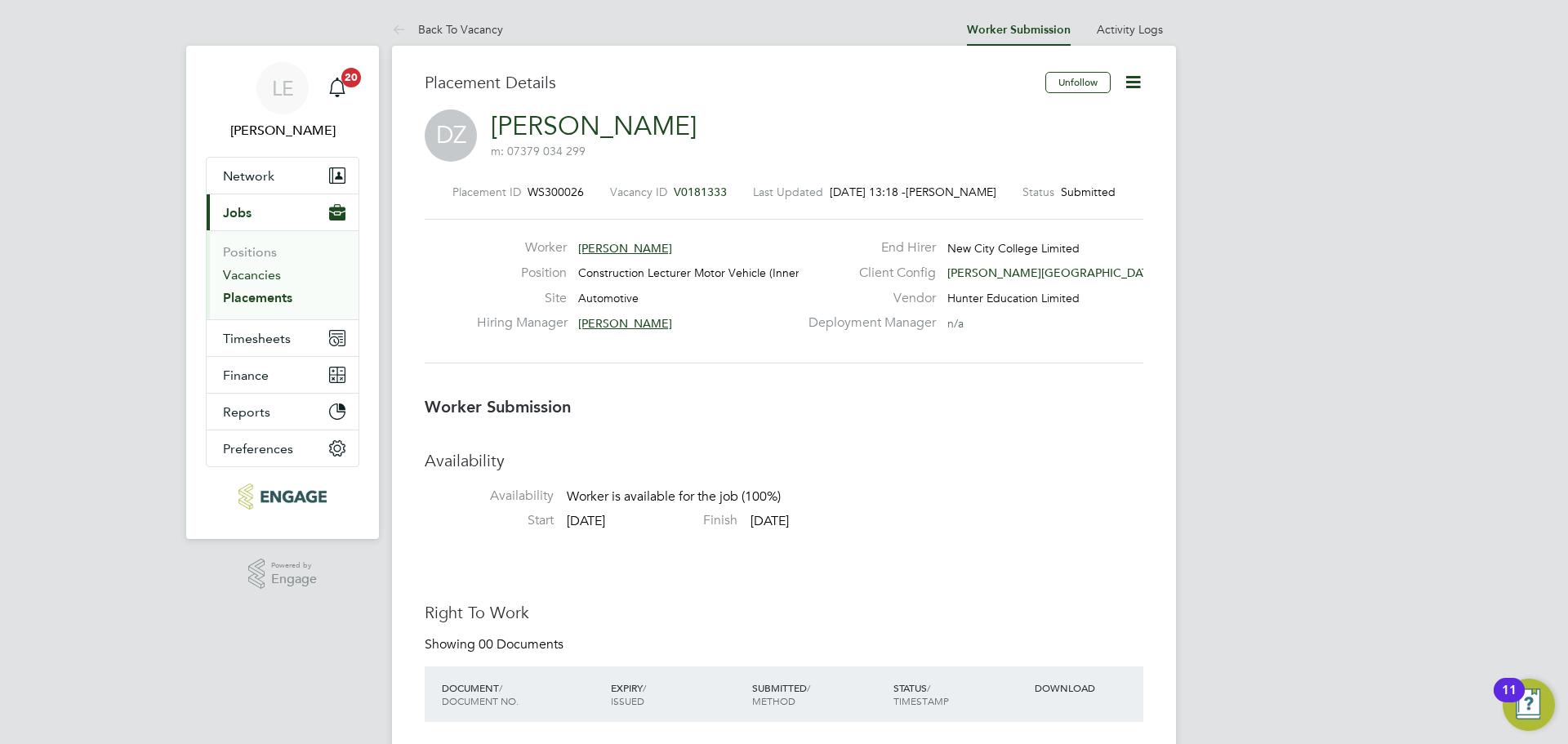
click at [264, 278] on link "Vacancies" at bounding box center [252, 275] width 58 height 15
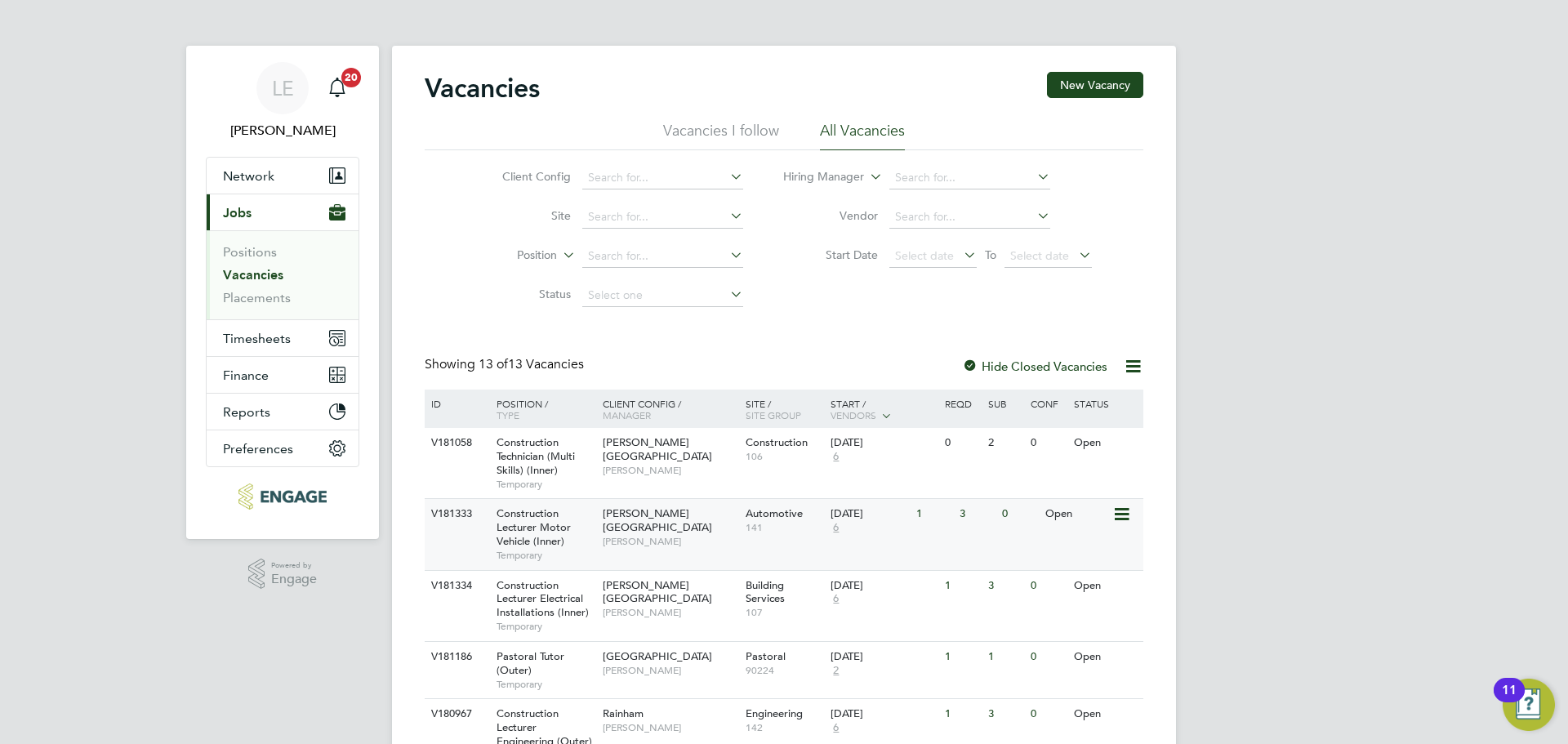
click at [683, 535] on span "[PERSON_NAME]" at bounding box center [670, 542] width 134 height 13
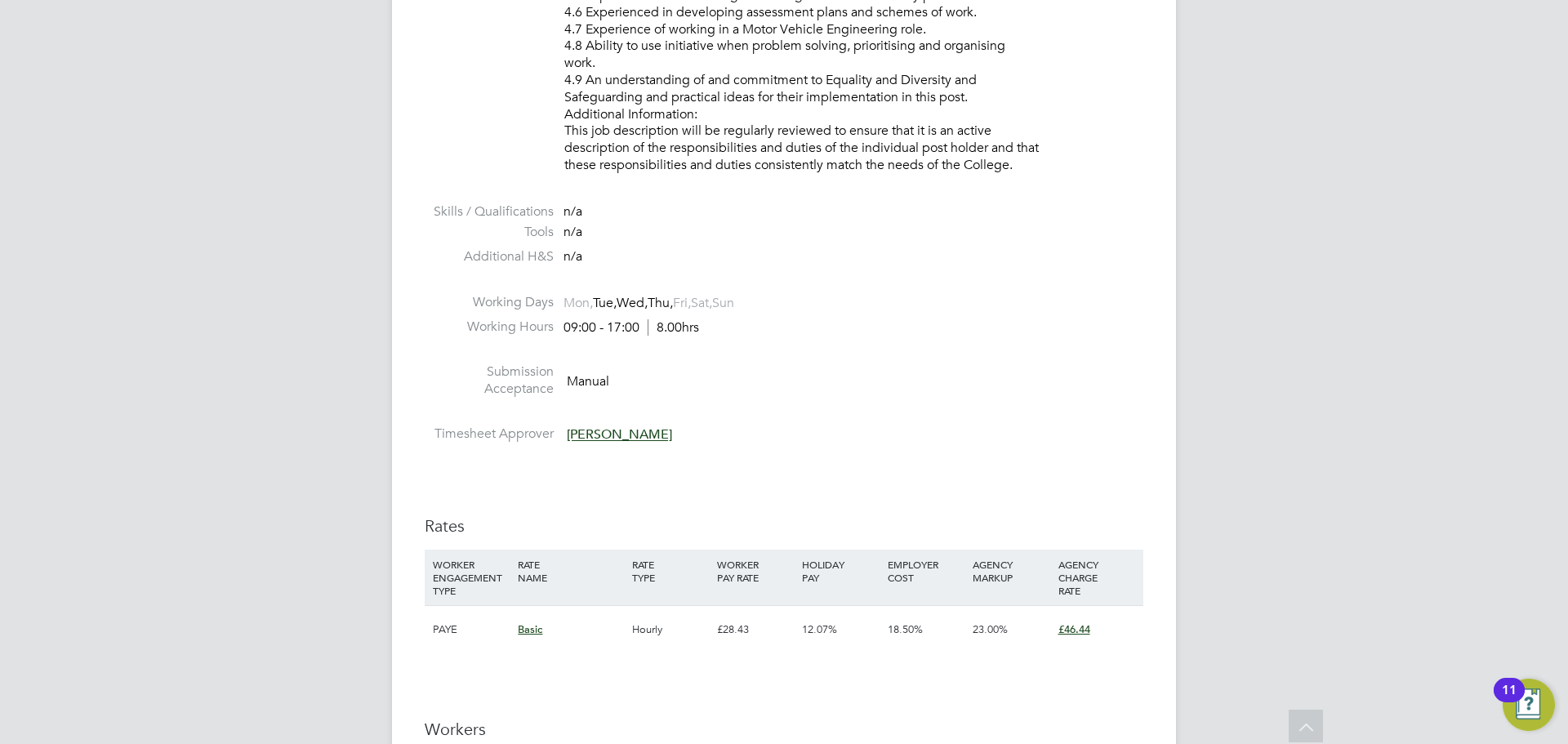
scroll to position [2941, 0]
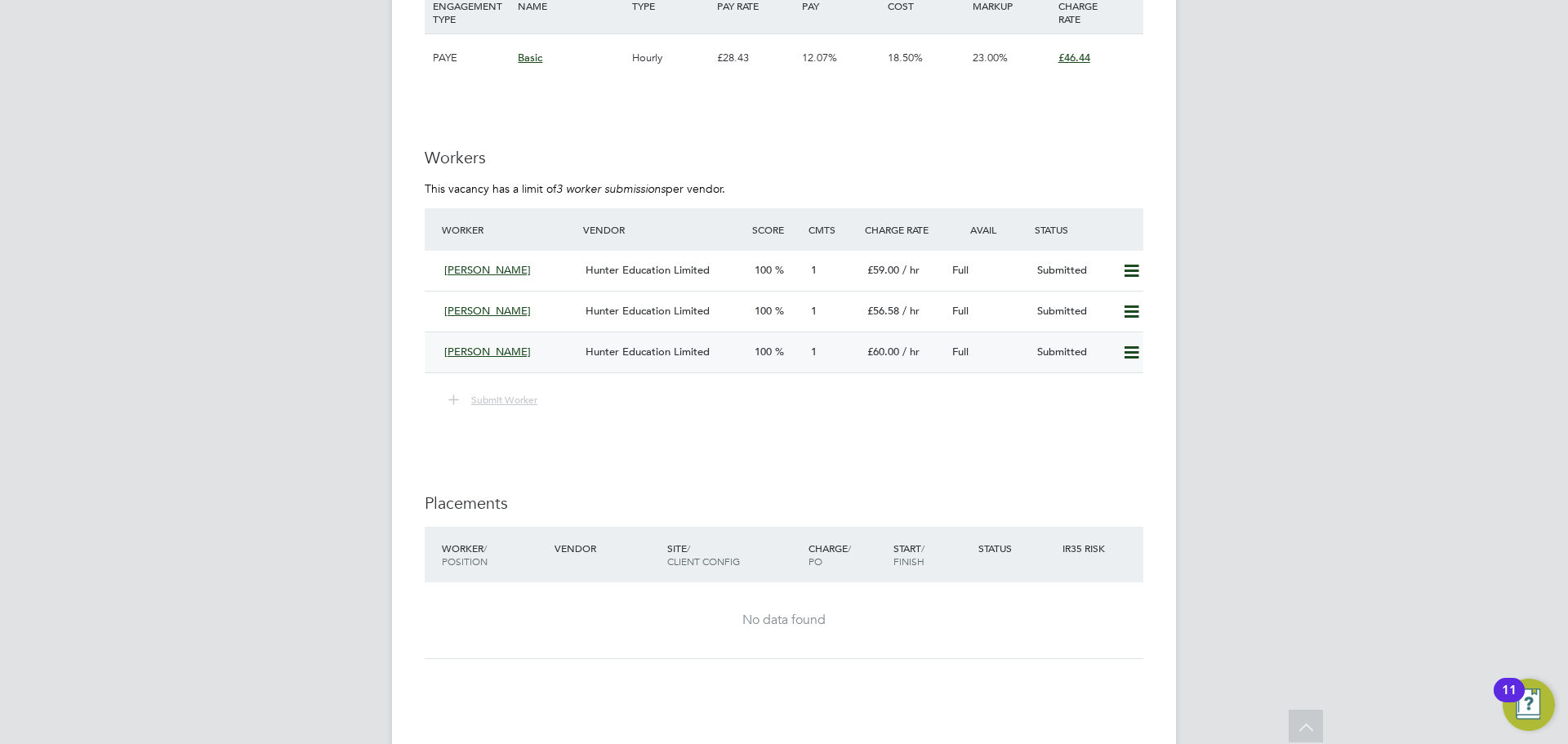
click at [569, 347] on div "[PERSON_NAME]" at bounding box center [508, 353] width 141 height 27
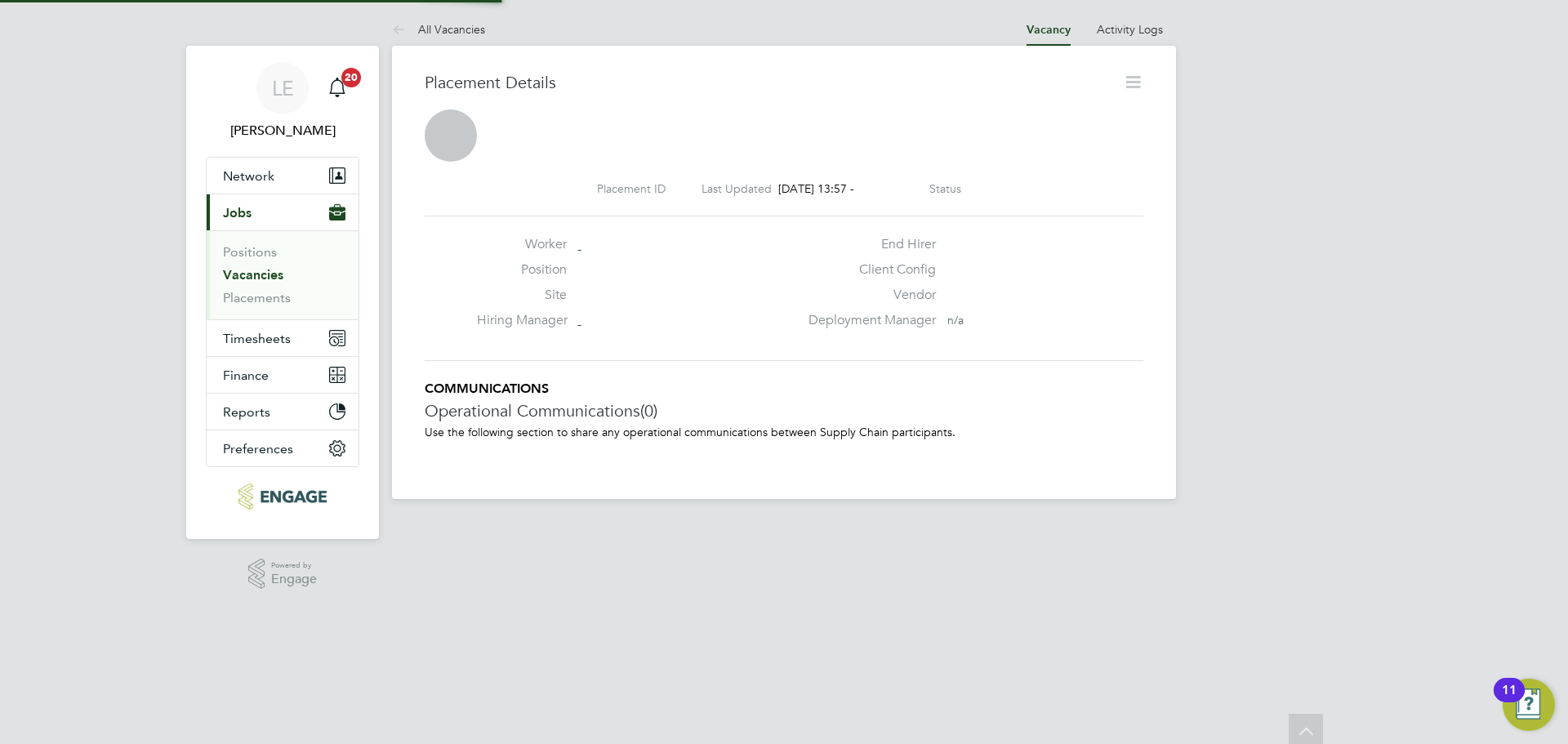
scroll to position [8, 8]
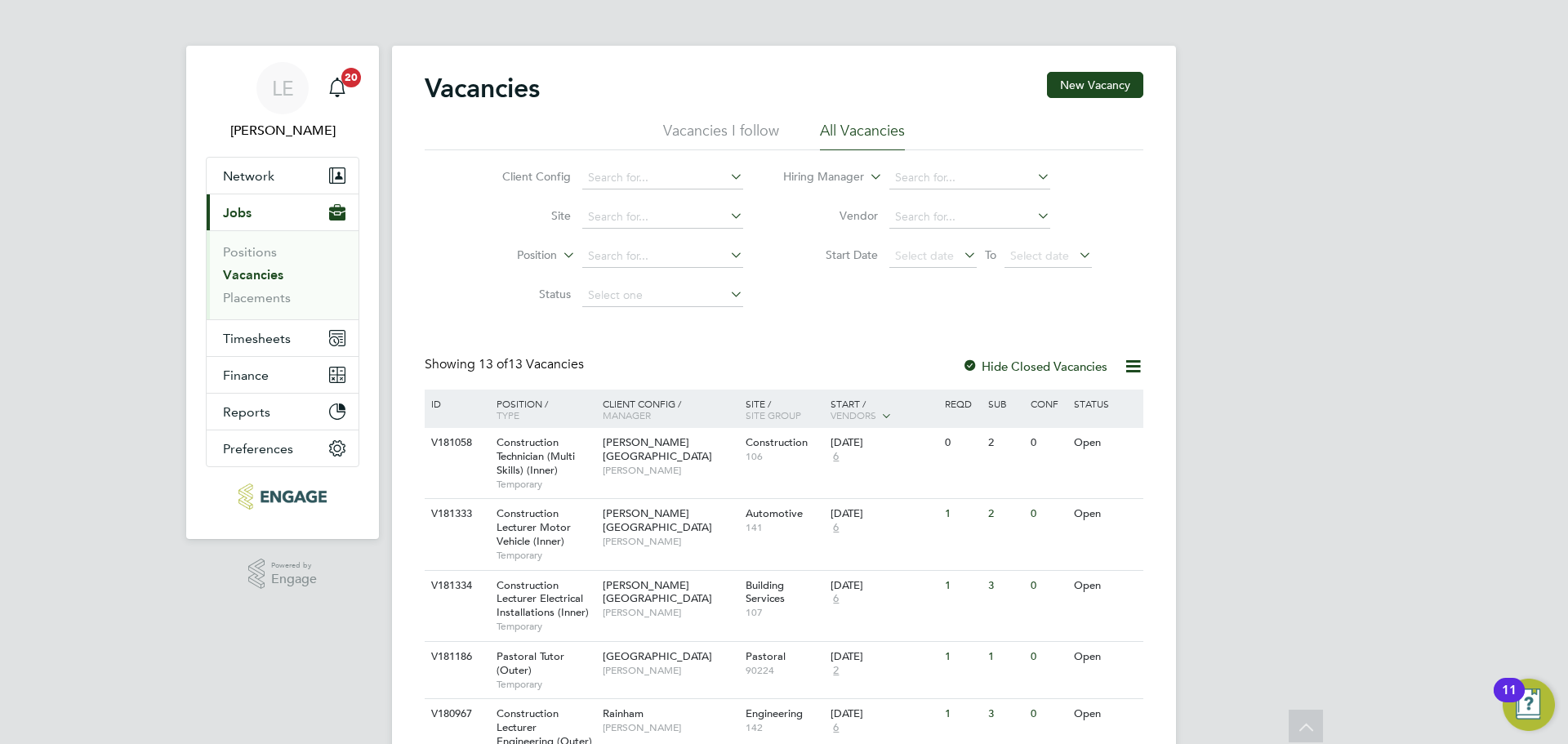
scroll to position [81, 0]
click at [277, 338] on span "Timesheets" at bounding box center [257, 338] width 68 height 15
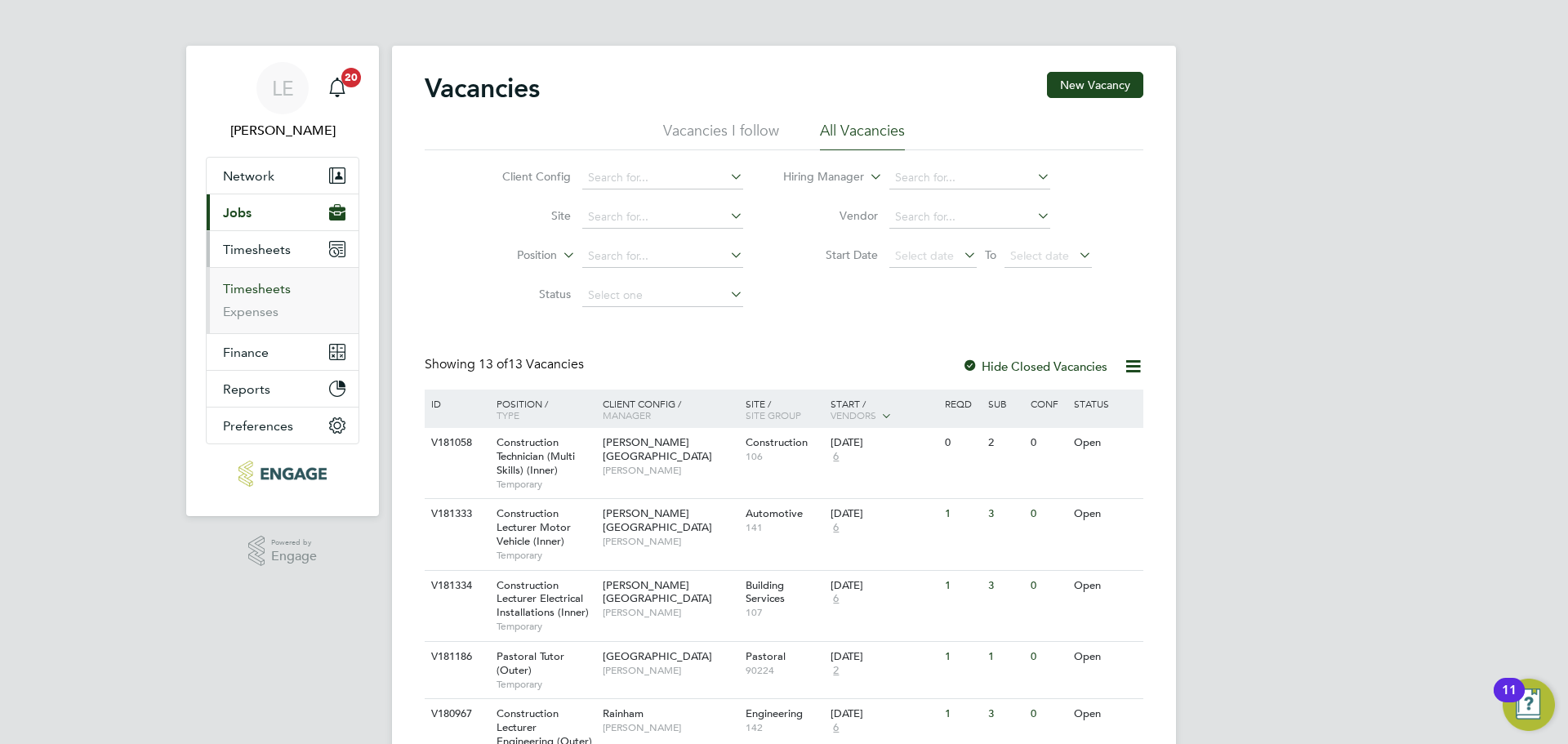
click at [274, 291] on link "Timesheets" at bounding box center [257, 289] width 68 height 15
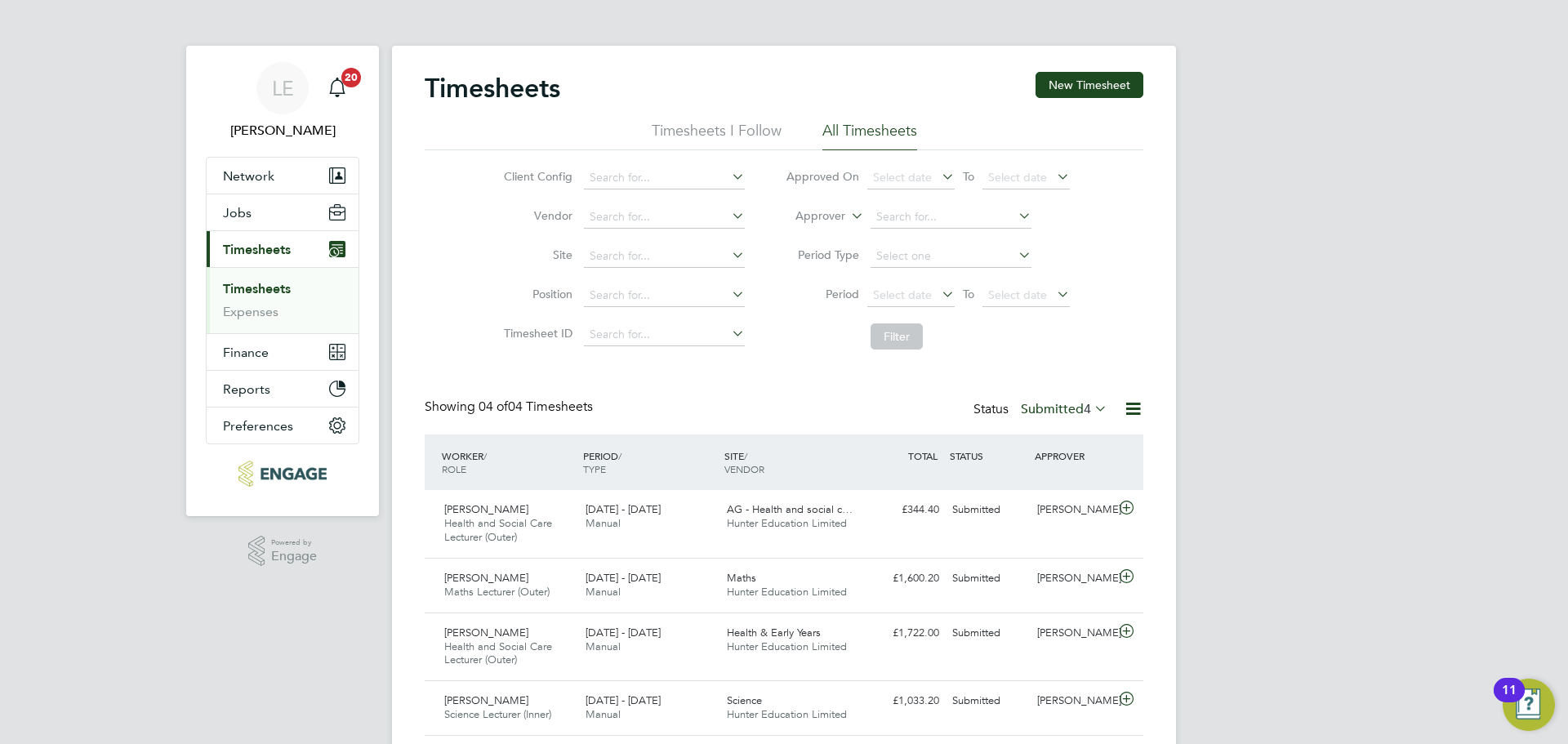
click at [1041, 401] on div "Status Submitted 4" at bounding box center [1041, 410] width 137 height 23
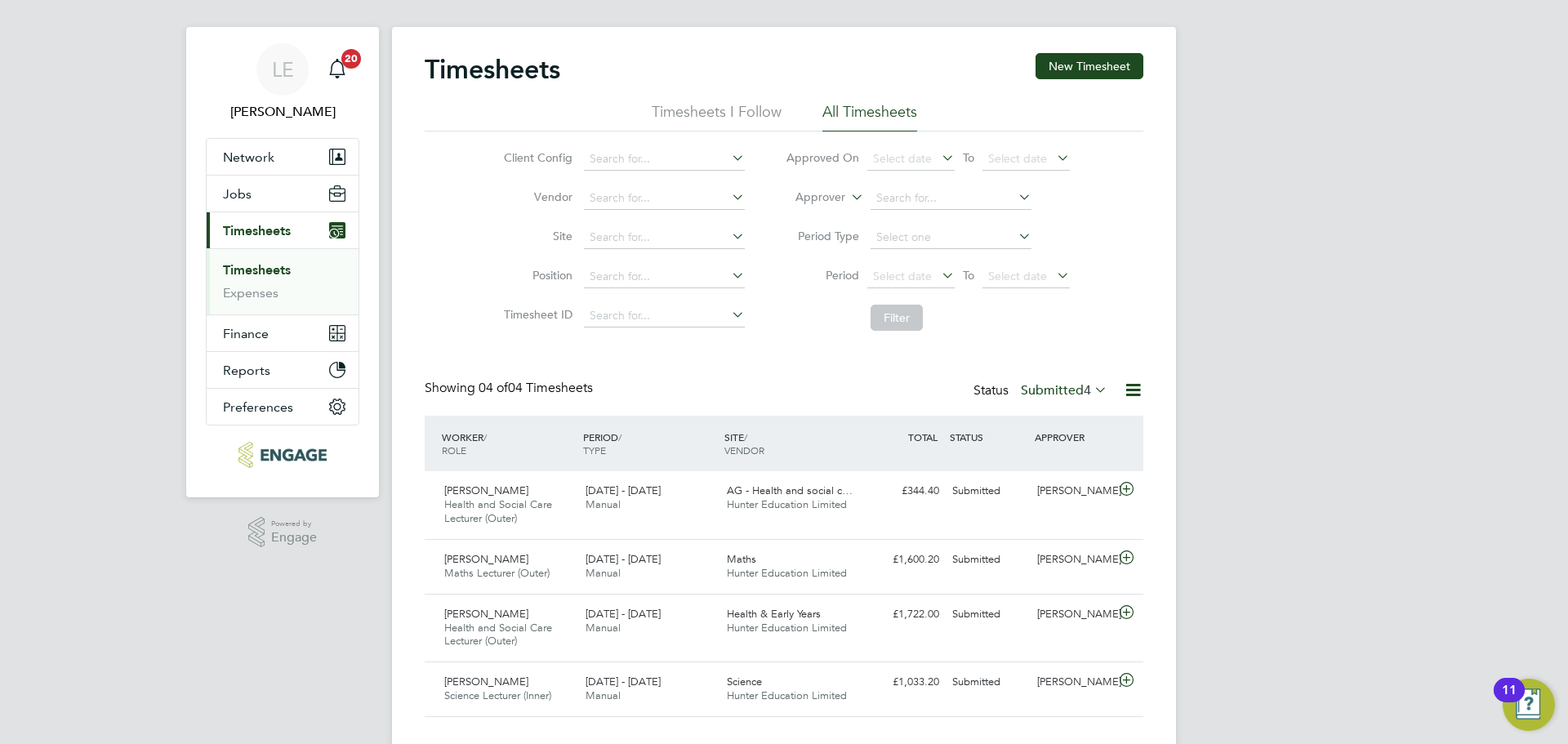
scroll to position [50, 0]
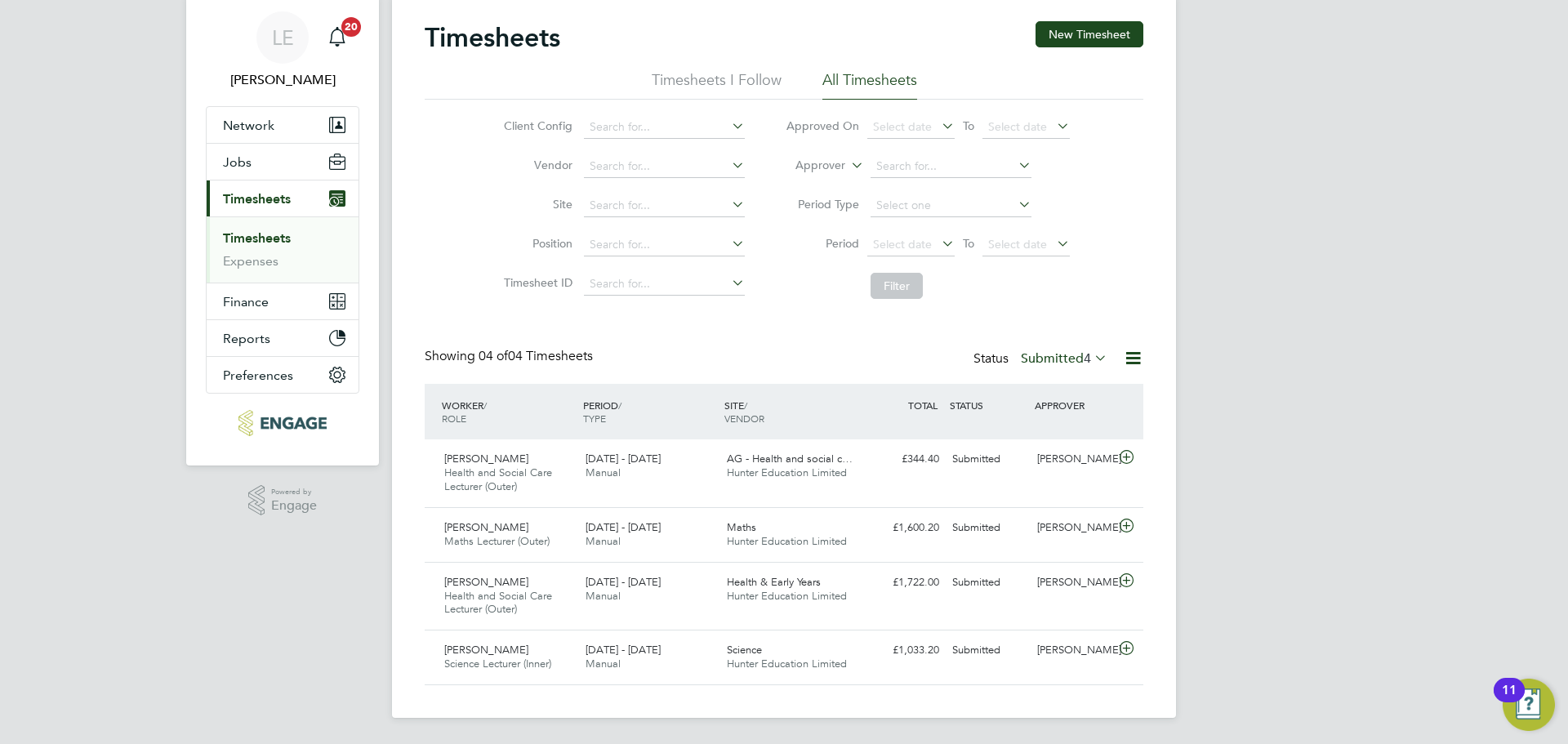
click at [1057, 354] on label "Submitted 4" at bounding box center [1064, 358] width 87 height 16
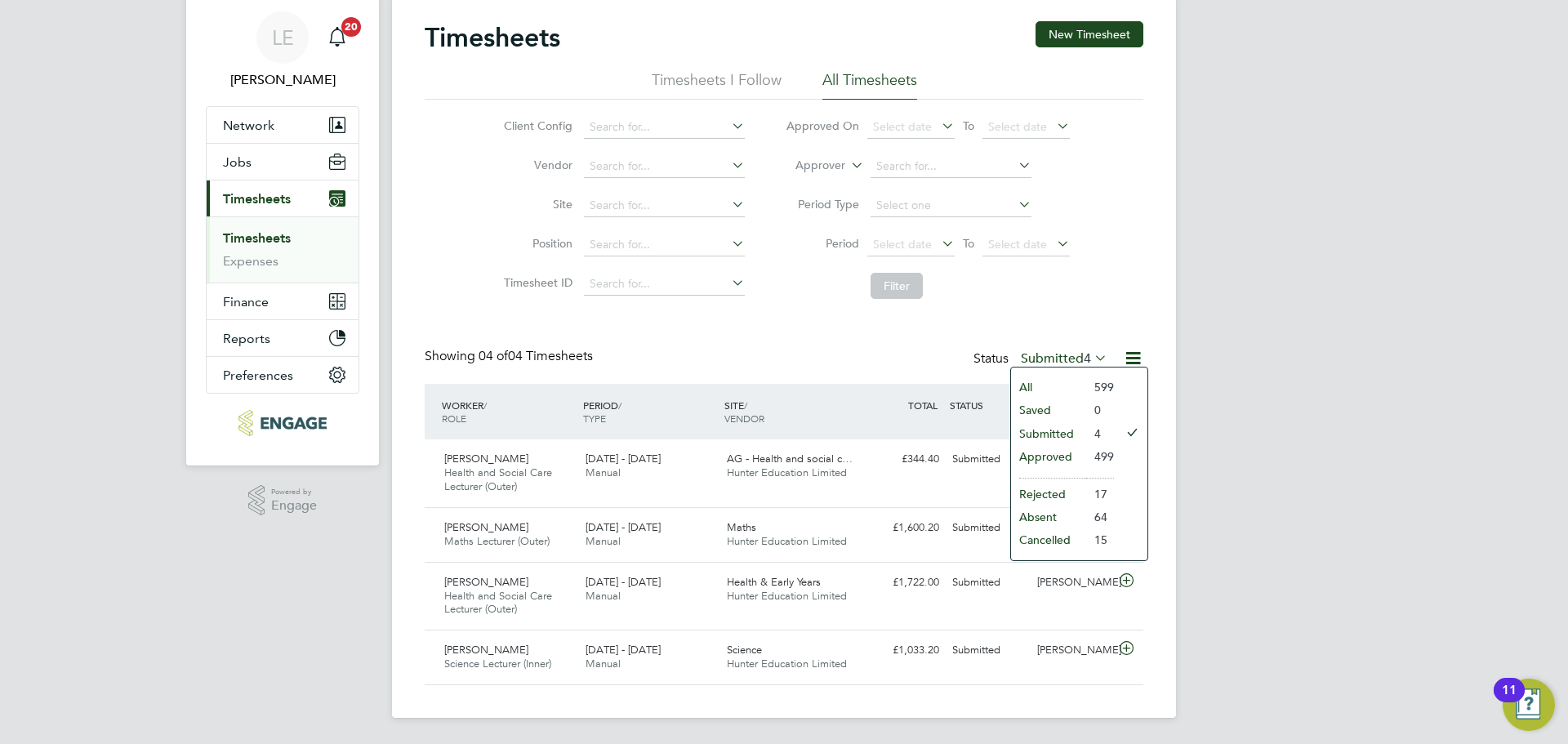
click at [1059, 448] on li "Approved" at bounding box center [1048, 456] width 75 height 23
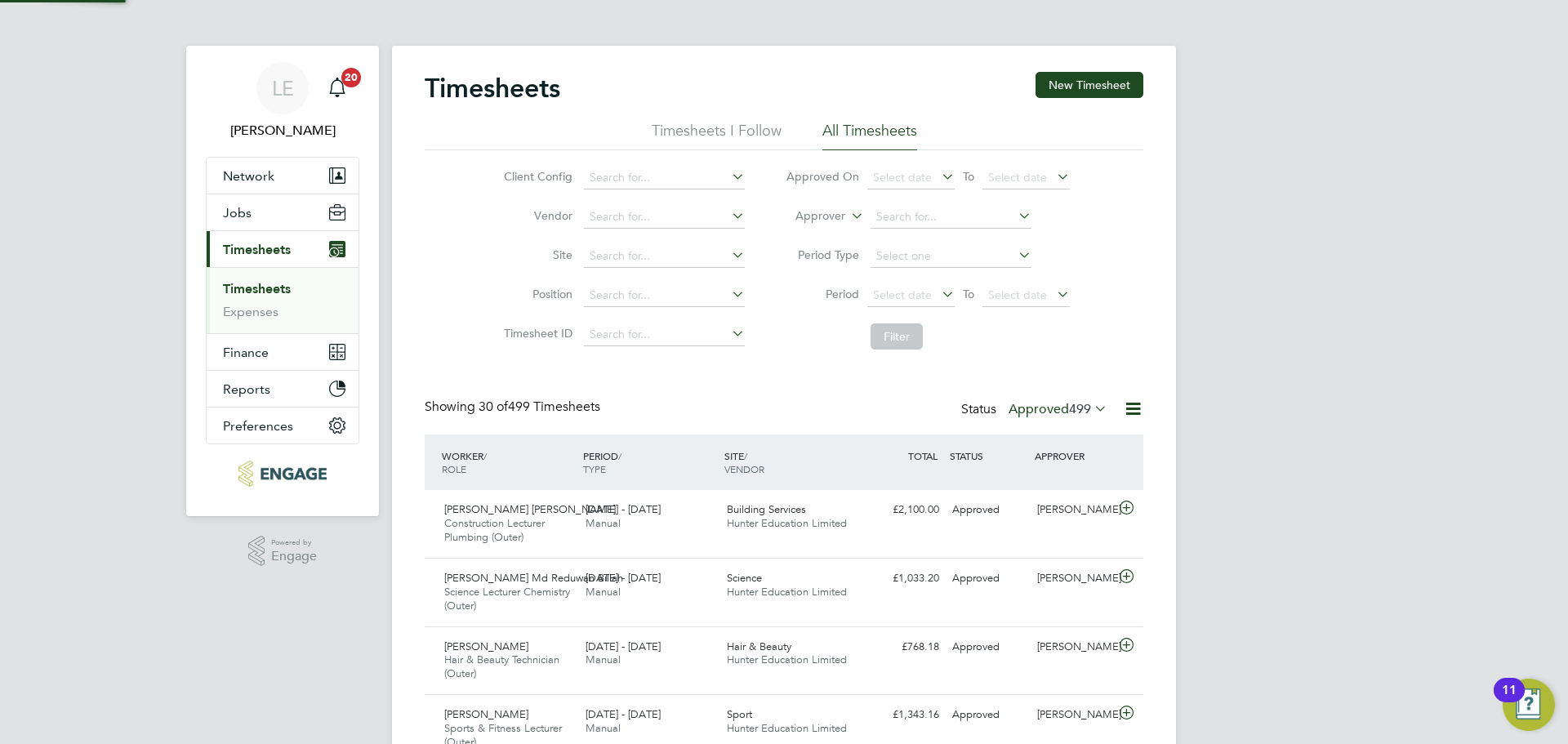
scroll to position [8, 8]
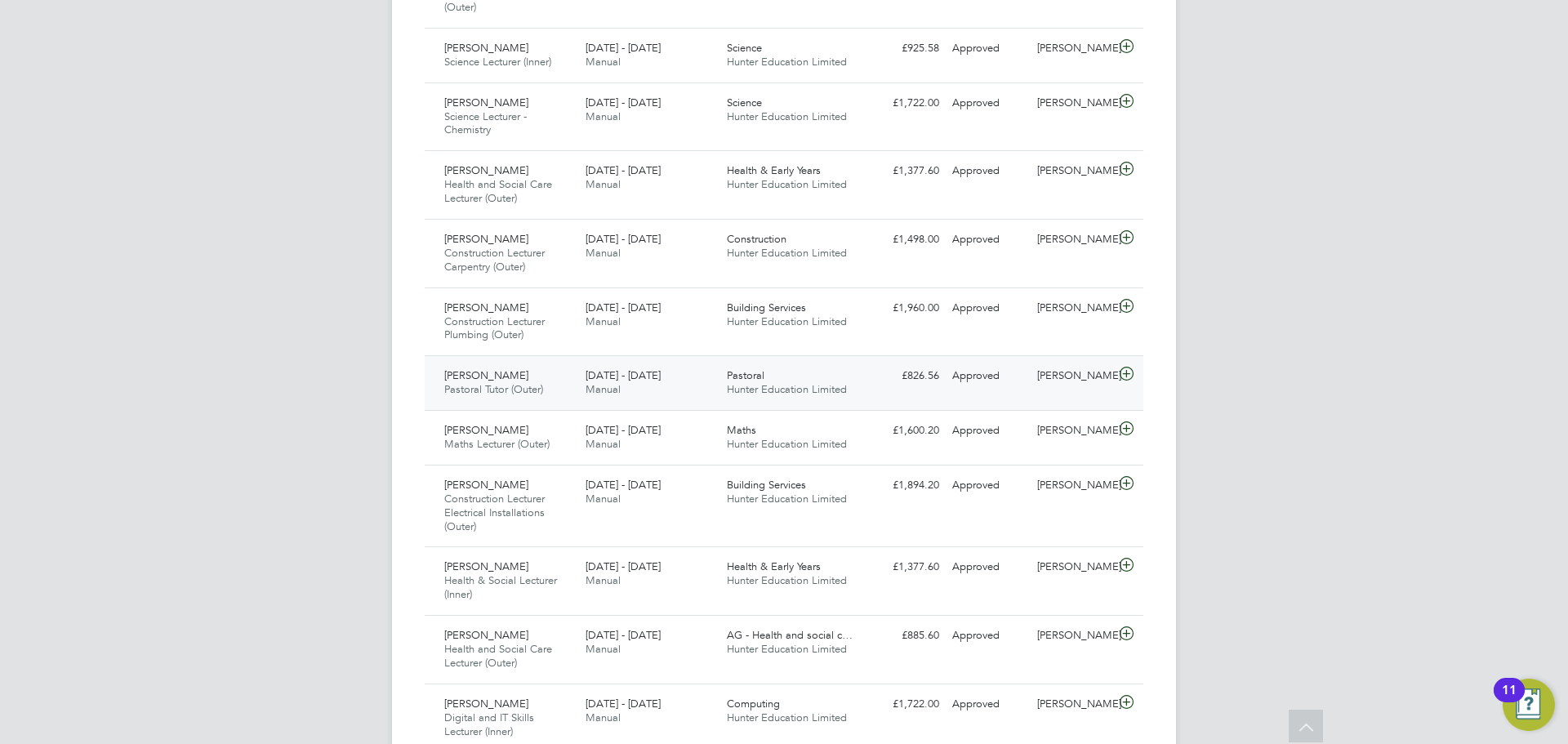
click at [1127, 375] on icon at bounding box center [1127, 375] width 20 height 13
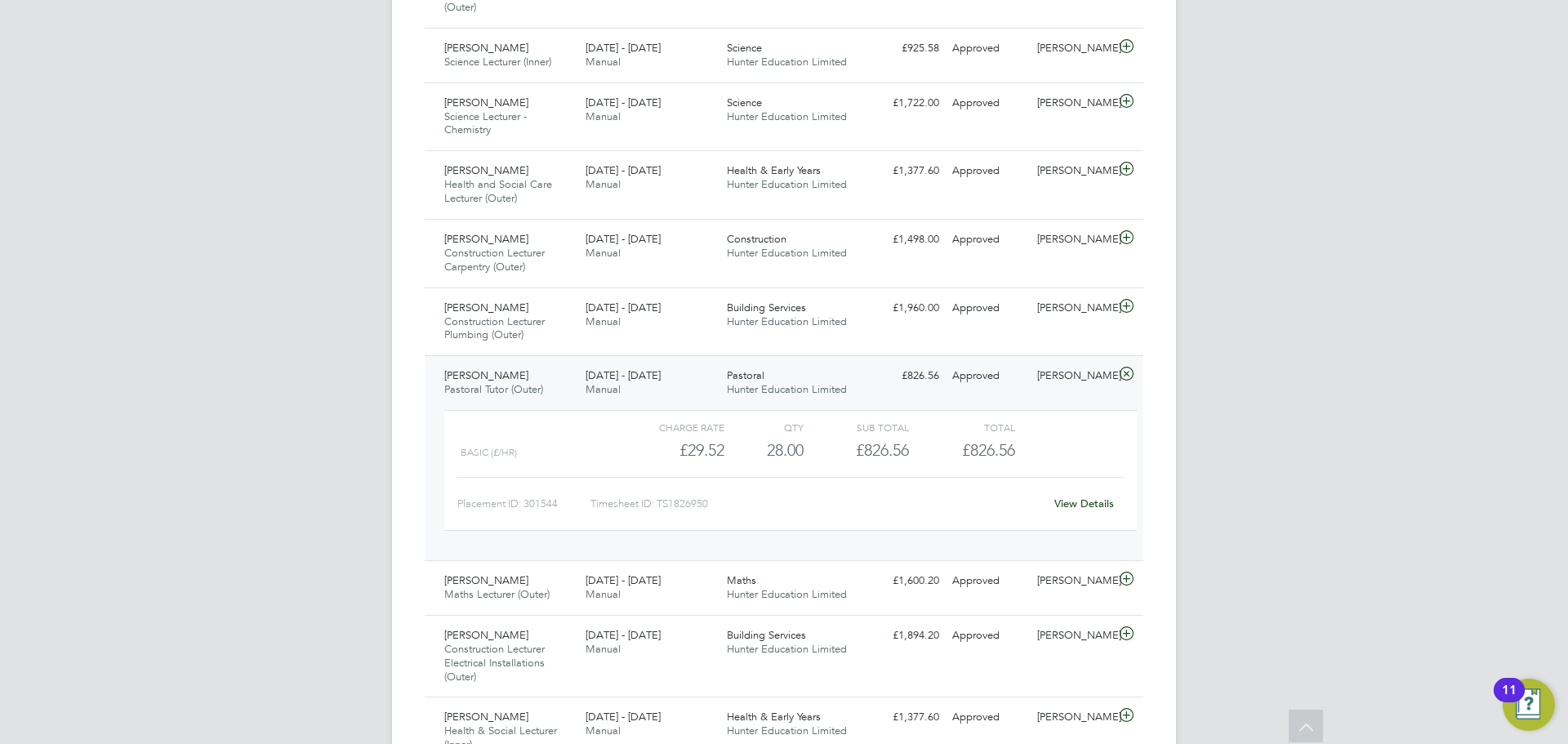
drag, startPoint x: 1403, startPoint y: 123, endPoint x: 1413, endPoint y: 107, distance: 18.9
click at [1406, 119] on div "LE [PERSON_NAME] Notifications 20 Applications: Network Team Members Businesses…" at bounding box center [784, 630] width 1568 height 2729
